Goal: Task Accomplishment & Management: Use online tool/utility

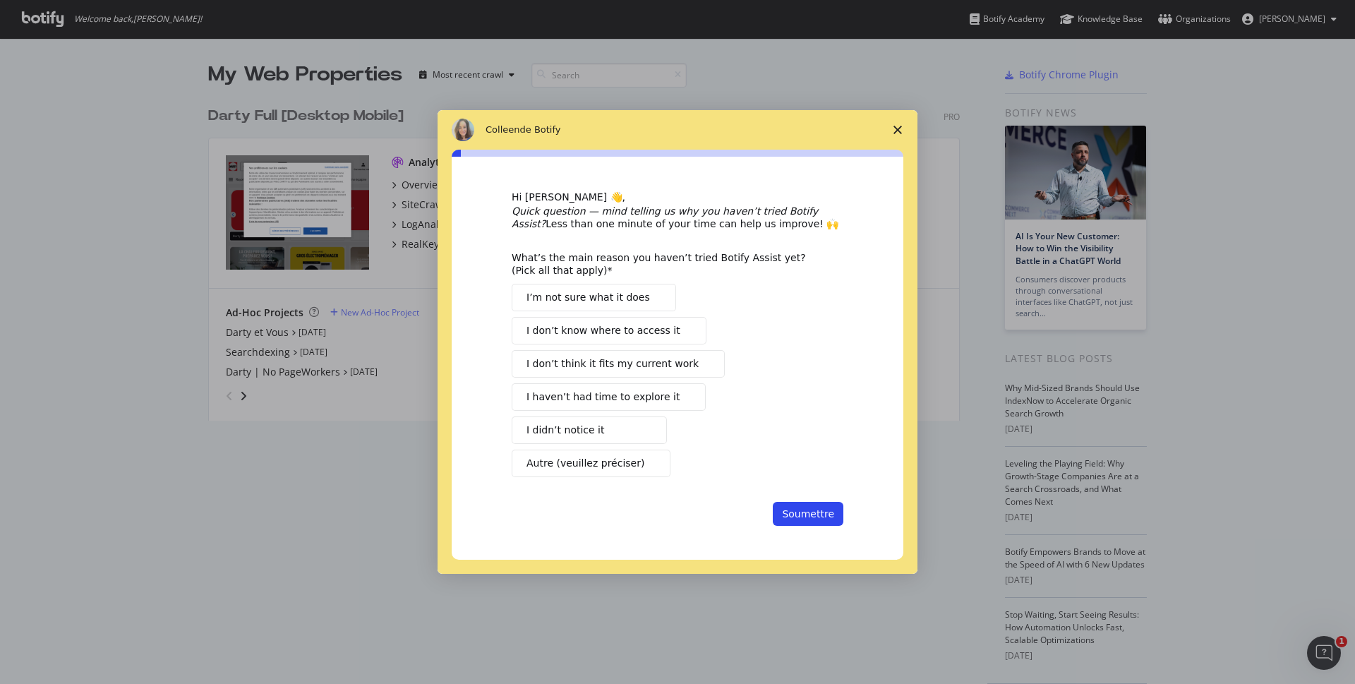
click at [896, 128] on icon "Fermer l'enquête" at bounding box center [898, 130] width 8 height 8
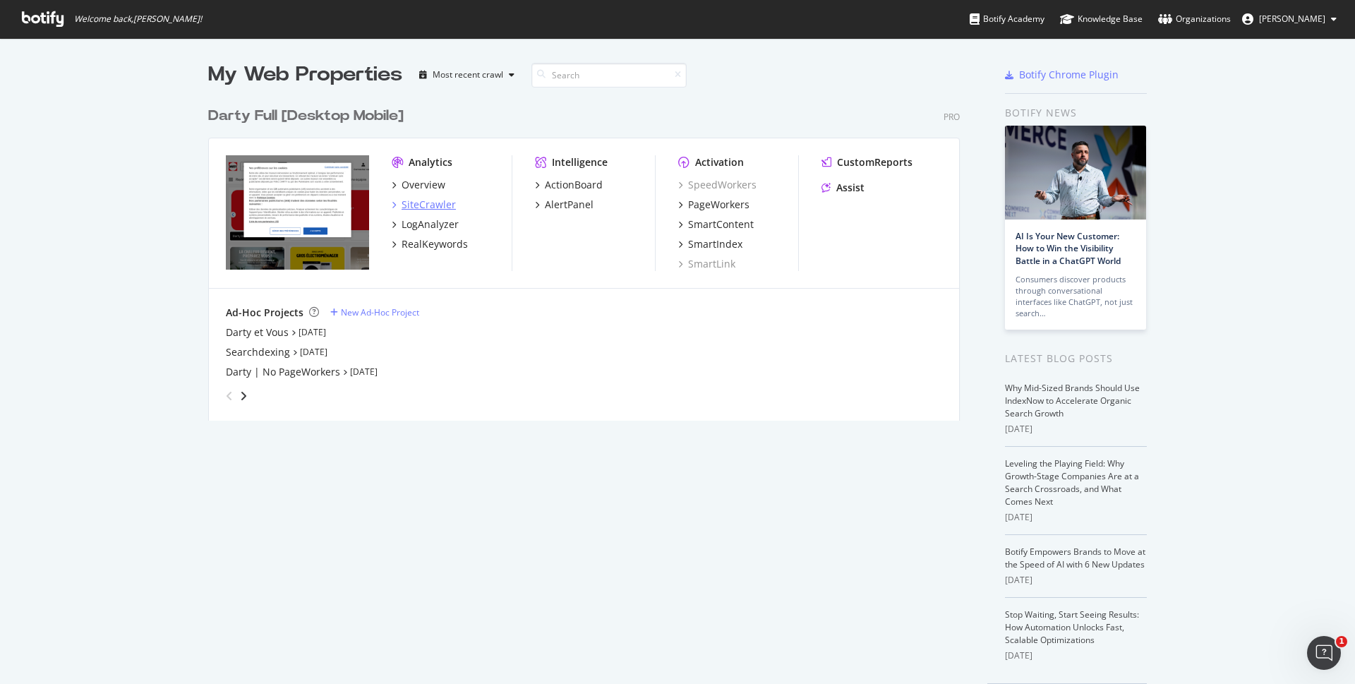
click at [409, 206] on div "SiteCrawler" at bounding box center [429, 205] width 54 height 14
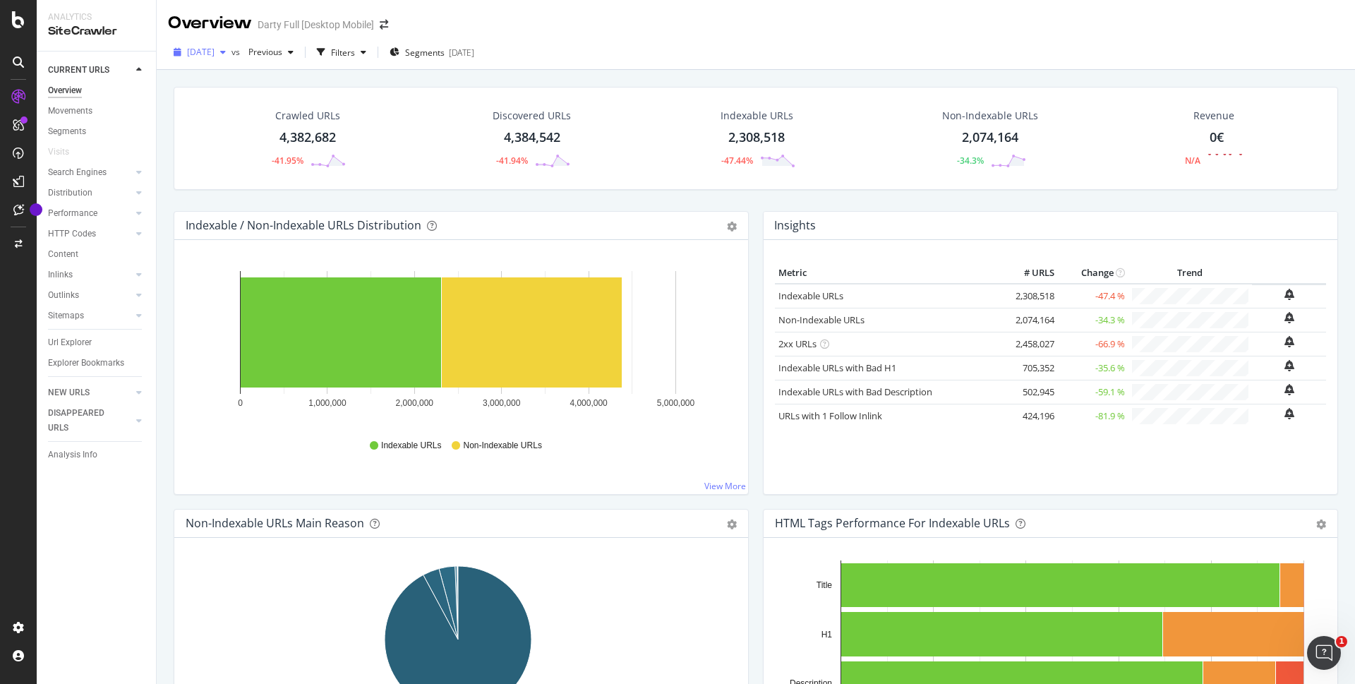
click at [231, 51] on div "button" at bounding box center [223, 52] width 17 height 8
click at [815, 75] on div "Crawled URLs 4,382,682 -41.95% Discovered URLs 4,384,542 -41.94% Indexable URLs…" at bounding box center [756, 412] width 1198 height 684
click at [282, 49] on span "Previous" at bounding box center [263, 52] width 40 height 12
click at [356, 111] on div "4.3M URLs" at bounding box center [374, 110] width 42 height 13
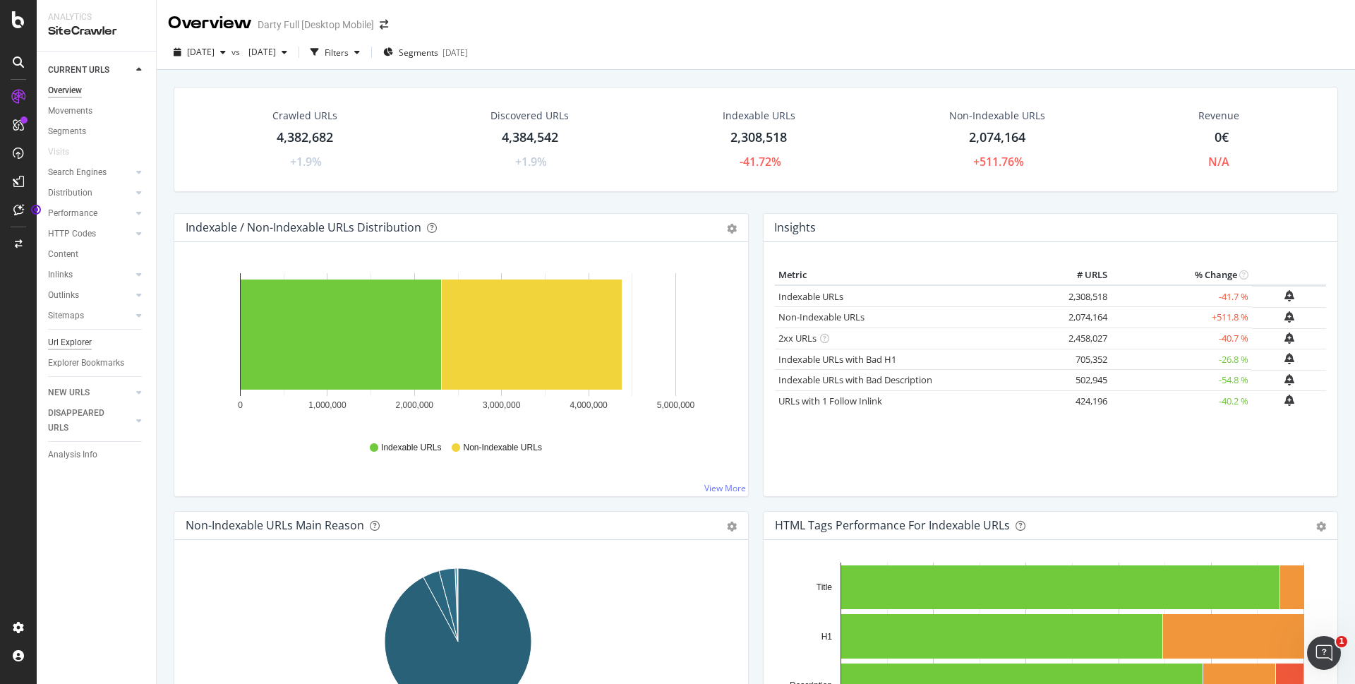
click at [73, 343] on div "Url Explorer" at bounding box center [70, 342] width 44 height 15
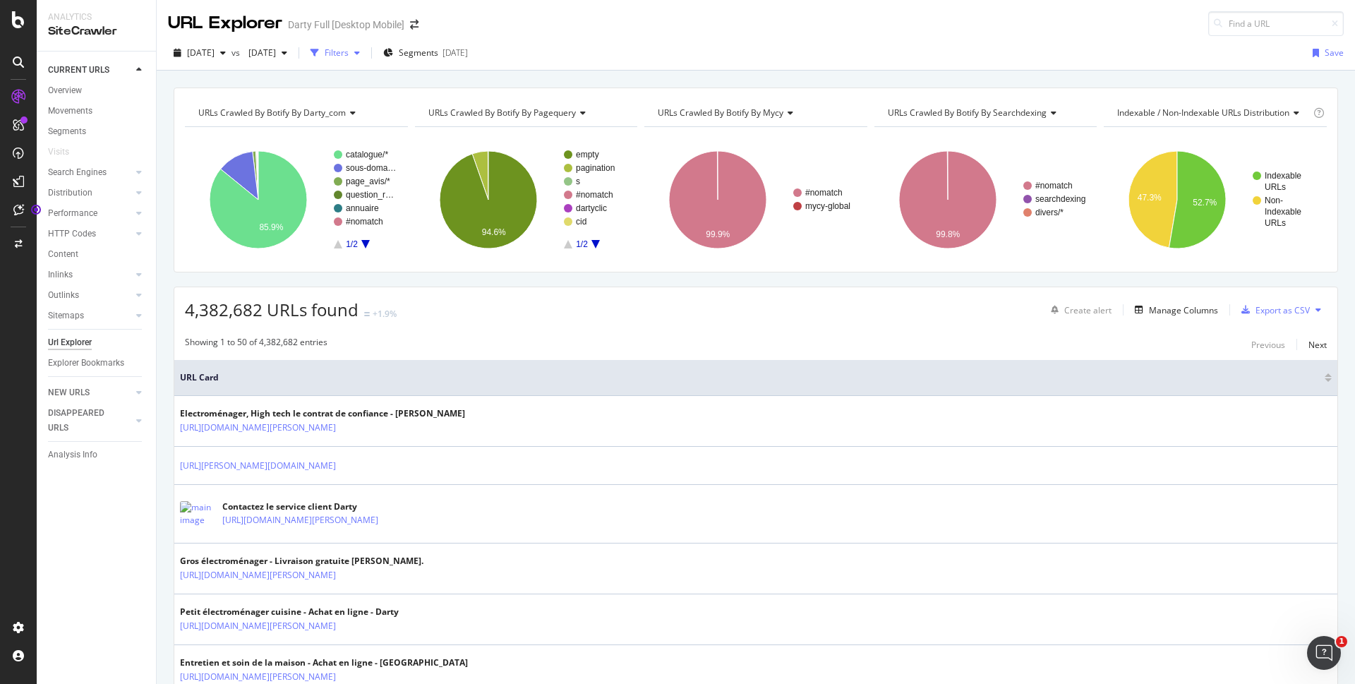
click at [360, 52] on icon "button" at bounding box center [357, 53] width 6 height 8
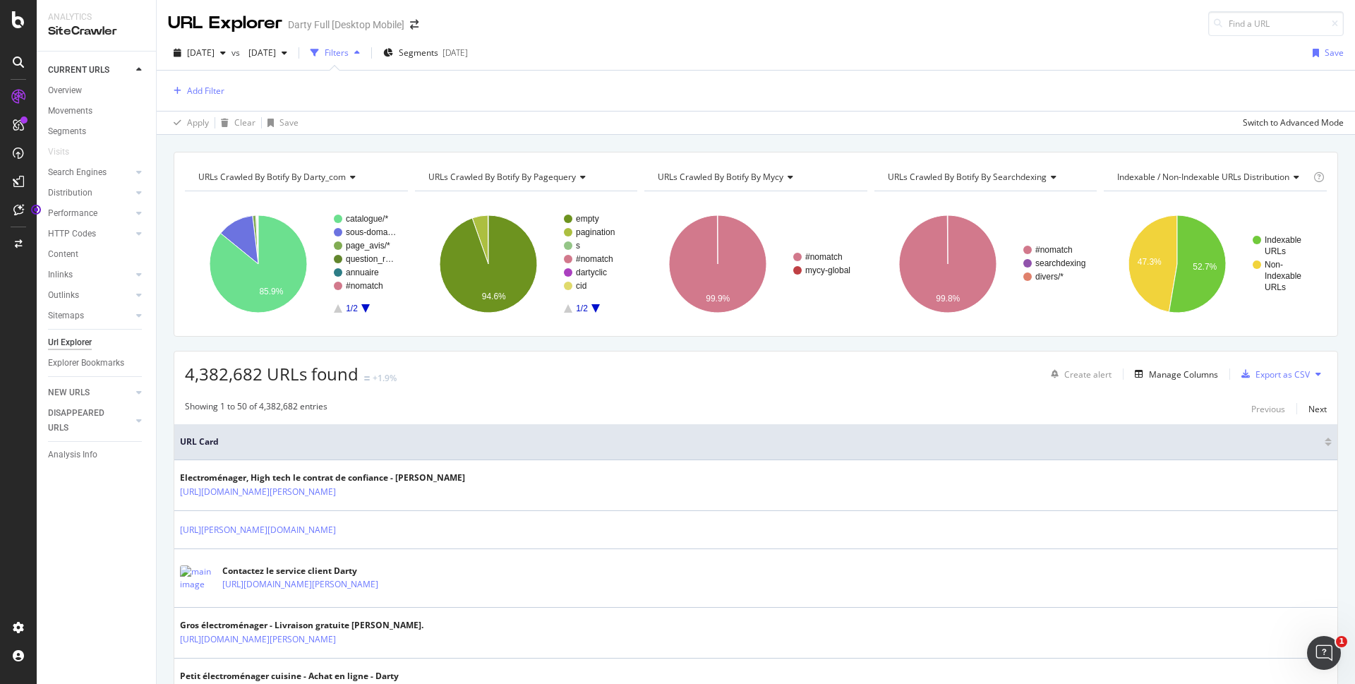
click at [360, 52] on icon "button" at bounding box center [357, 53] width 6 height 8
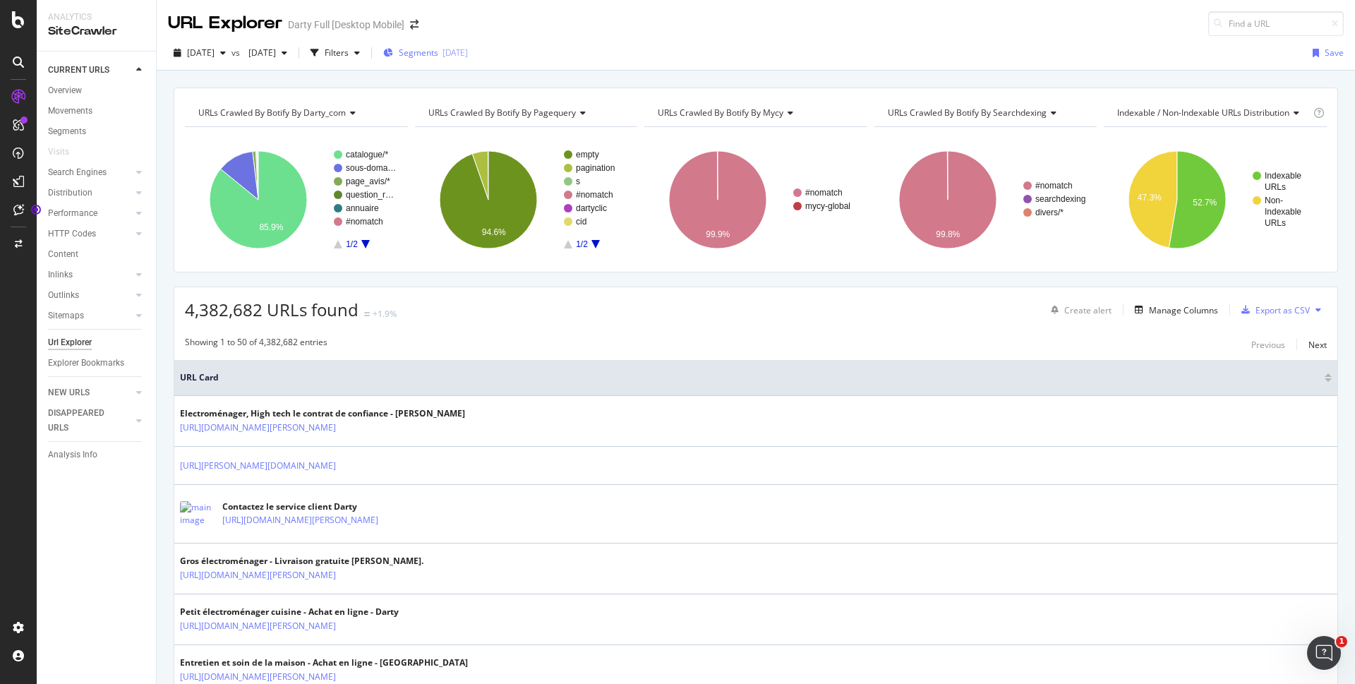
click at [438, 56] on span "Segments" at bounding box center [419, 53] width 40 height 12
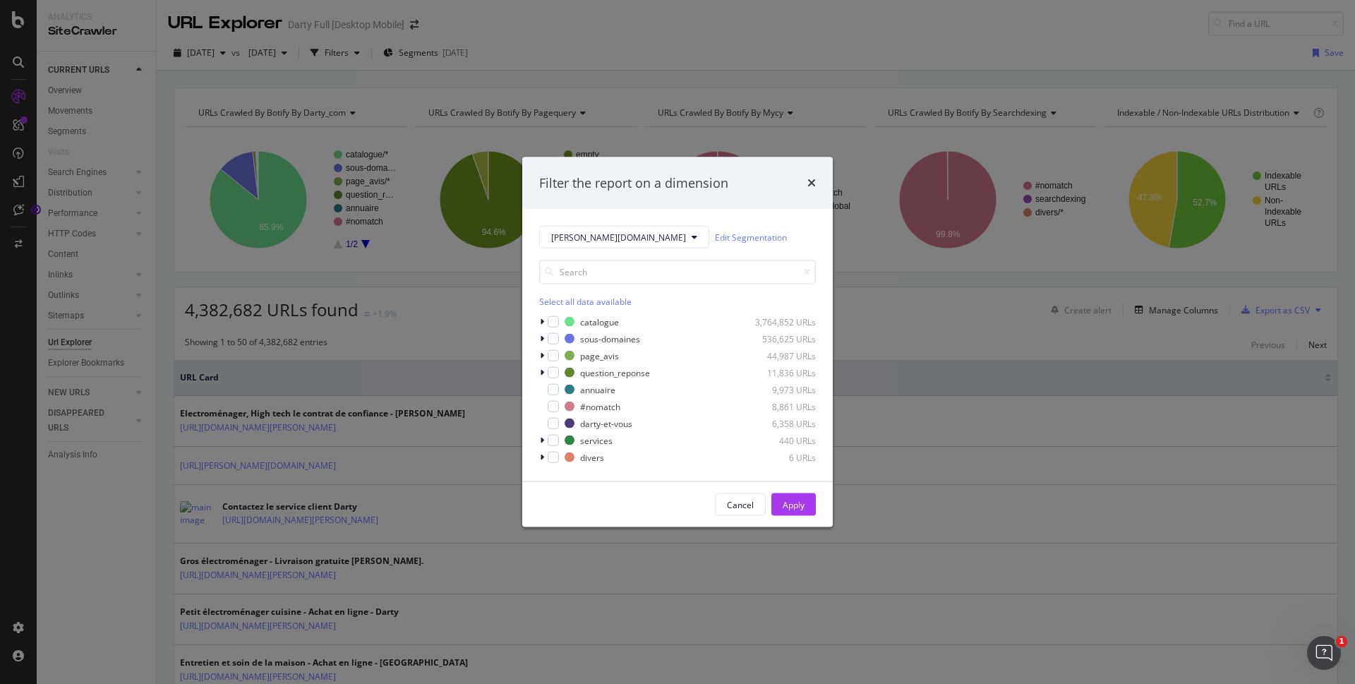
click at [535, 322] on div "[PERSON_NAME][DOMAIN_NAME] Edit Segmentation Select all data available catalogu…" at bounding box center [677, 345] width 311 height 272
click at [541, 321] on icon "modal" at bounding box center [542, 322] width 4 height 8
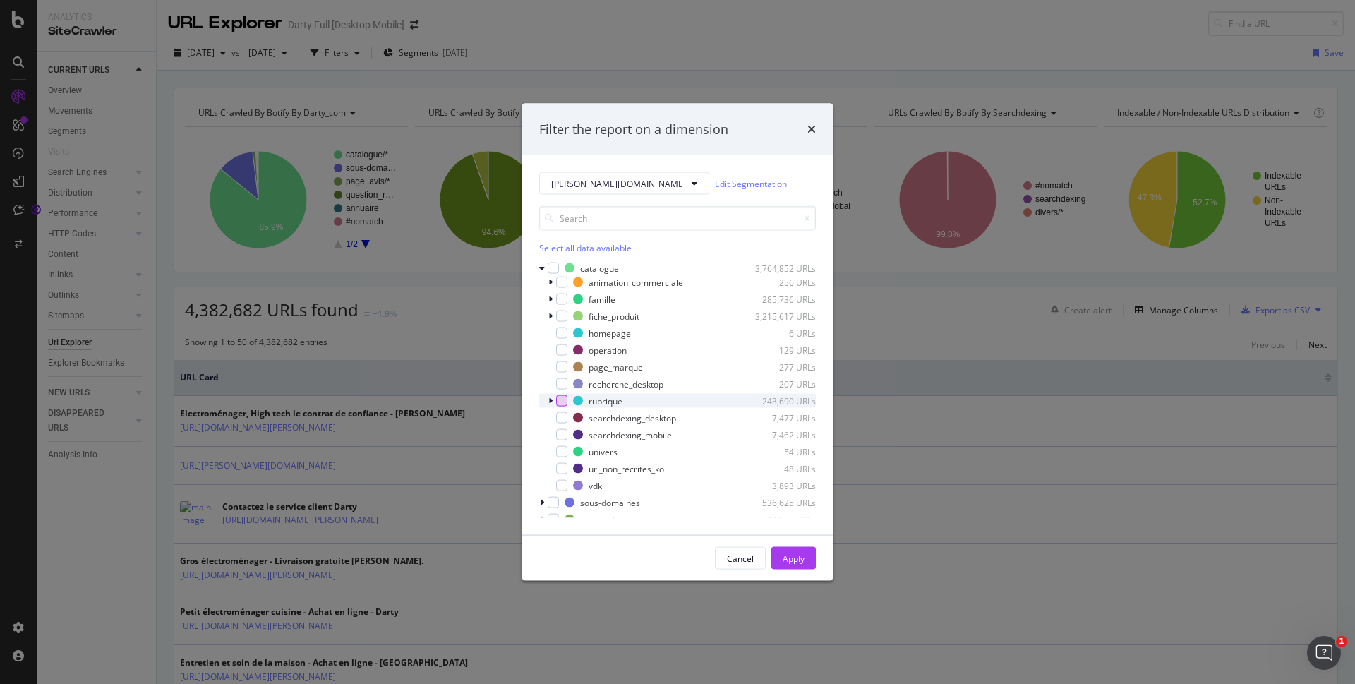
click at [564, 403] on div "modal" at bounding box center [561, 400] width 11 height 11
click at [550, 400] on icon "modal" at bounding box center [550, 401] width 4 height 8
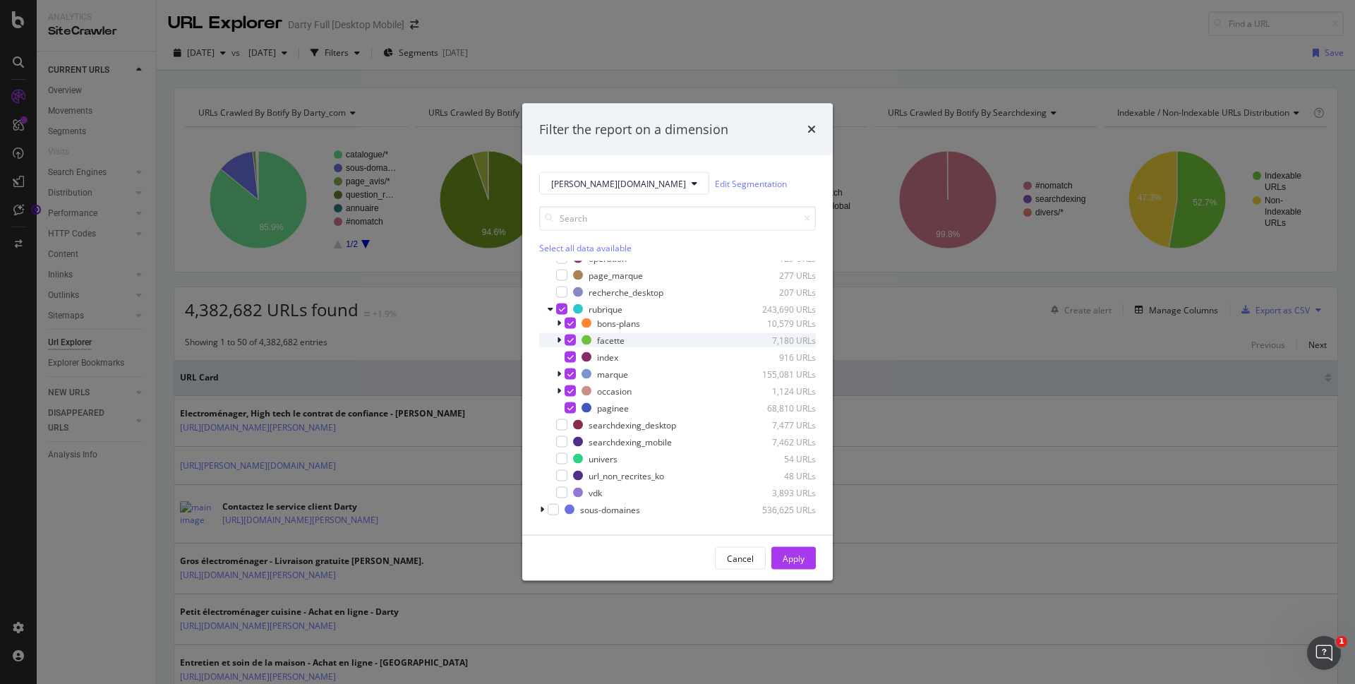
scroll to position [71, 0]
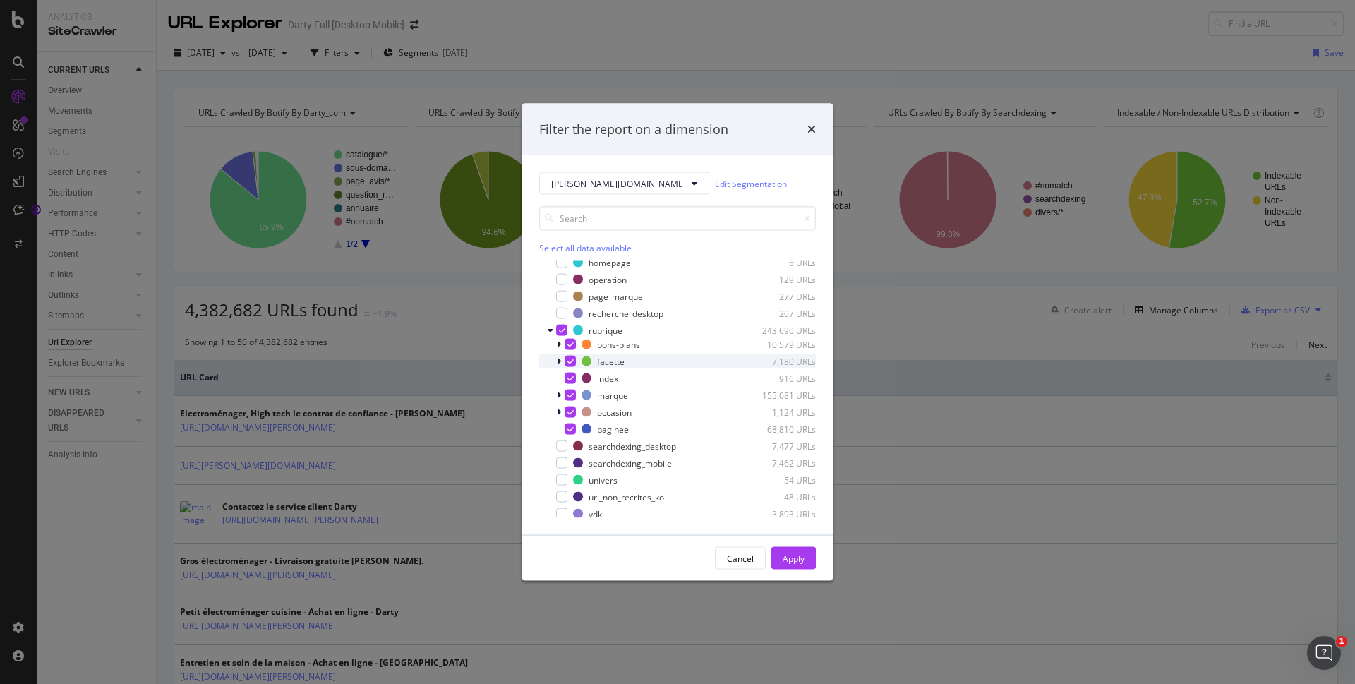
click at [558, 363] on icon "modal" at bounding box center [559, 361] width 4 height 8
click at [570, 361] on icon "modal" at bounding box center [570, 361] width 6 height 7
click at [560, 363] on icon "modal" at bounding box center [559, 361] width 6 height 8
click at [557, 395] on icon "modal" at bounding box center [559, 395] width 4 height 8
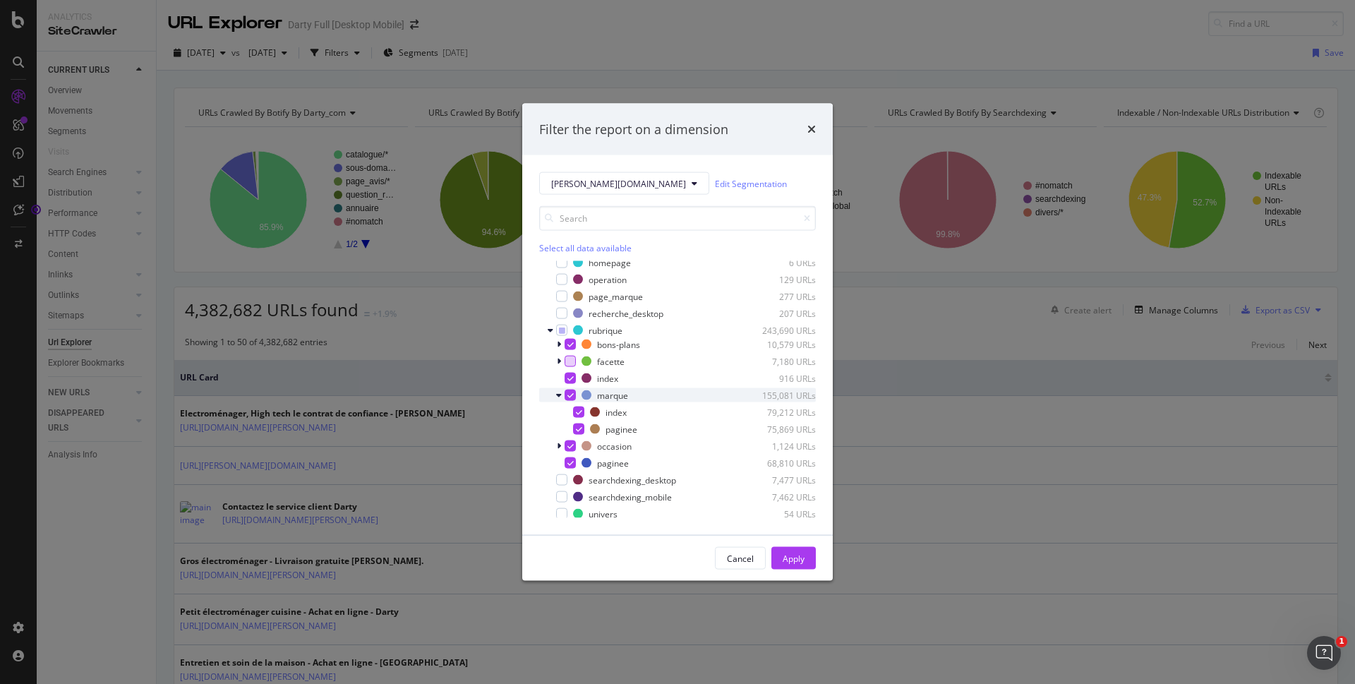
click at [570, 396] on icon "modal" at bounding box center [570, 395] width 6 height 7
click at [574, 344] on div "modal" at bounding box center [570, 344] width 11 height 11
click at [573, 344] on div "modal" at bounding box center [570, 344] width 11 height 11
click at [568, 343] on icon "modal" at bounding box center [570, 344] width 6 height 7
click at [573, 381] on icon "modal" at bounding box center [570, 378] width 6 height 7
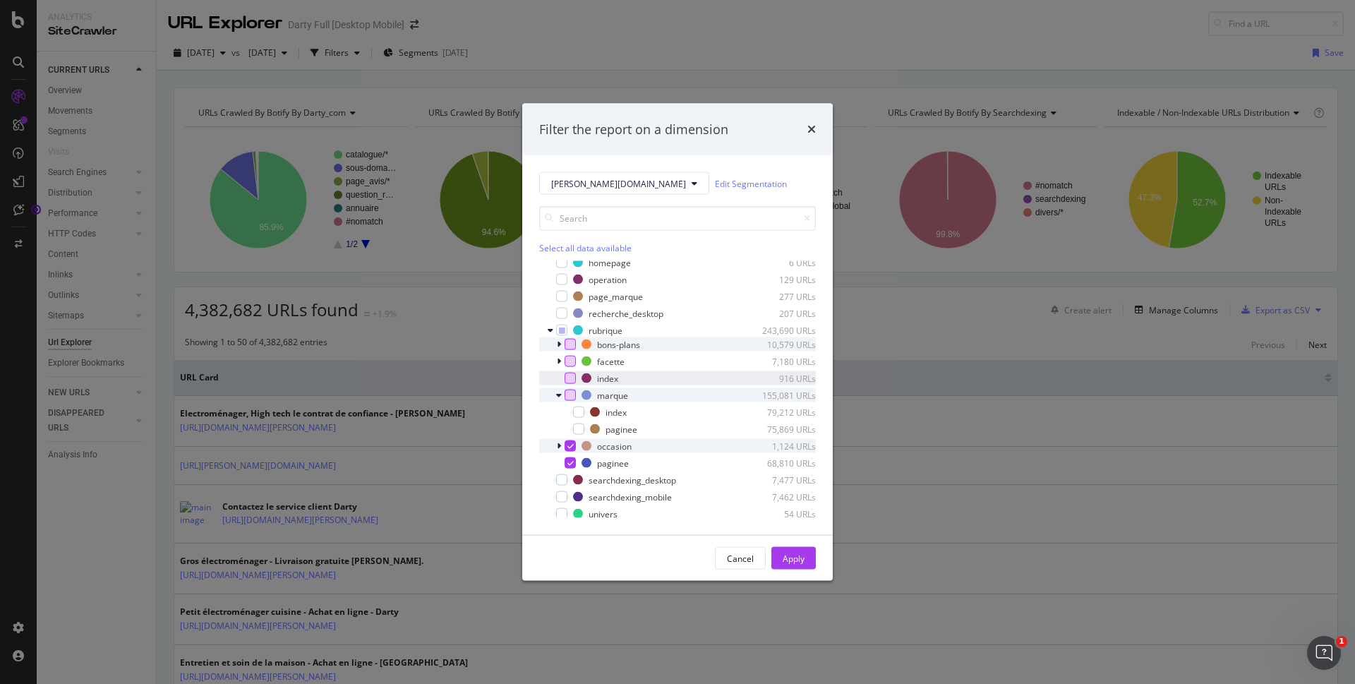
click at [567, 448] on icon "modal" at bounding box center [570, 446] width 6 height 7
click at [568, 464] on icon "modal" at bounding box center [570, 462] width 6 height 7
click at [563, 332] on div "modal" at bounding box center [561, 330] width 11 height 11
click at [573, 339] on div "modal" at bounding box center [570, 344] width 11 height 11
click at [570, 363] on icon "modal" at bounding box center [570, 361] width 6 height 7
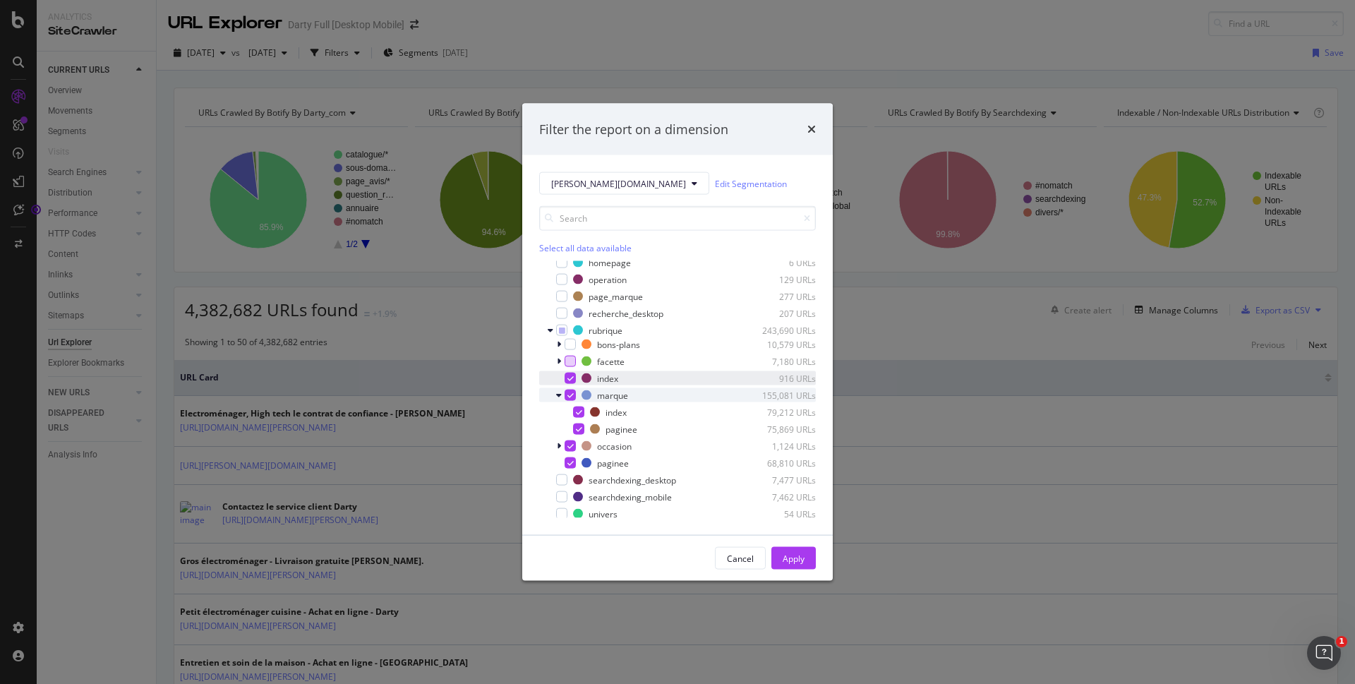
click at [569, 398] on icon "modal" at bounding box center [570, 395] width 6 height 7
click at [570, 445] on icon "modal" at bounding box center [570, 446] width 6 height 7
click at [574, 464] on div "modal" at bounding box center [570, 462] width 11 height 11
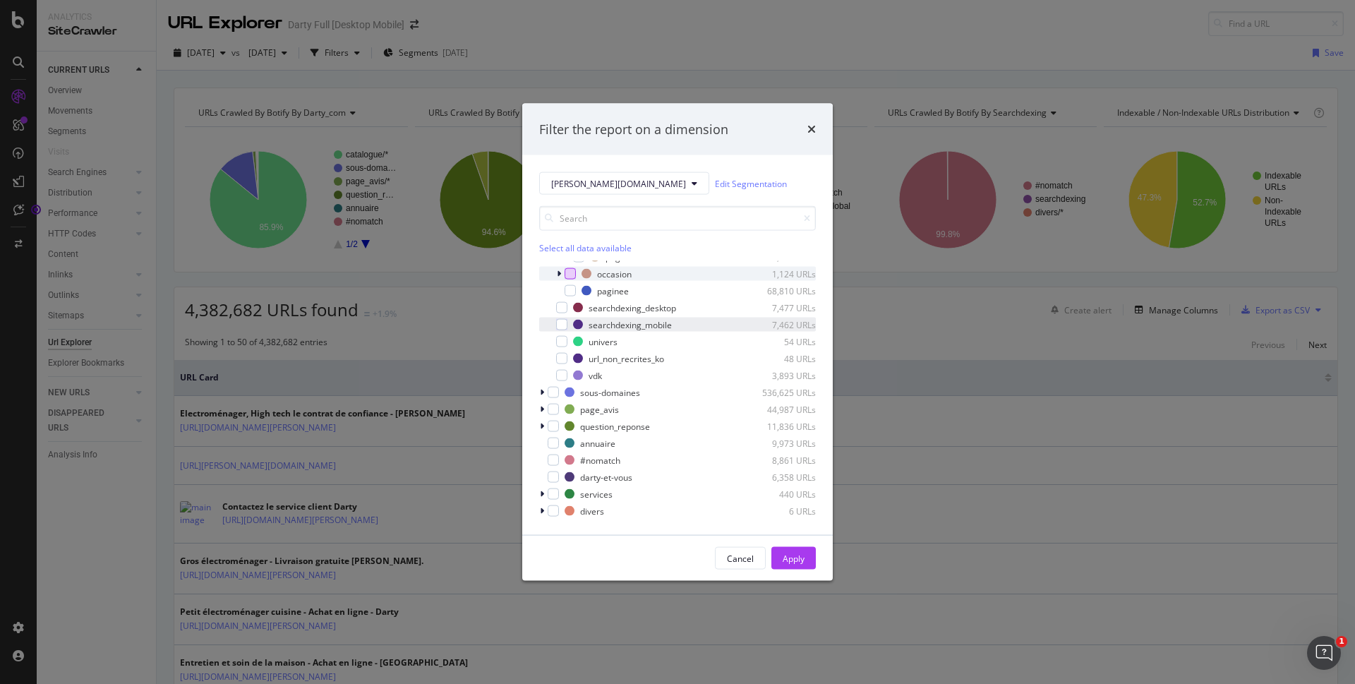
scroll to position [0, 0]
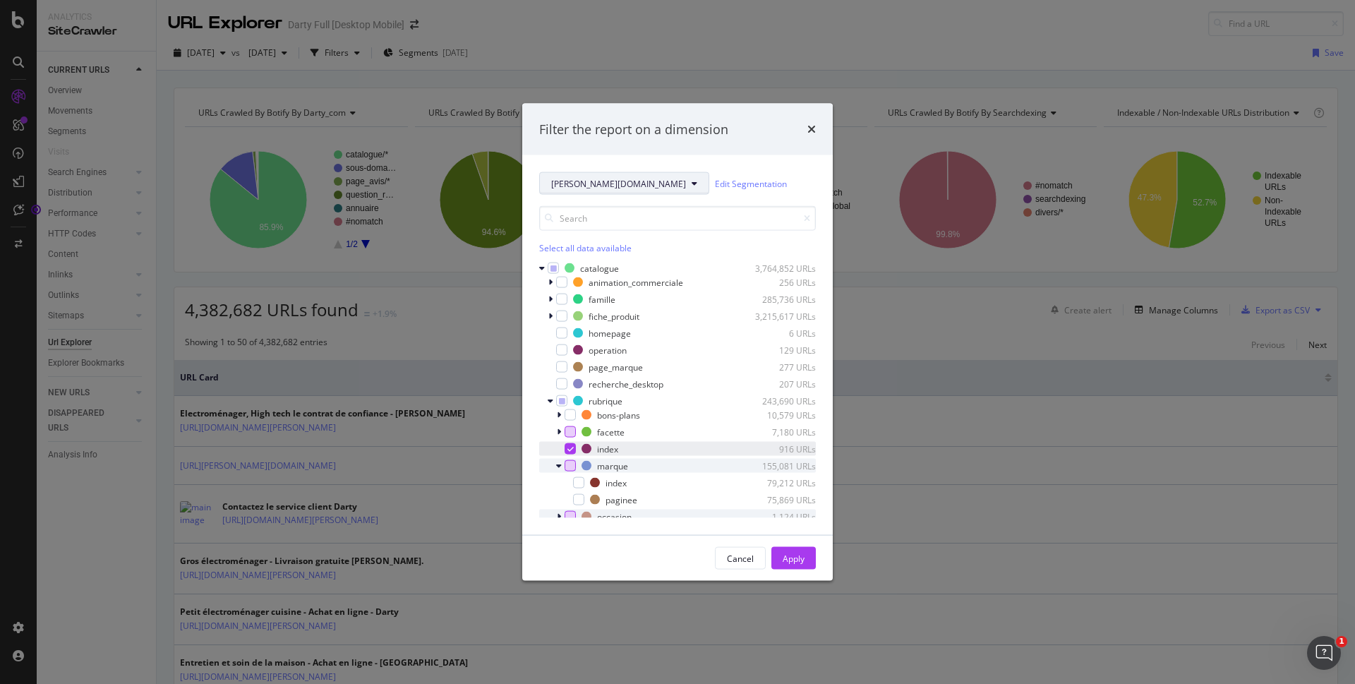
click at [591, 181] on span "[PERSON_NAME][DOMAIN_NAME]" at bounding box center [618, 183] width 135 height 12
click at [666, 122] on div "Filter the report on a dimension" at bounding box center [633, 129] width 189 height 18
click at [790, 548] on div "Apply" at bounding box center [794, 558] width 22 height 21
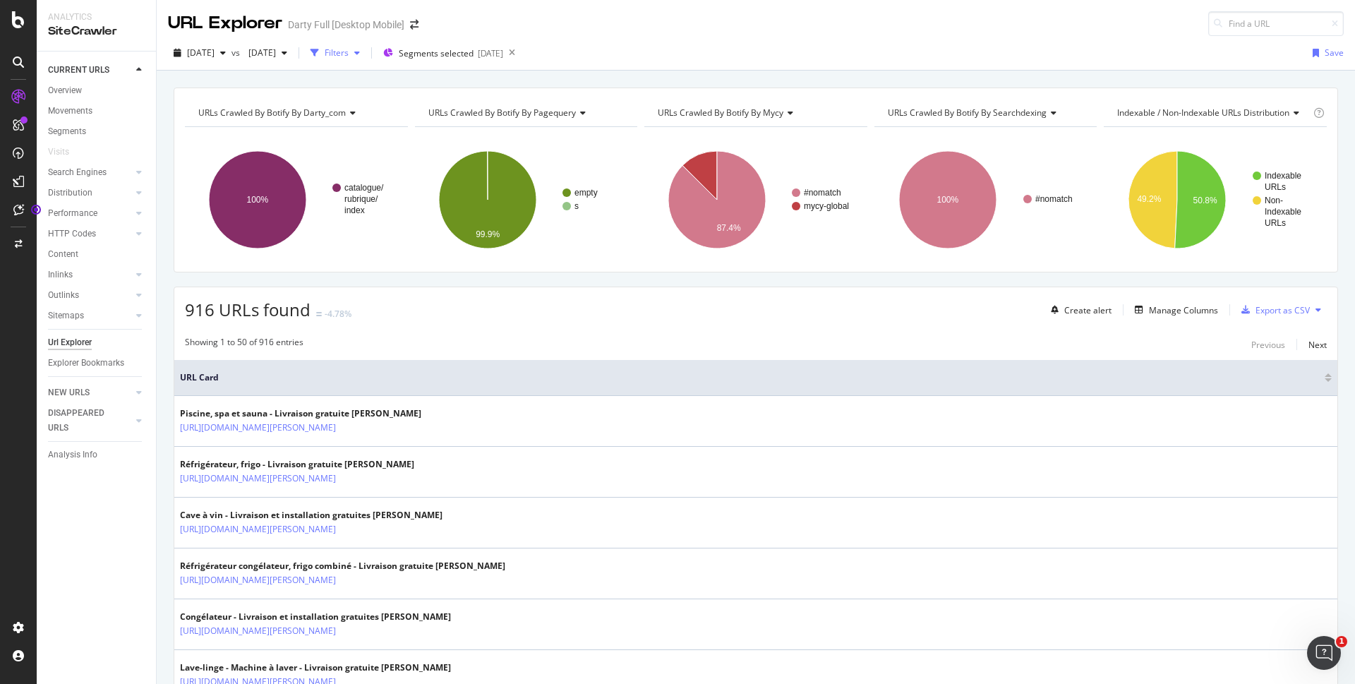
click at [349, 53] on div "Filters" at bounding box center [337, 53] width 24 height 12
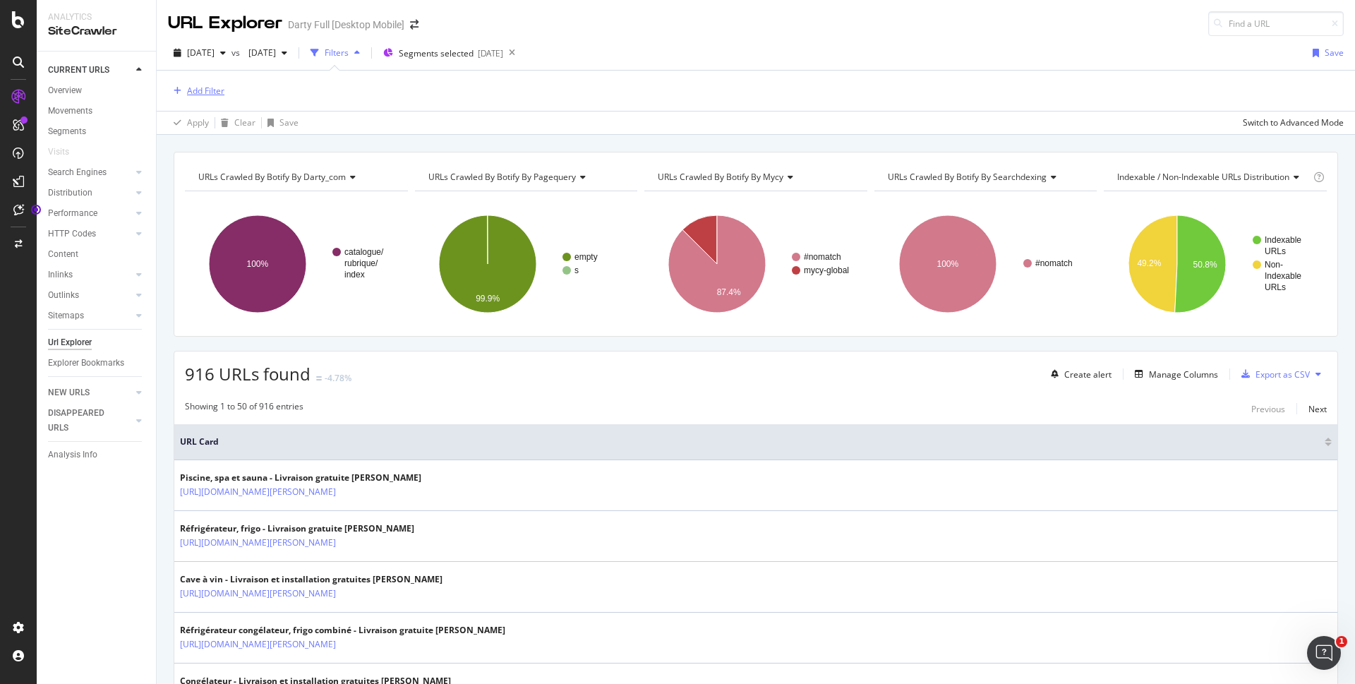
click at [202, 90] on div "Add Filter" at bounding box center [205, 91] width 37 height 12
click at [648, 99] on div "Add Filter" at bounding box center [756, 91] width 1176 height 40
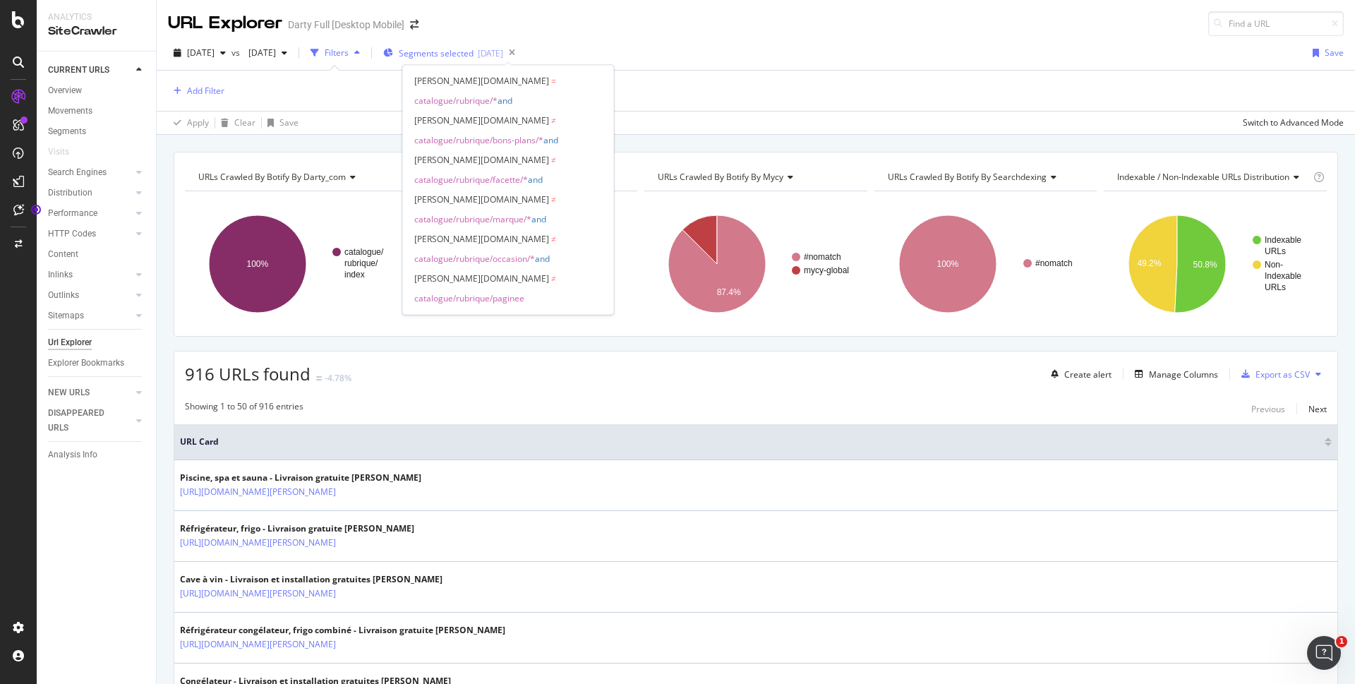
click at [474, 48] on span "Segments selected" at bounding box center [436, 53] width 75 height 12
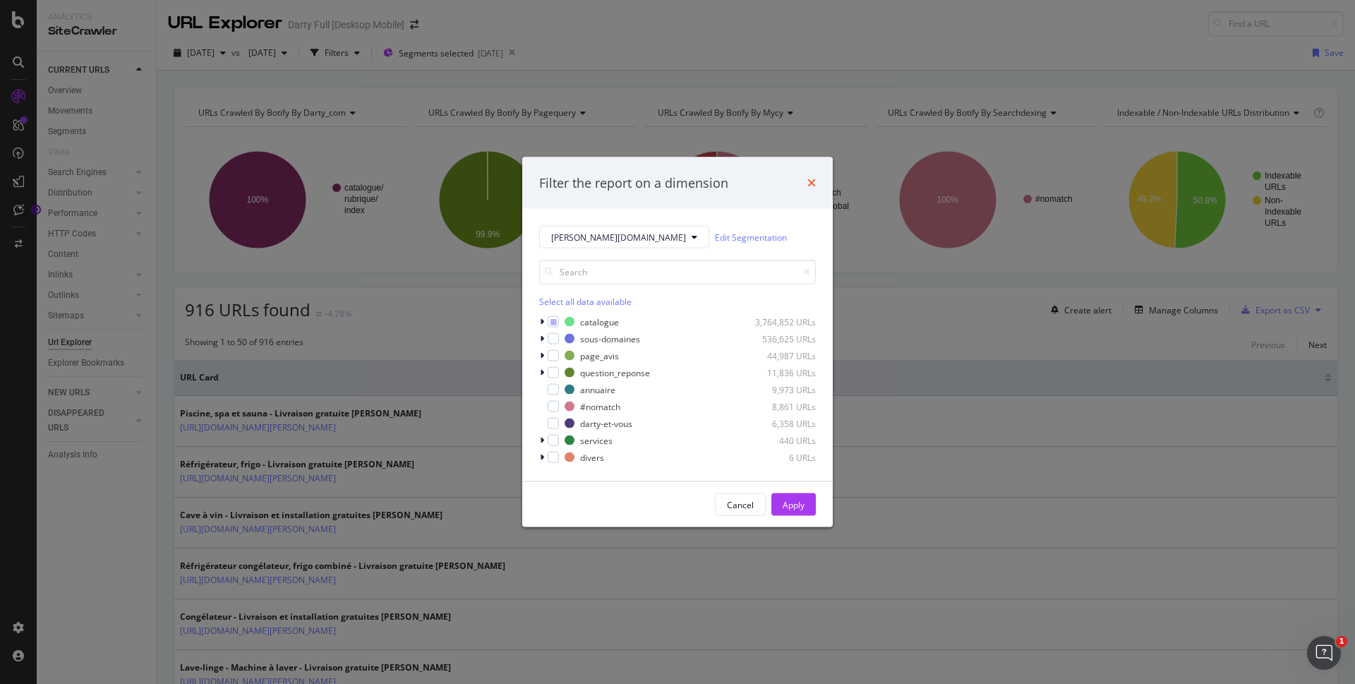
click at [814, 183] on icon "times" at bounding box center [811, 182] width 8 height 11
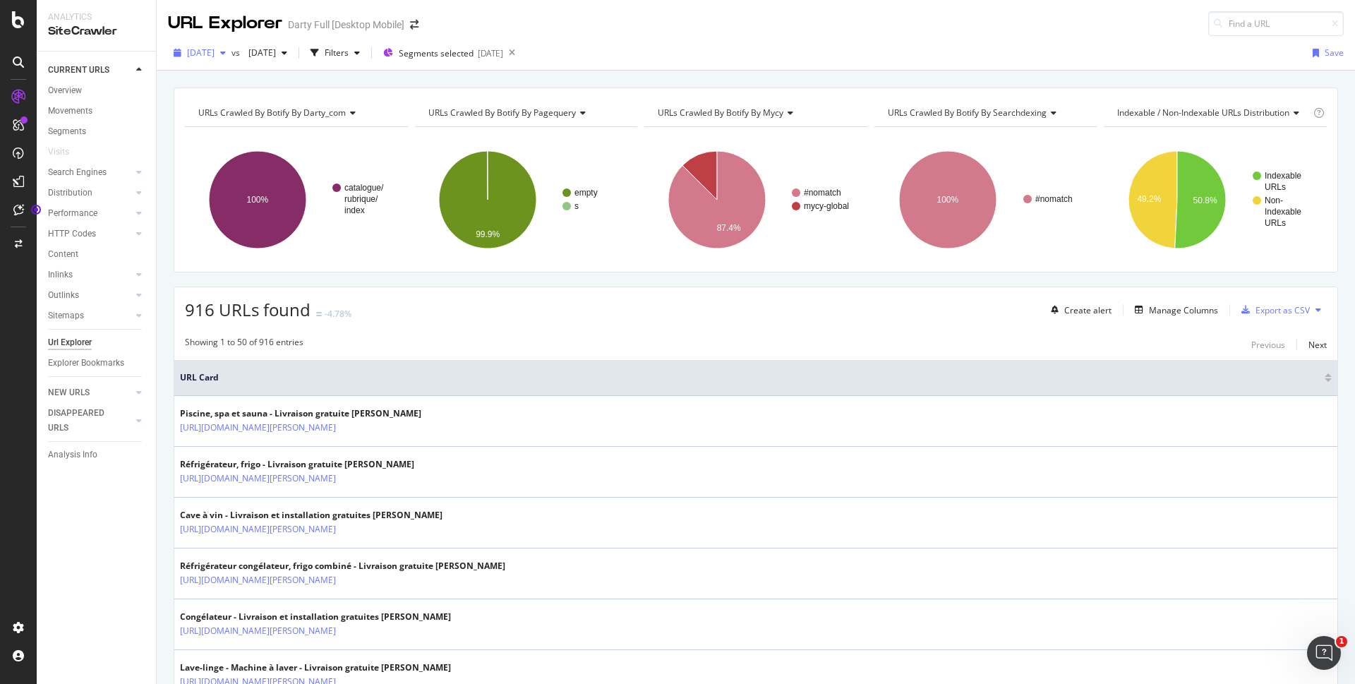
click at [226, 49] on icon "button" at bounding box center [223, 53] width 6 height 8
click at [517, 25] on div "URL Explorer [PERSON_NAME] Full [Desktop Mobile]" at bounding box center [756, 18] width 1198 height 36
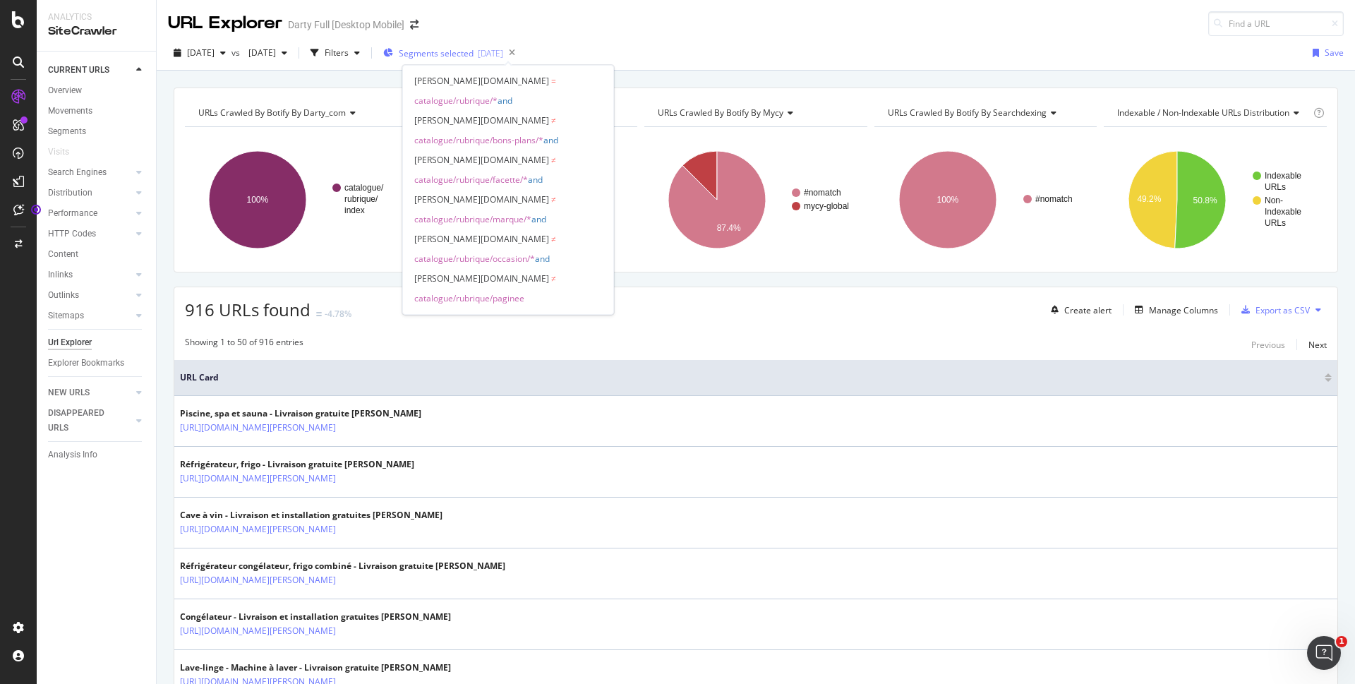
click at [474, 53] on span "Segments selected" at bounding box center [436, 53] width 75 height 12
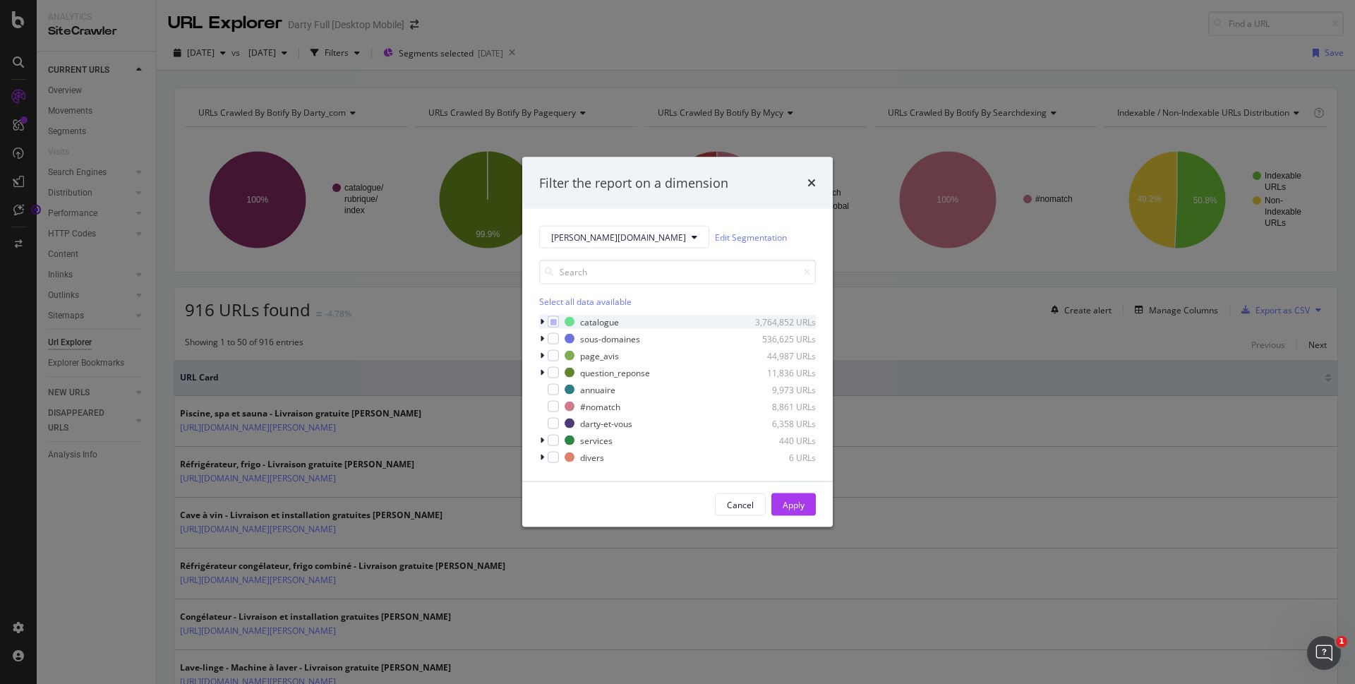
click at [541, 318] on icon "modal" at bounding box center [542, 322] width 4 height 8
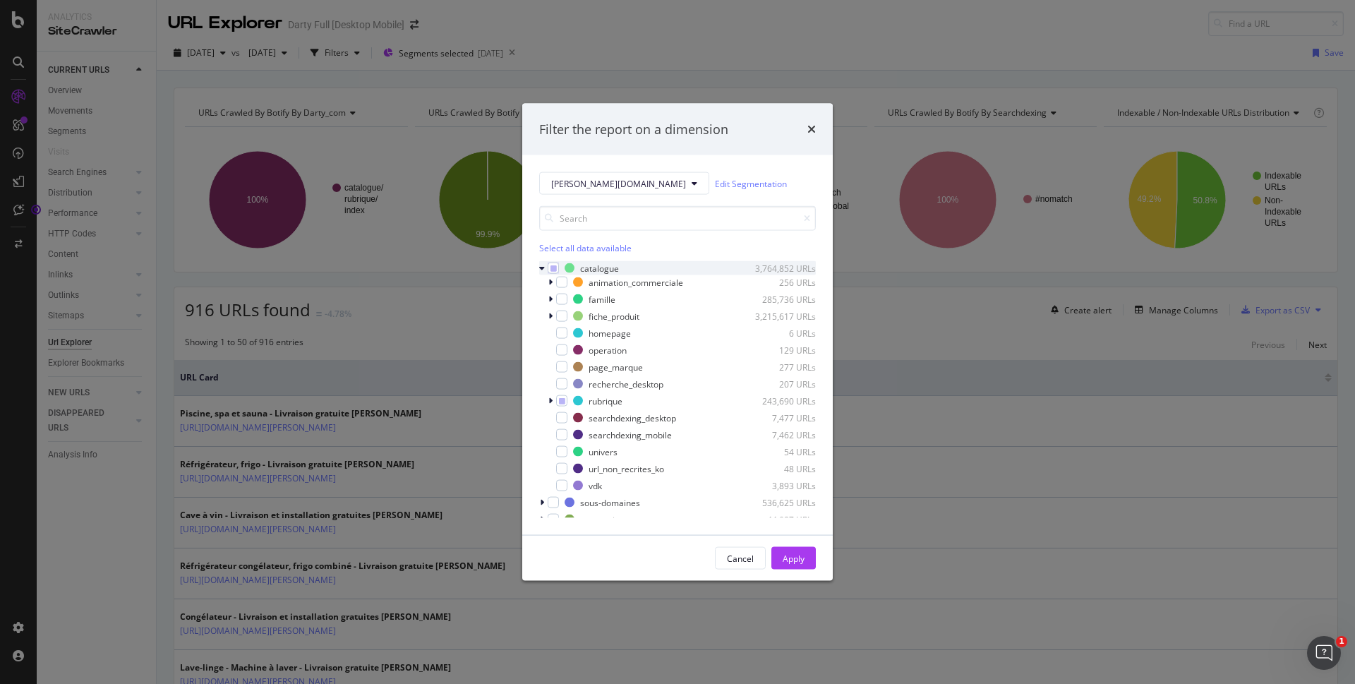
click at [539, 267] on icon "modal" at bounding box center [542, 268] width 6 height 8
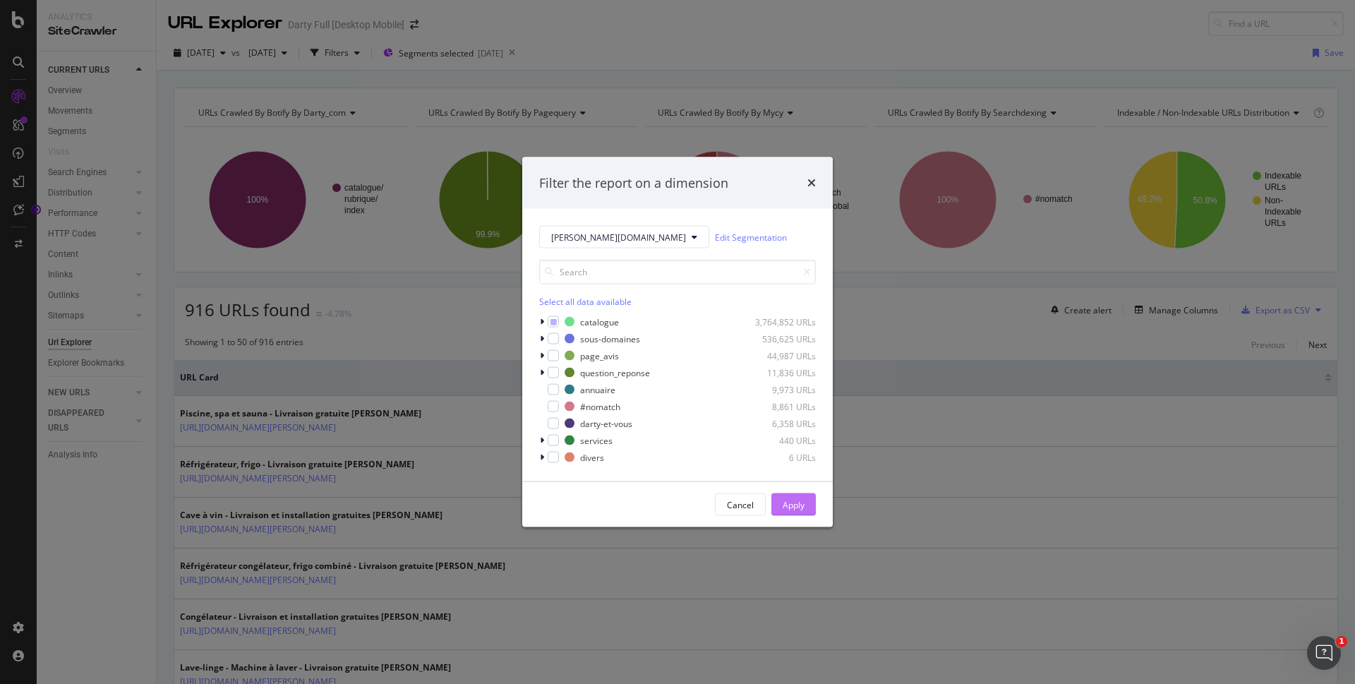
click at [797, 509] on div "Apply" at bounding box center [794, 504] width 22 height 12
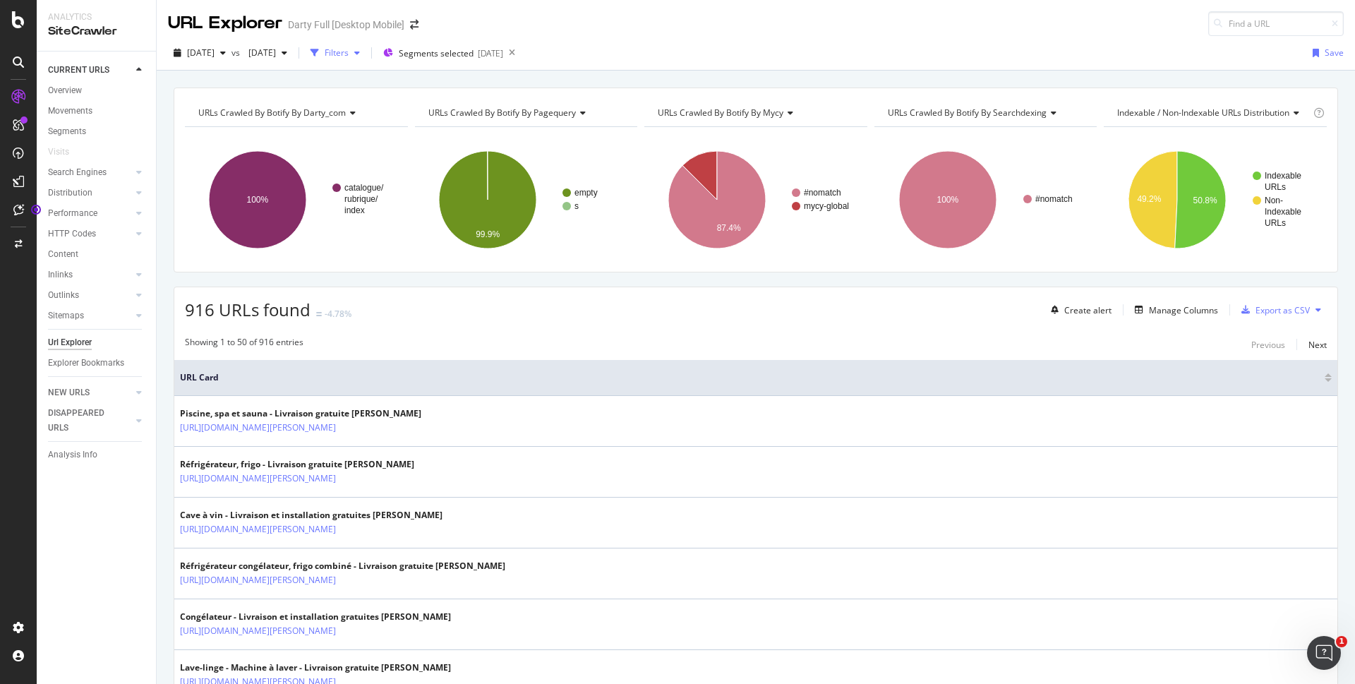
click at [349, 54] on div "Filters" at bounding box center [337, 53] width 24 height 12
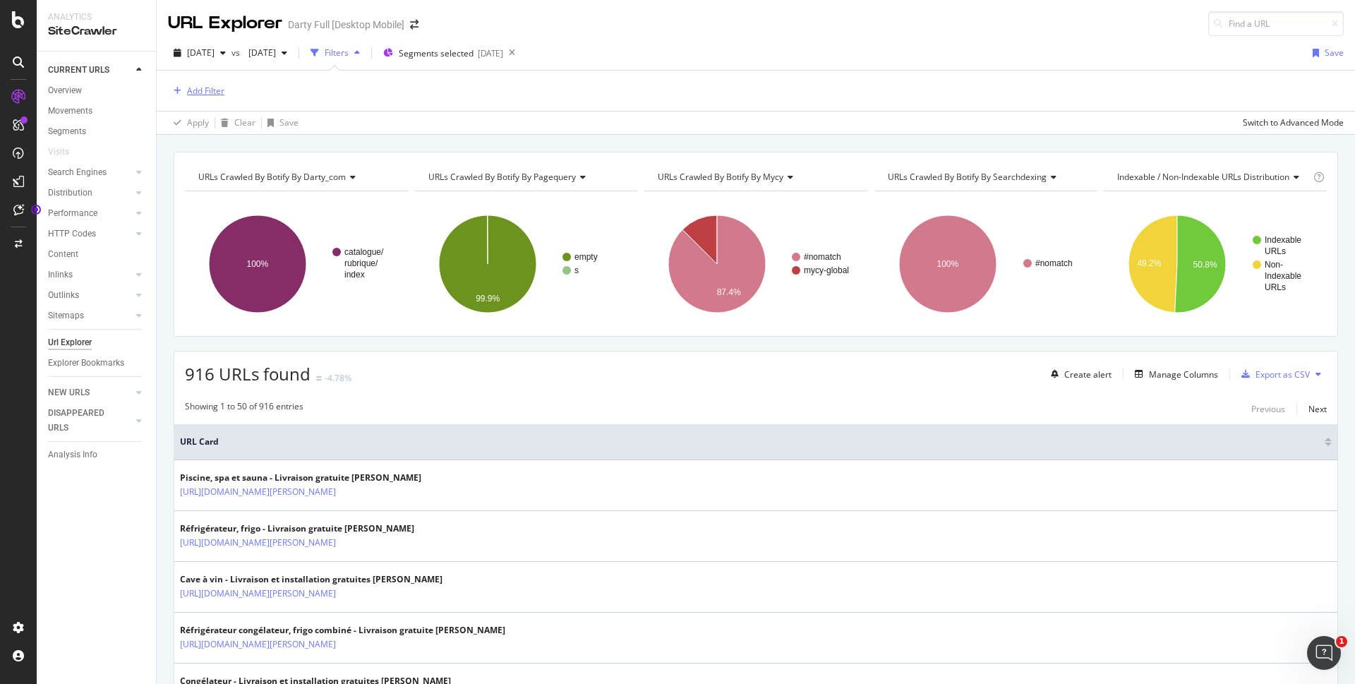
click at [214, 89] on div "Add Filter" at bounding box center [205, 91] width 37 height 12
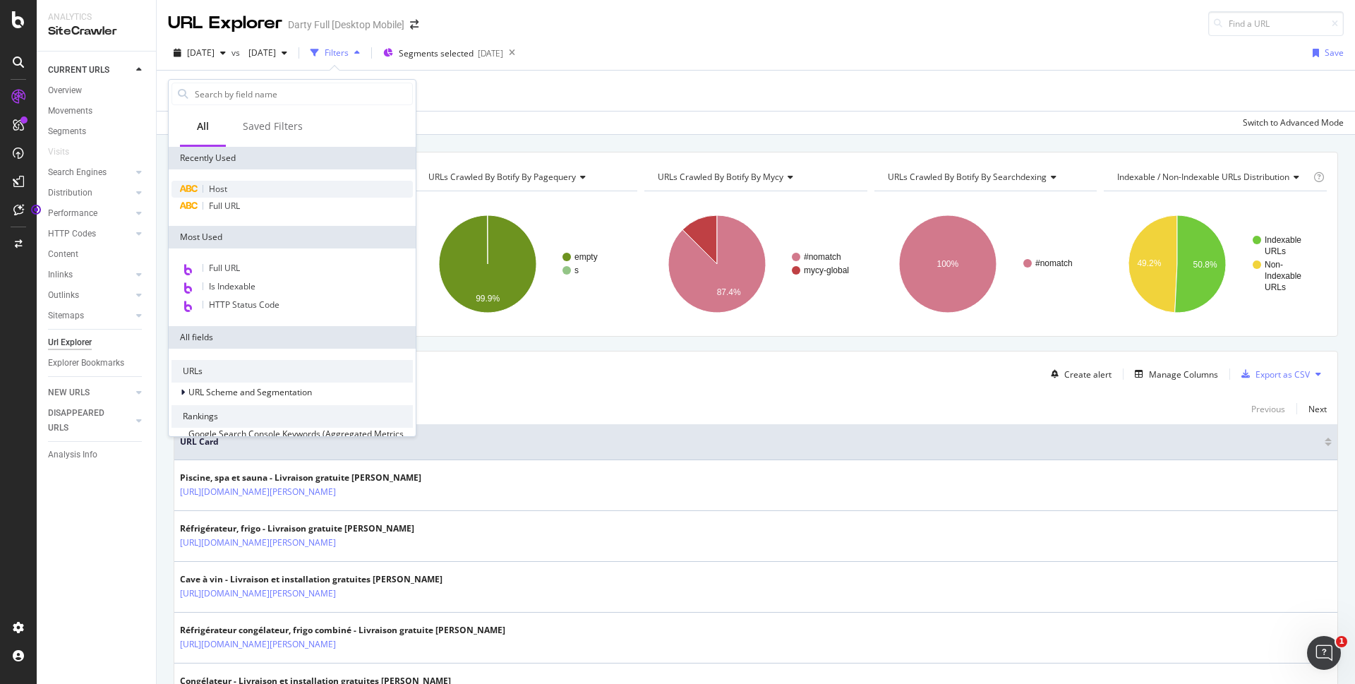
click at [212, 193] on span "Host" at bounding box center [218, 189] width 18 height 12
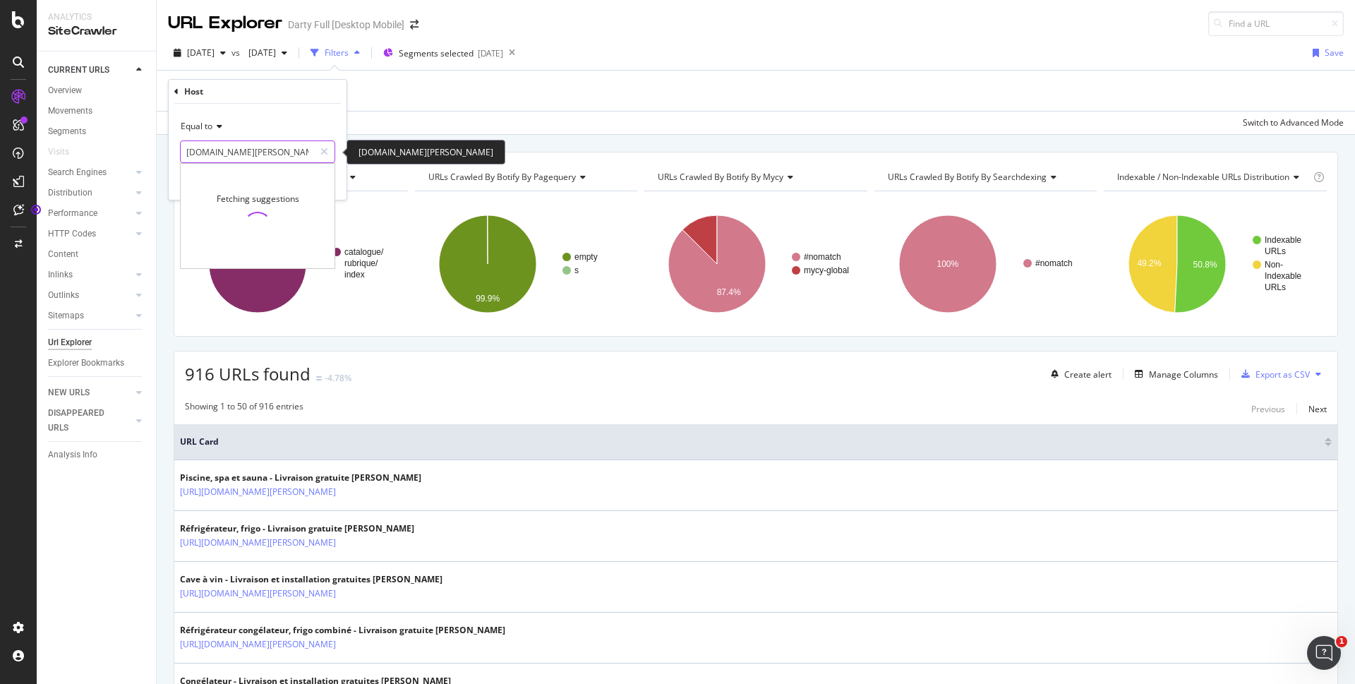
click at [254, 155] on input "[DOMAIN_NAME][PERSON_NAME]" at bounding box center [247, 151] width 133 height 23
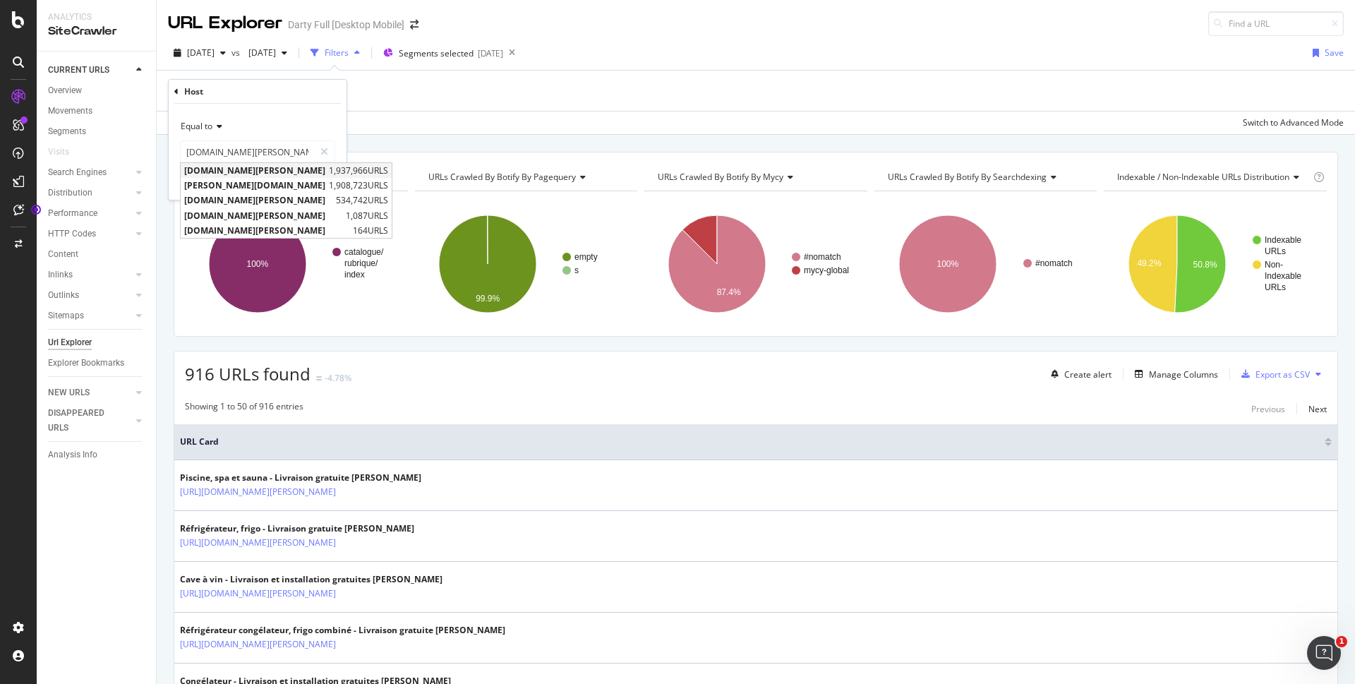
click at [329, 173] on span "1,937,966 URLS" at bounding box center [358, 170] width 59 height 12
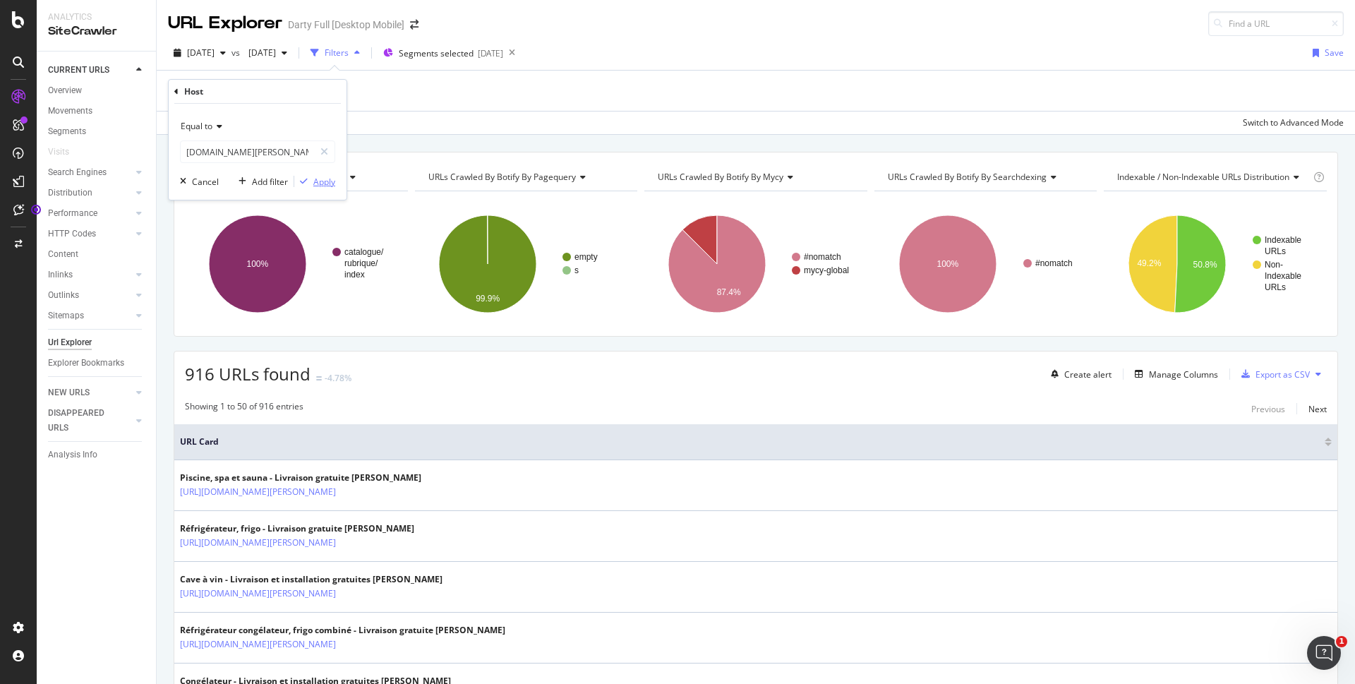
click at [324, 184] on div "Apply" at bounding box center [324, 182] width 22 height 12
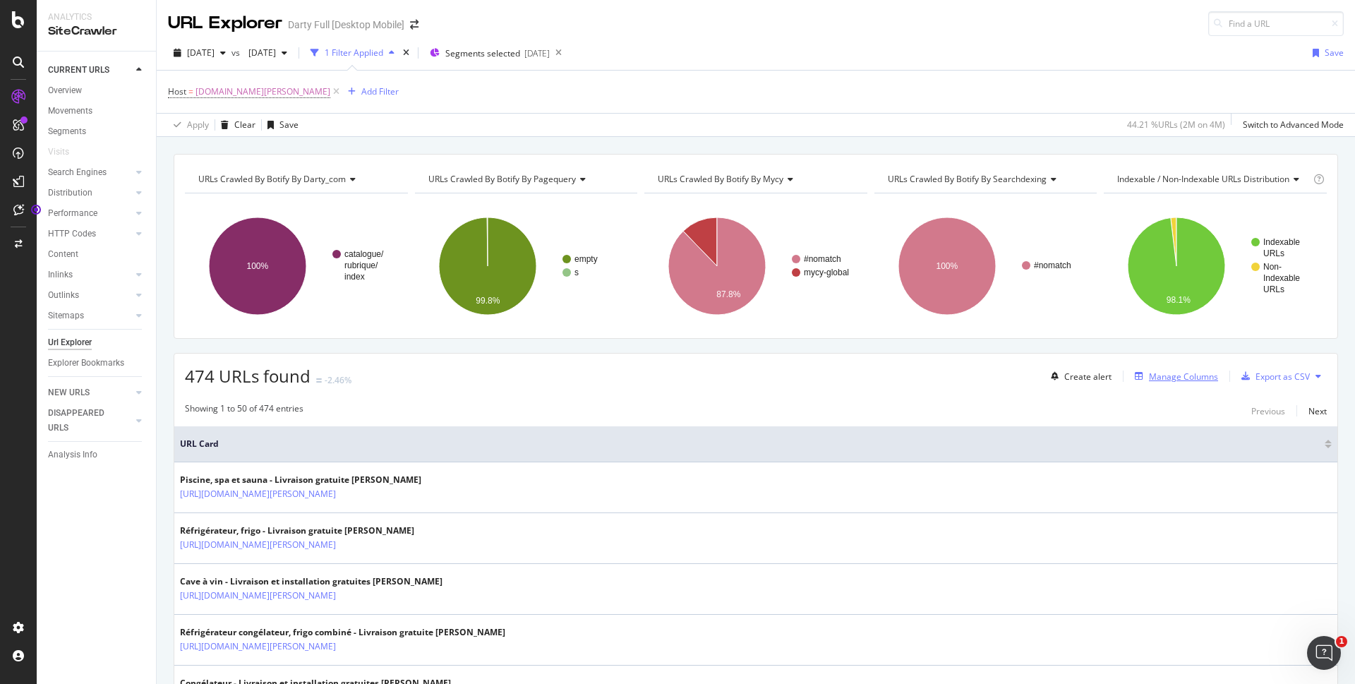
click at [1180, 373] on div "Manage Columns" at bounding box center [1183, 377] width 69 height 12
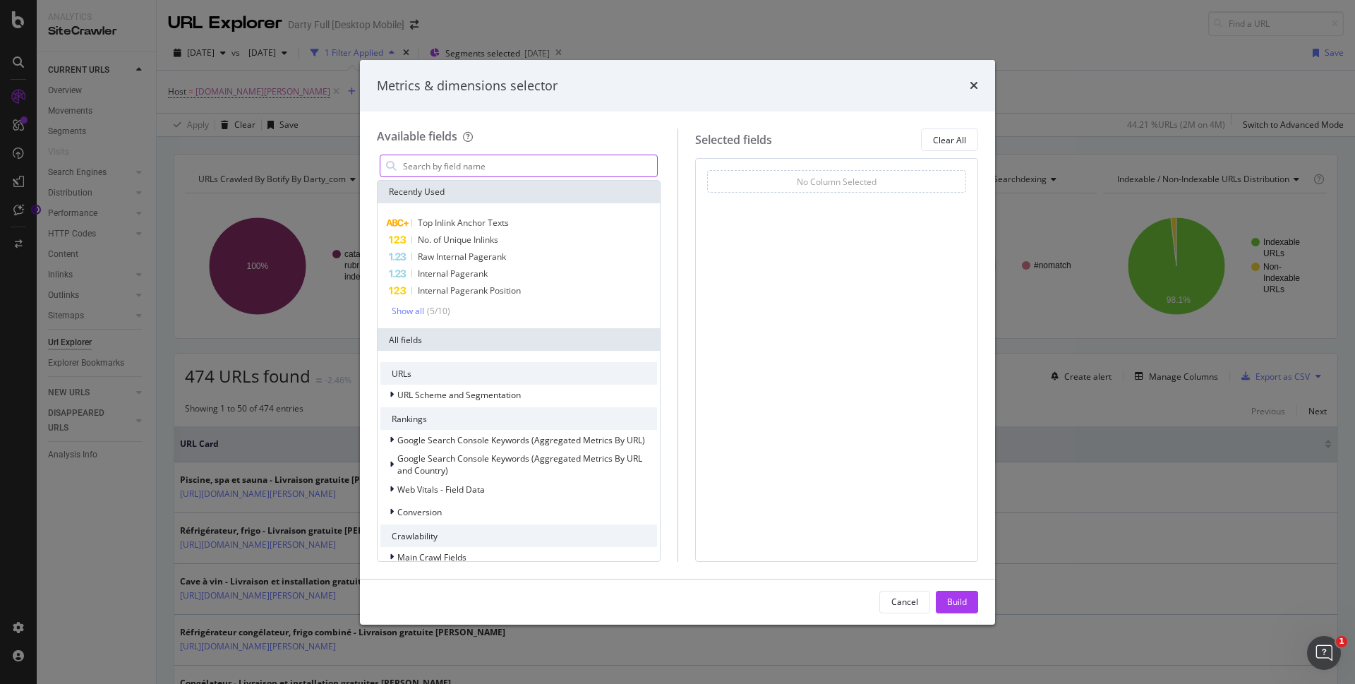
click at [498, 169] on input "modal" at bounding box center [529, 165] width 255 height 21
click at [498, 167] on input "modal" at bounding box center [529, 165] width 255 height 21
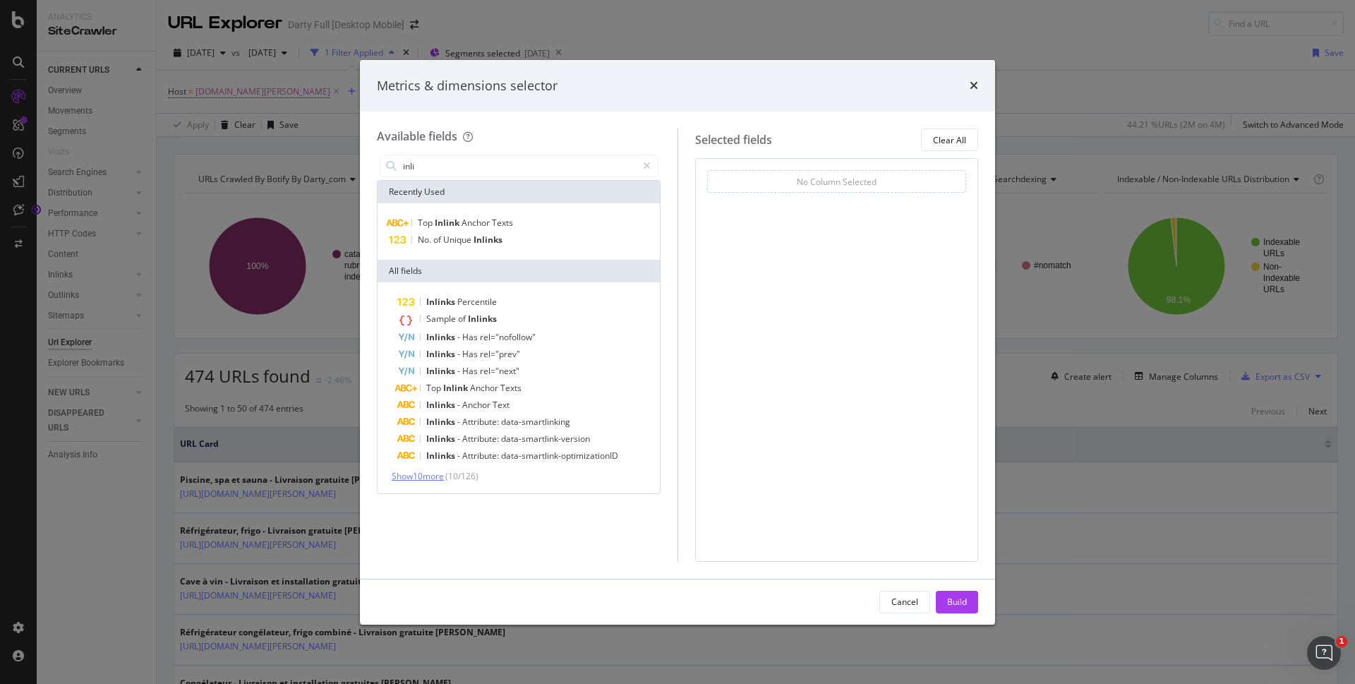
click at [435, 474] on span "Show 10 more" at bounding box center [418, 476] width 52 height 12
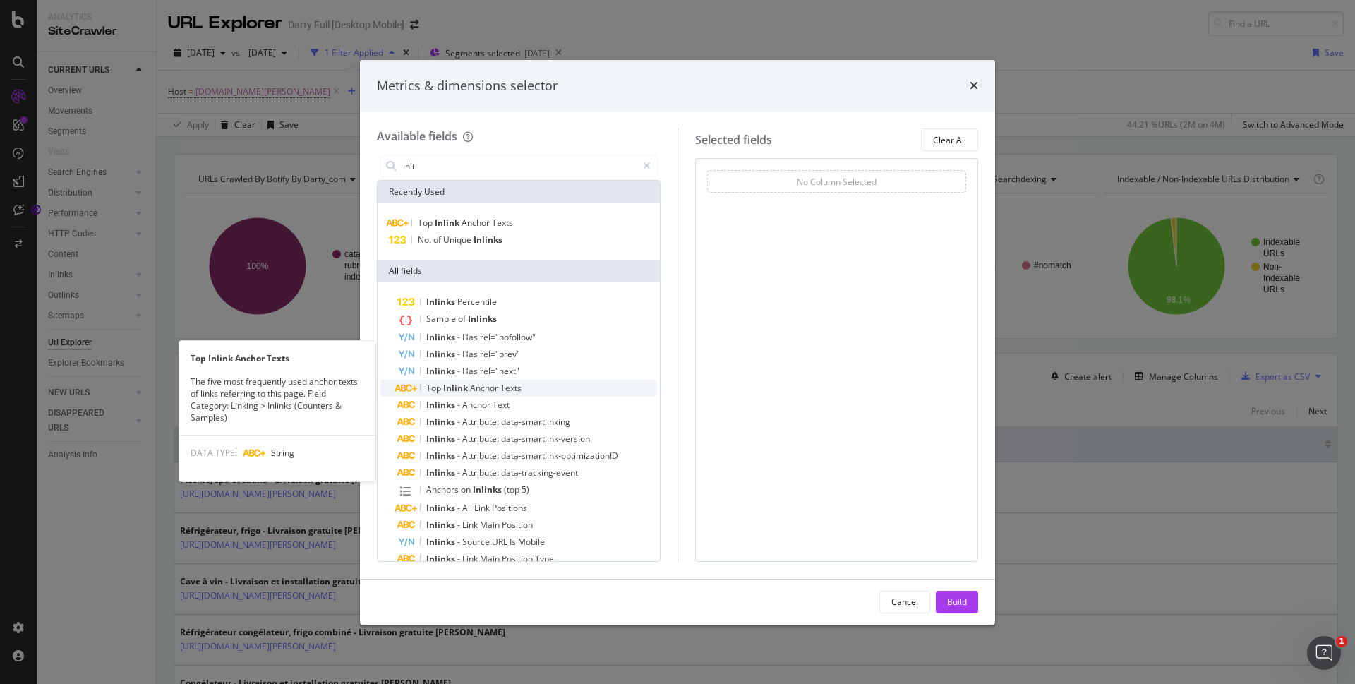
scroll to position [71, 0]
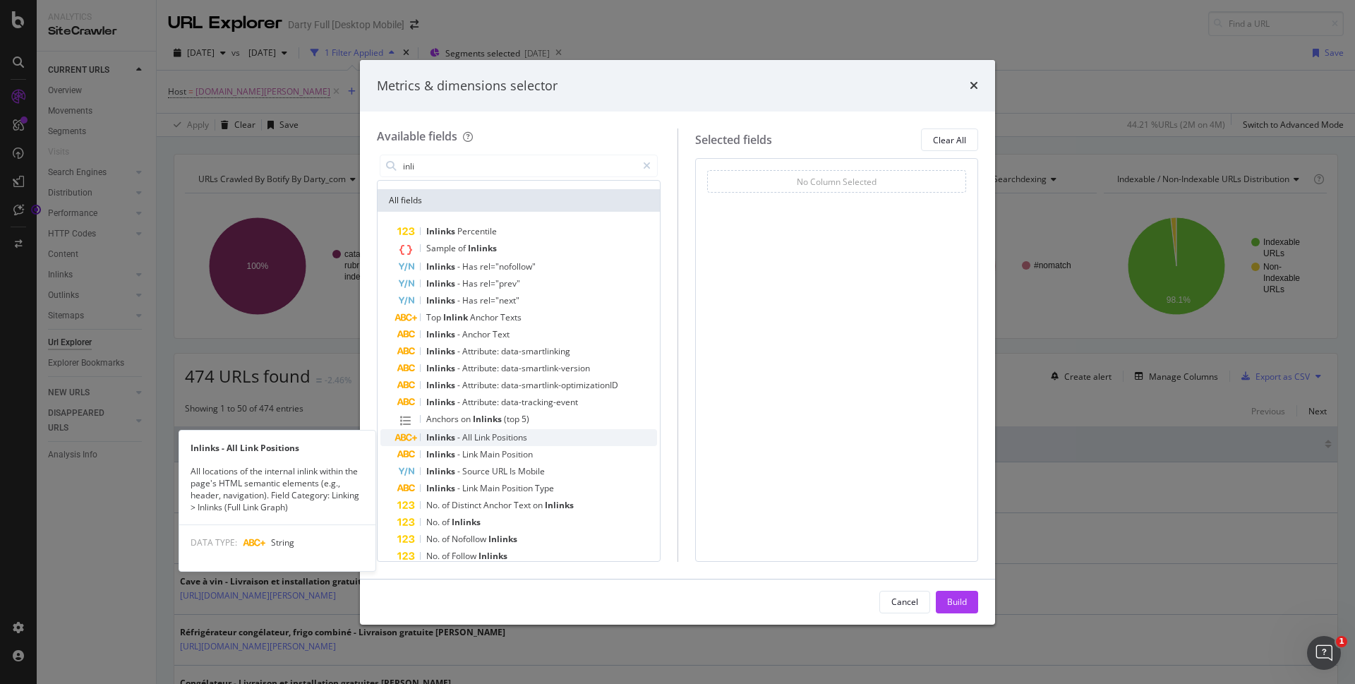
click at [517, 438] on span "Positions" at bounding box center [509, 437] width 35 height 12
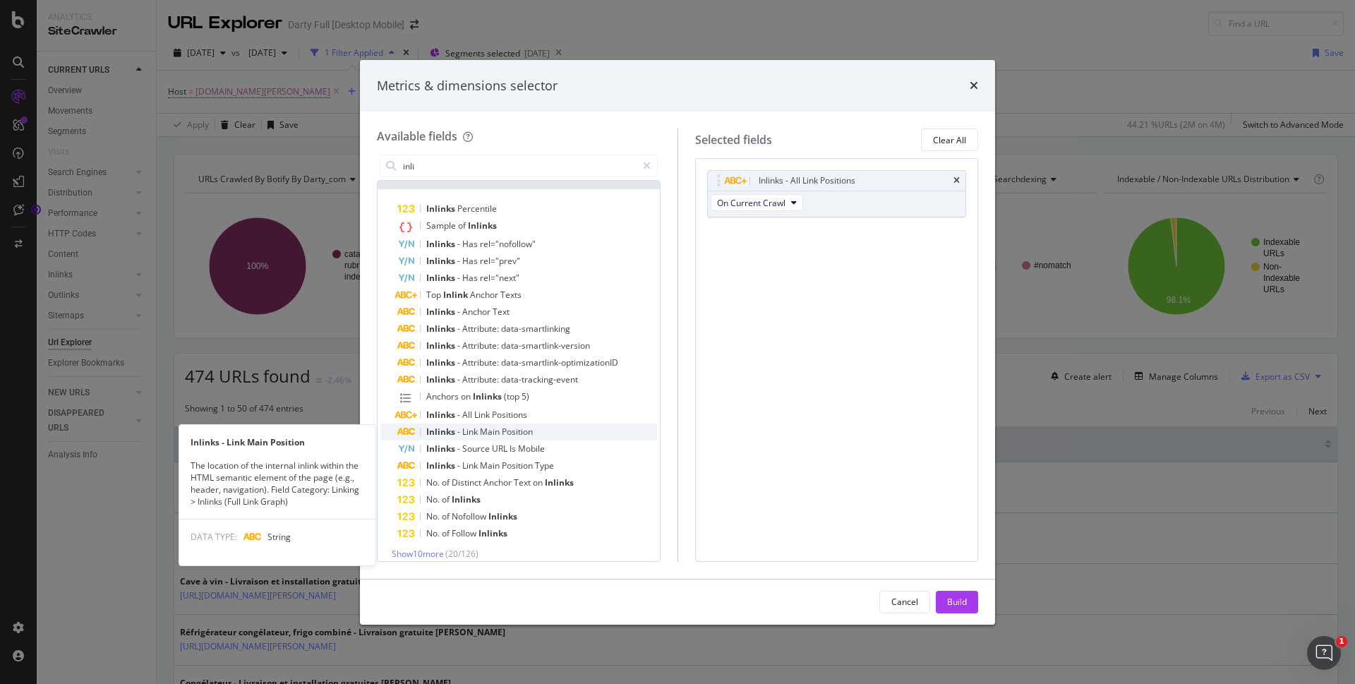
scroll to position [103, 0]
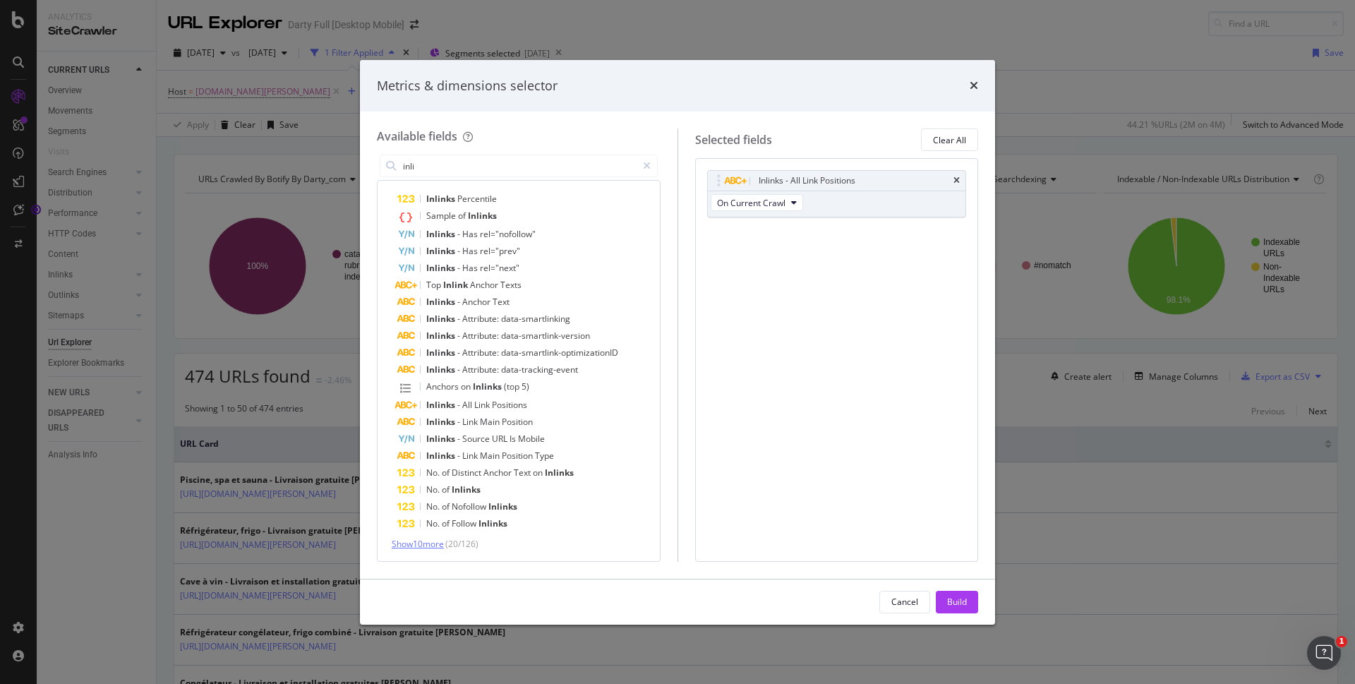
click at [435, 546] on span "Show 10 more" at bounding box center [418, 544] width 52 height 12
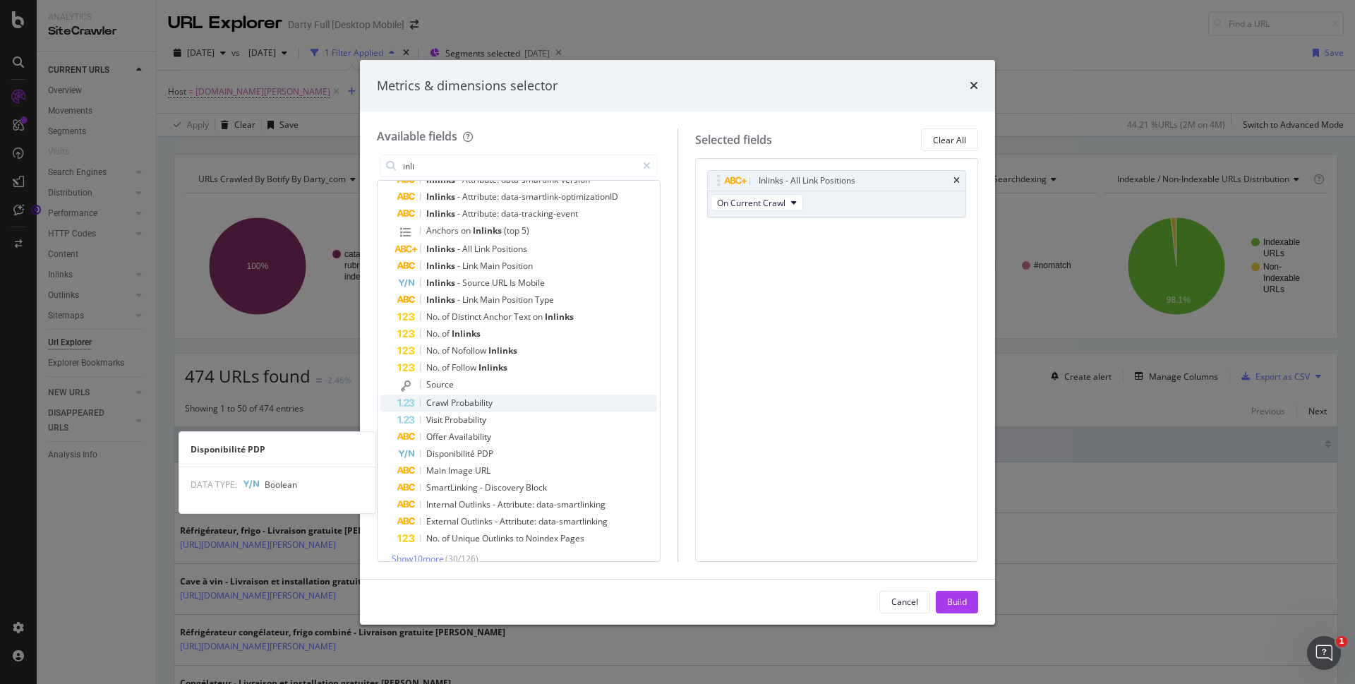
scroll to position [274, 0]
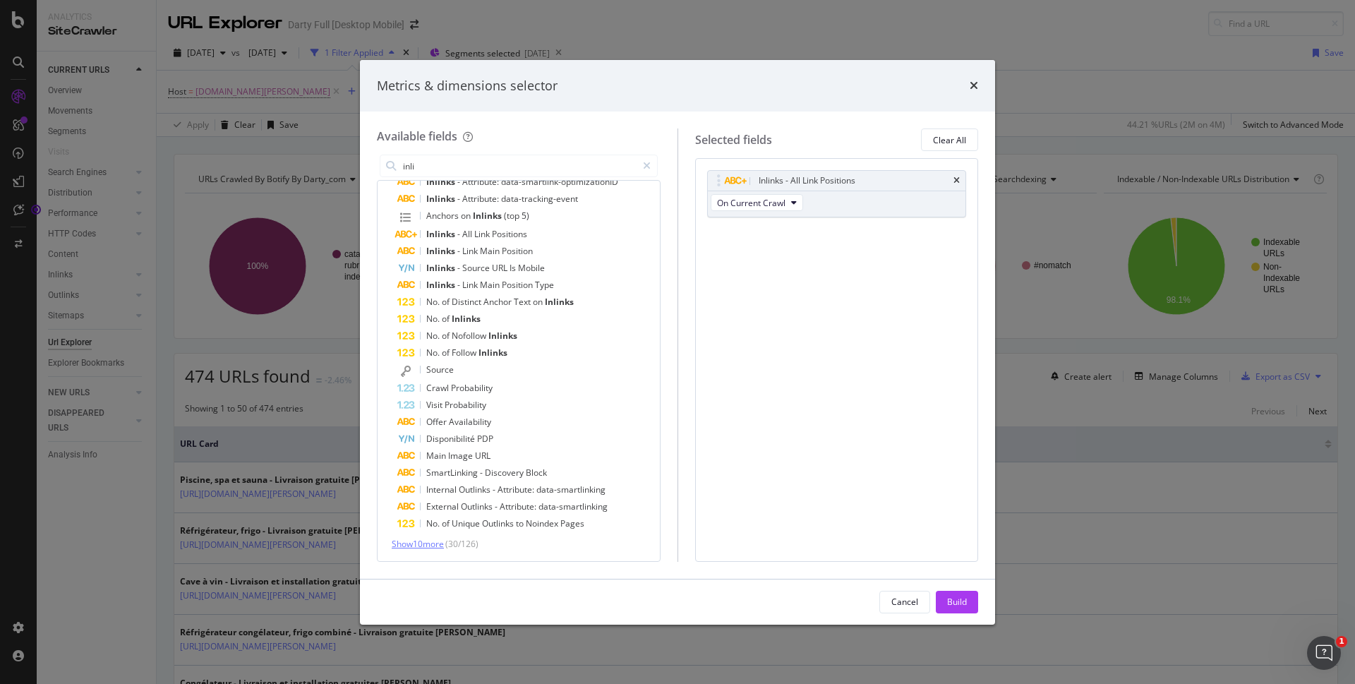
click at [425, 548] on span "Show 10 more" at bounding box center [418, 544] width 52 height 12
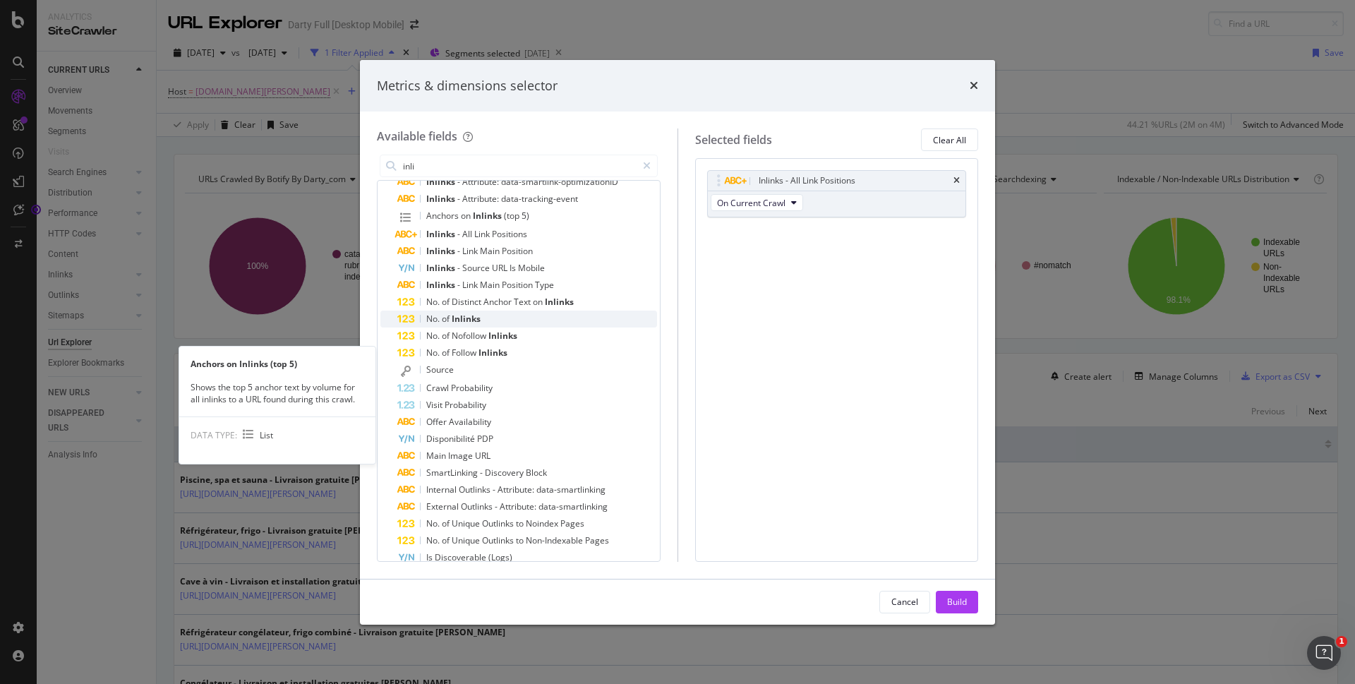
scroll to position [0, 0]
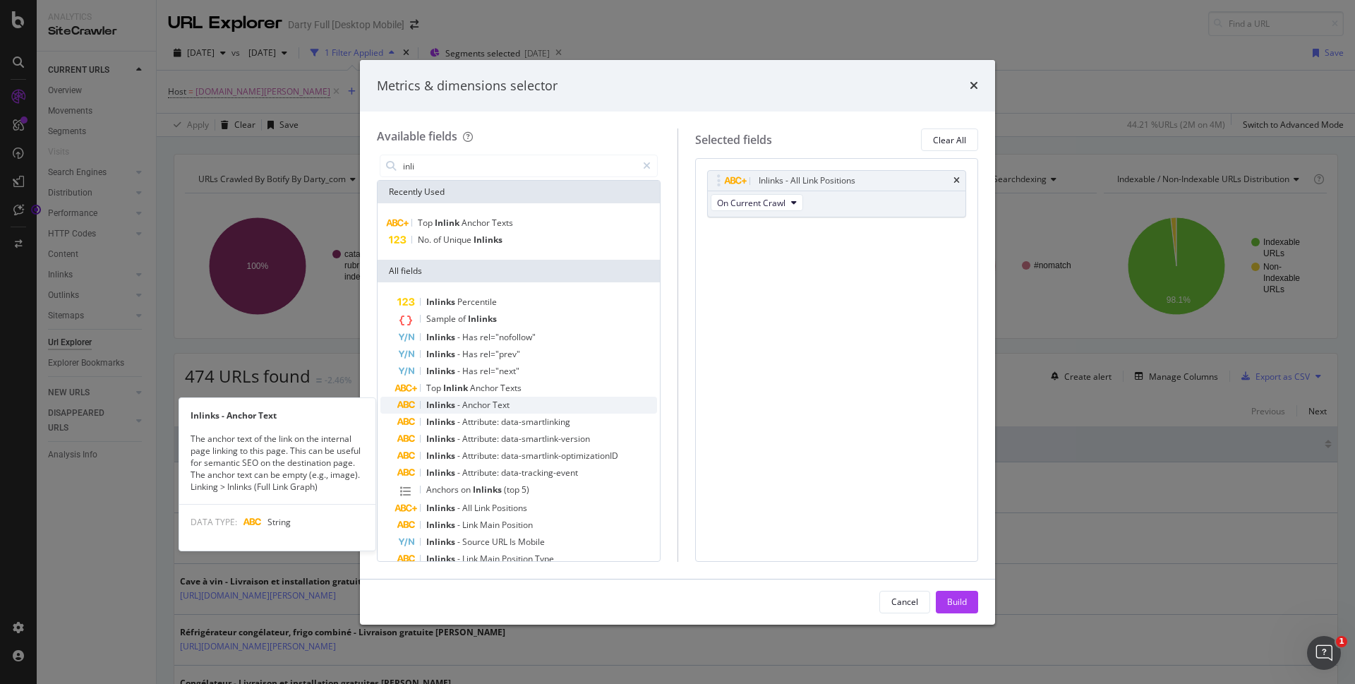
click at [517, 402] on div "Inlinks - Anchor Text" at bounding box center [527, 405] width 260 height 17
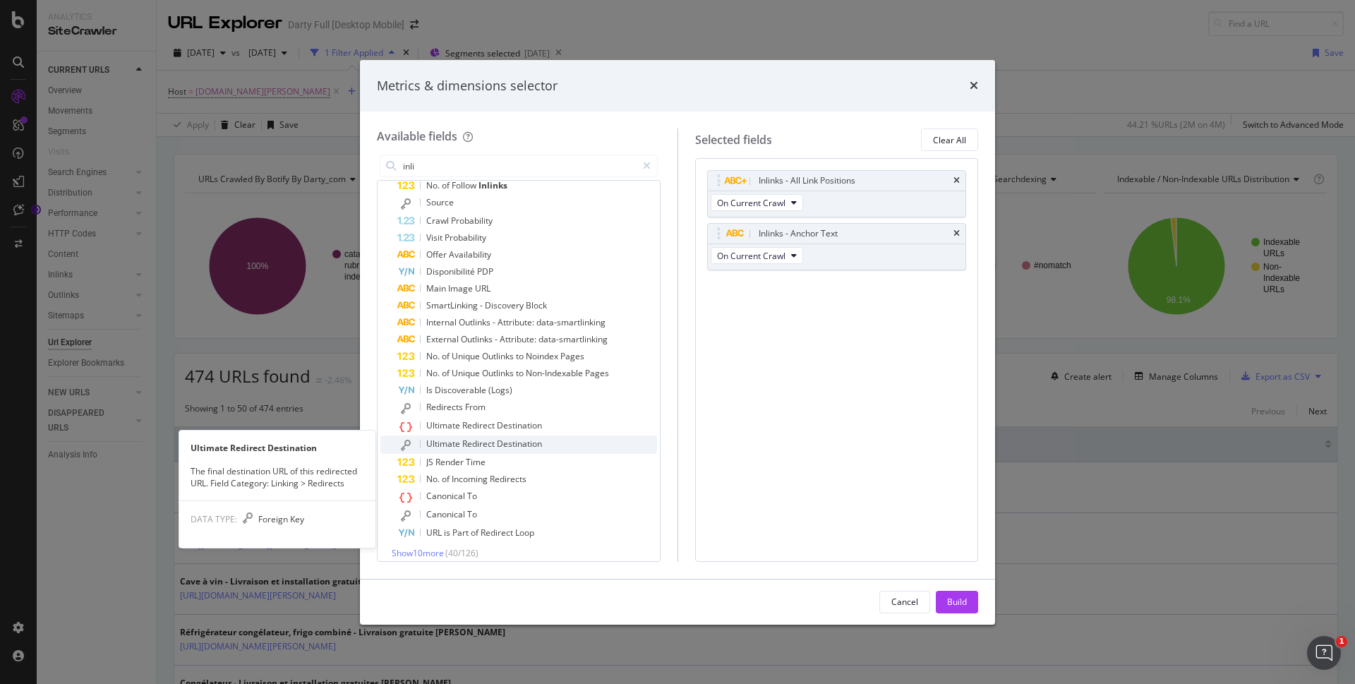
scroll to position [450, 0]
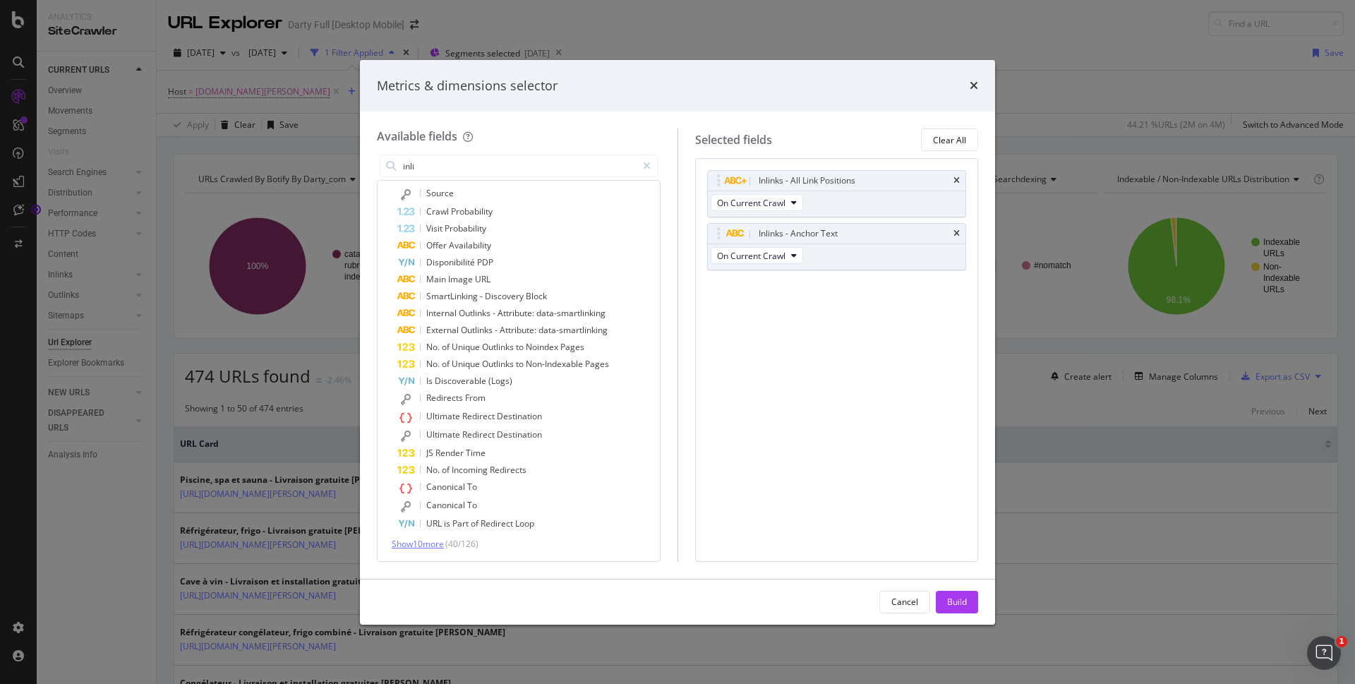
click at [430, 546] on span "Show 10 more" at bounding box center [418, 544] width 52 height 12
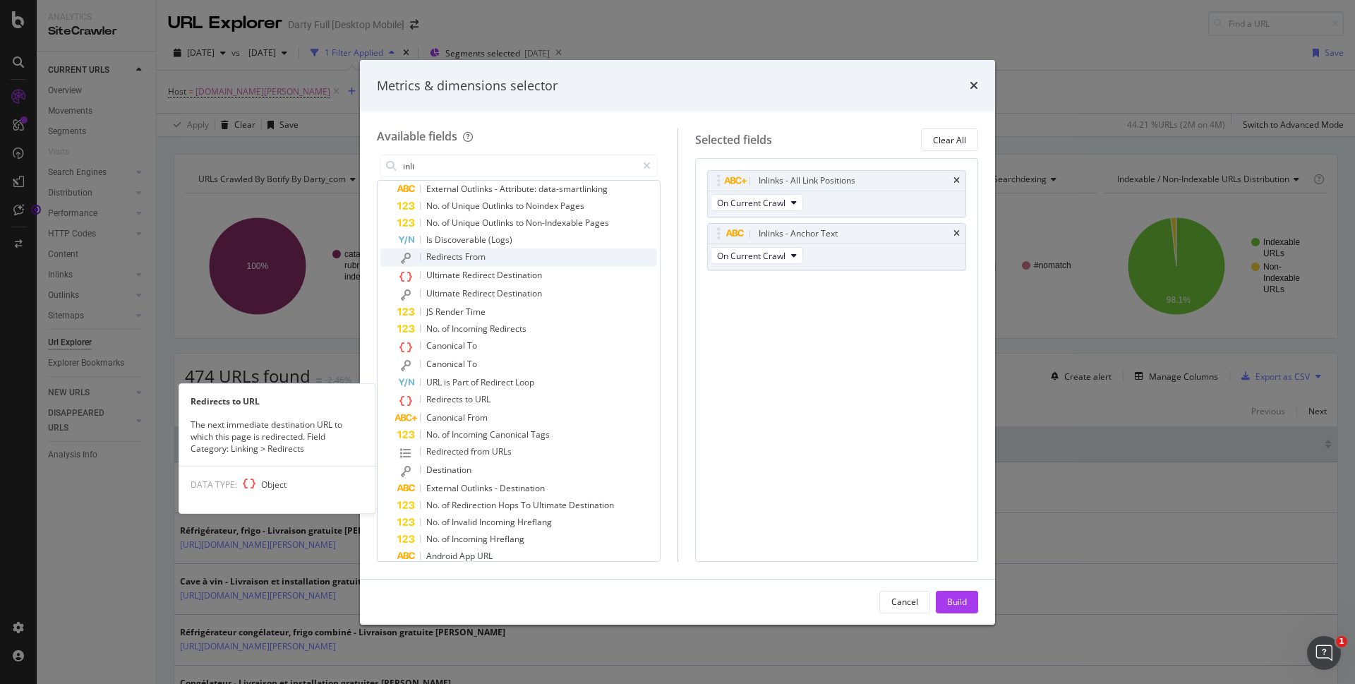
scroll to position [624, 0]
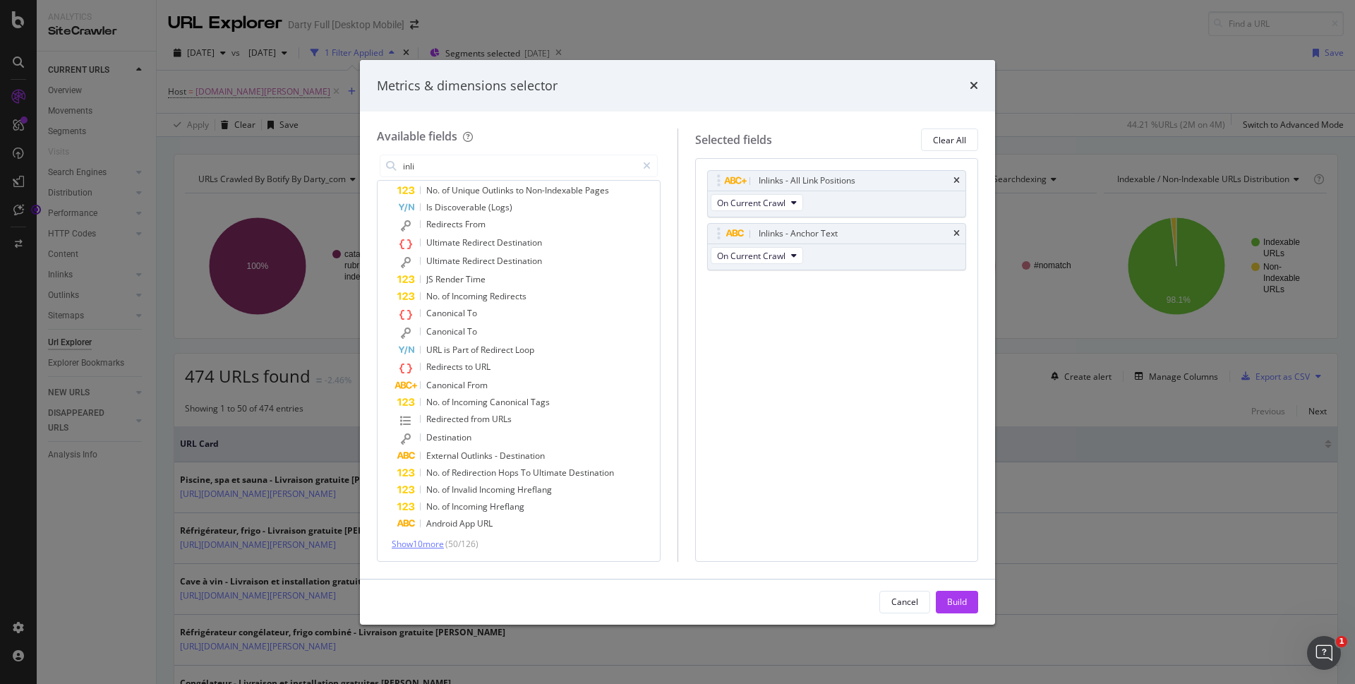
click at [430, 539] on span "Show 10 more" at bounding box center [418, 544] width 52 height 12
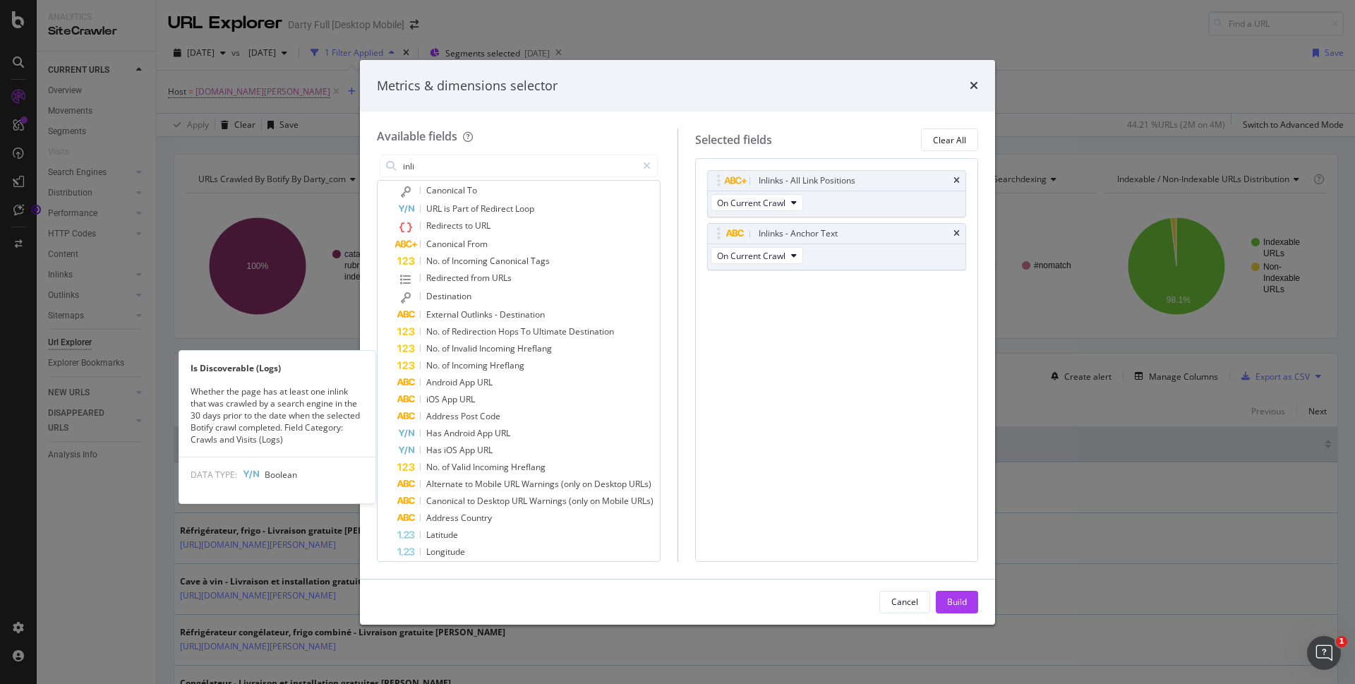
scroll to position [0, 0]
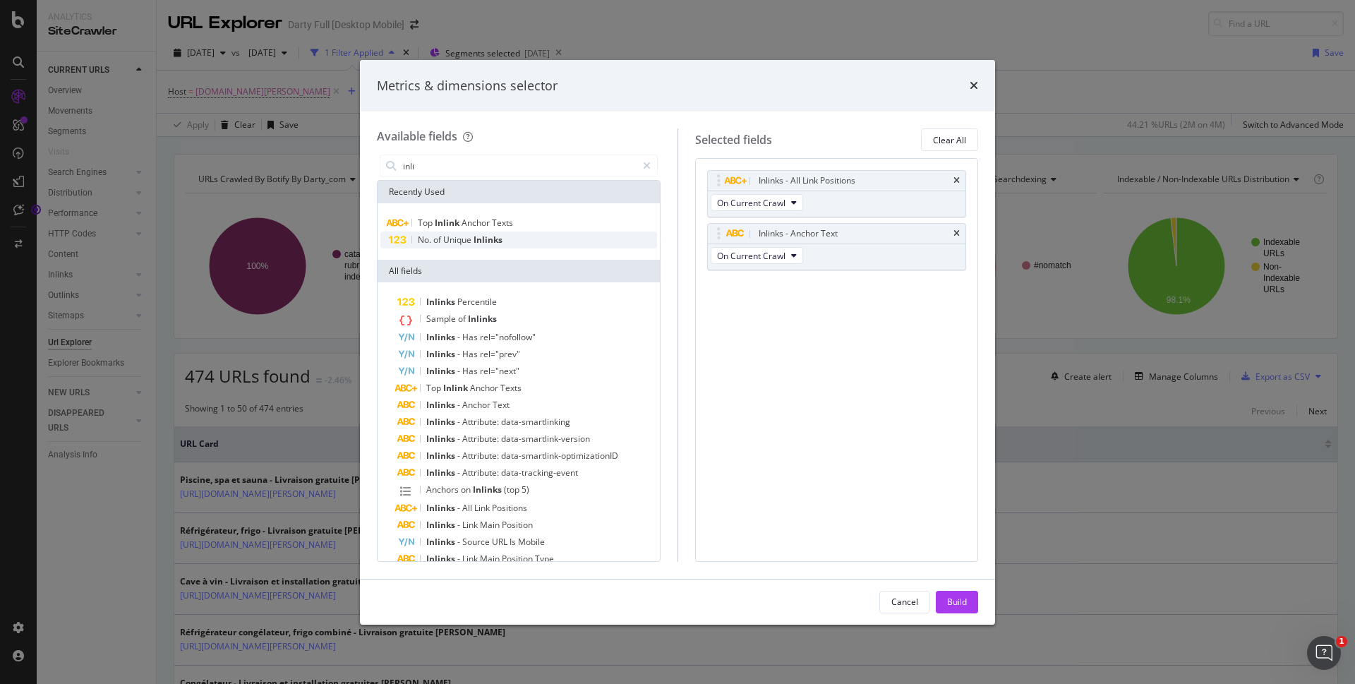
click at [450, 241] on span "Unique" at bounding box center [458, 240] width 30 height 12
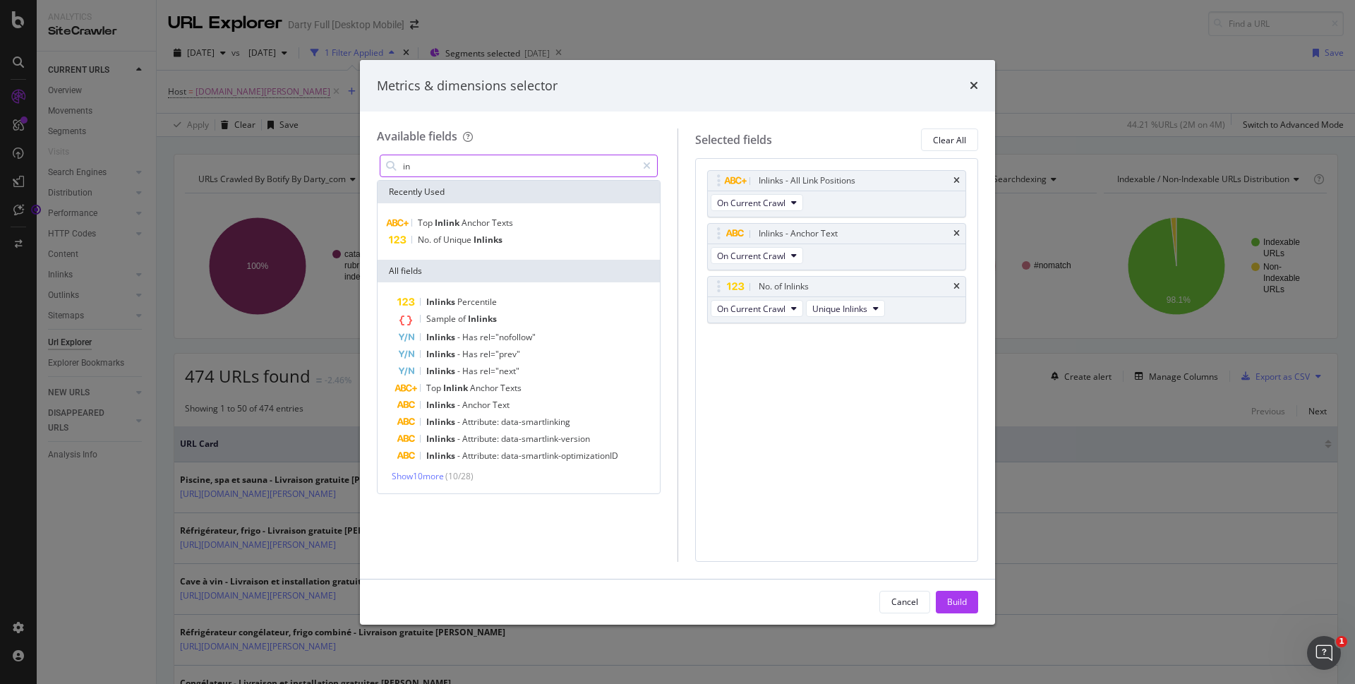
type input "i"
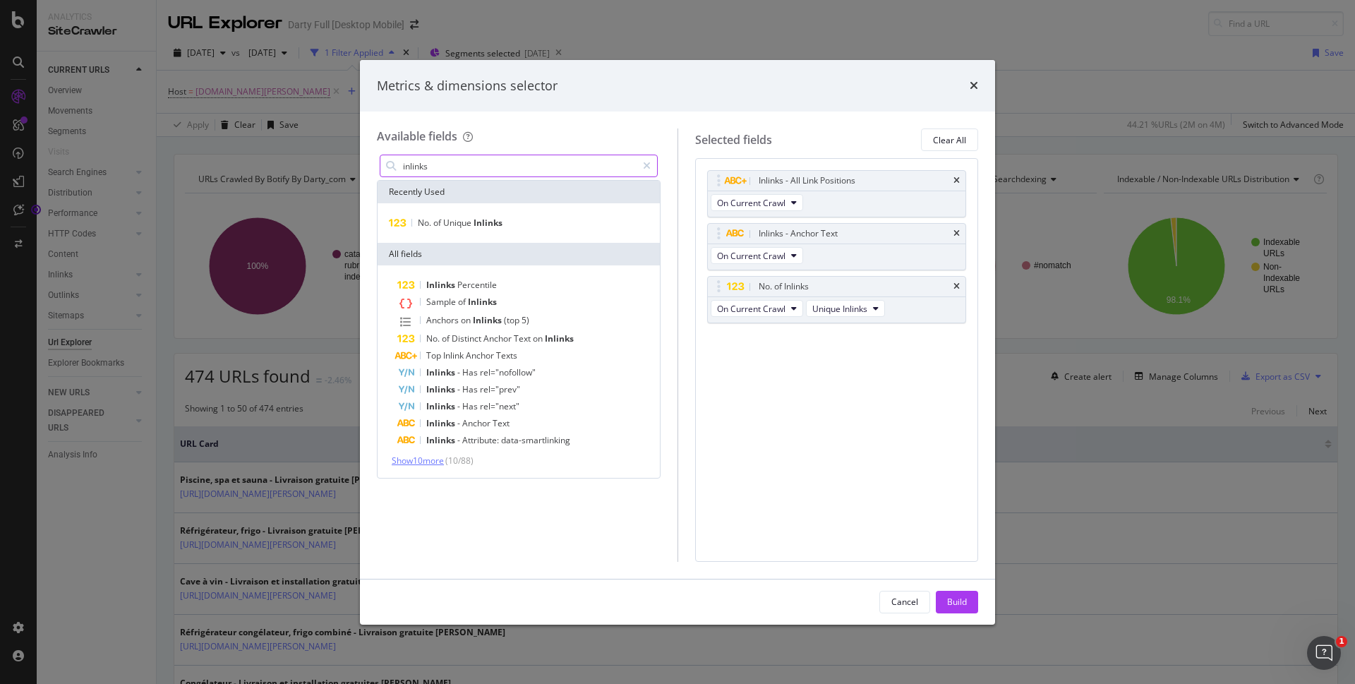
type input "inlinks"
click at [423, 462] on span "Show 10 more" at bounding box center [418, 461] width 52 height 12
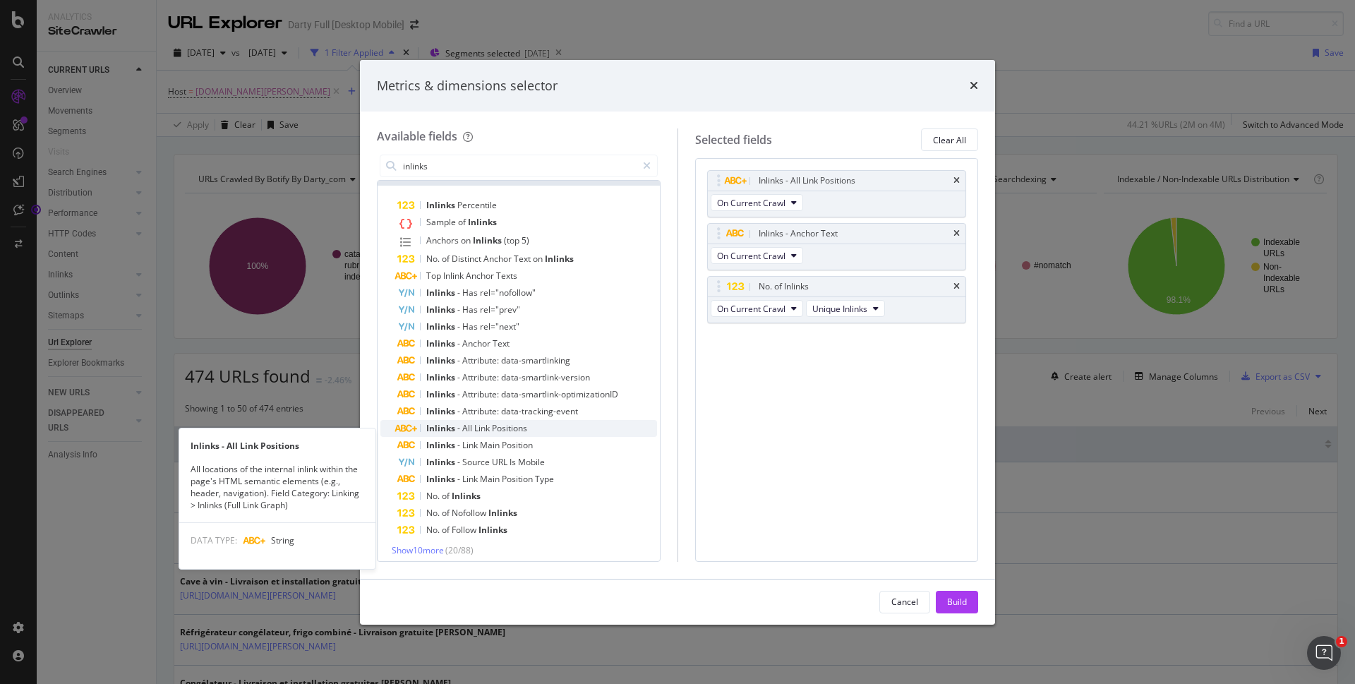
scroll to position [86, 0]
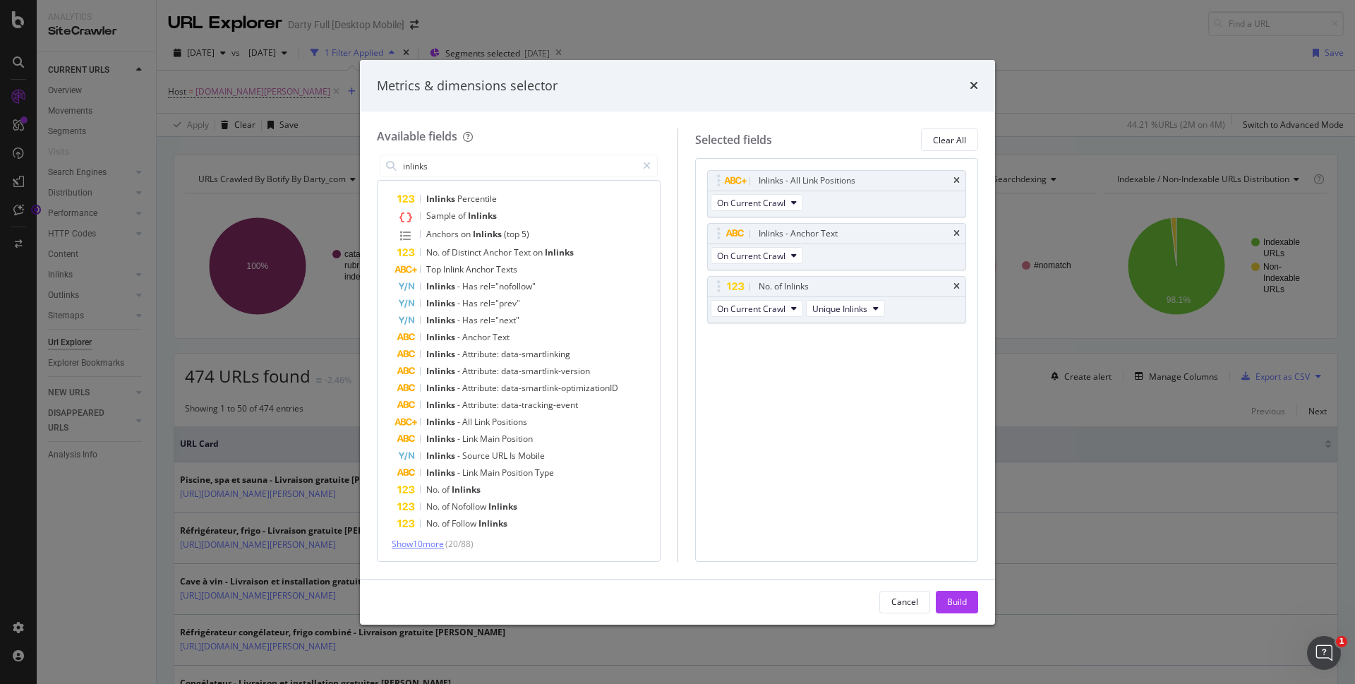
click at [415, 548] on span "Show 10 more" at bounding box center [418, 544] width 52 height 12
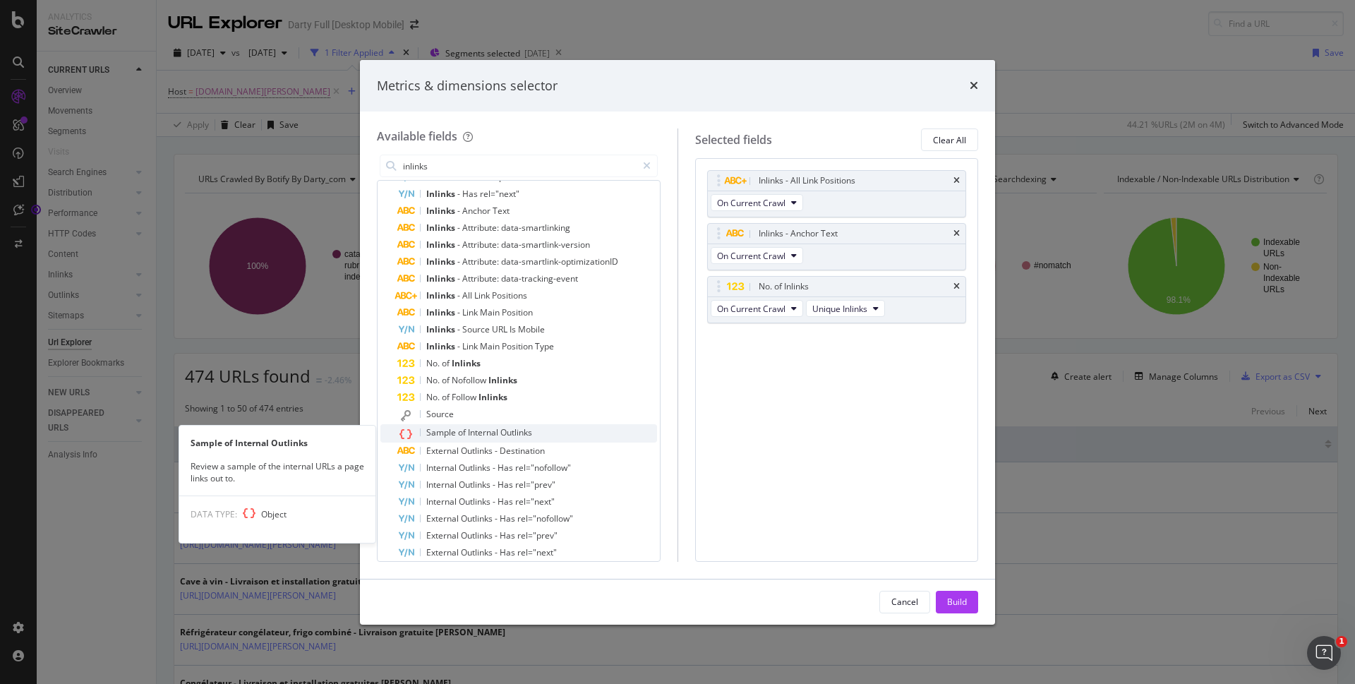
scroll to position [227, 0]
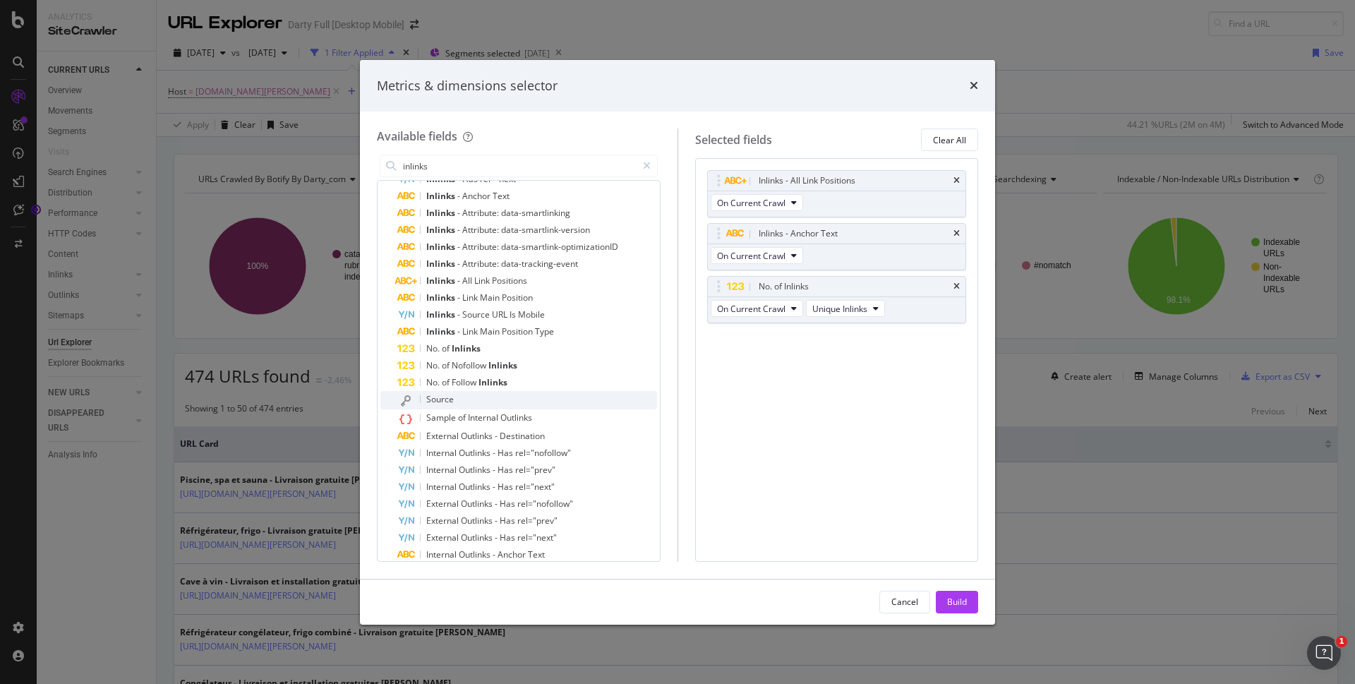
click at [453, 402] on span "Source" at bounding box center [440, 399] width 28 height 12
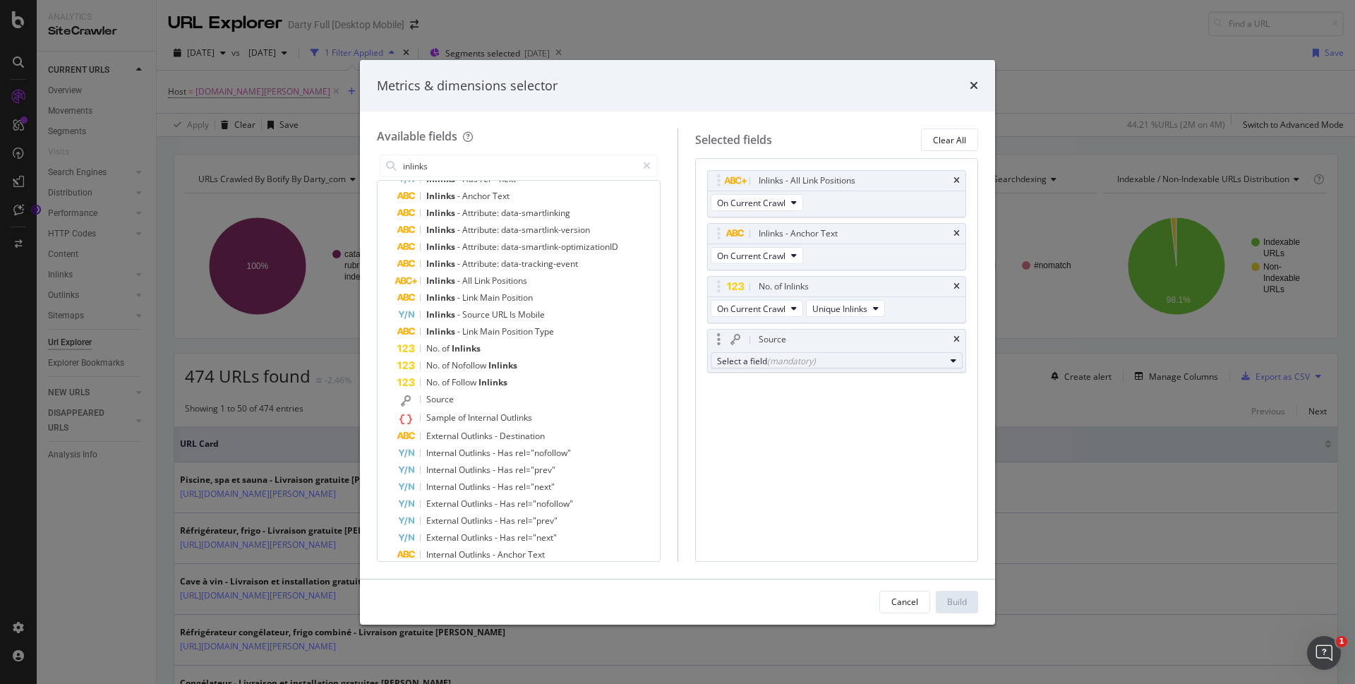
click at [899, 356] on div "Select a field (mandatory)" at bounding box center [831, 361] width 229 height 12
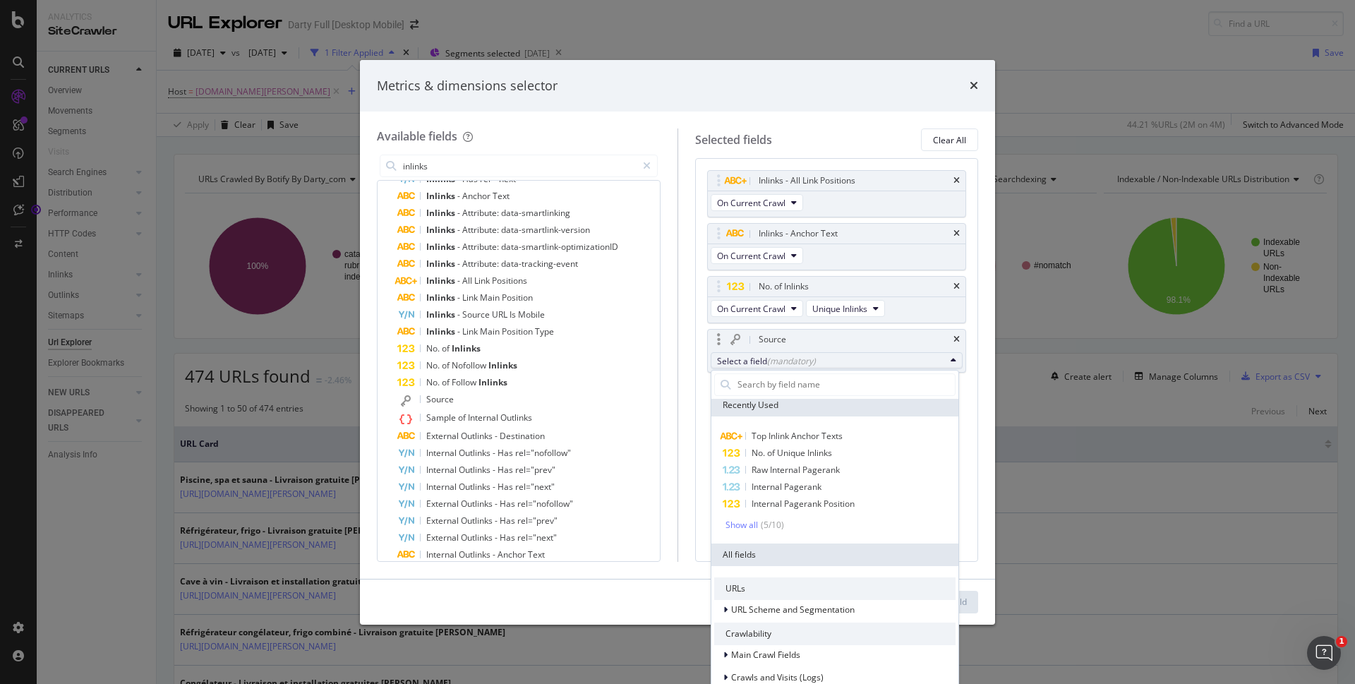
scroll to position [0, 0]
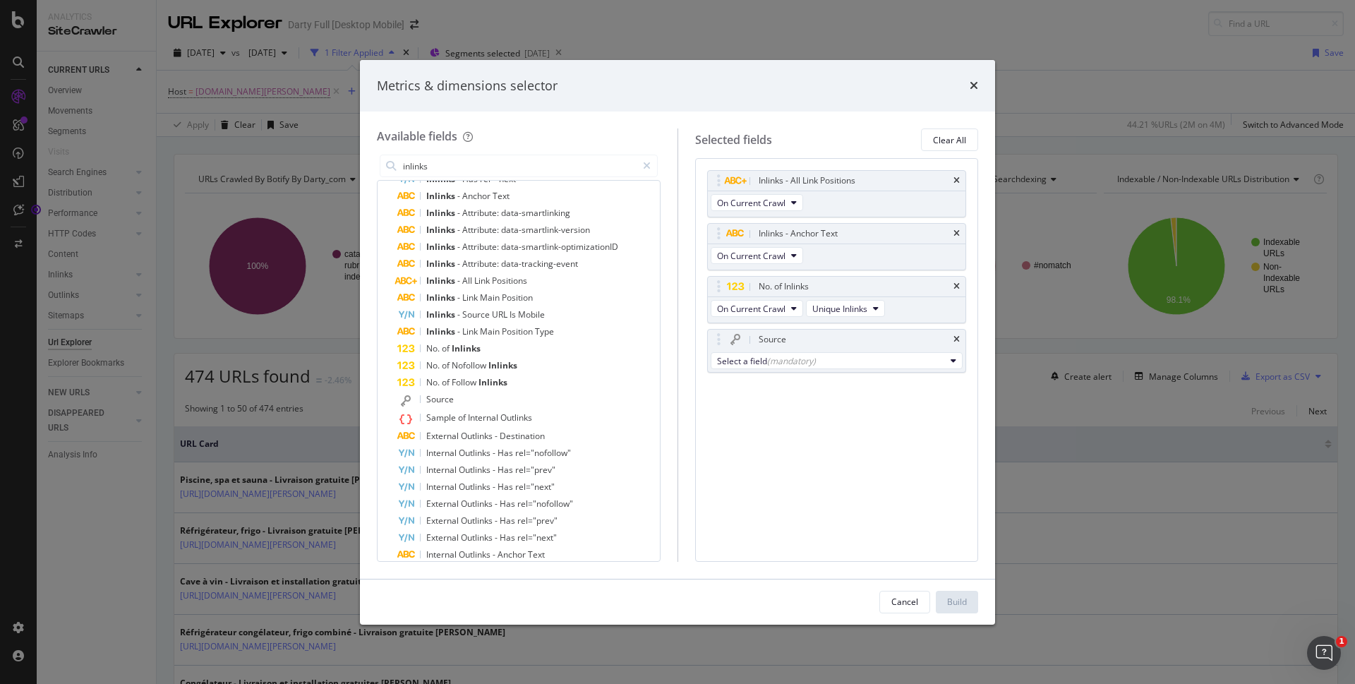
click at [973, 397] on div "Inlinks - All Link Positions On Current Crawl Inlinks - Anchor Text On Current …" at bounding box center [837, 359] width 284 height 403
click at [918, 360] on div "Select a field (mandatory)" at bounding box center [831, 361] width 229 height 12
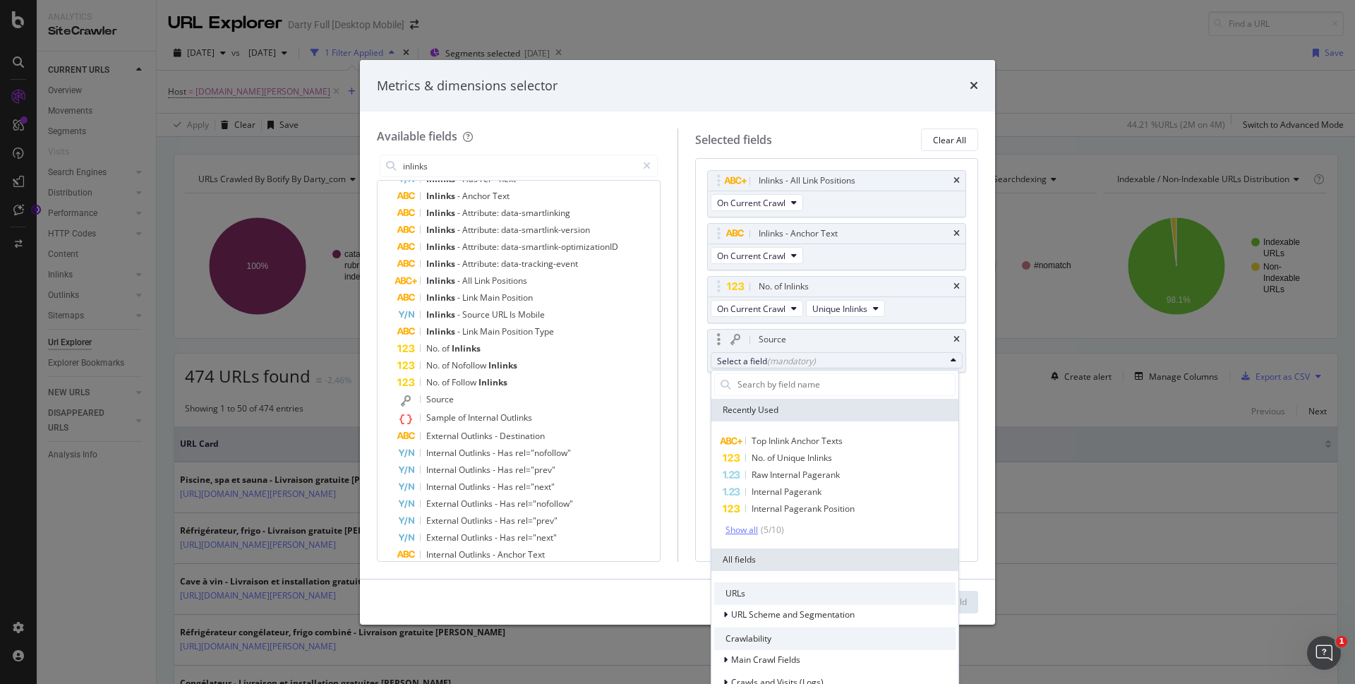
click at [742, 533] on div "Show all" at bounding box center [742, 530] width 32 height 10
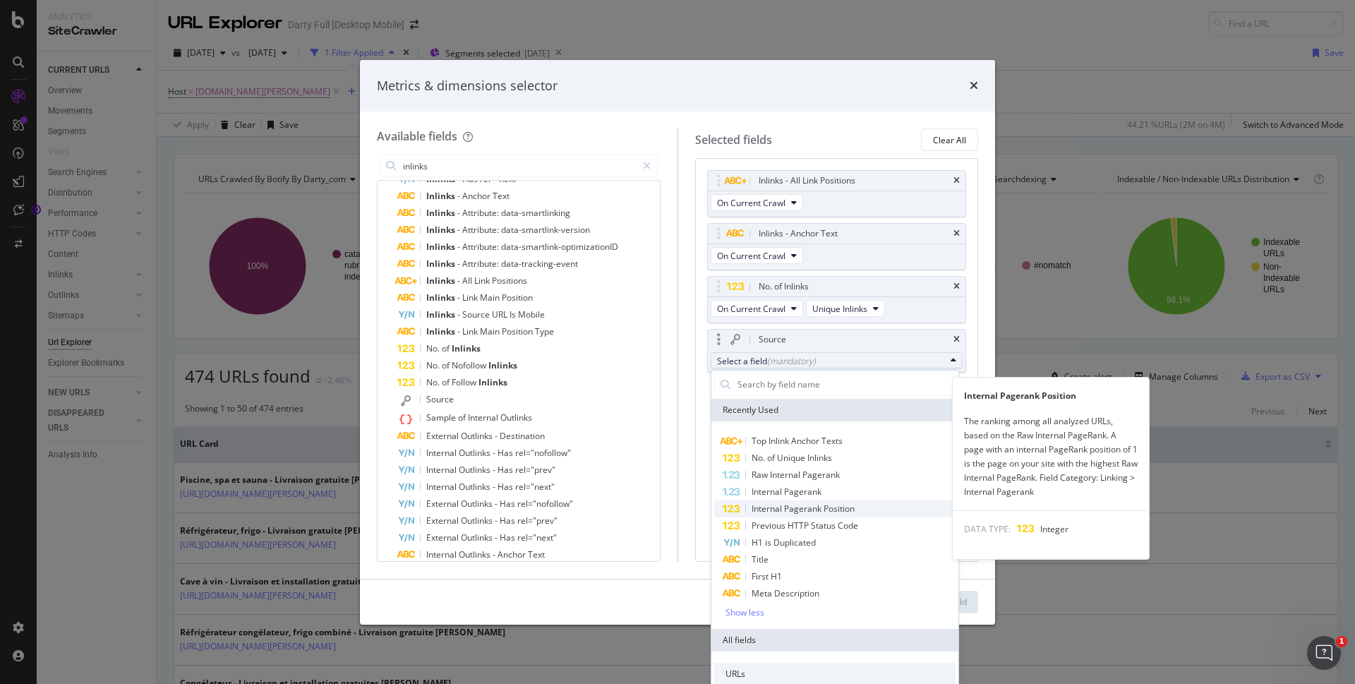
click at [848, 503] on span "Internal Pagerank Position" at bounding box center [803, 509] width 103 height 12
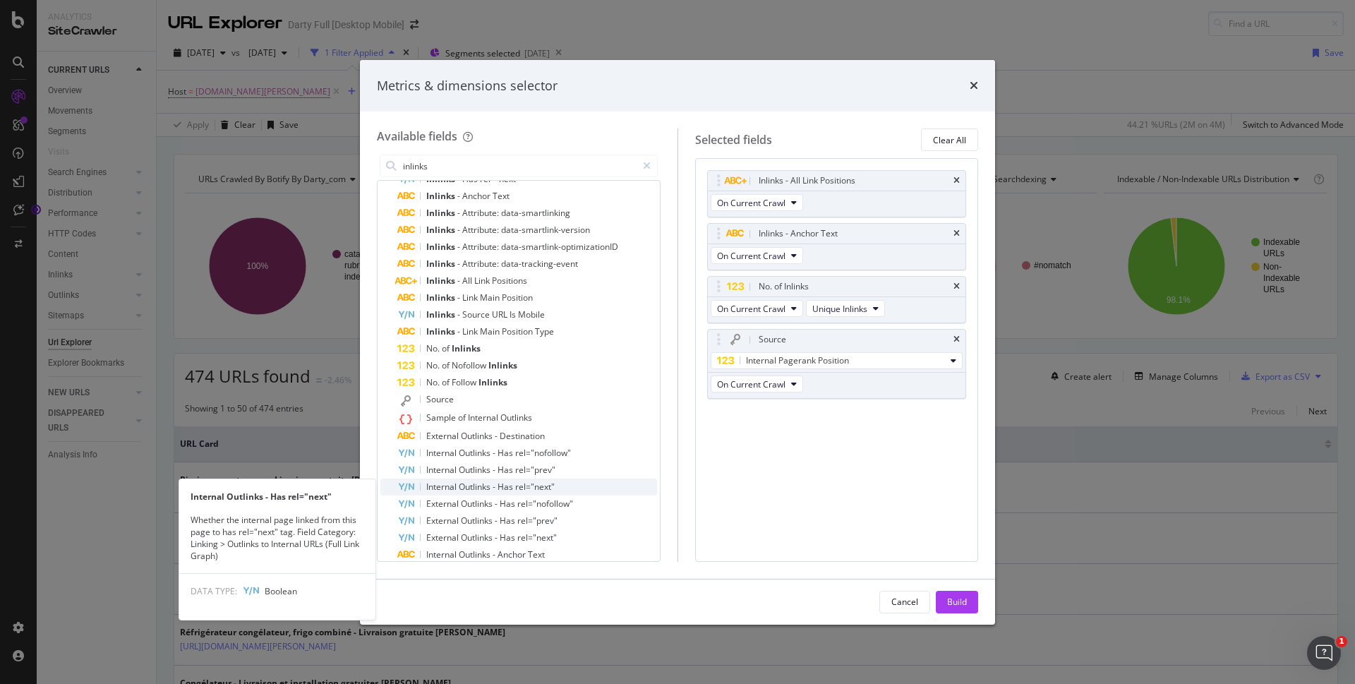
scroll to position [258, 0]
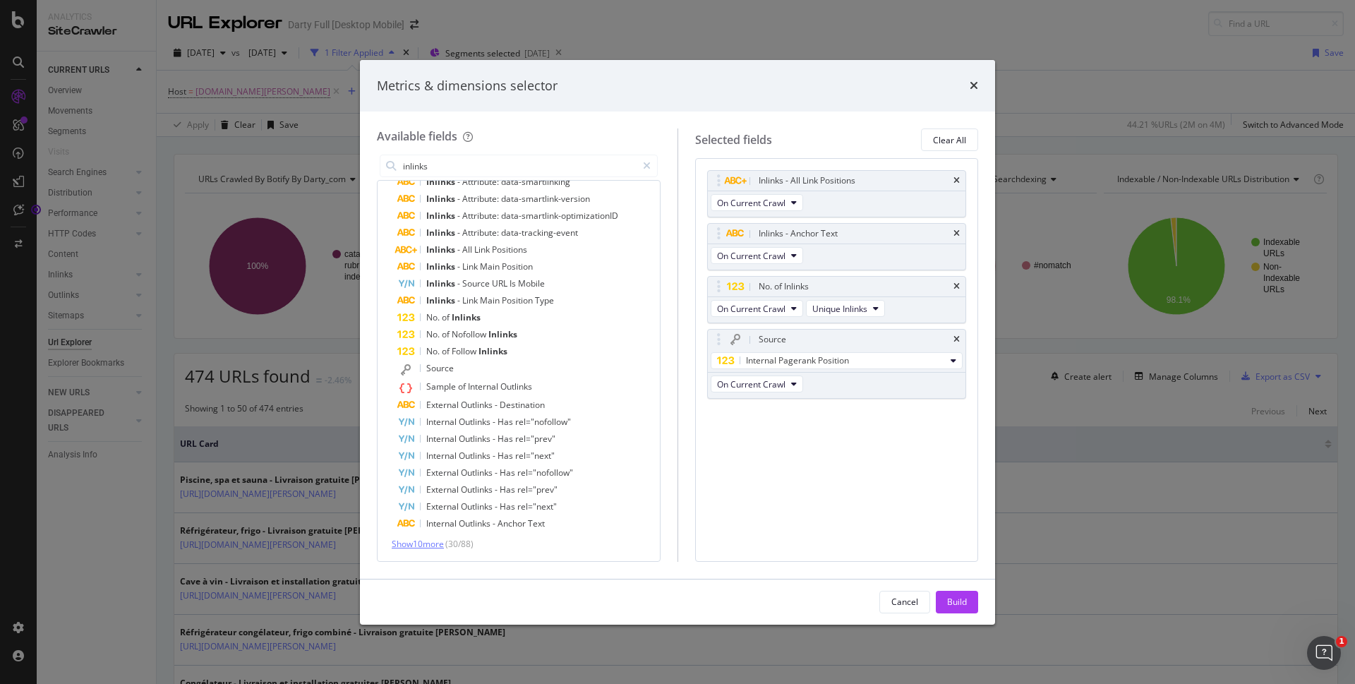
click at [419, 543] on span "Show 10 more" at bounding box center [418, 544] width 52 height 12
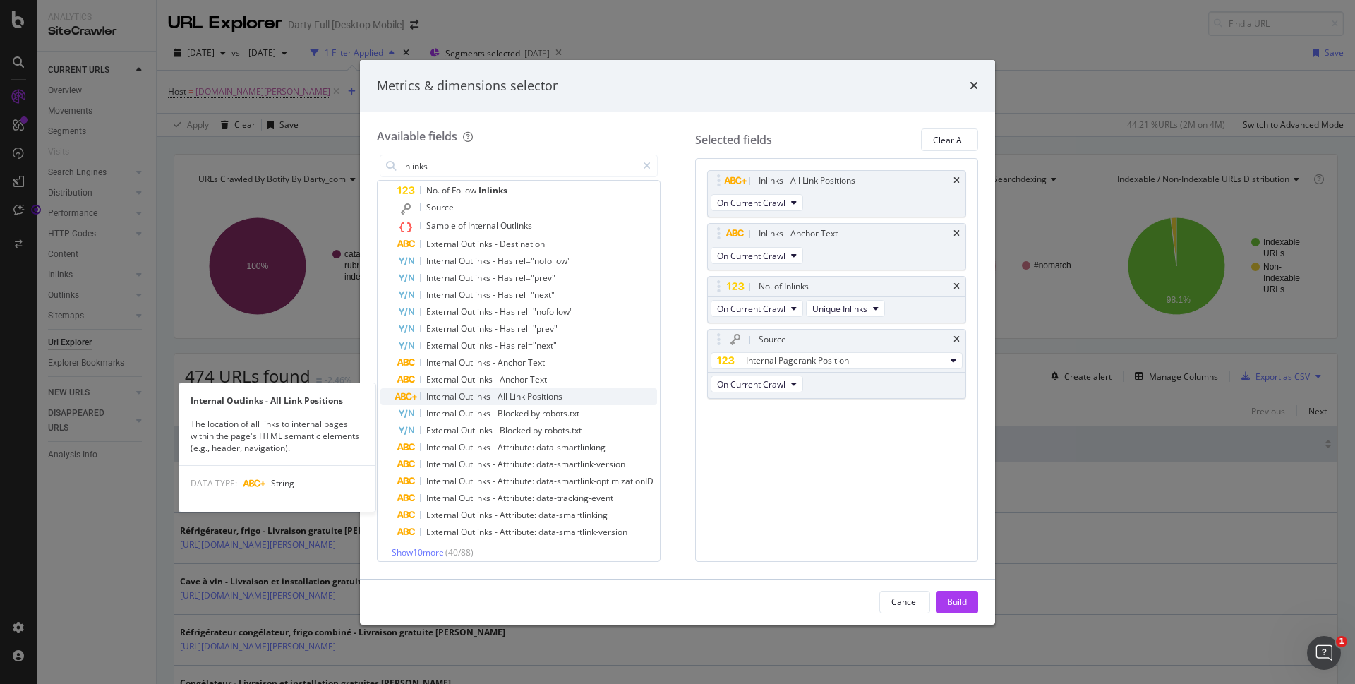
scroll to position [428, 0]
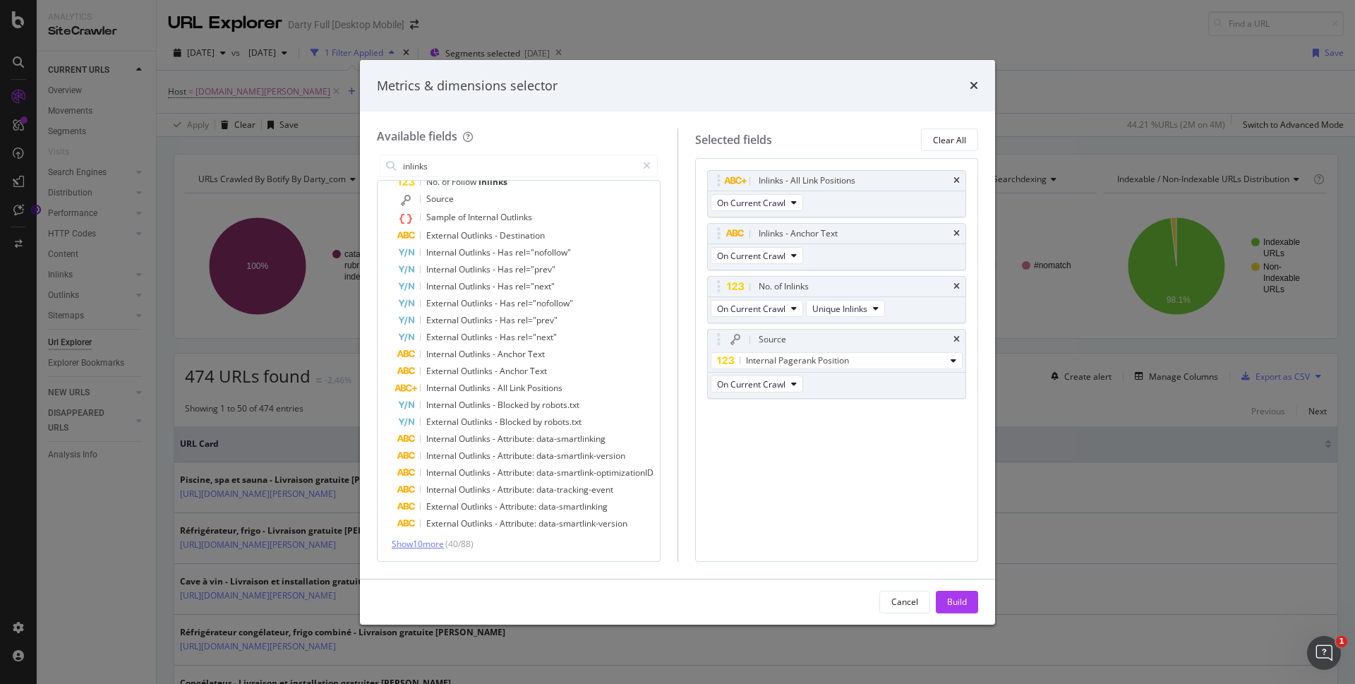
click at [426, 548] on span "Show 10 more" at bounding box center [418, 544] width 52 height 12
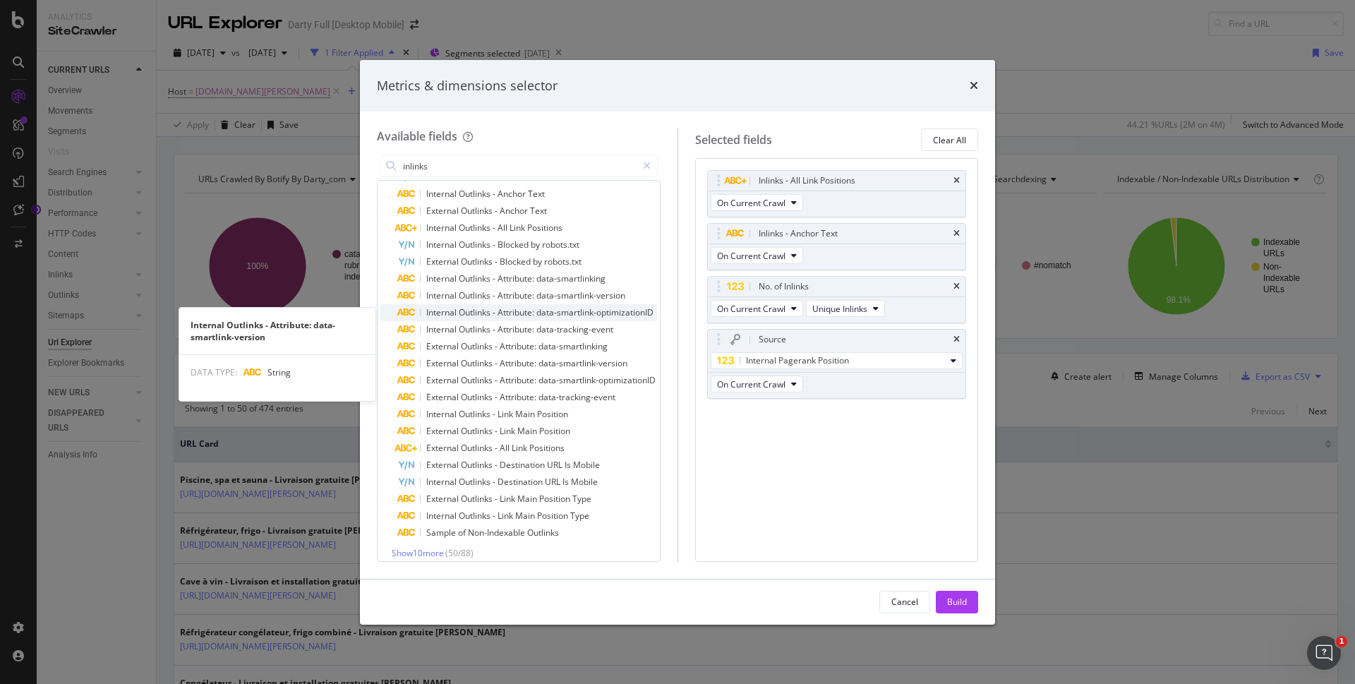
scroll to position [597, 0]
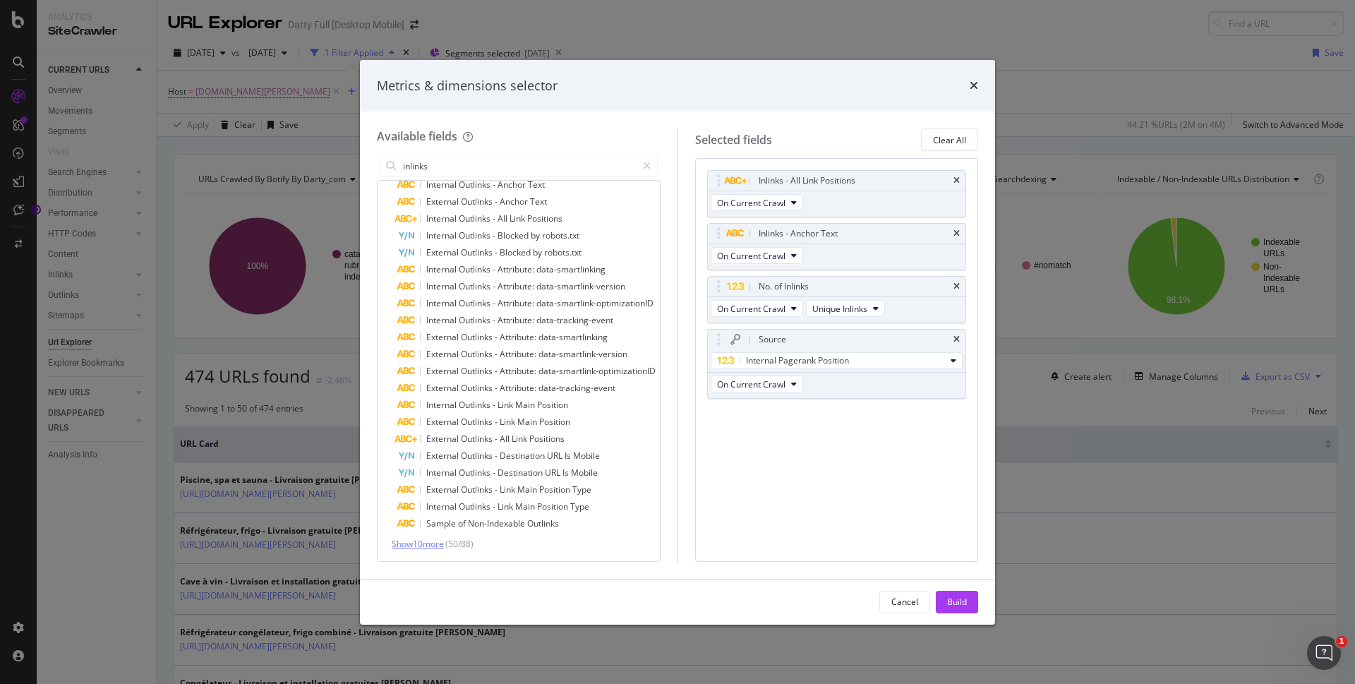
click at [407, 539] on span "Show 10 more" at bounding box center [418, 544] width 52 height 12
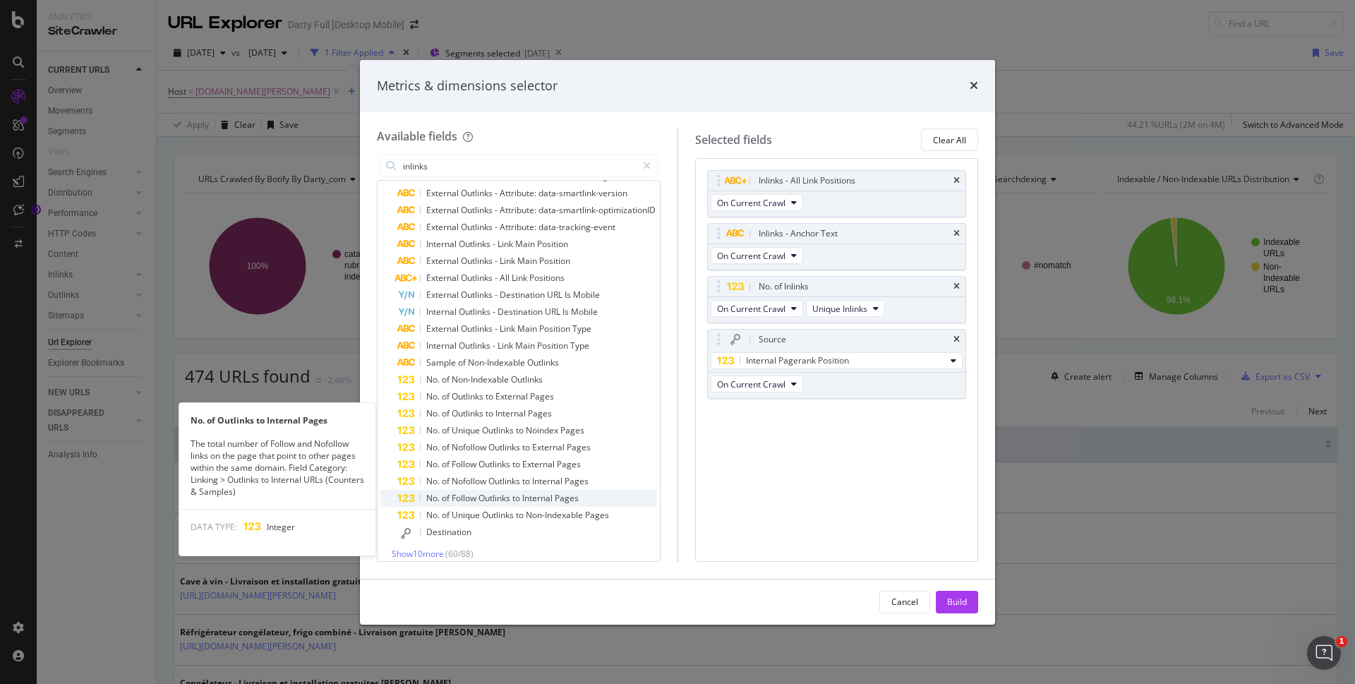
scroll to position [768, 0]
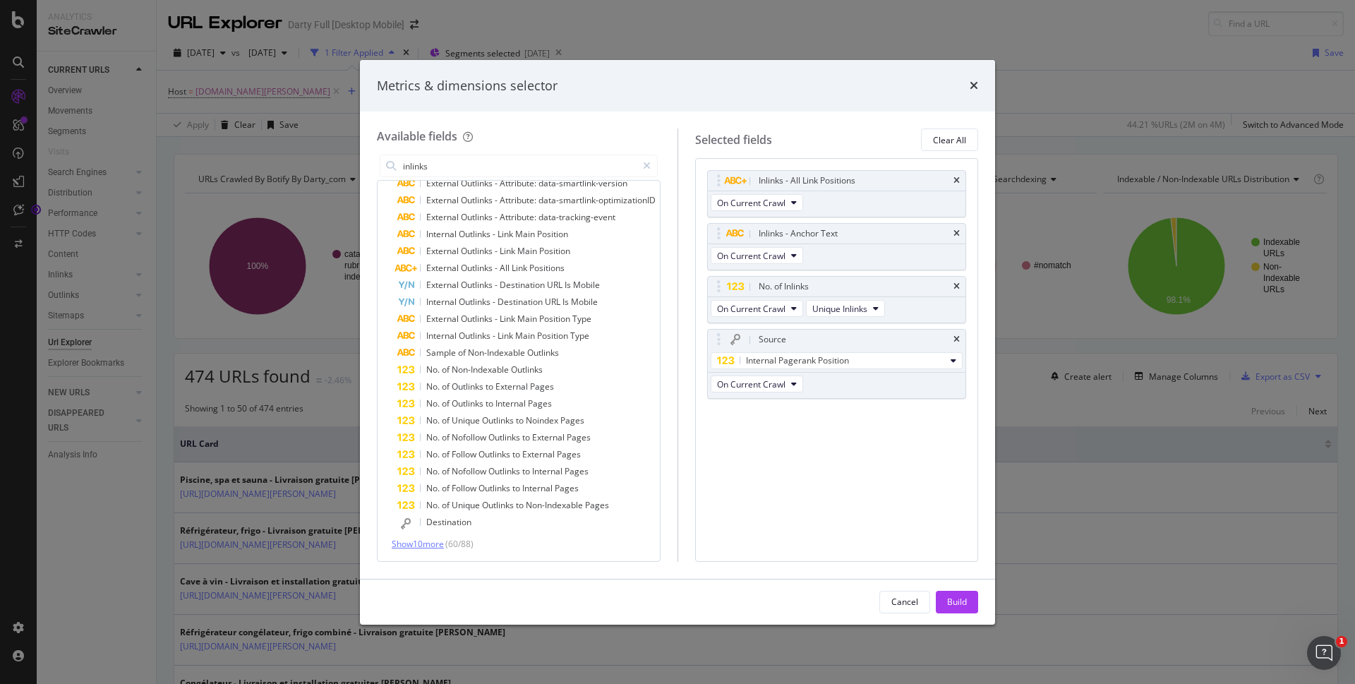
click at [430, 544] on span "Show 10 more" at bounding box center [418, 544] width 52 height 12
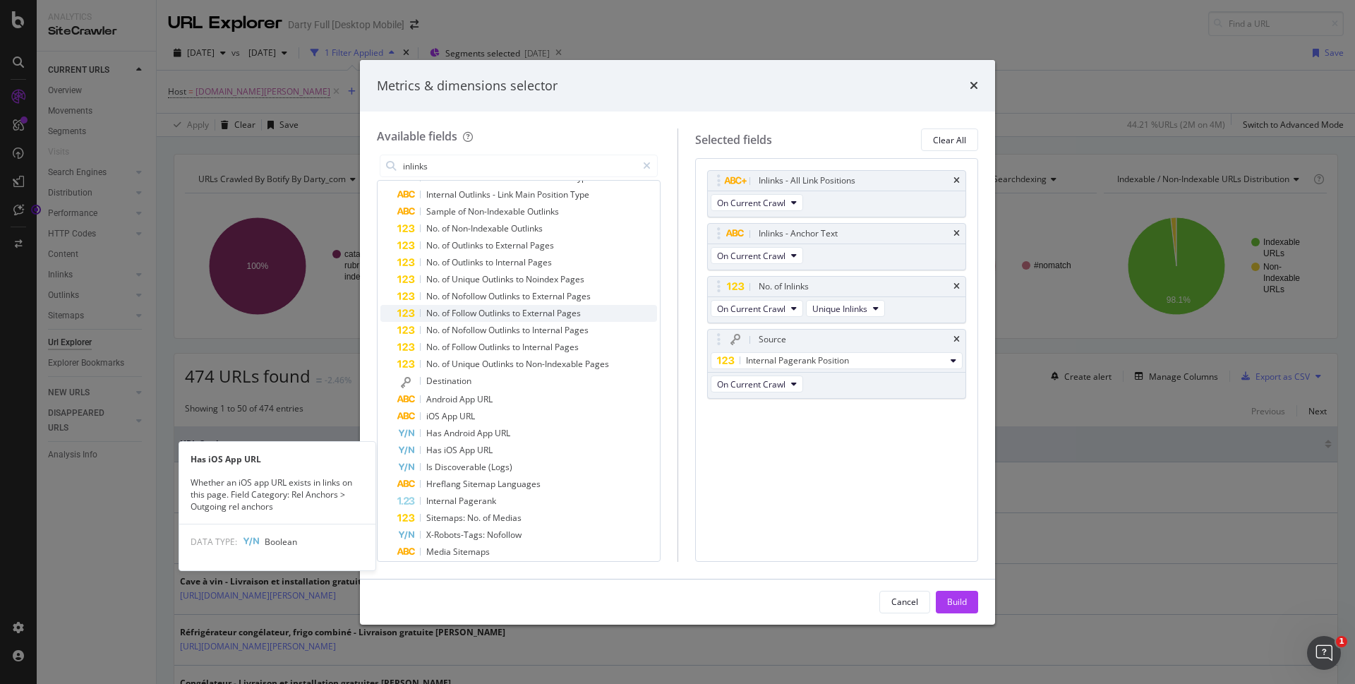
scroll to position [937, 0]
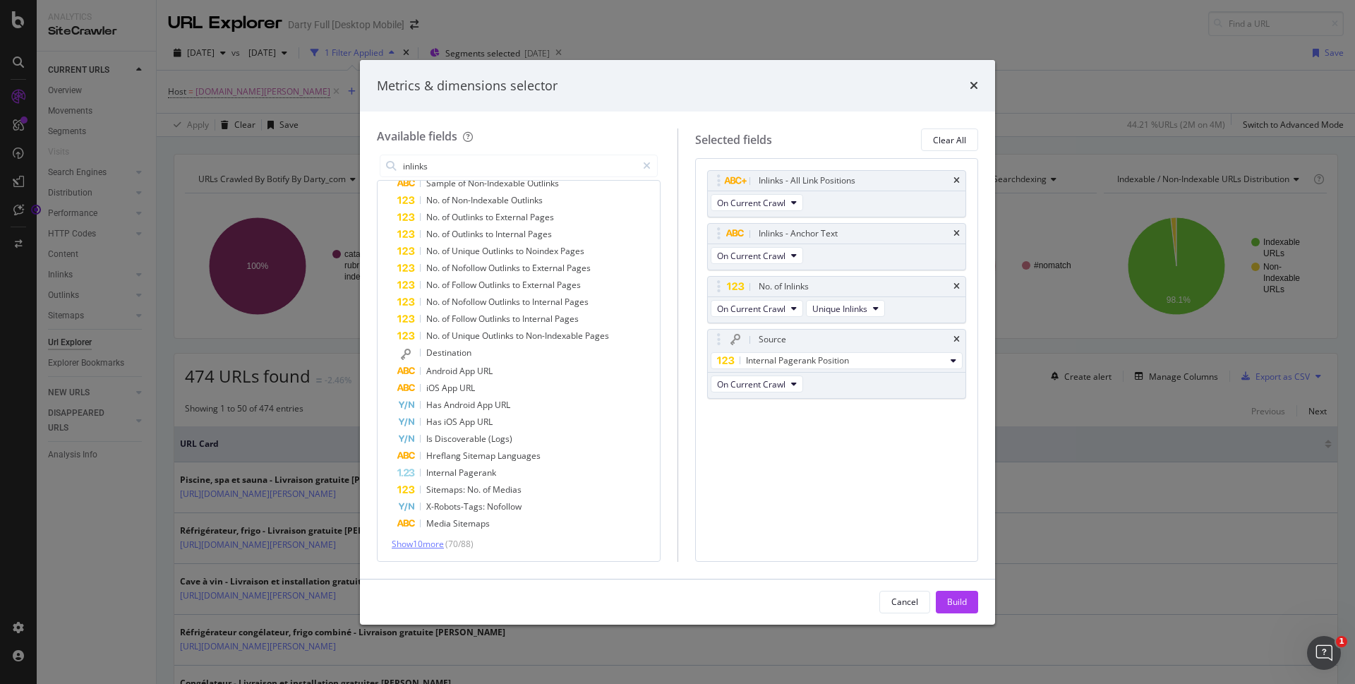
click at [402, 544] on span "Show 10 more" at bounding box center [418, 544] width 52 height 12
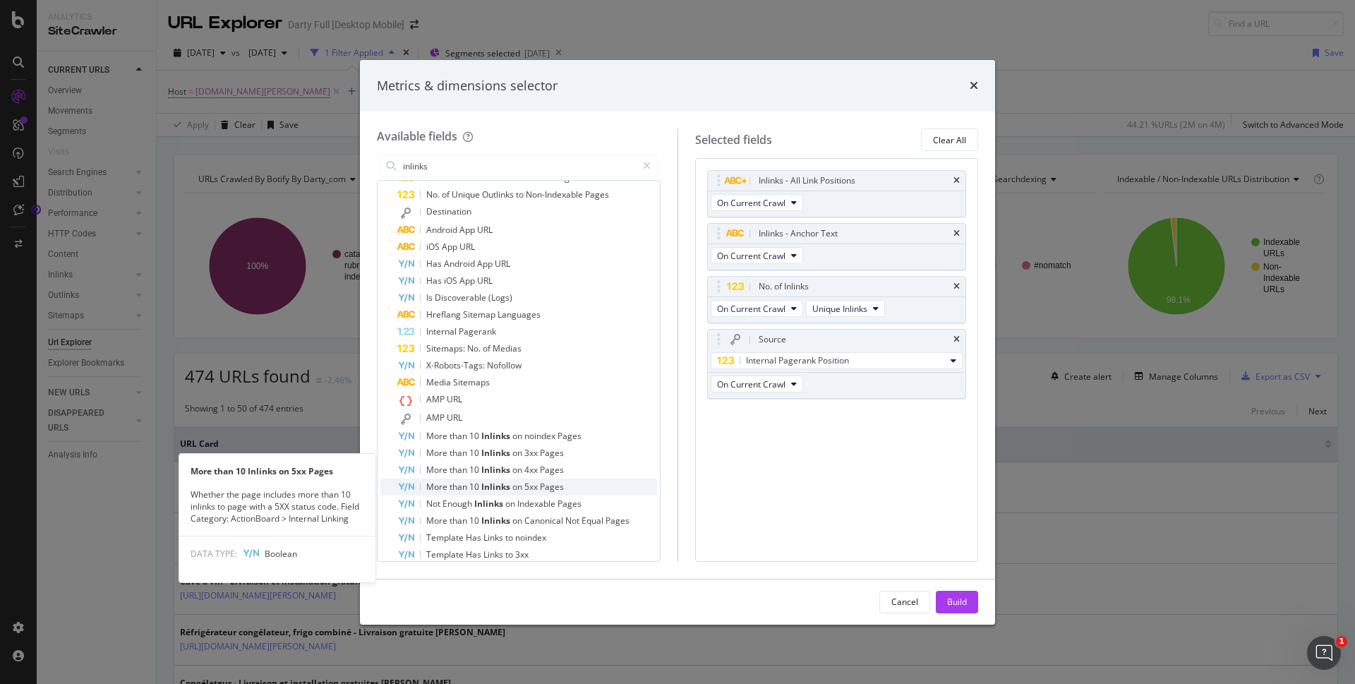
scroll to position [1110, 0]
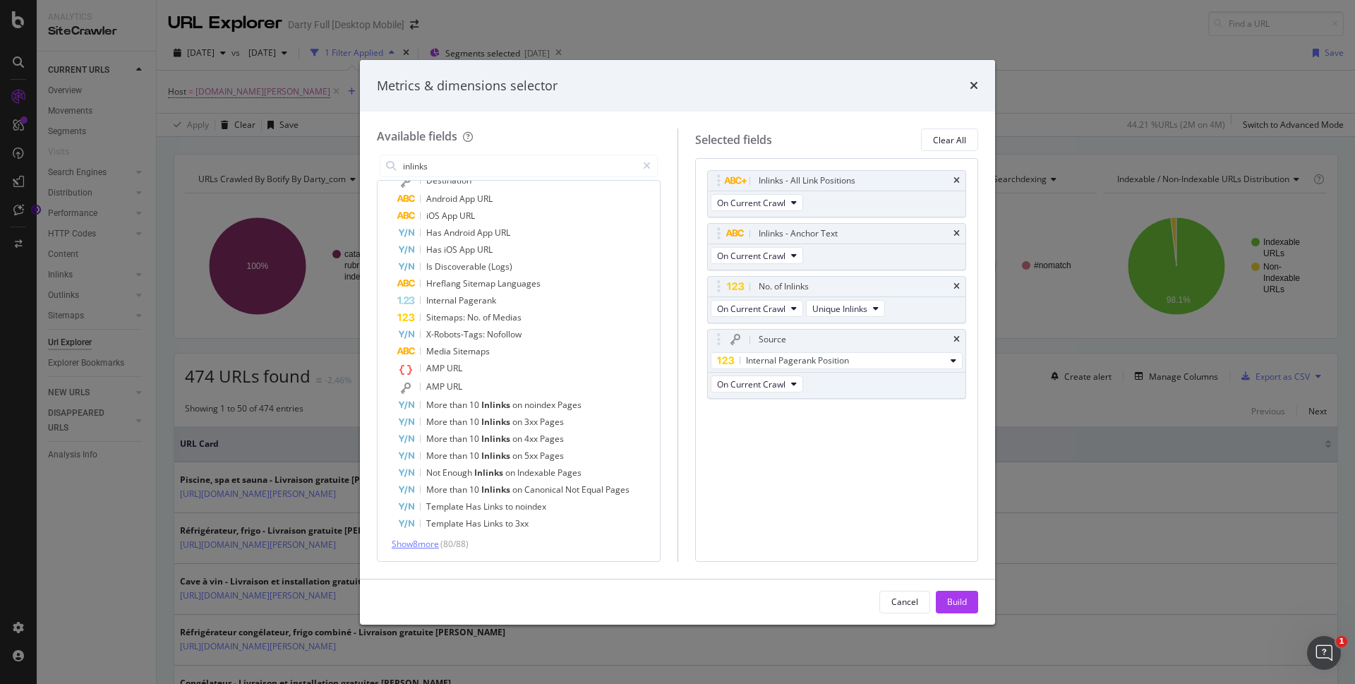
click at [422, 543] on span "Show 8 more" at bounding box center [415, 544] width 47 height 12
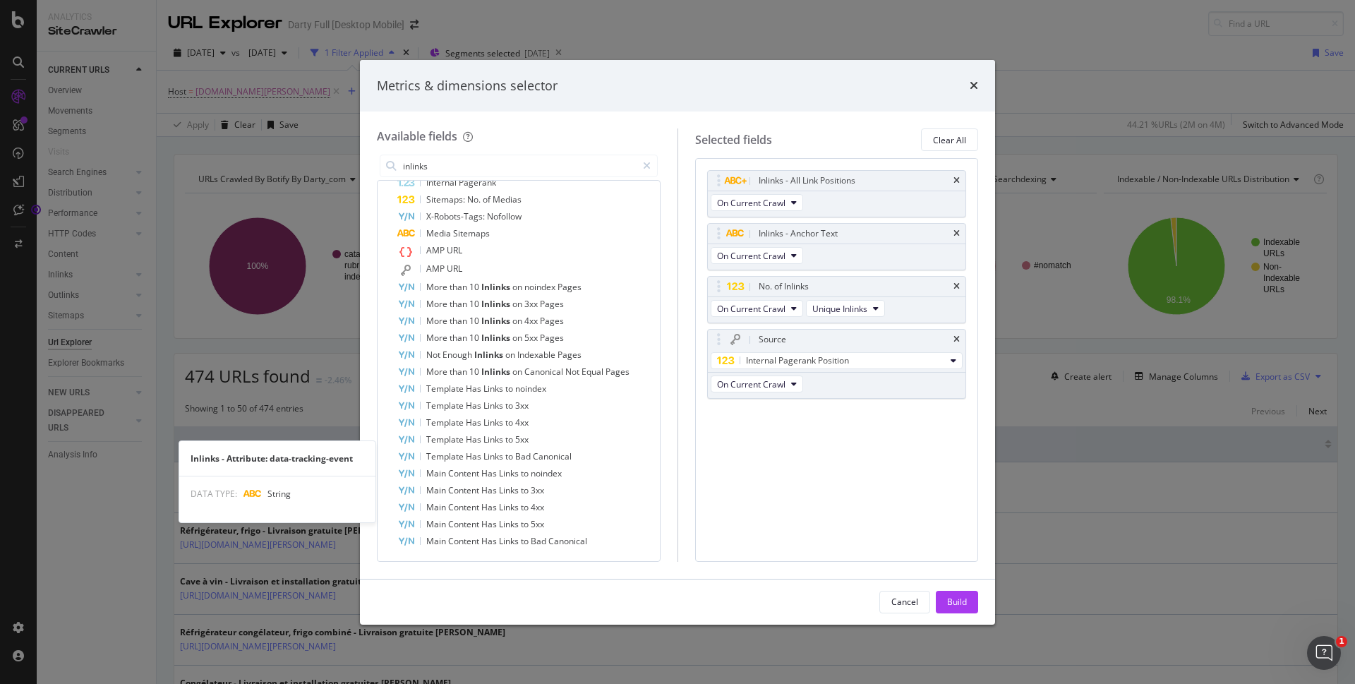
scroll to position [0, 0]
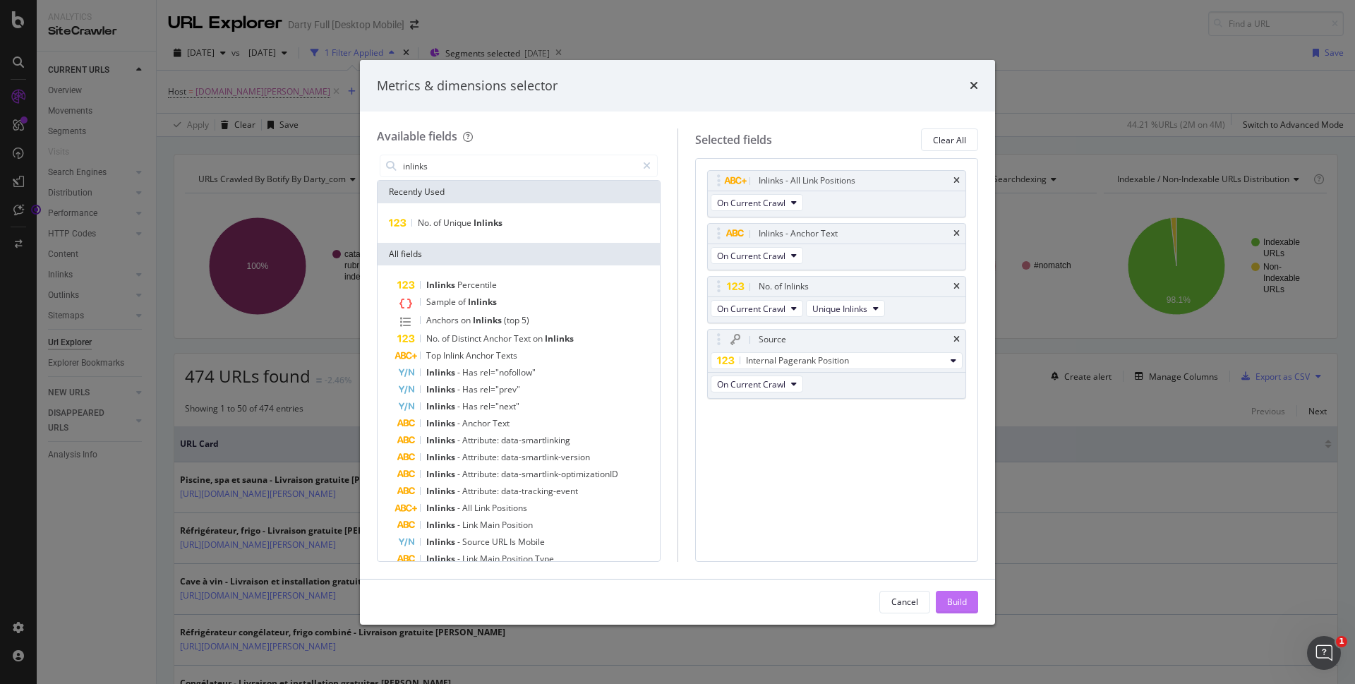
click at [957, 607] on div "Build" at bounding box center [957, 602] width 20 height 12
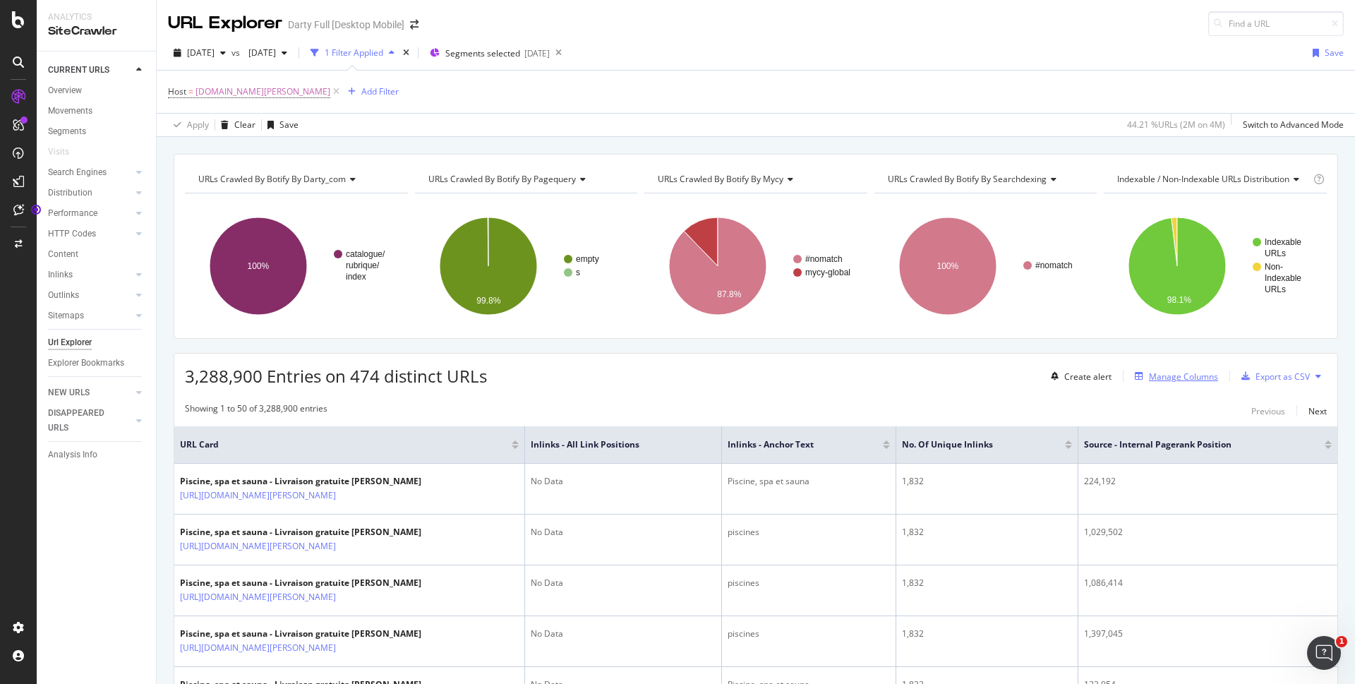
click at [1161, 378] on div "Manage Columns" at bounding box center [1183, 377] width 69 height 12
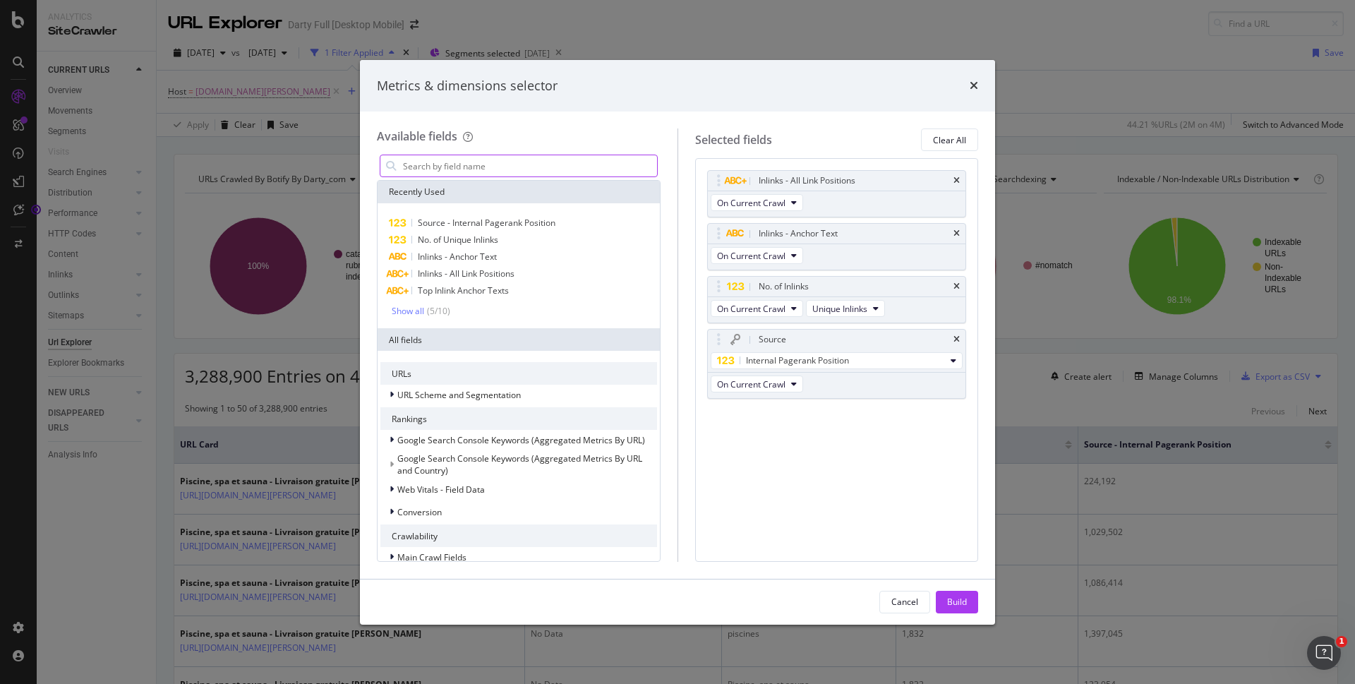
click at [548, 168] on input "modal" at bounding box center [529, 165] width 255 height 21
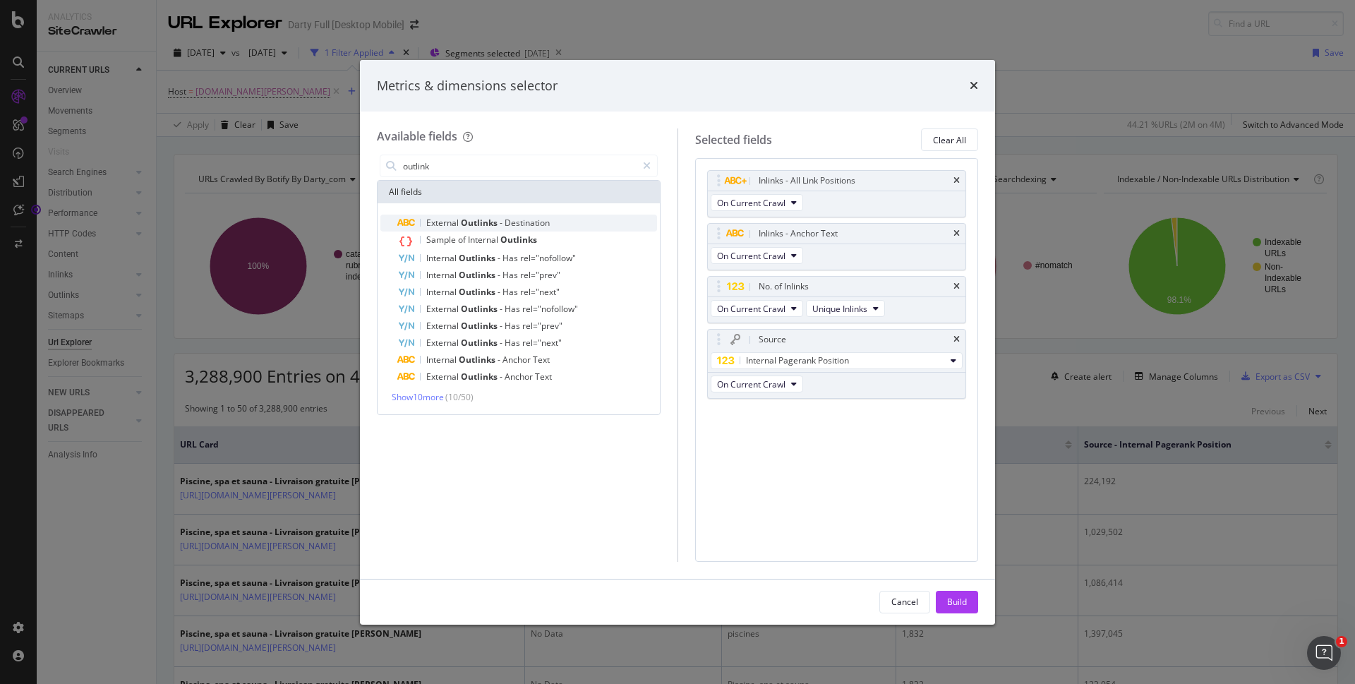
click at [464, 219] on span "Outlinks" at bounding box center [480, 223] width 39 height 12
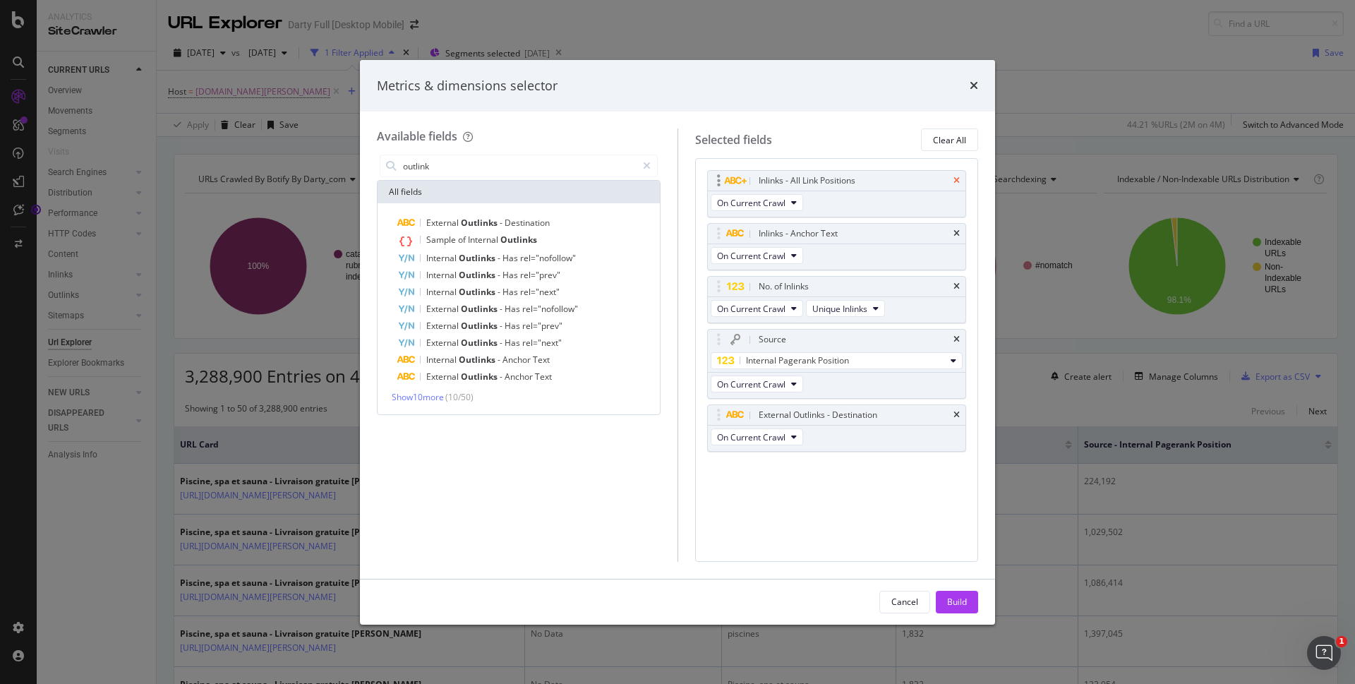
click at [956, 179] on icon "times" at bounding box center [957, 180] width 6 height 8
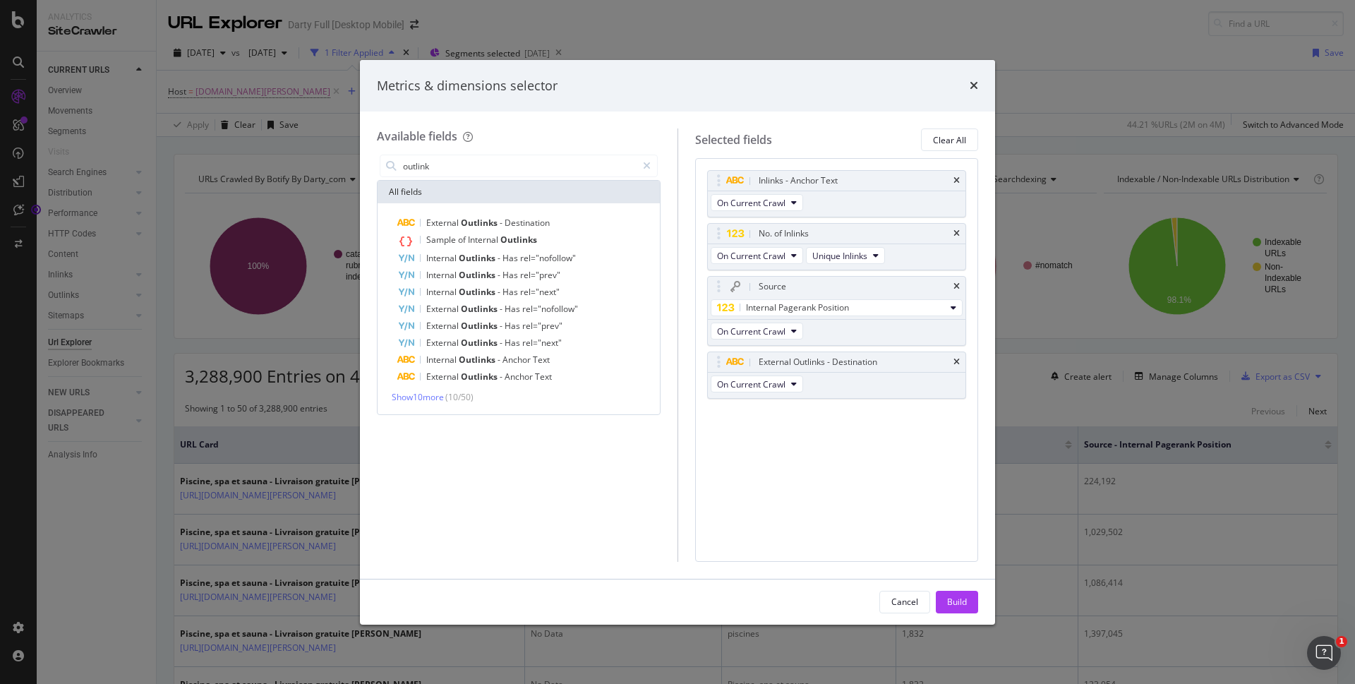
click at [956, 179] on icon "times" at bounding box center [957, 180] width 6 height 8
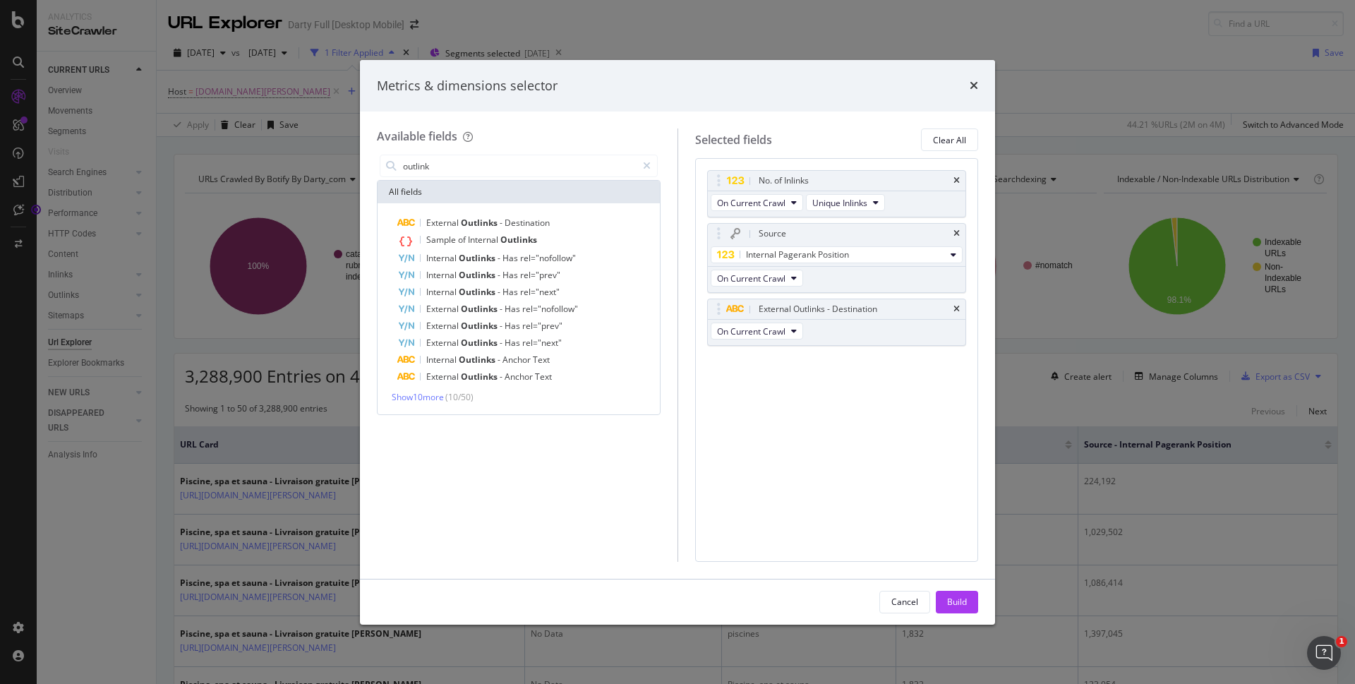
click at [956, 179] on icon "times" at bounding box center [957, 180] width 6 height 8
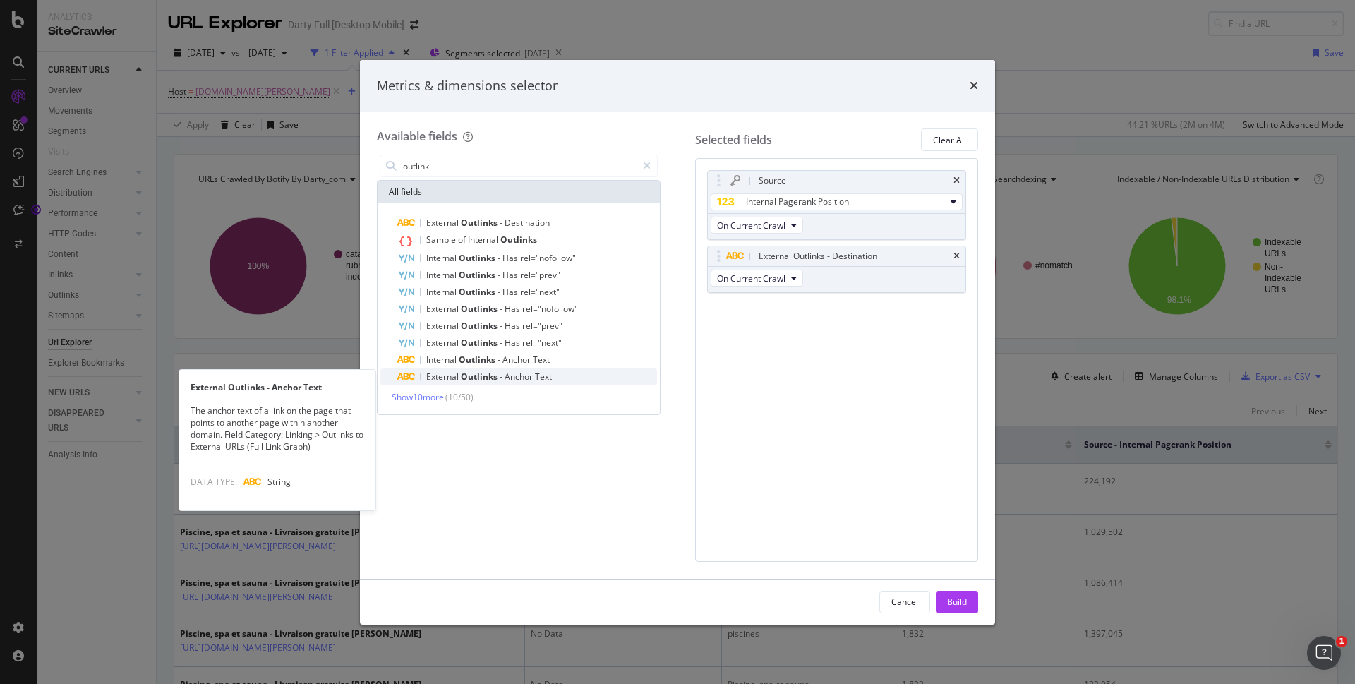
click at [535, 373] on span "Text" at bounding box center [543, 377] width 17 height 12
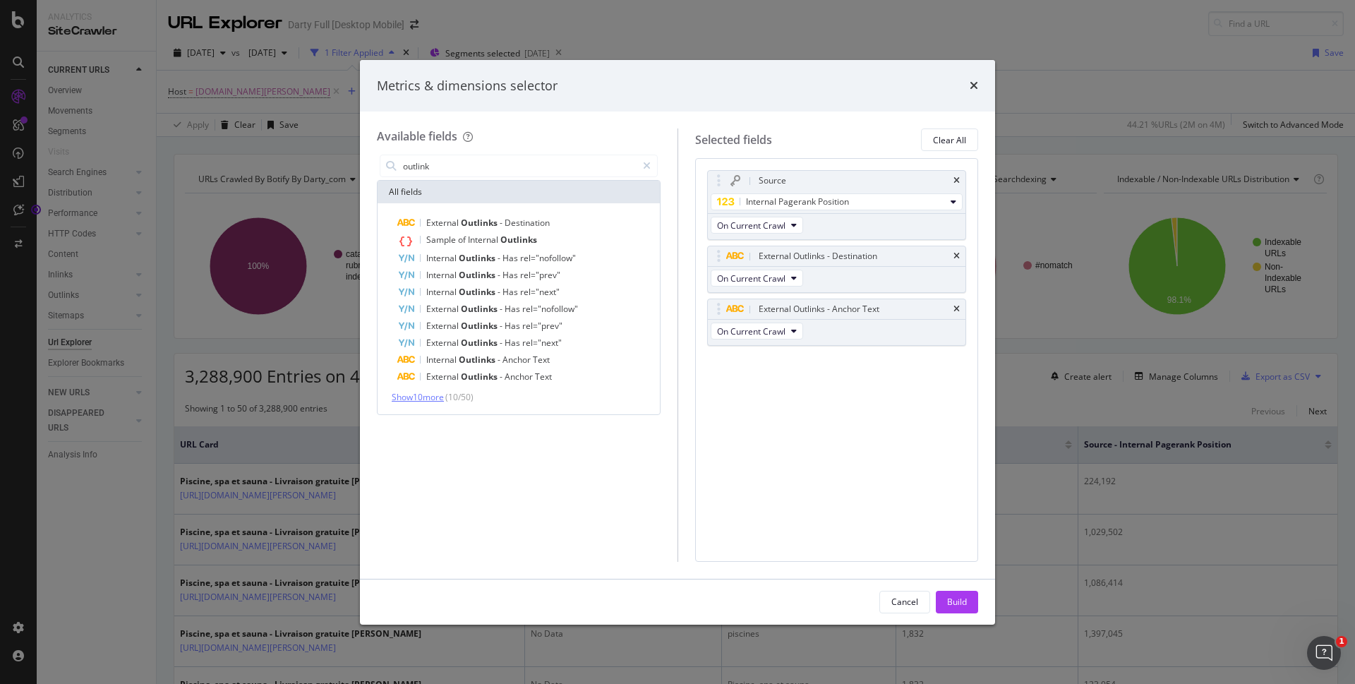
click at [429, 399] on span "Show 10 more" at bounding box center [418, 397] width 52 height 12
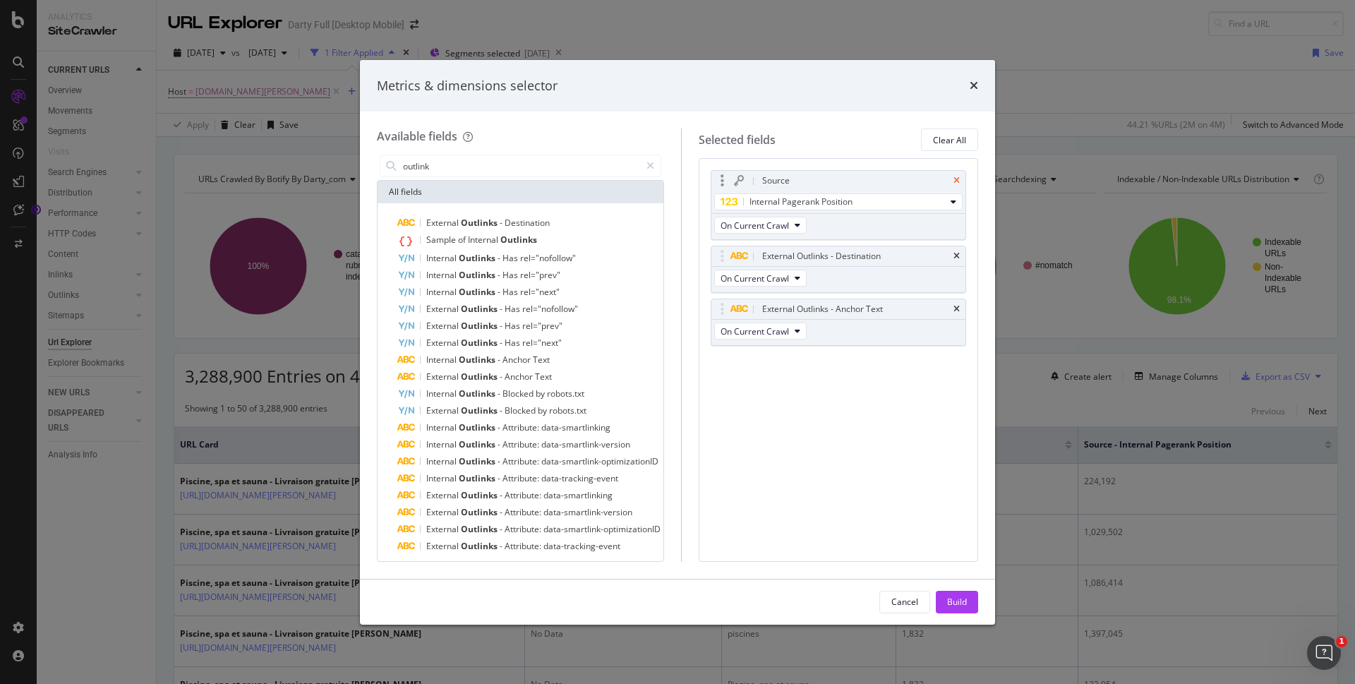
click at [954, 182] on icon "times" at bounding box center [957, 180] width 6 height 8
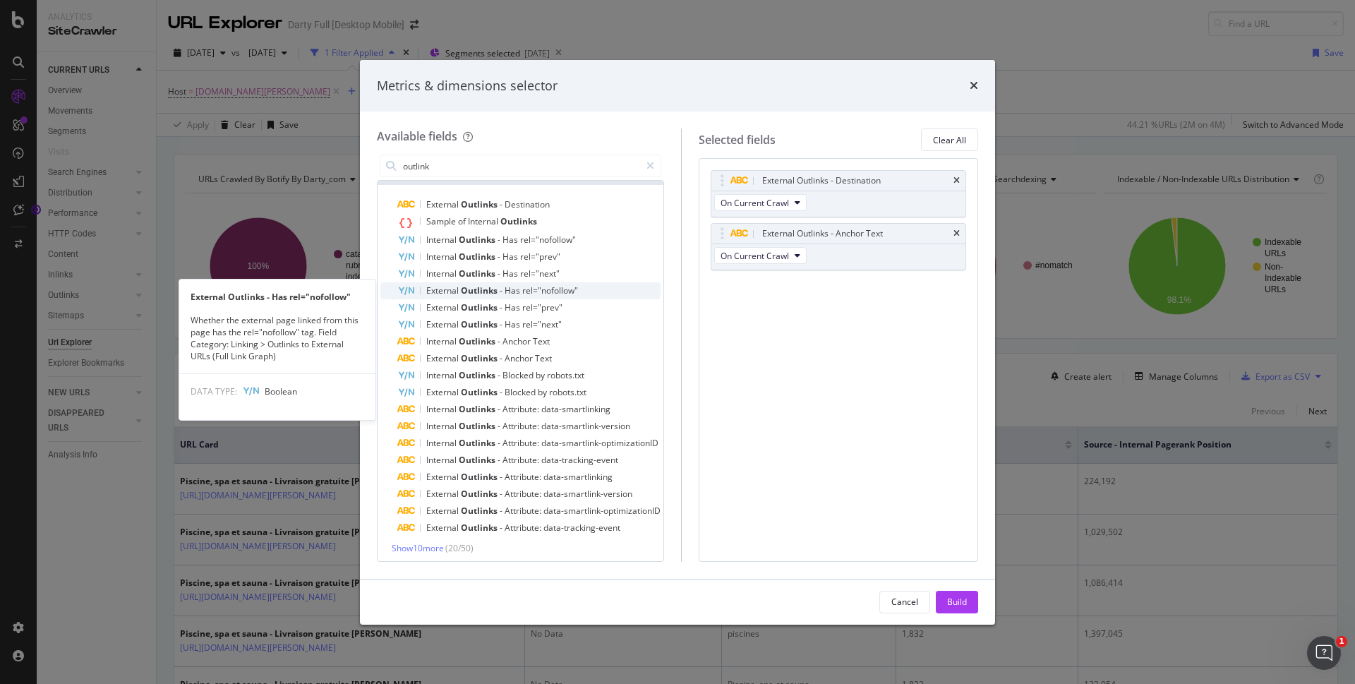
scroll to position [23, 0]
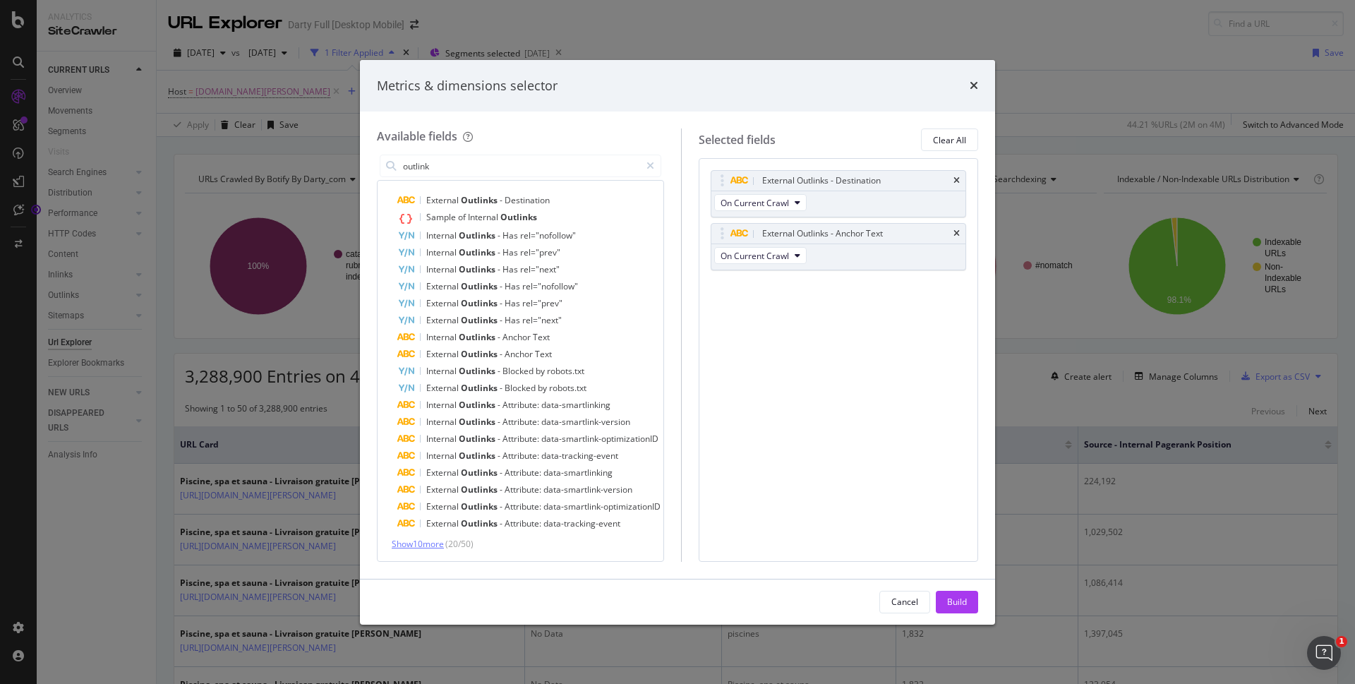
click at [417, 541] on span "Show 10 more" at bounding box center [418, 544] width 52 height 12
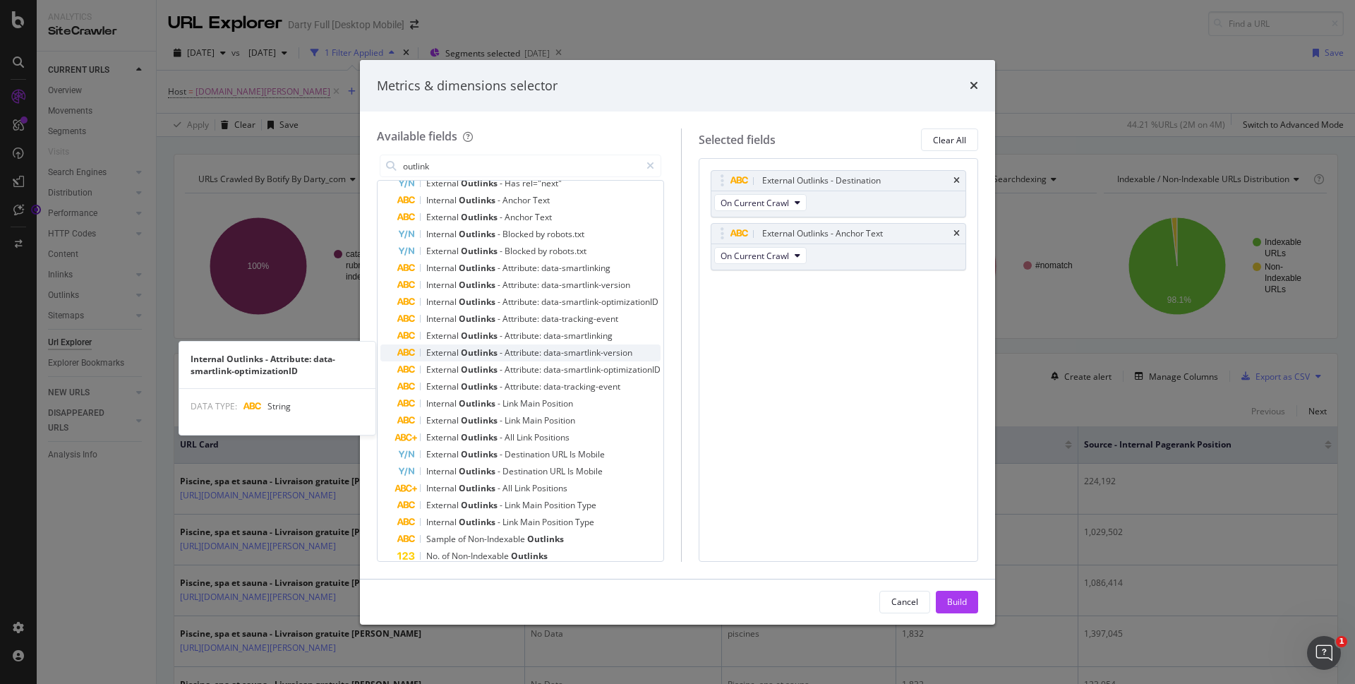
scroll to position [164, 0]
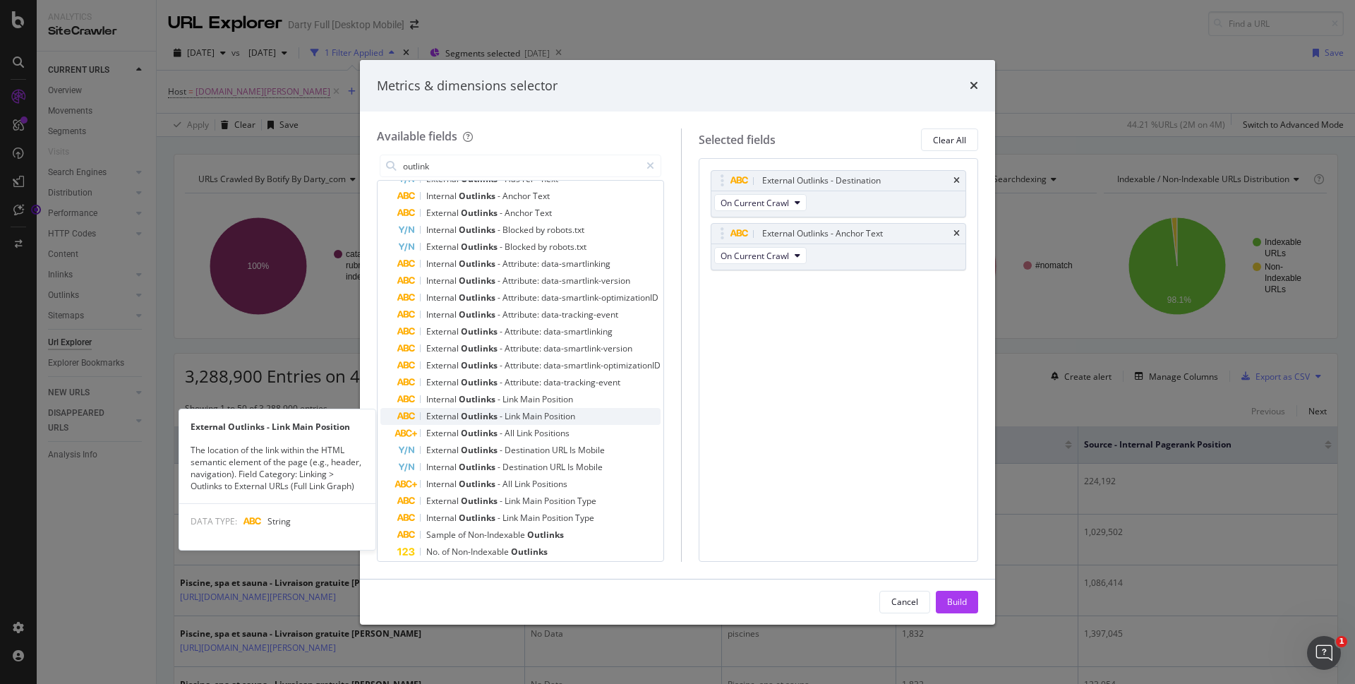
click at [579, 411] on div "External Outlinks - Link Main Position" at bounding box center [528, 416] width 263 height 17
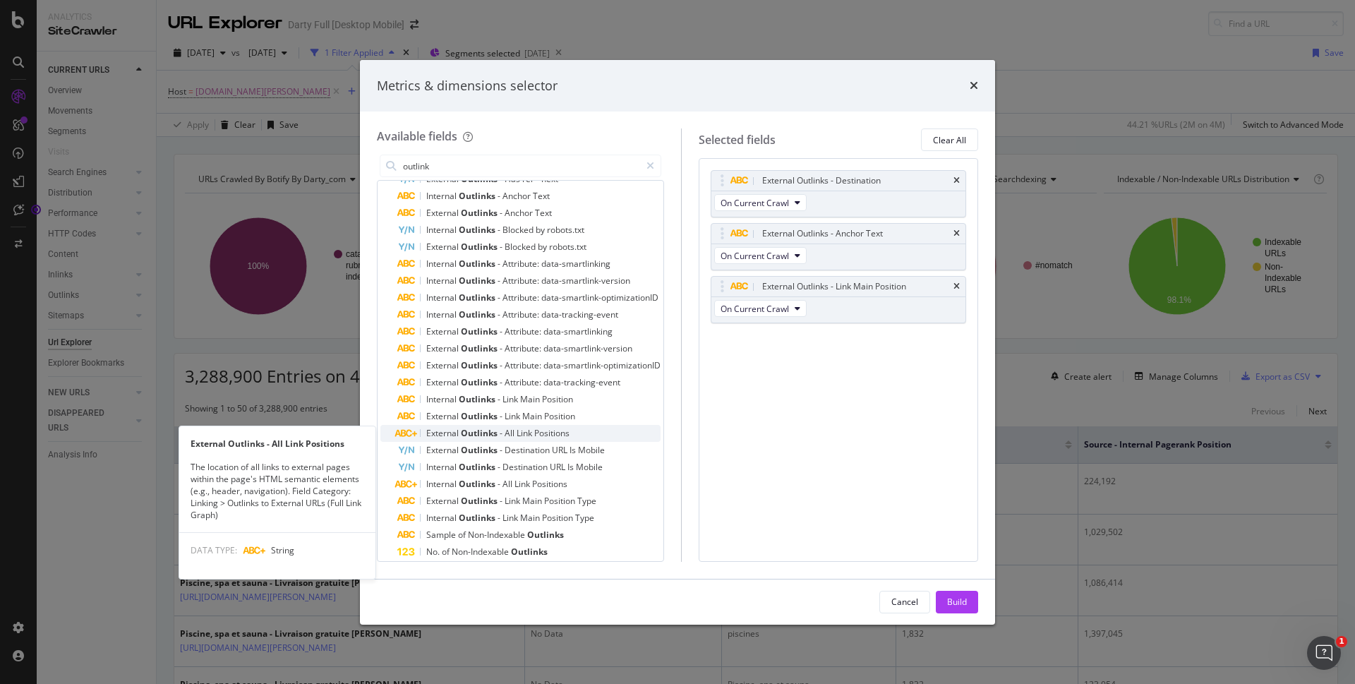
click at [577, 434] on div "External Outlinks - All Link Positions" at bounding box center [528, 433] width 263 height 17
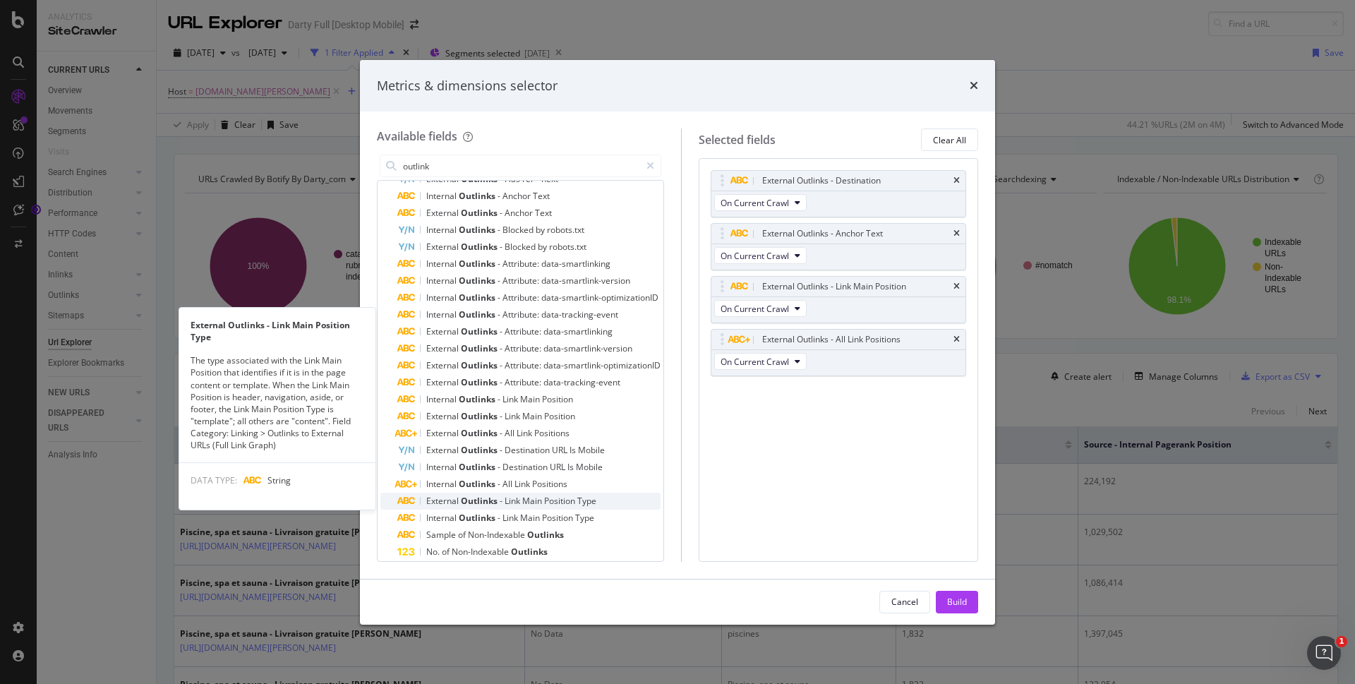
click at [605, 498] on div "External Outlinks - Link Main Position Type" at bounding box center [528, 501] width 263 height 17
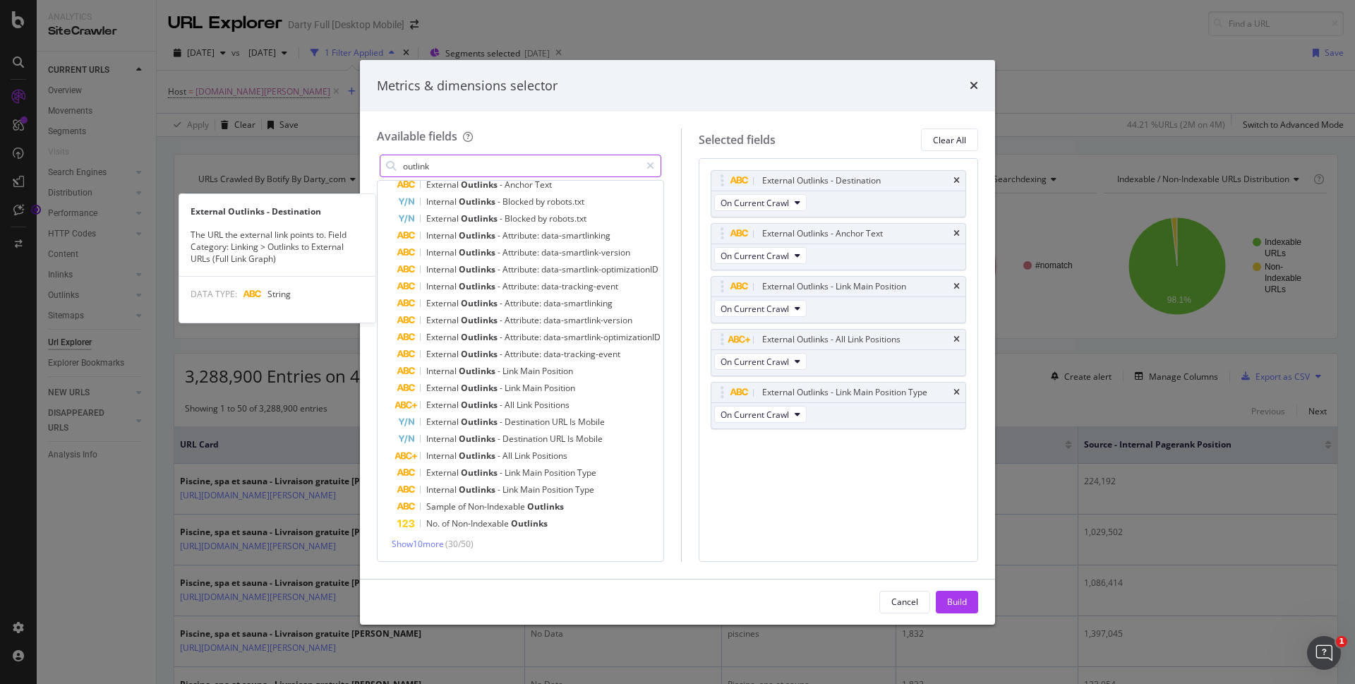
scroll to position [0, 0]
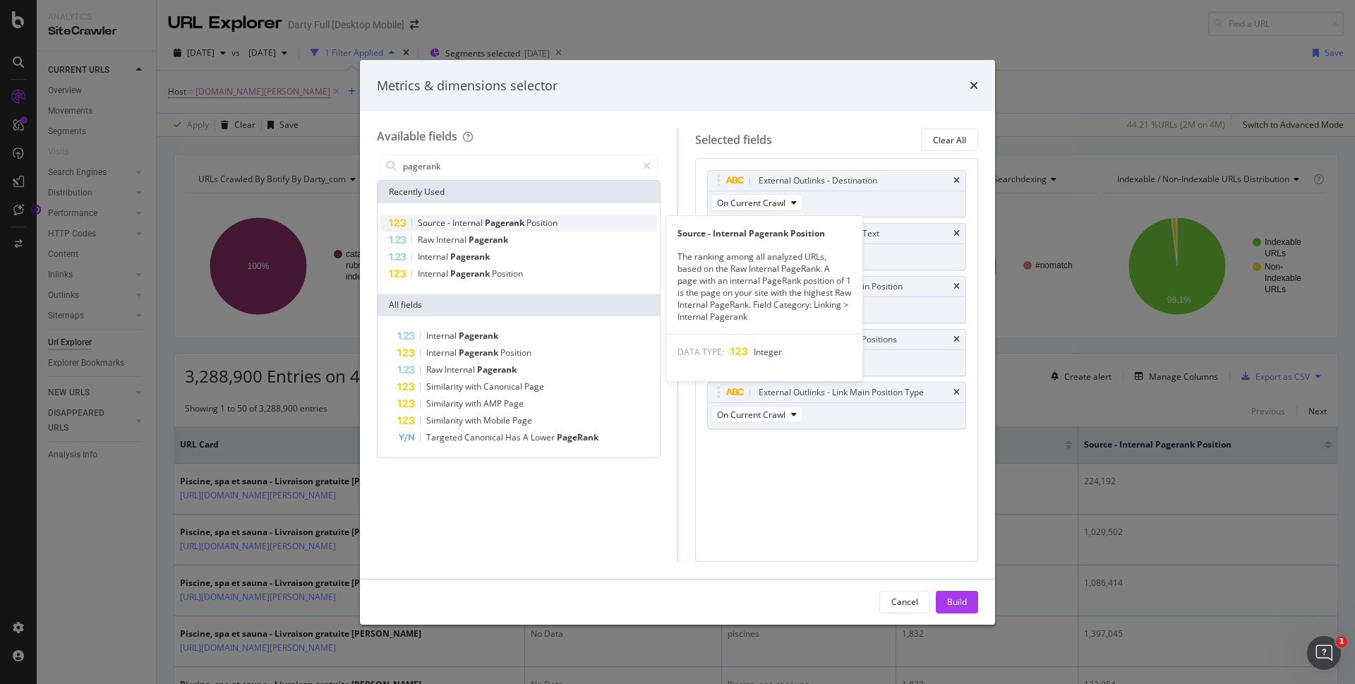
drag, startPoint x: 505, startPoint y: 224, endPoint x: 491, endPoint y: 215, distance: 17.2
click at [506, 227] on span "Pagerank" at bounding box center [506, 223] width 42 height 12
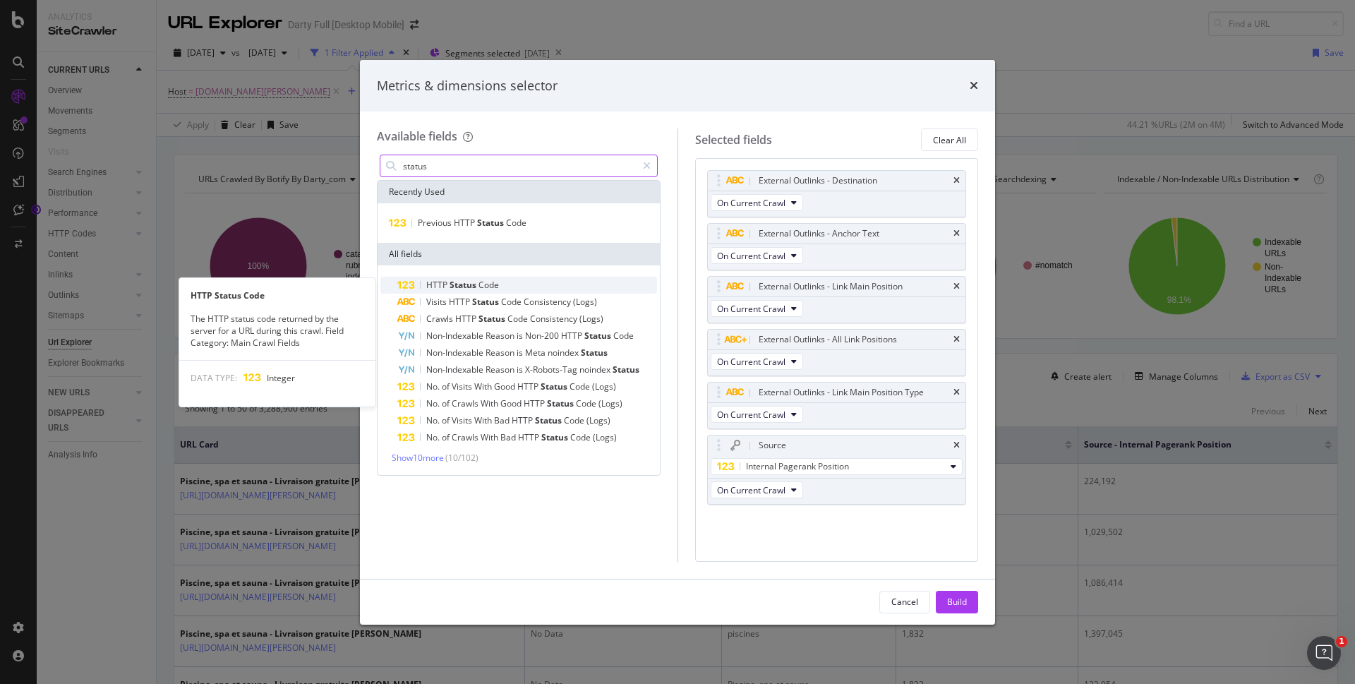
type input "status"
click at [512, 286] on div "HTTP Status Code" at bounding box center [527, 285] width 260 height 17
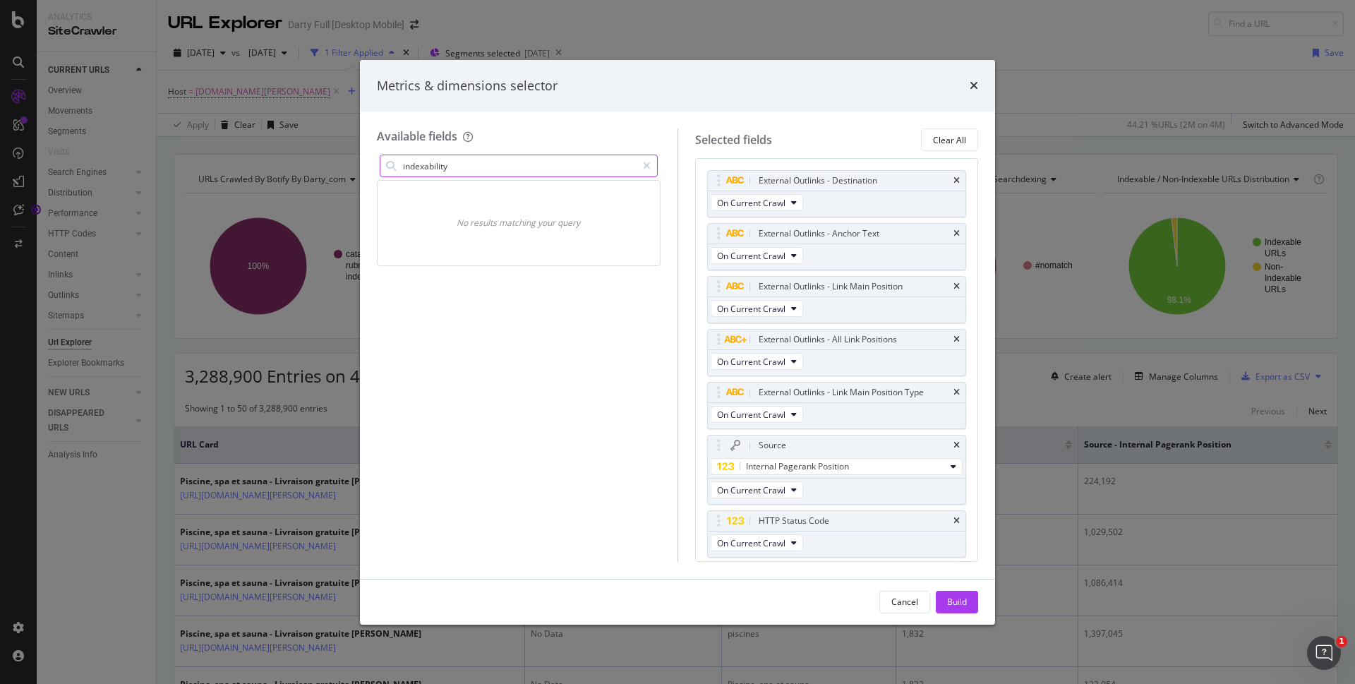
drag, startPoint x: 491, startPoint y: 163, endPoint x: -68, endPoint y: 111, distance: 562.1
click at [0, 111] on html "Analytics SiteCrawler CURRENT URLS Overview Movements Segments Visits Search En…" at bounding box center [677, 342] width 1355 height 684
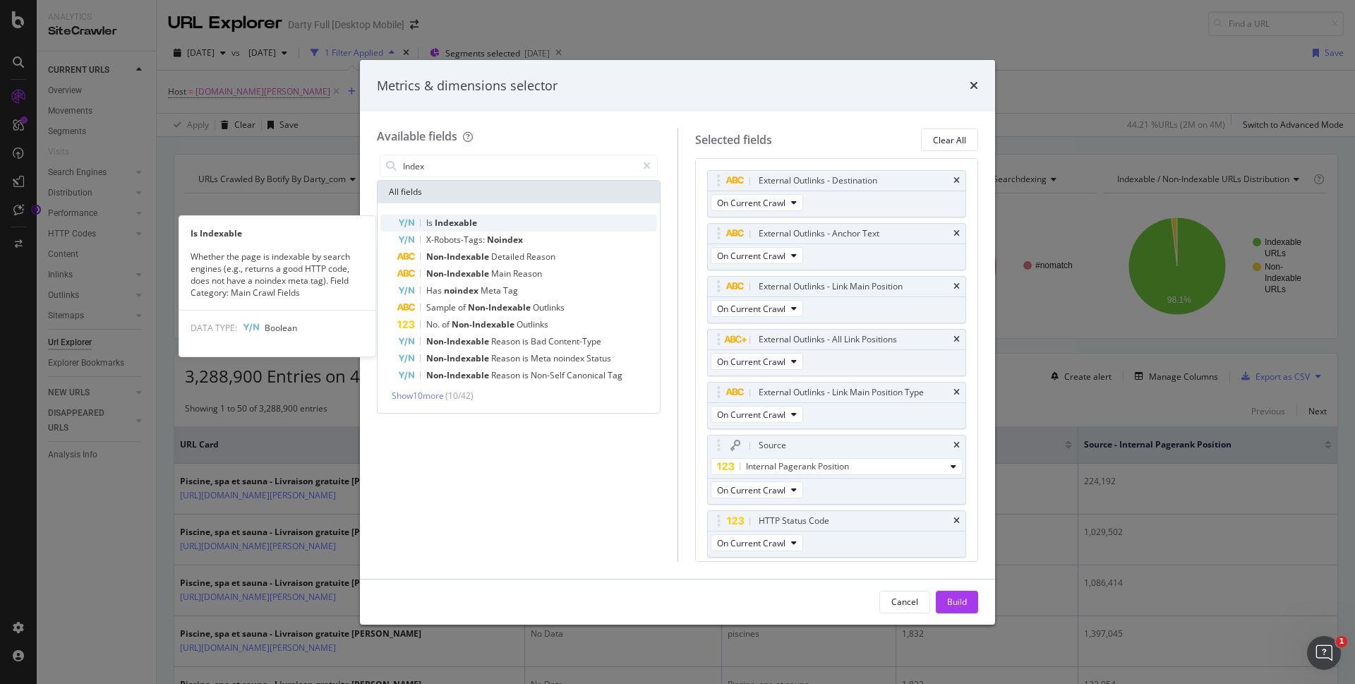
click at [465, 221] on span "Indexable" at bounding box center [456, 223] width 42 height 12
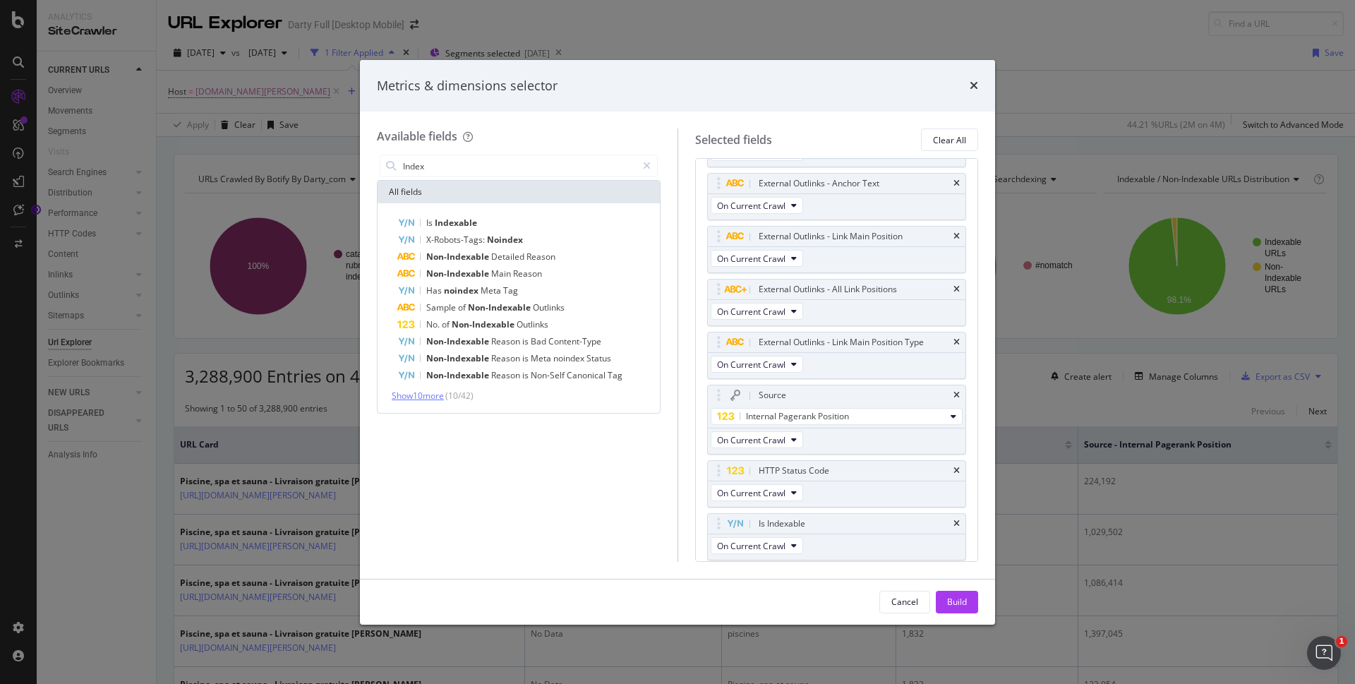
click at [433, 394] on span "Show 10 more" at bounding box center [418, 396] width 52 height 12
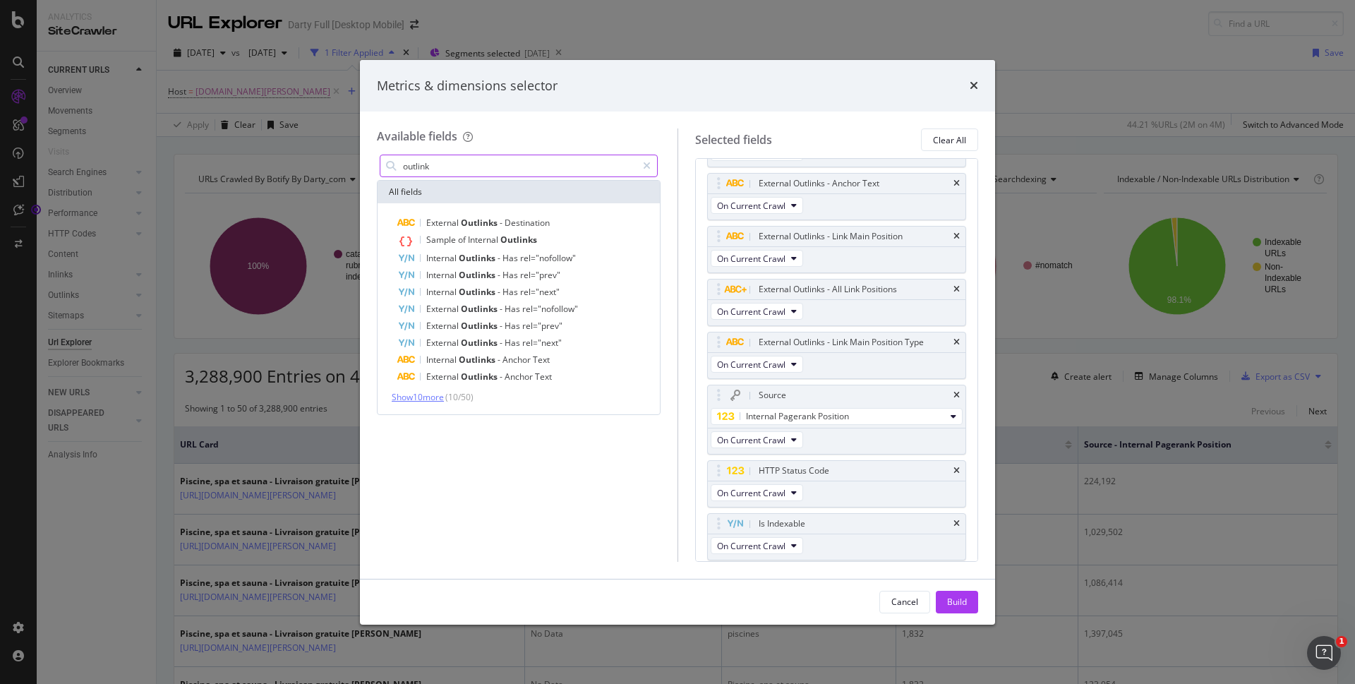
type input "outlink"
click at [428, 396] on span "Show 10 more" at bounding box center [418, 397] width 52 height 12
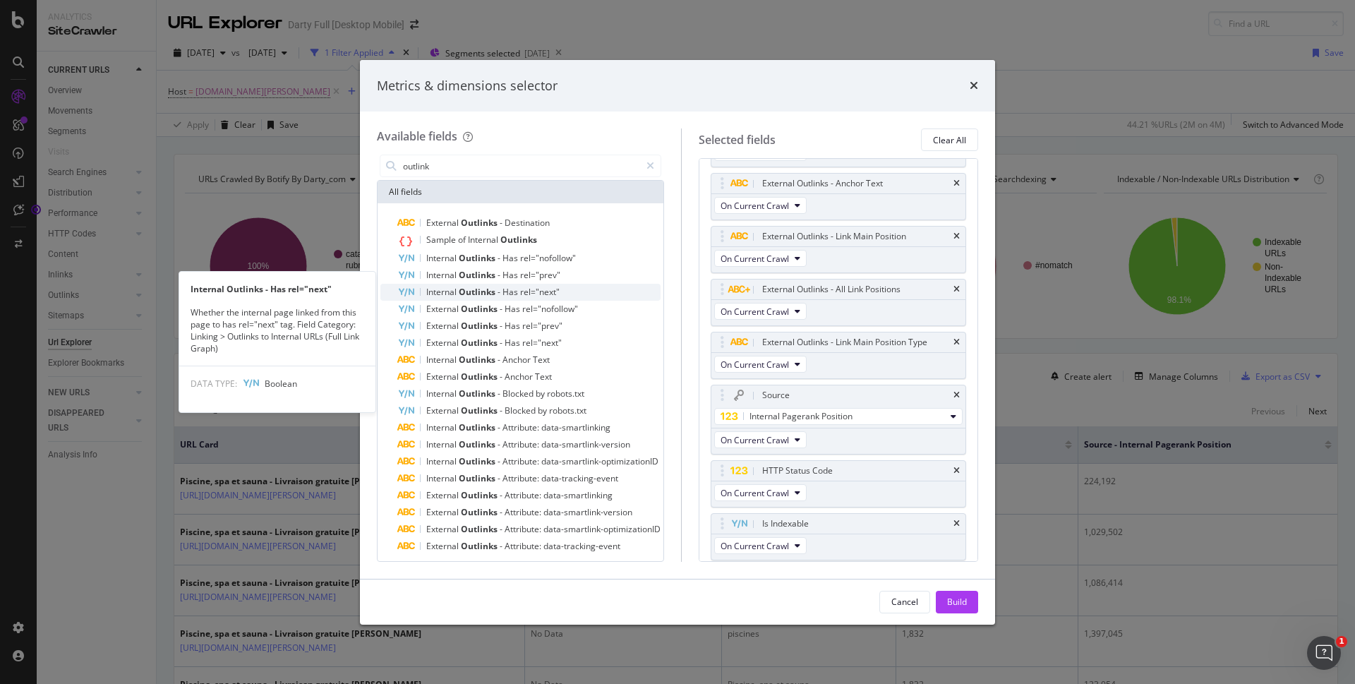
scroll to position [23, 0]
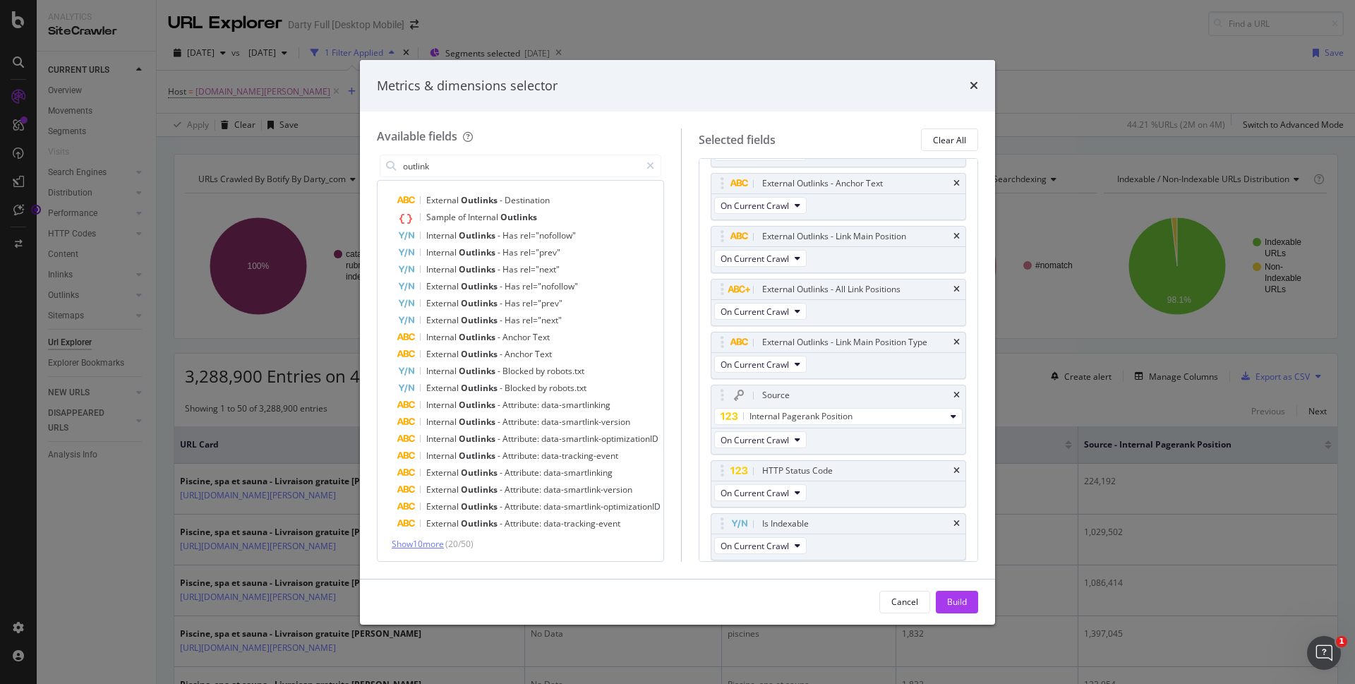
click at [426, 542] on span "Show 10 more" at bounding box center [418, 544] width 52 height 12
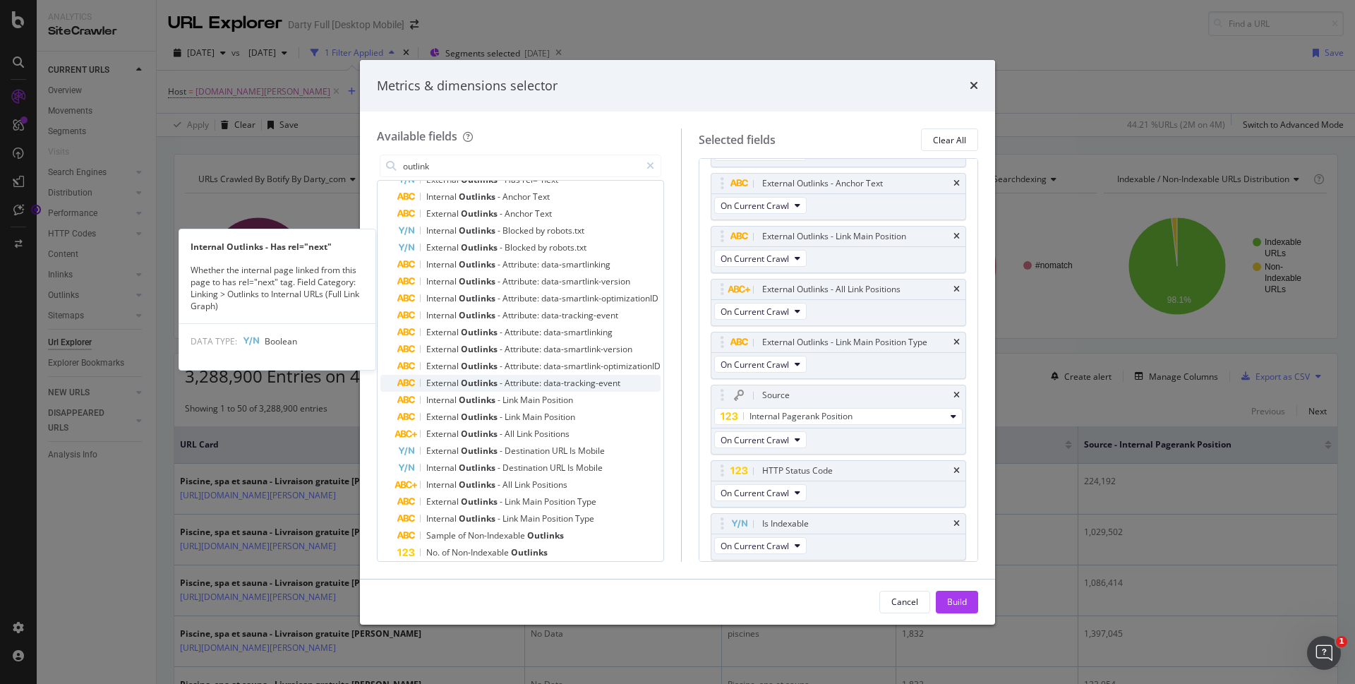
scroll to position [192, 0]
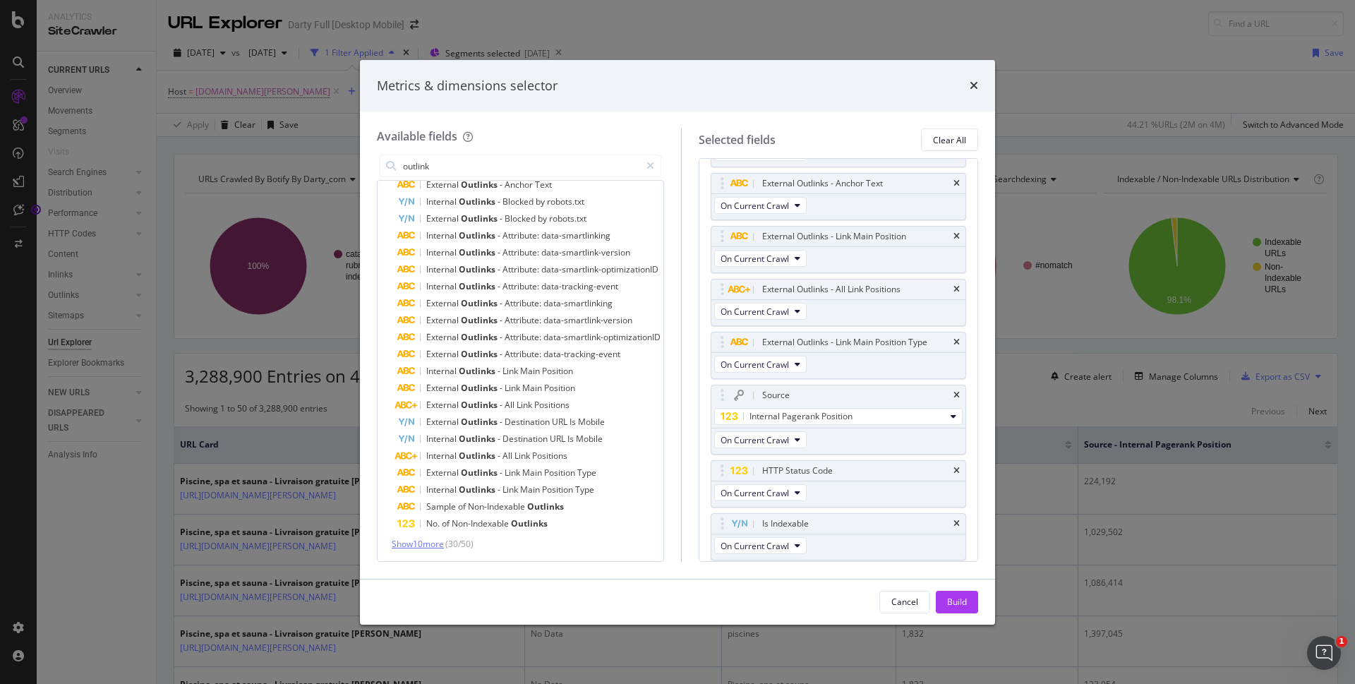
click at [406, 541] on span "Show 10 more" at bounding box center [418, 544] width 52 height 12
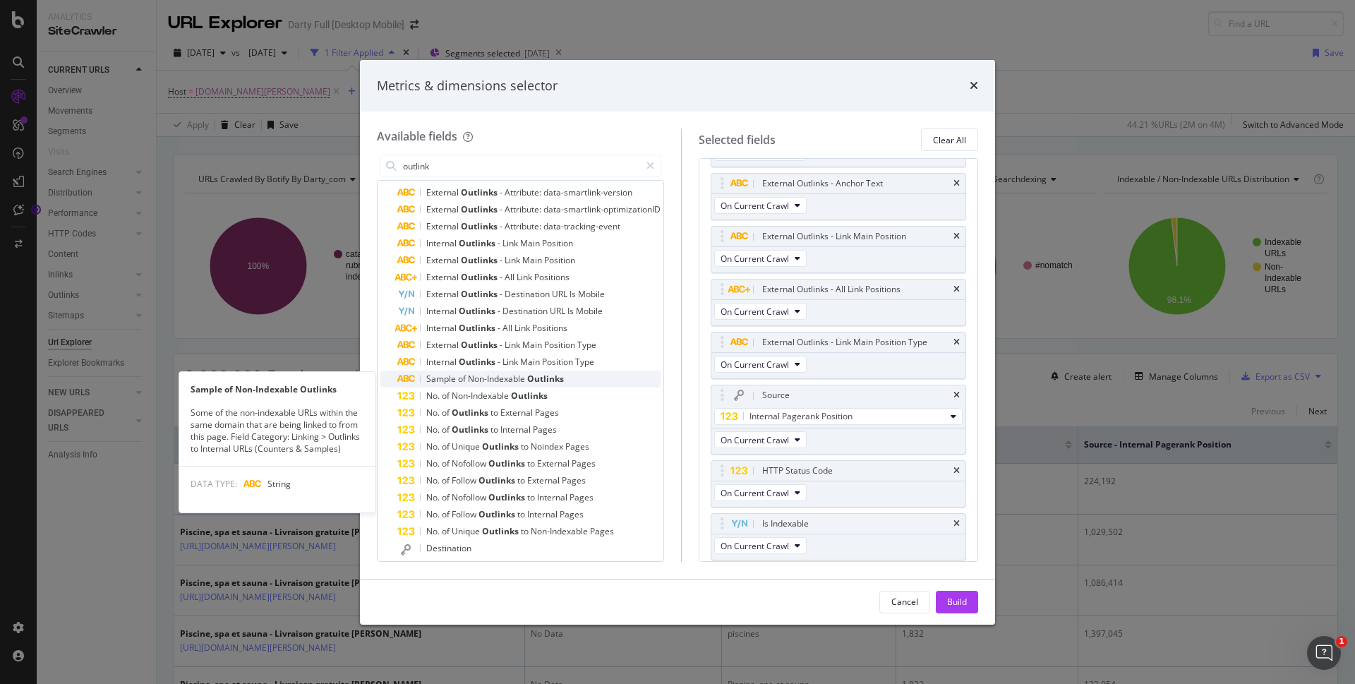
scroll to position [333, 0]
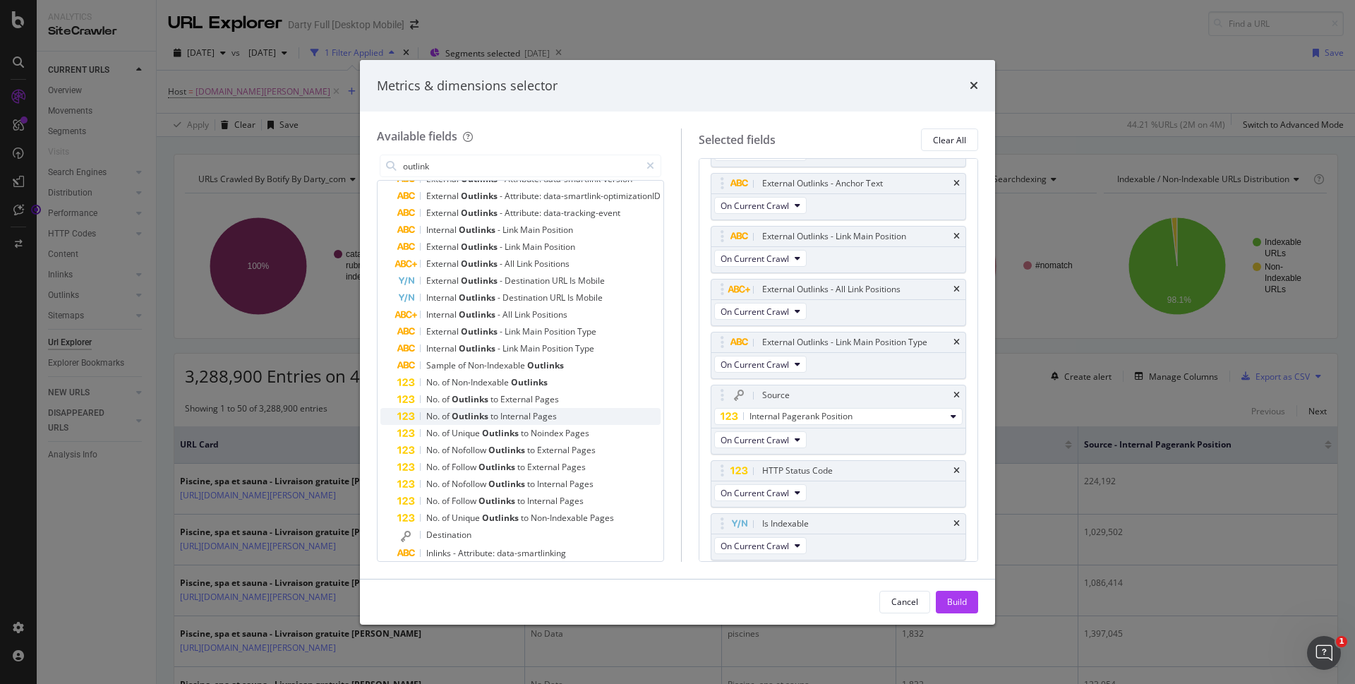
click at [580, 422] on div "No. of Outlinks to Internal Pages" at bounding box center [528, 416] width 263 height 17
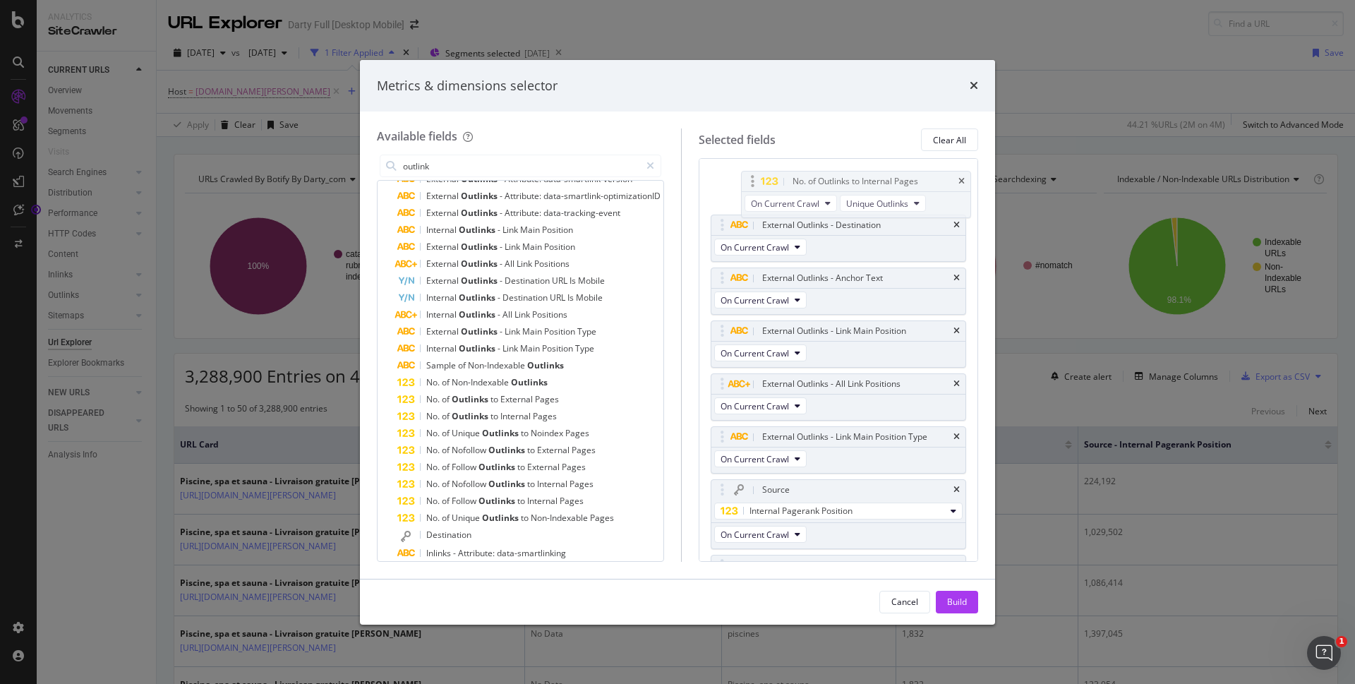
scroll to position [0, 0]
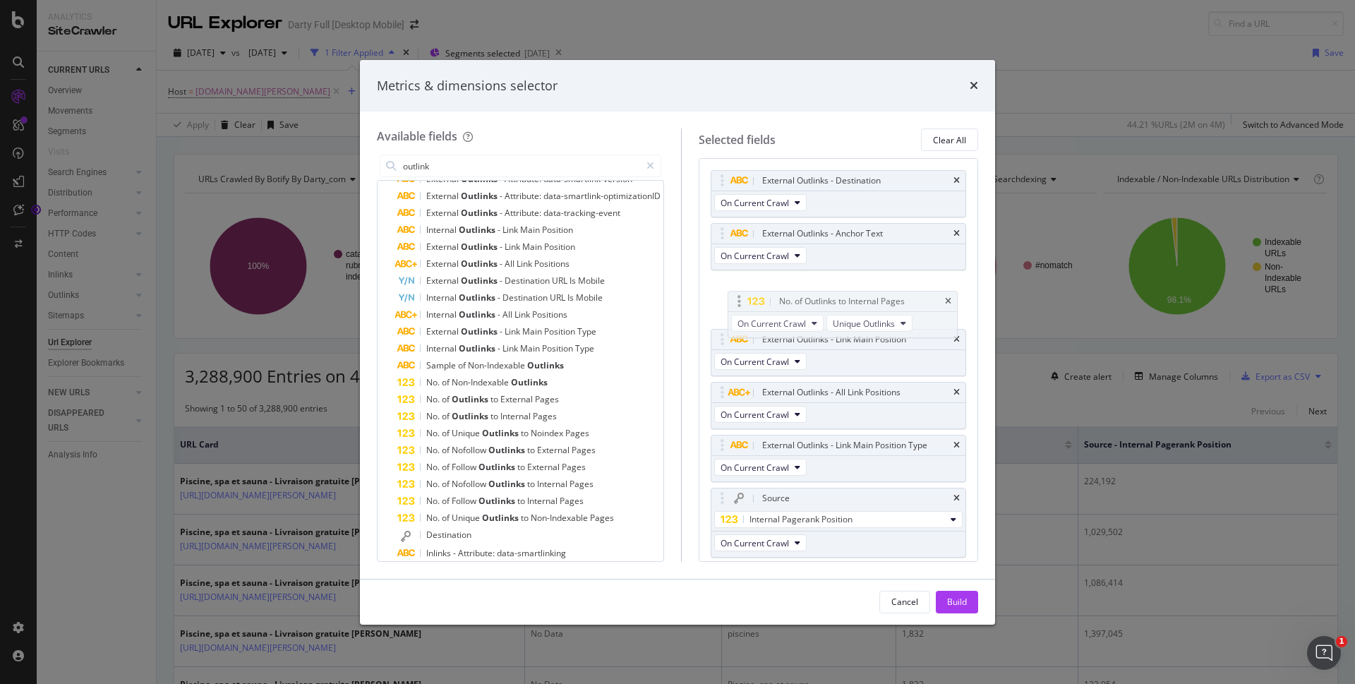
drag, startPoint x: 733, startPoint y: 477, endPoint x: 737, endPoint y: 298, distance: 179.3
click at [737, 298] on body "Analytics SiteCrawler CURRENT URLS Overview Movements Segments Visits Search En…" at bounding box center [677, 342] width 1355 height 684
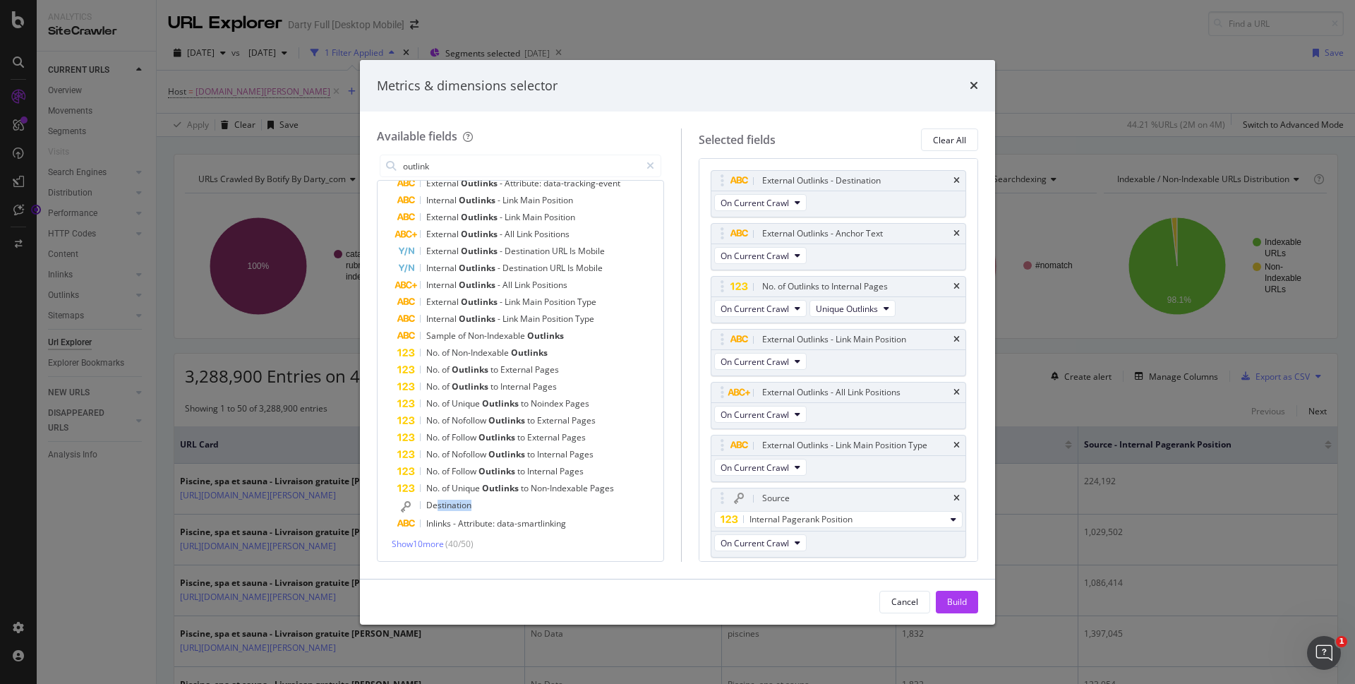
scroll to position [363, 0]
drag, startPoint x: 438, startPoint y: 498, endPoint x: 695, endPoint y: 491, distance: 257.7
click at [802, 495] on div "Available fields outlink All fields External Outlinks - Destination Sample of I…" at bounding box center [677, 344] width 601 height 433
click at [448, 500] on span "Destination" at bounding box center [448, 504] width 45 height 12
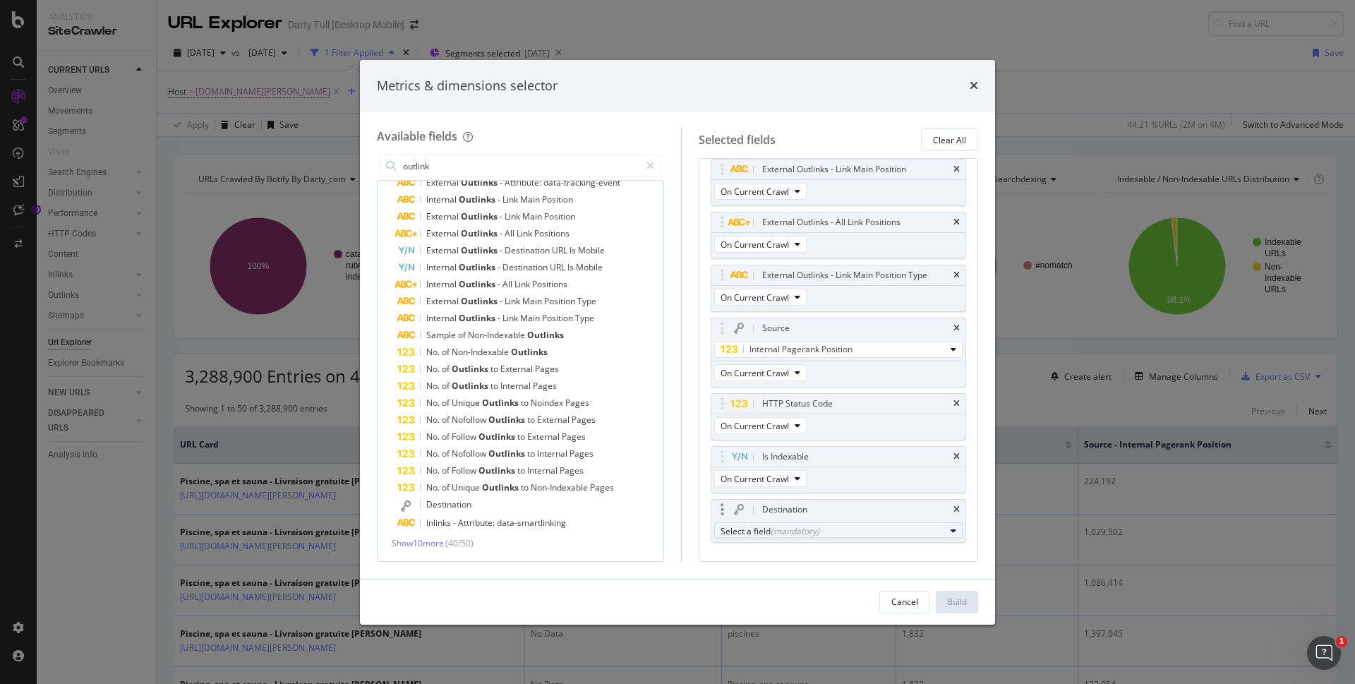
scroll to position [213, 0]
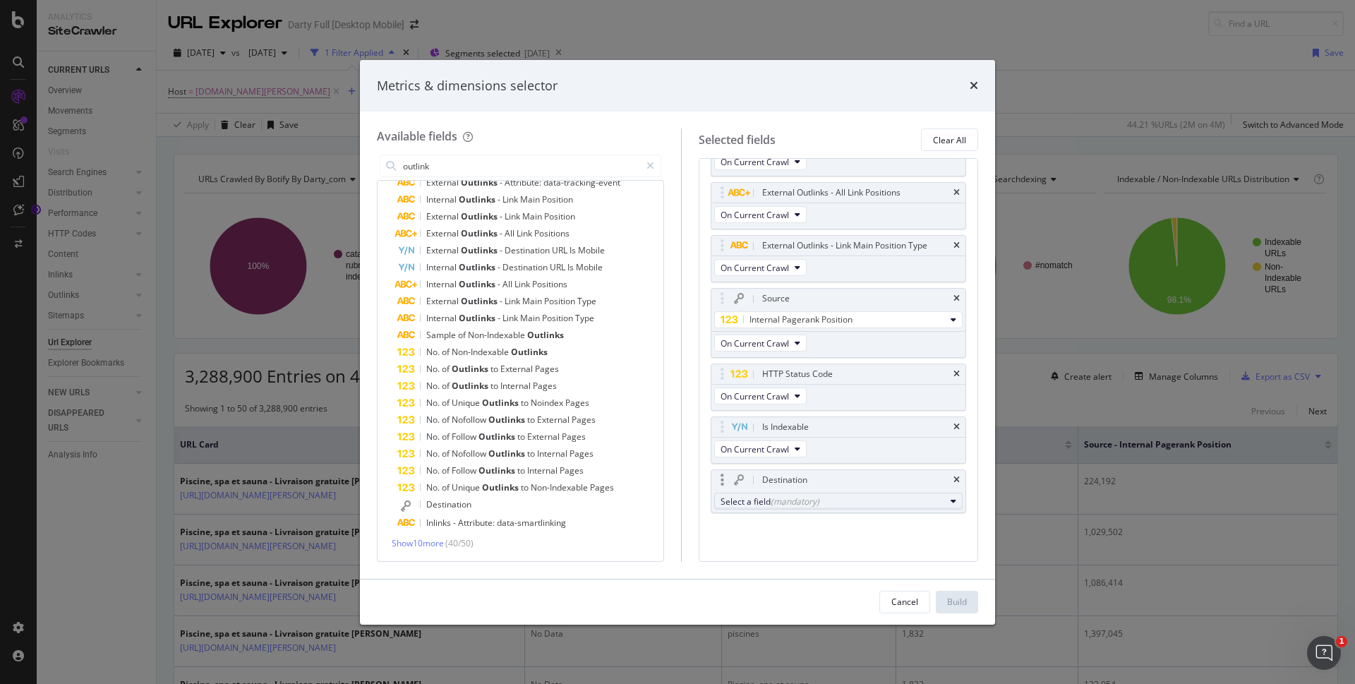
click at [800, 506] on div "(mandatory)" at bounding box center [795, 501] width 49 height 12
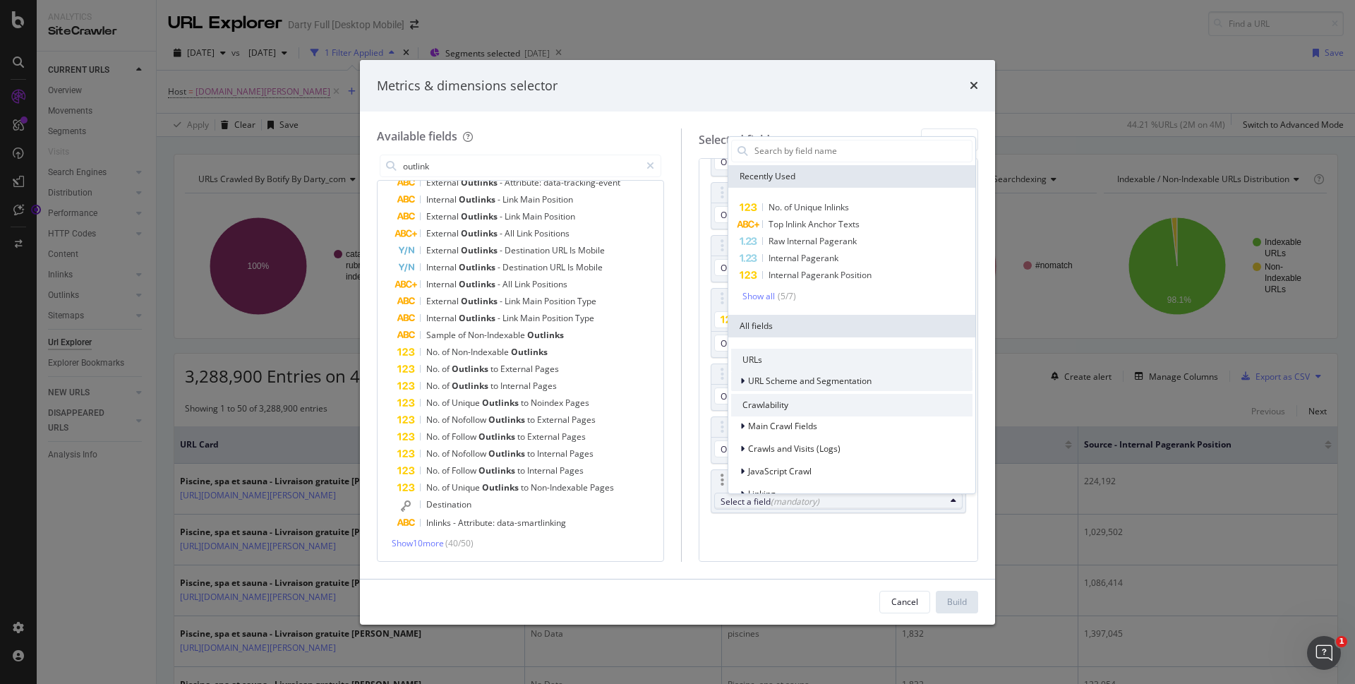
click at [754, 378] on span "URL Scheme and Segmentation" at bounding box center [810, 381] width 124 height 12
click at [895, 397] on span "[PERSON_NAME][DOMAIN_NAME] Level" at bounding box center [860, 399] width 224 height 17
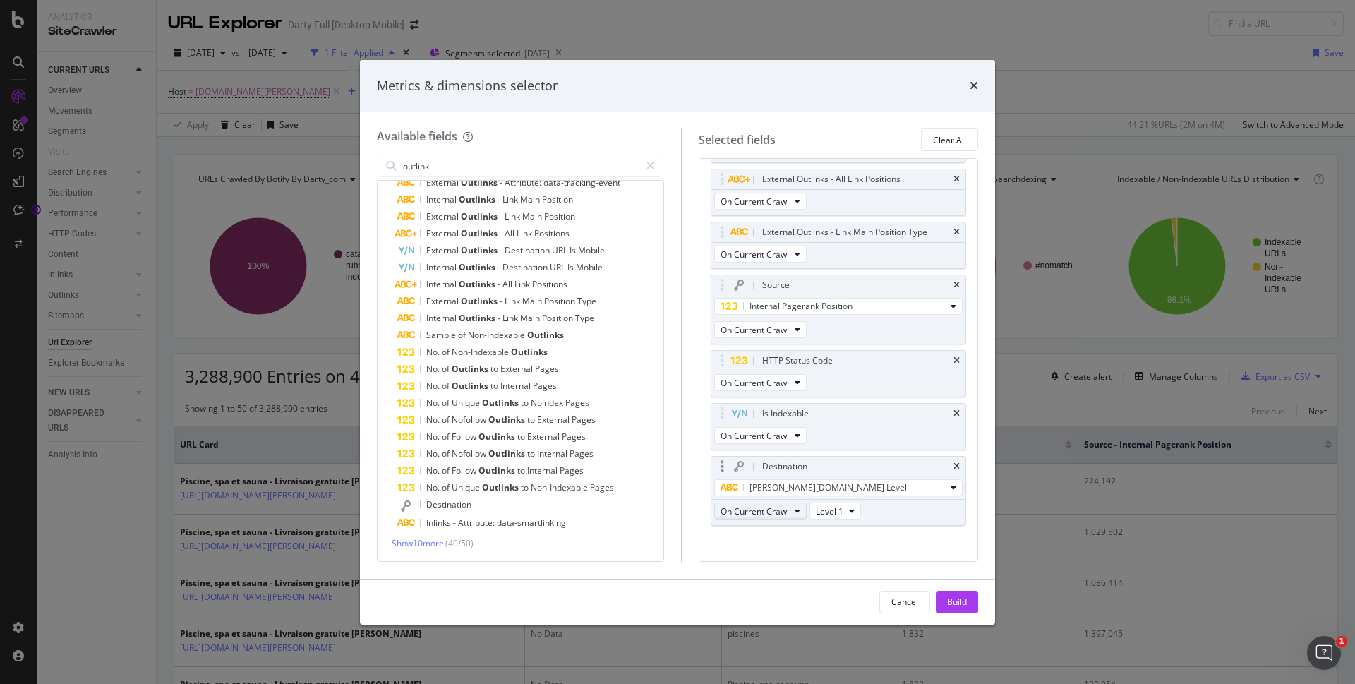
click at [805, 519] on button "On Current Crawl" at bounding box center [760, 511] width 92 height 17
click at [880, 572] on div "Available fields outlink All fields External Outlinks - Destination Sample of I…" at bounding box center [677, 345] width 635 height 467
click at [882, 494] on div "[PERSON_NAME][DOMAIN_NAME] Level" at bounding box center [833, 487] width 224 height 17
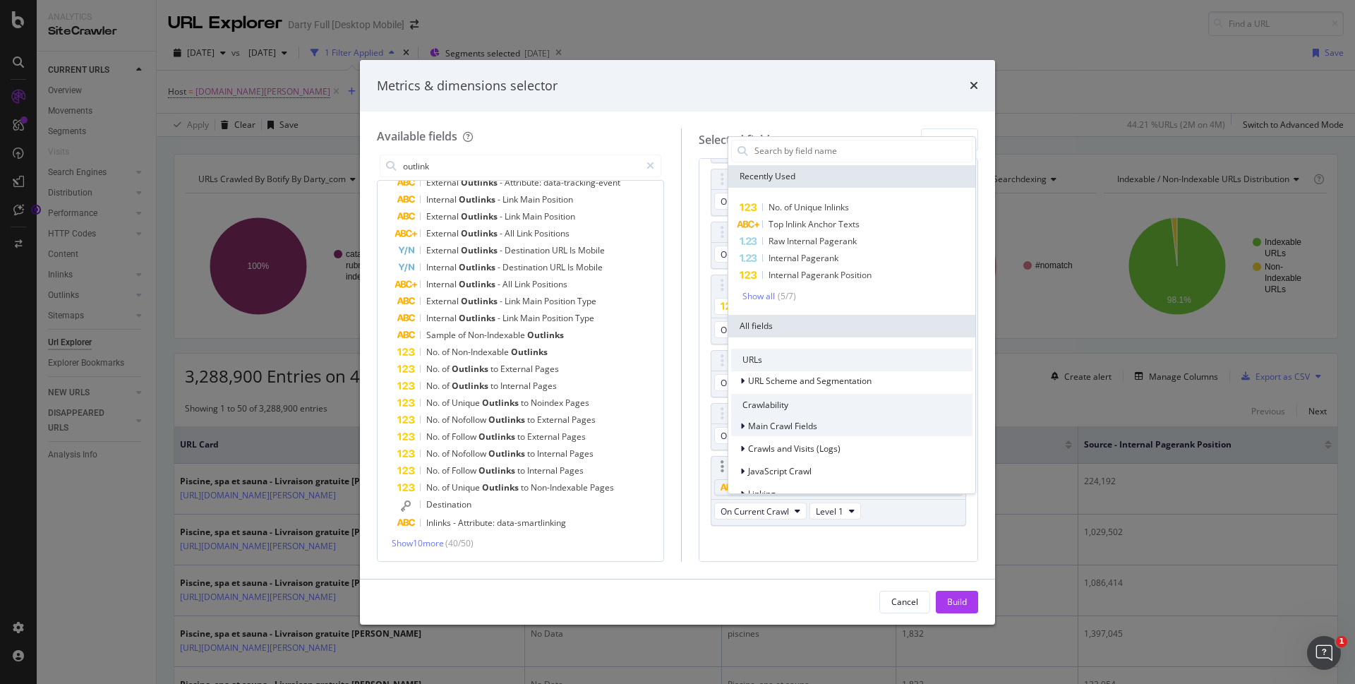
click at [735, 426] on div "Main Crawl Fields" at bounding box center [774, 426] width 86 height 14
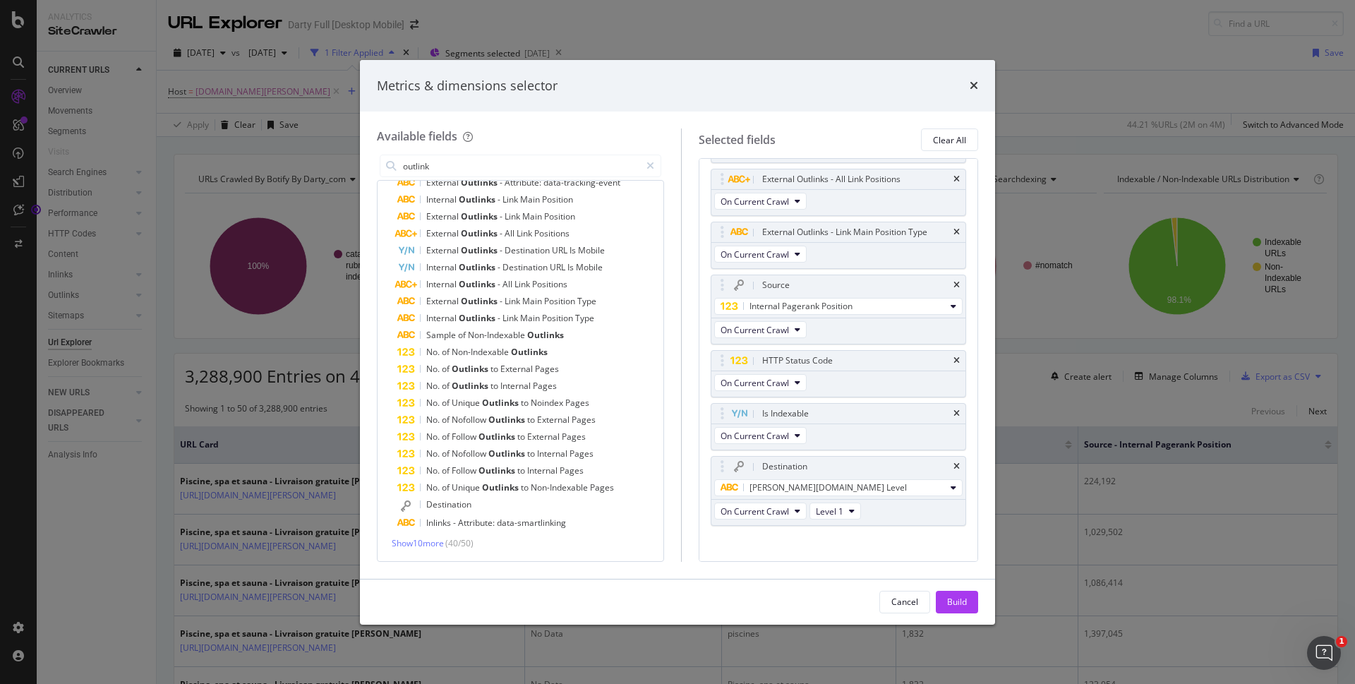
click at [748, 556] on div "External Outlinks - Destination On Current Crawl External Outlinks - Anchor Tex…" at bounding box center [838, 256] width 255 height 599
click at [949, 602] on div "Build" at bounding box center [957, 602] width 20 height 12
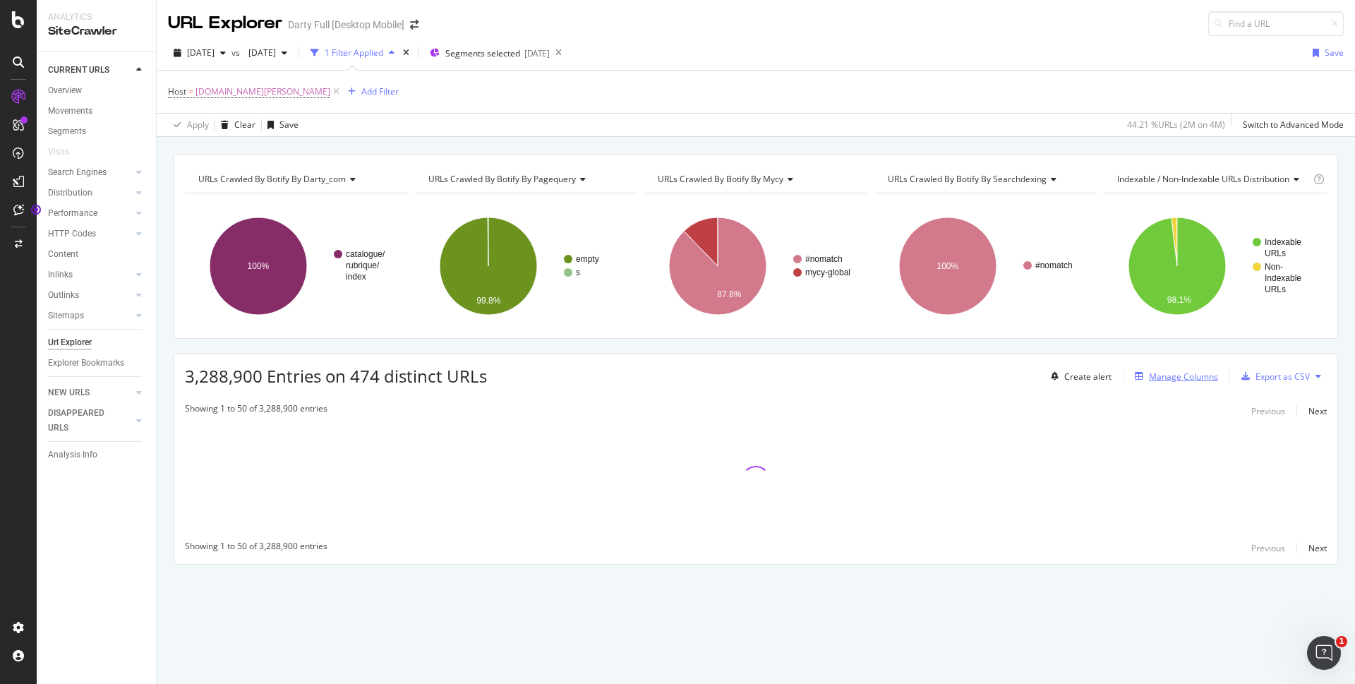
click at [1201, 372] on div "Manage Columns" at bounding box center [1183, 377] width 69 height 12
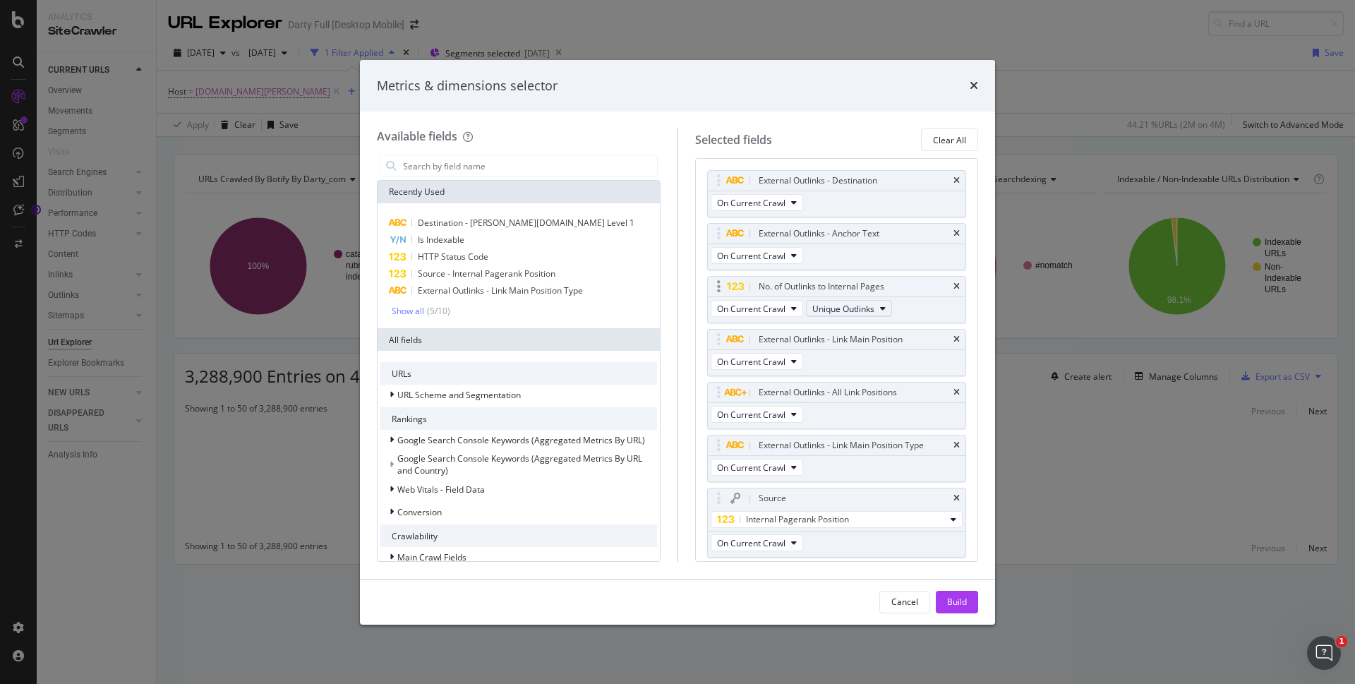
click at [834, 315] on button "Unique Outlinks" at bounding box center [849, 308] width 86 height 17
click at [794, 599] on div "Cancel Build" at bounding box center [677, 602] width 601 height 23
click at [784, 250] on span "On Current Crawl" at bounding box center [751, 256] width 68 height 12
click at [848, 591] on div "Cancel Build" at bounding box center [677, 602] width 601 height 23
click at [970, 87] on icon "times" at bounding box center [974, 85] width 8 height 11
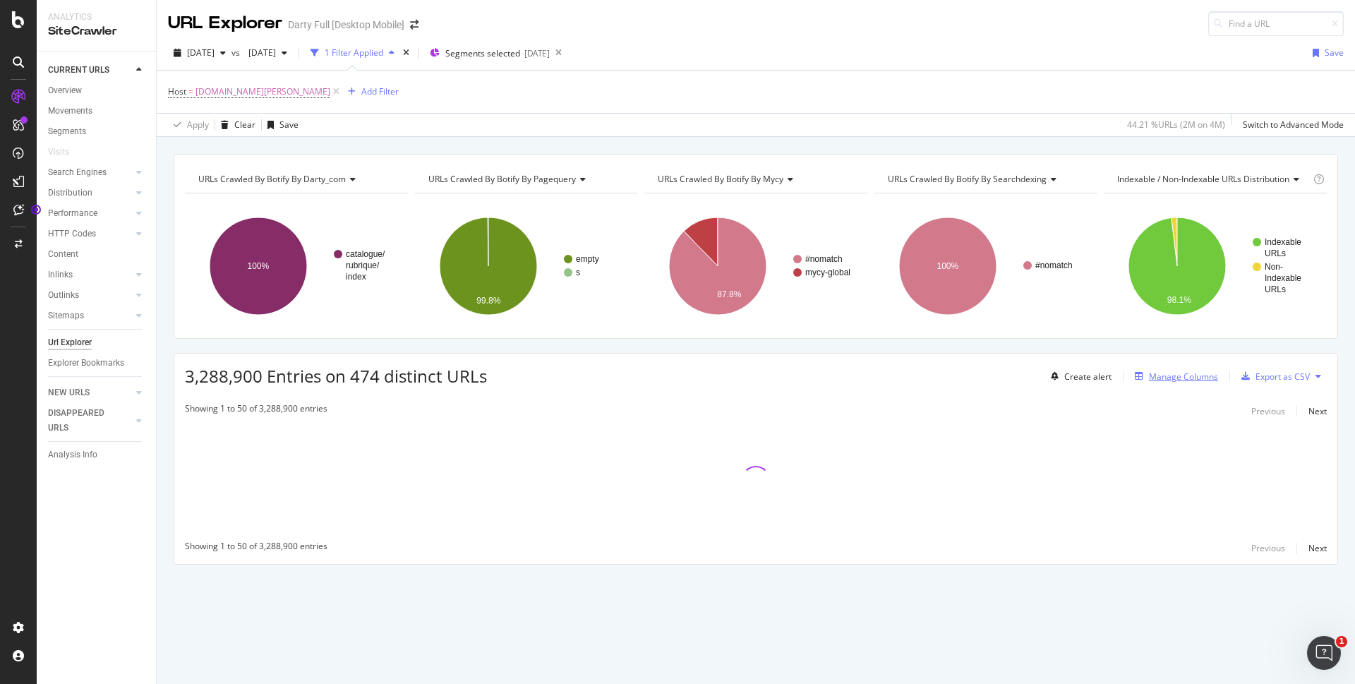
click at [1193, 380] on div "Manage Columns" at bounding box center [1183, 377] width 69 height 12
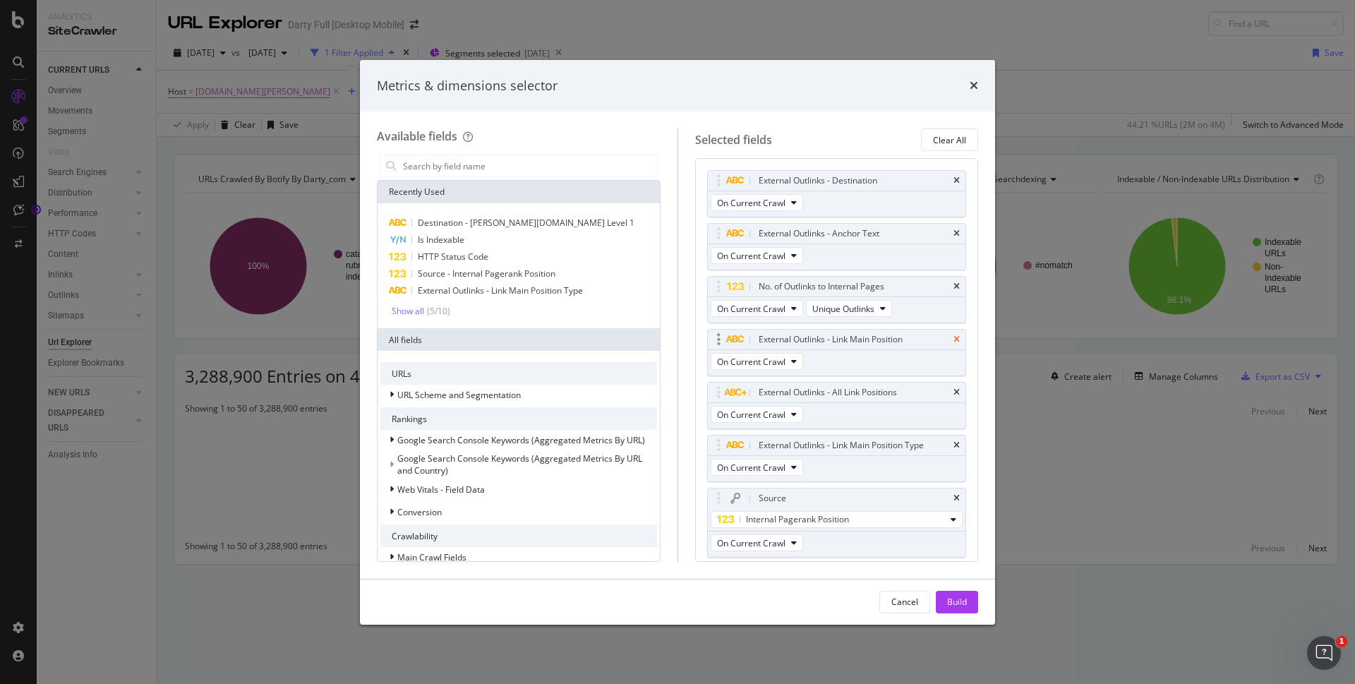
click at [954, 337] on icon "times" at bounding box center [957, 339] width 6 height 8
click at [954, 338] on icon "times" at bounding box center [957, 339] width 6 height 8
click at [954, 339] on icon "times" at bounding box center [957, 339] width 6 height 8
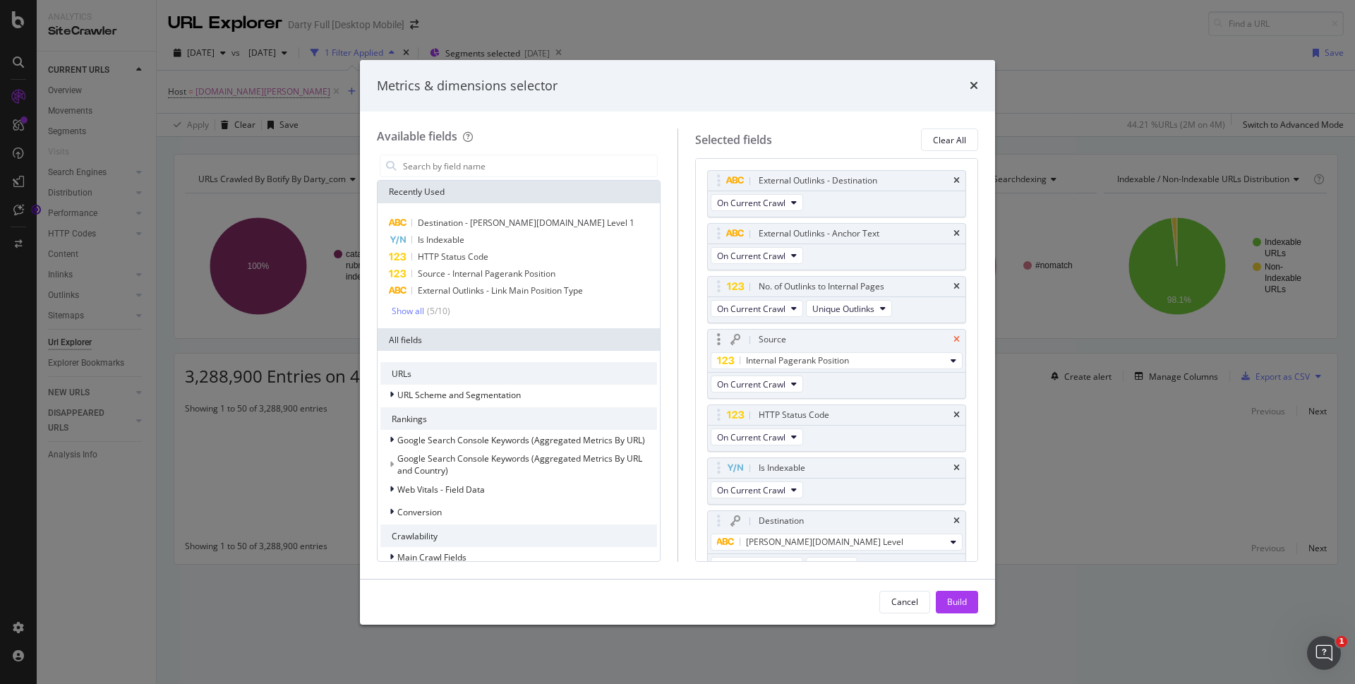
click at [954, 339] on icon "times" at bounding box center [957, 339] width 6 height 8
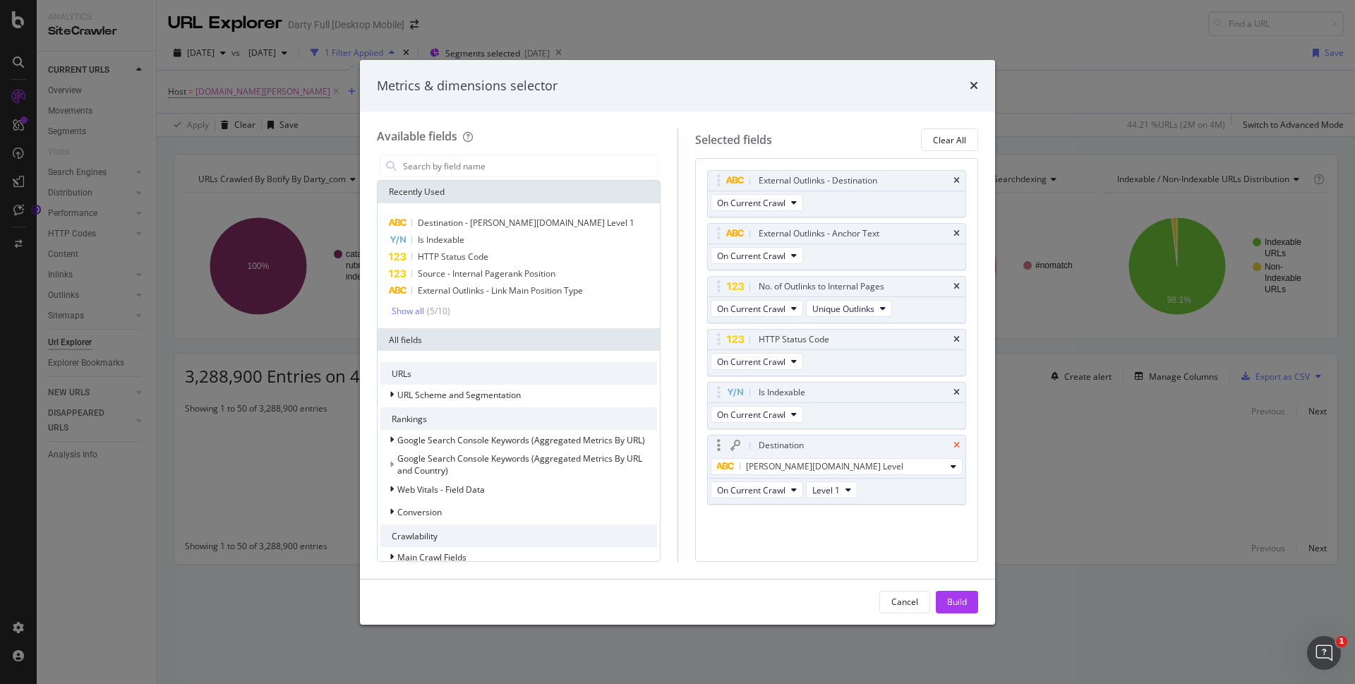
click at [958, 443] on icon "times" at bounding box center [957, 445] width 6 height 8
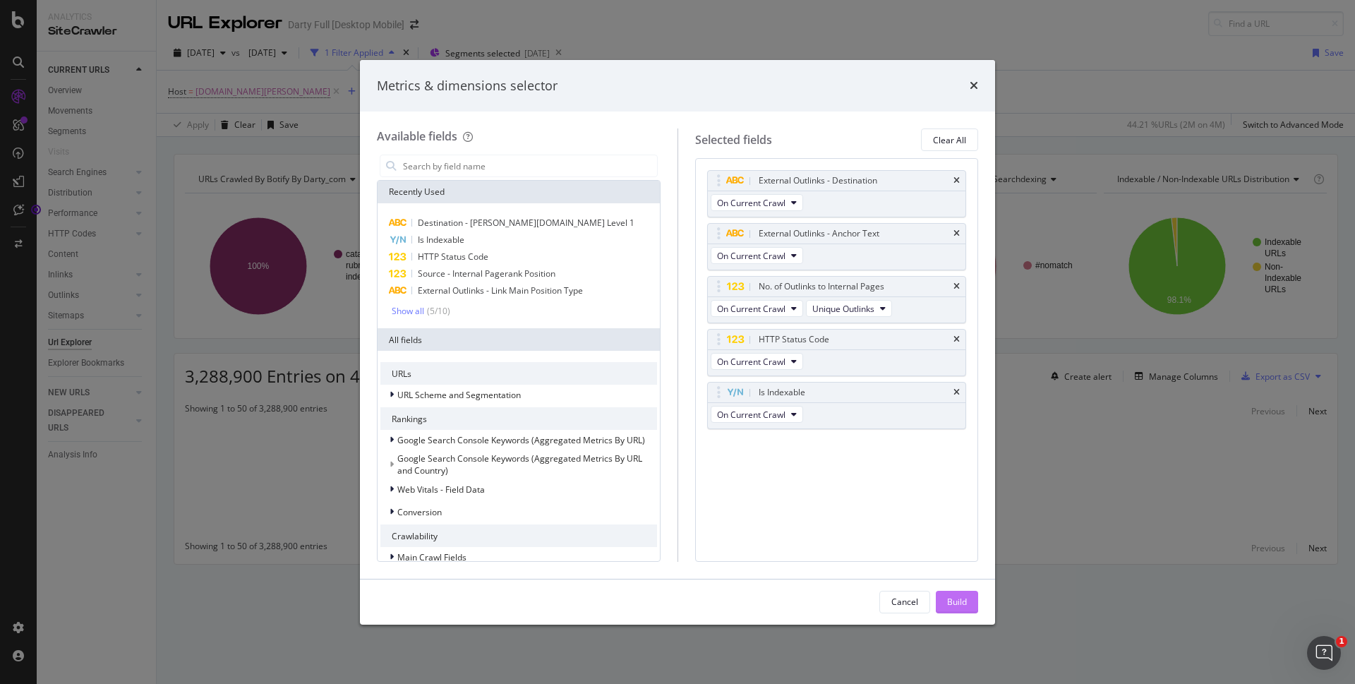
click at [966, 603] on div "Build" at bounding box center [957, 602] width 20 height 12
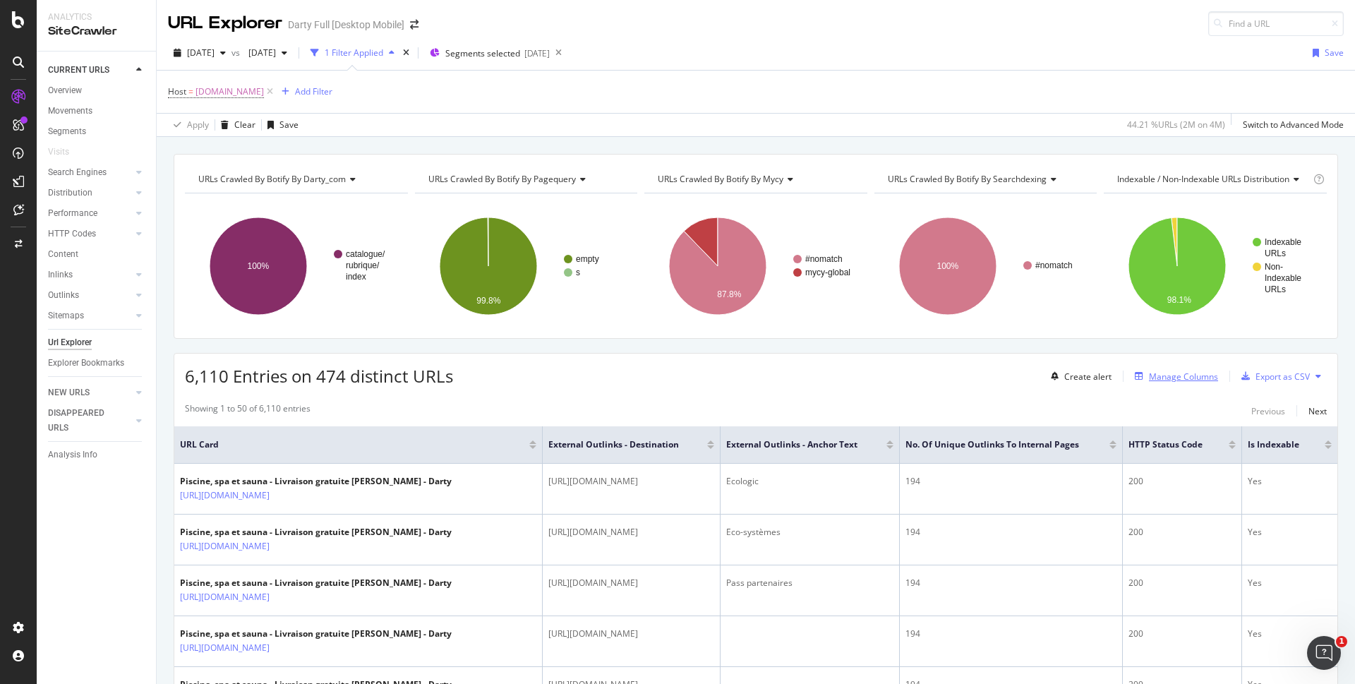
click at [1149, 379] on div "Manage Columns" at bounding box center [1183, 377] width 69 height 12
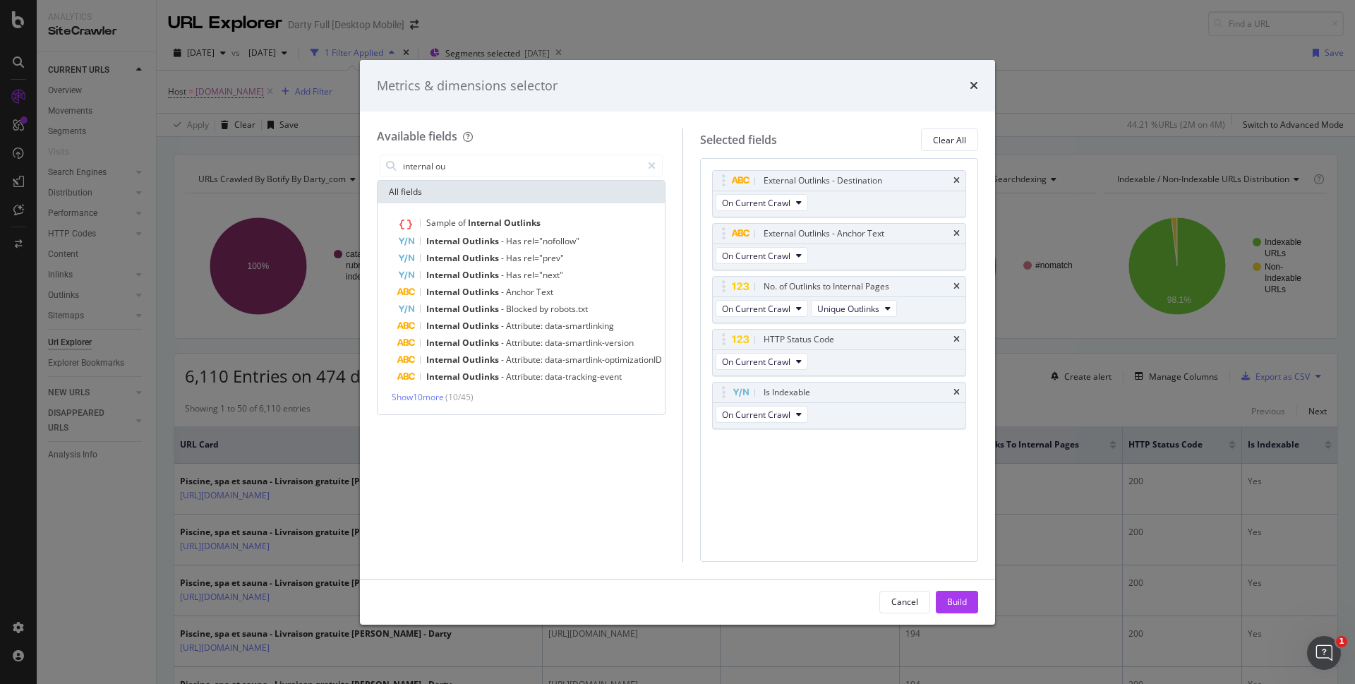
click at [436, 390] on div "Sample of Internal Outlinks Internal Outlinks - Has rel="nofollow" Internal Out…" at bounding box center [521, 309] width 282 height 188
click at [440, 402] on span "Show 10 more" at bounding box center [418, 397] width 52 height 12
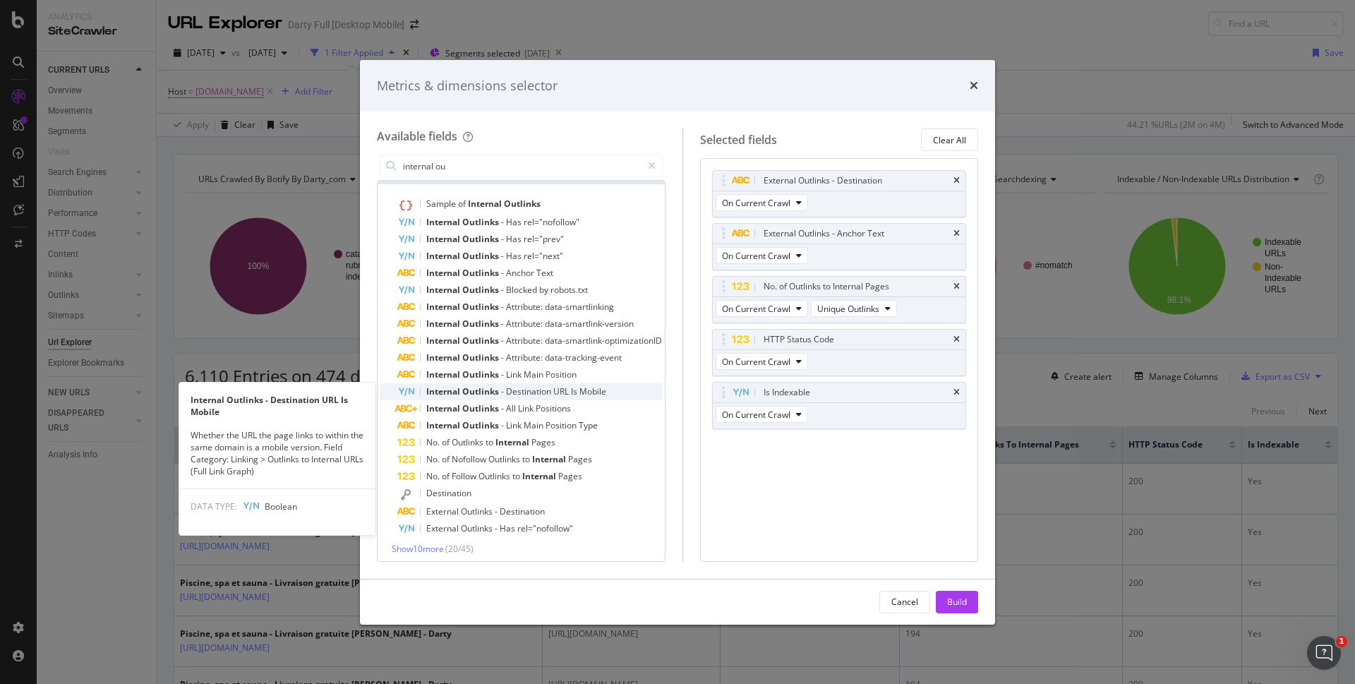
scroll to position [24, 0]
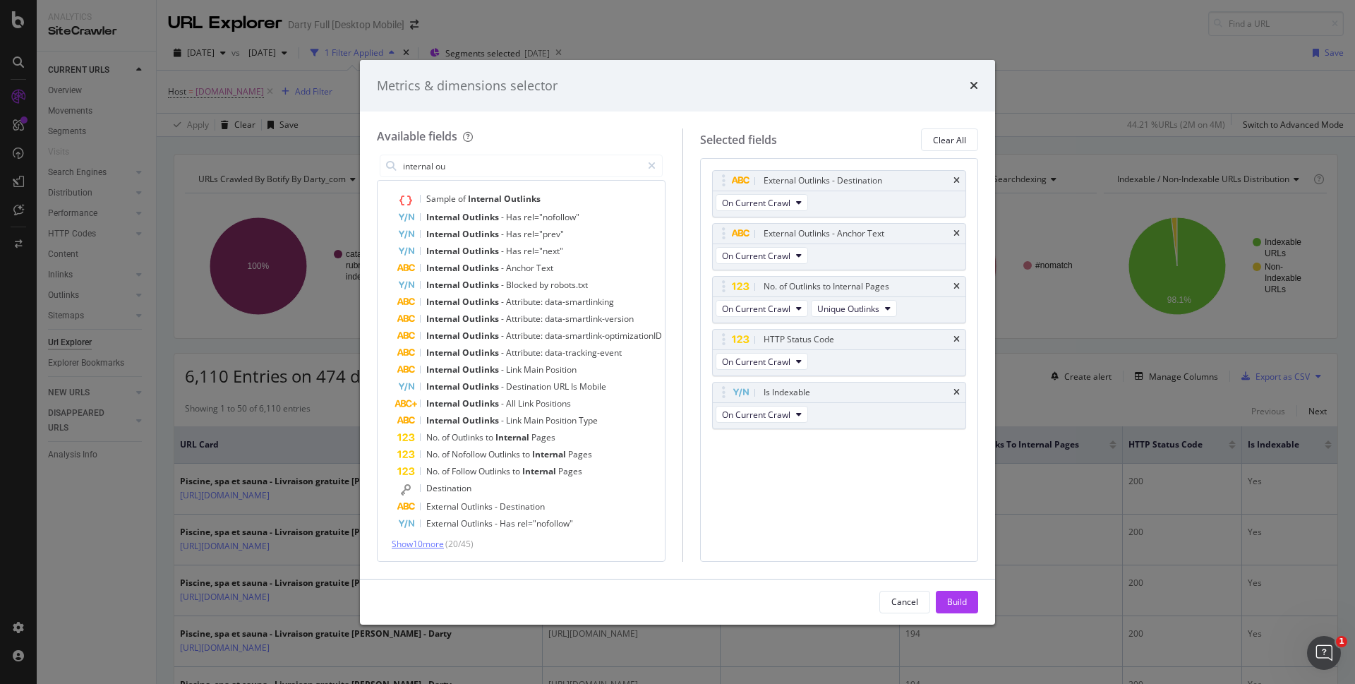
click at [406, 544] on span "Show 10 more" at bounding box center [418, 544] width 52 height 12
click at [952, 231] on div "External Outlinks - Anchor Text" at bounding box center [839, 234] width 253 height 20
click at [959, 231] on icon "times" at bounding box center [957, 233] width 6 height 8
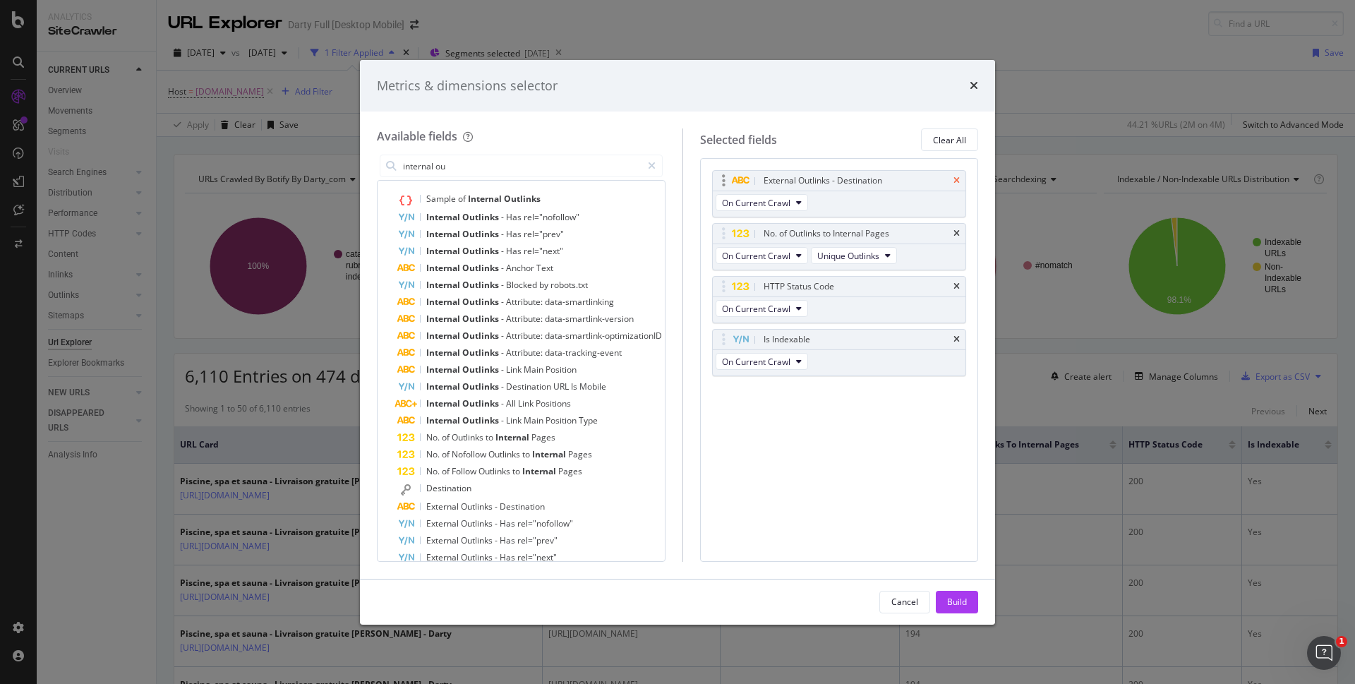
click at [956, 182] on icon "times" at bounding box center [957, 180] width 6 height 8
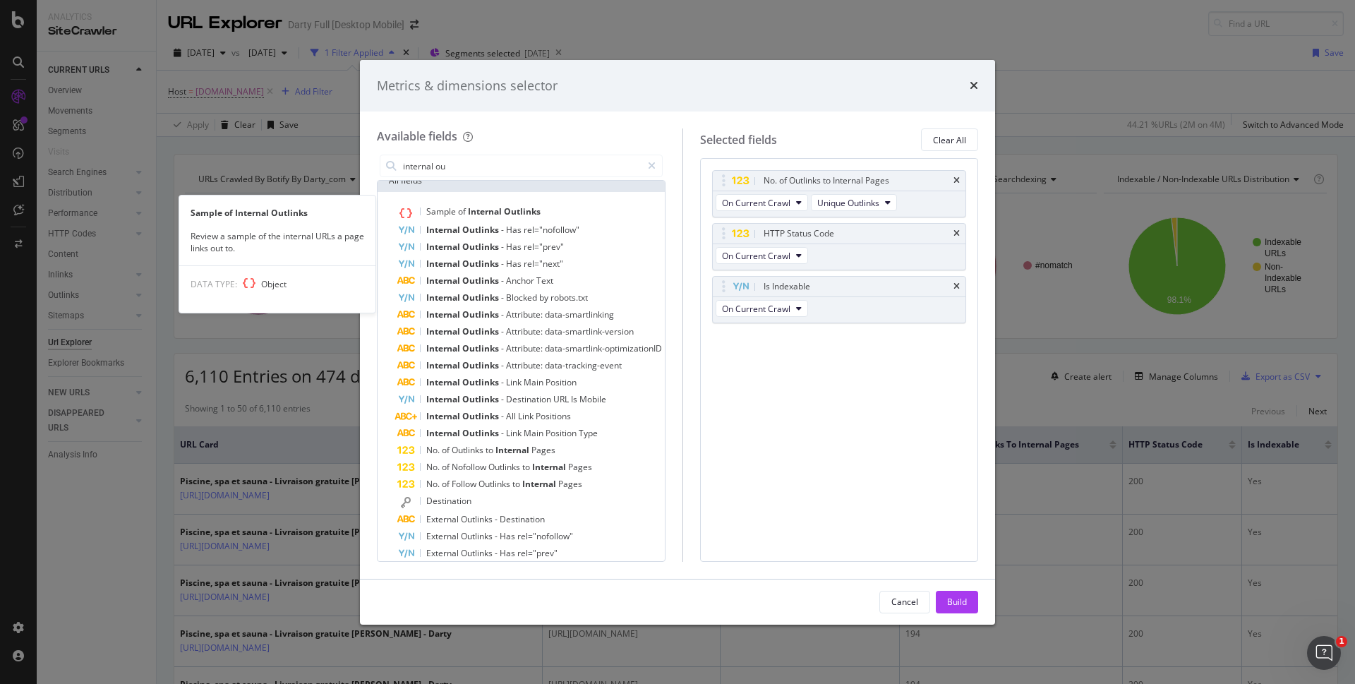
scroll to position [0, 0]
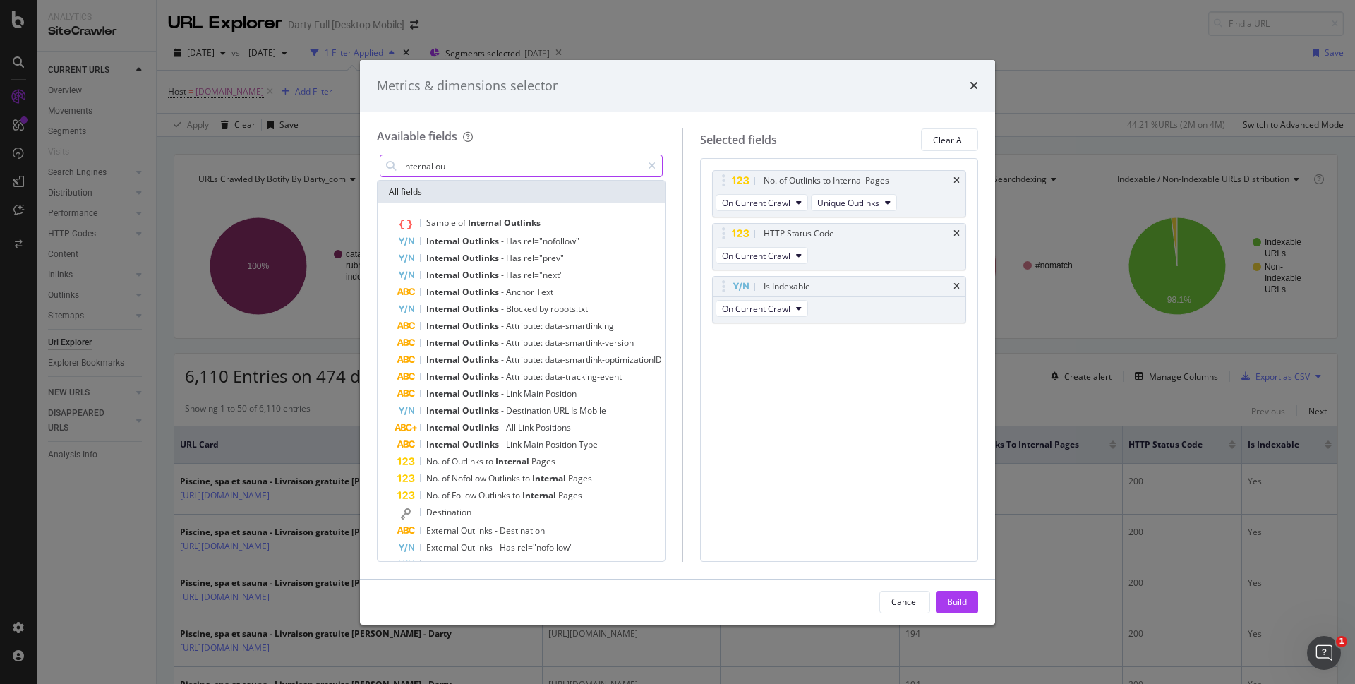
click at [531, 169] on input "internal ou" at bounding box center [522, 165] width 240 height 21
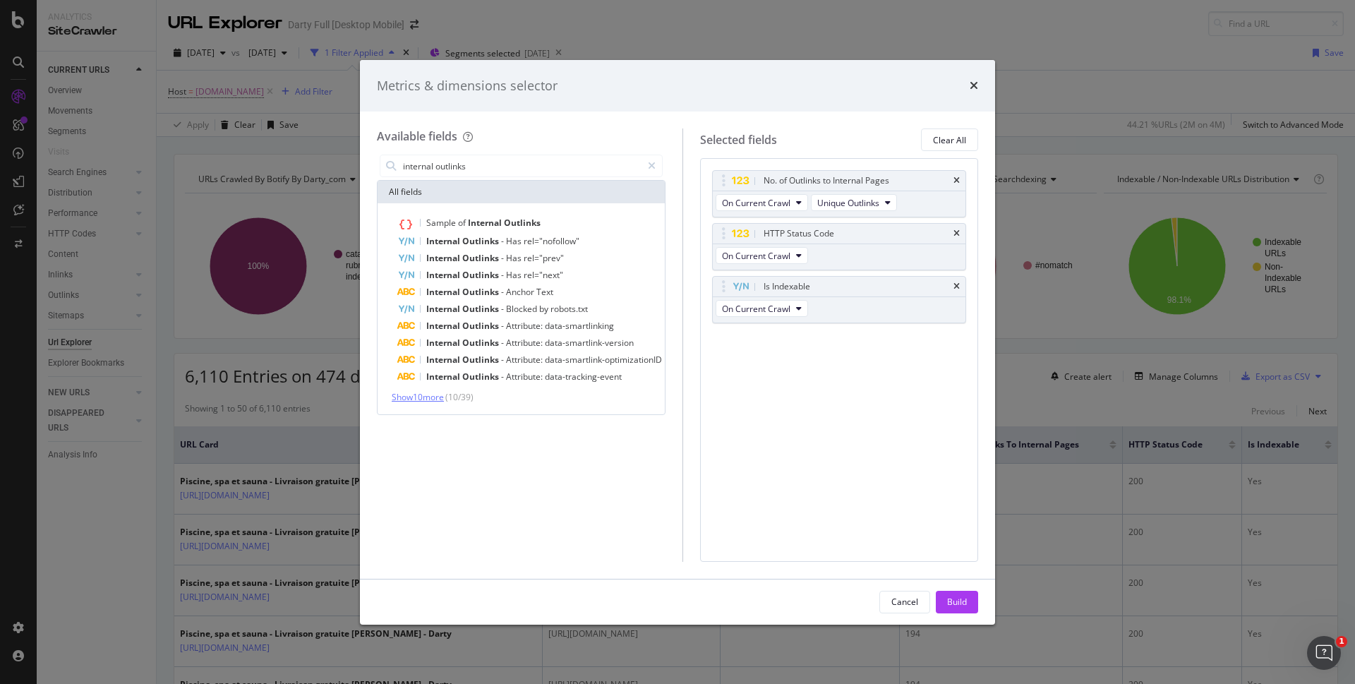
click at [409, 399] on span "Show 10 more" at bounding box center [418, 397] width 52 height 12
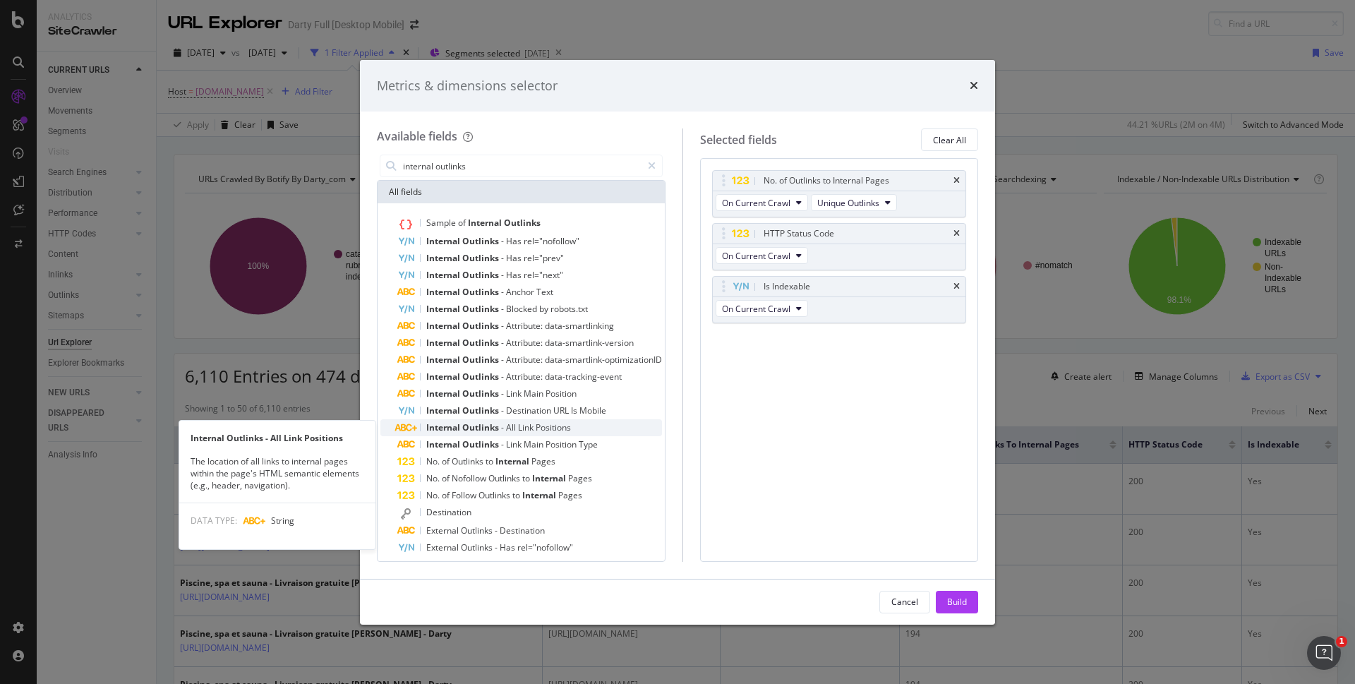
click at [613, 430] on div "Internal Outlinks - All Link Positions" at bounding box center [529, 427] width 265 height 17
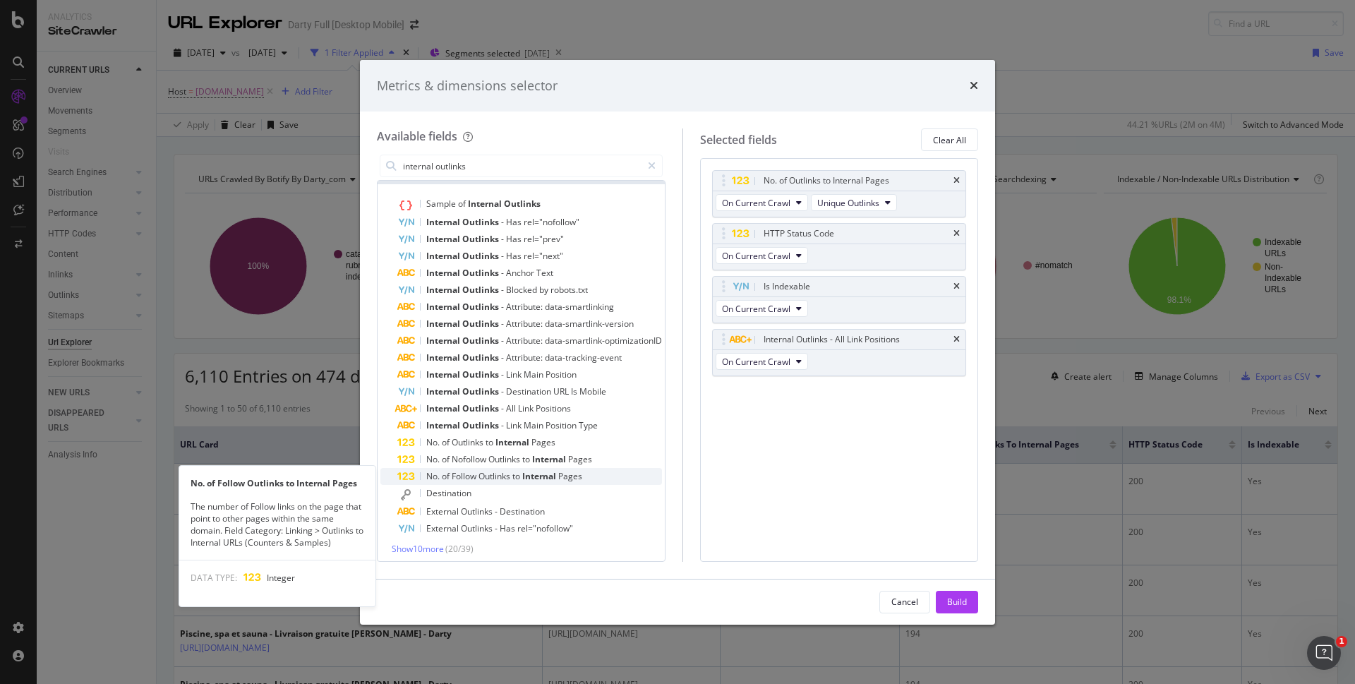
scroll to position [24, 0]
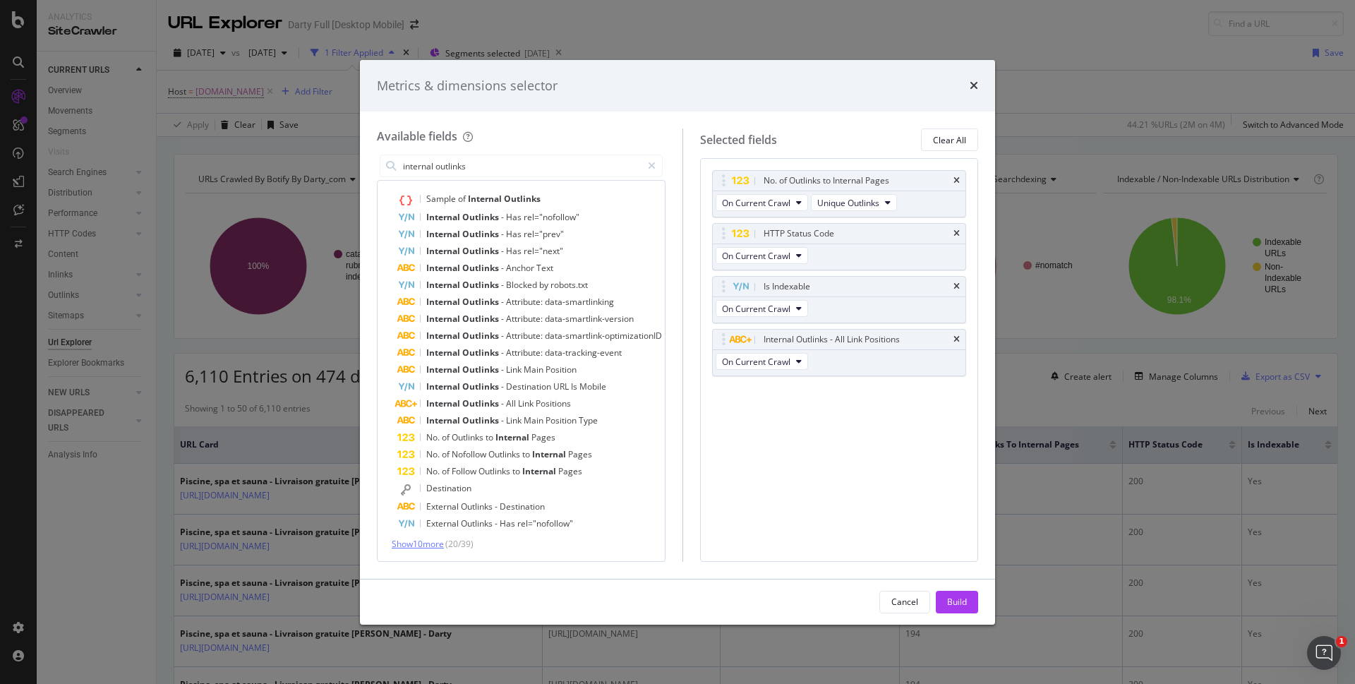
click at [431, 545] on span "Show 10 more" at bounding box center [418, 544] width 52 height 12
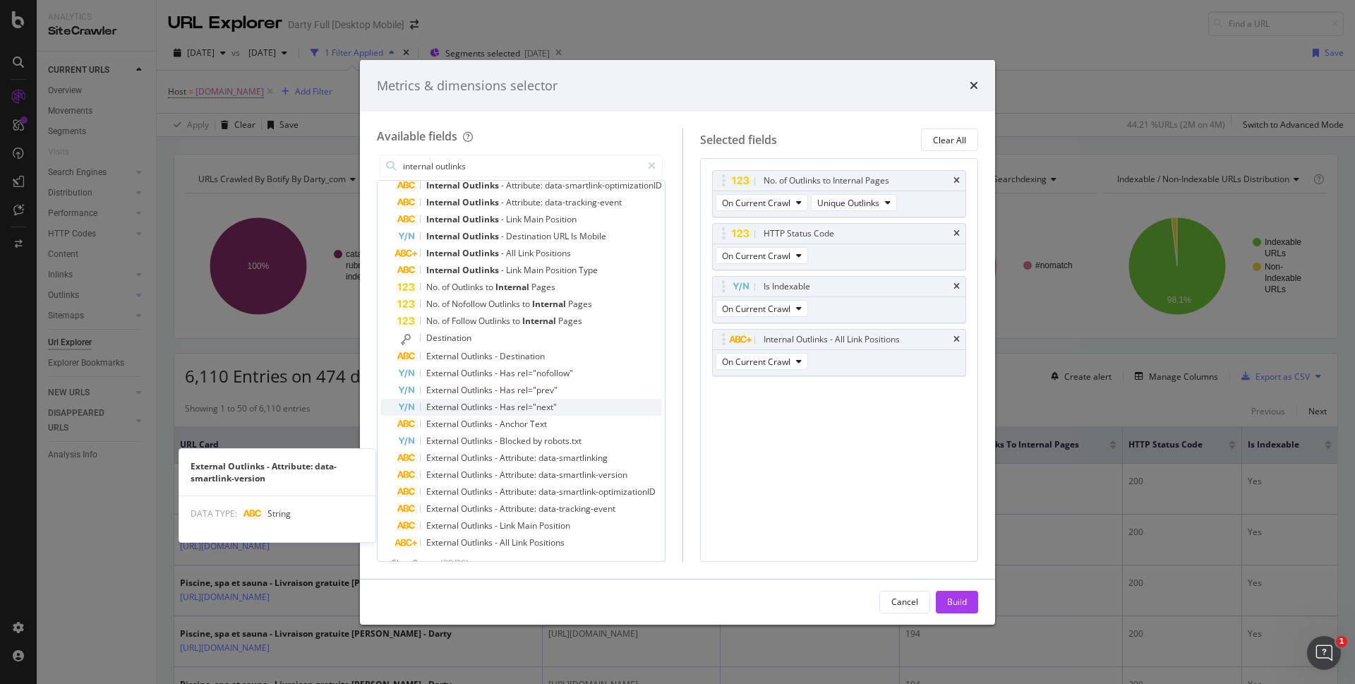
scroll to position [193, 0]
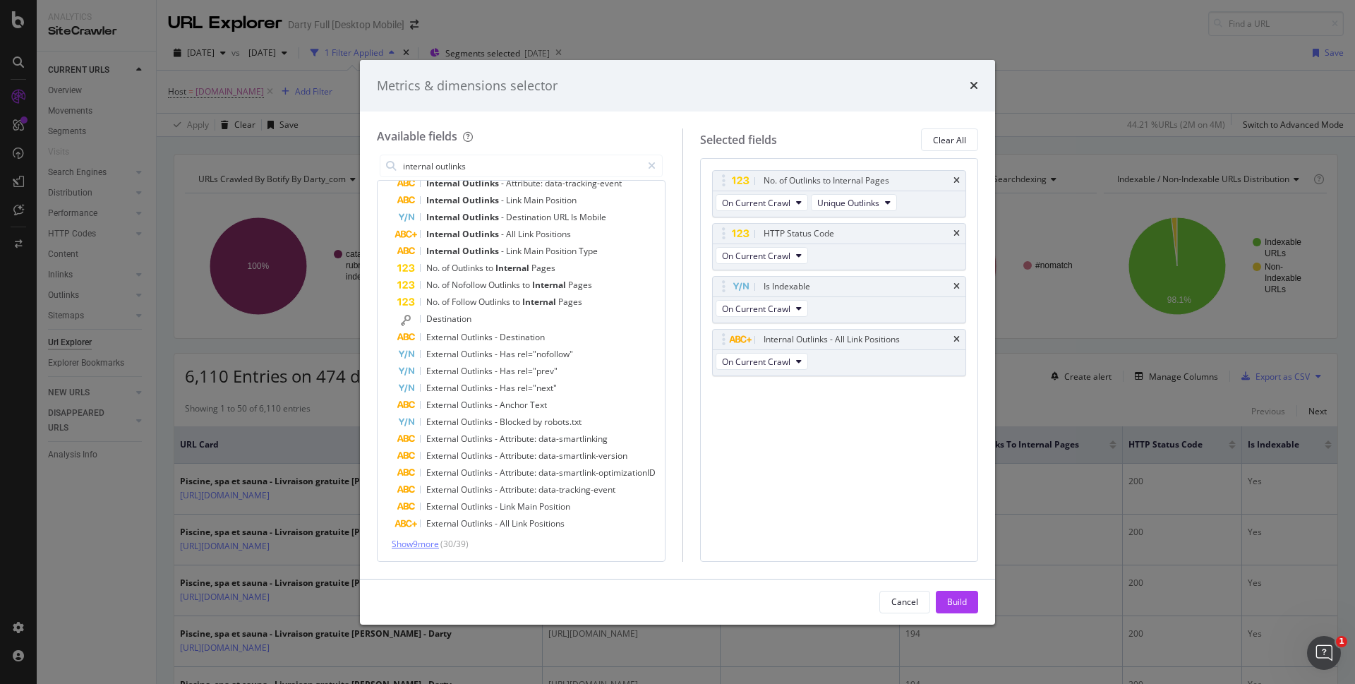
click at [420, 548] on span "Show 9 more" at bounding box center [415, 544] width 47 height 12
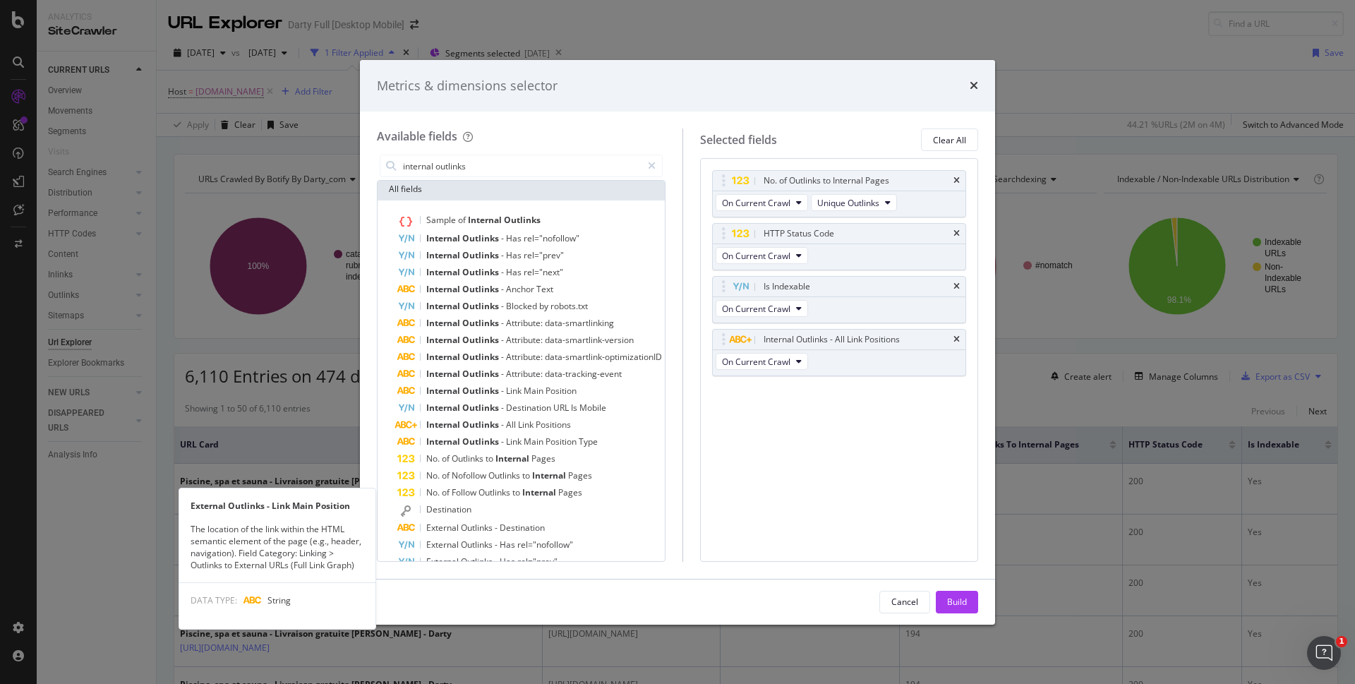
scroll to position [0, 0]
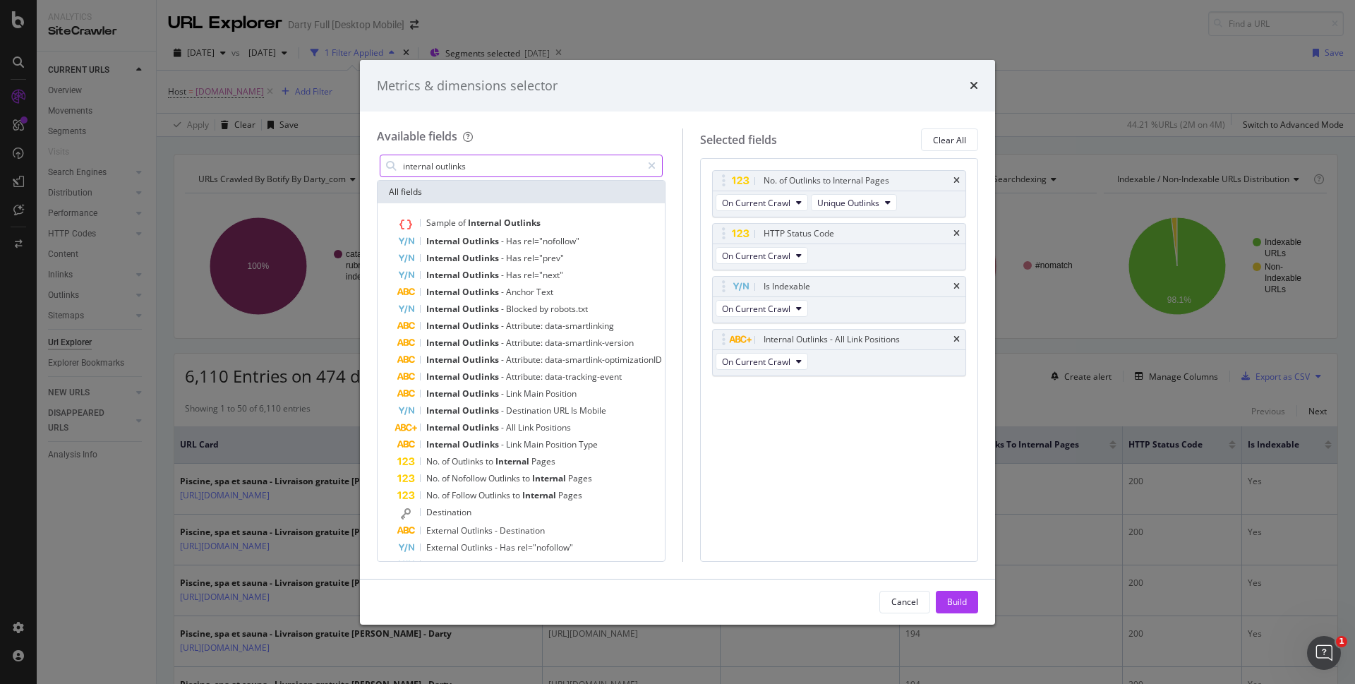
click at [481, 172] on input "internal outlinks" at bounding box center [522, 165] width 240 height 21
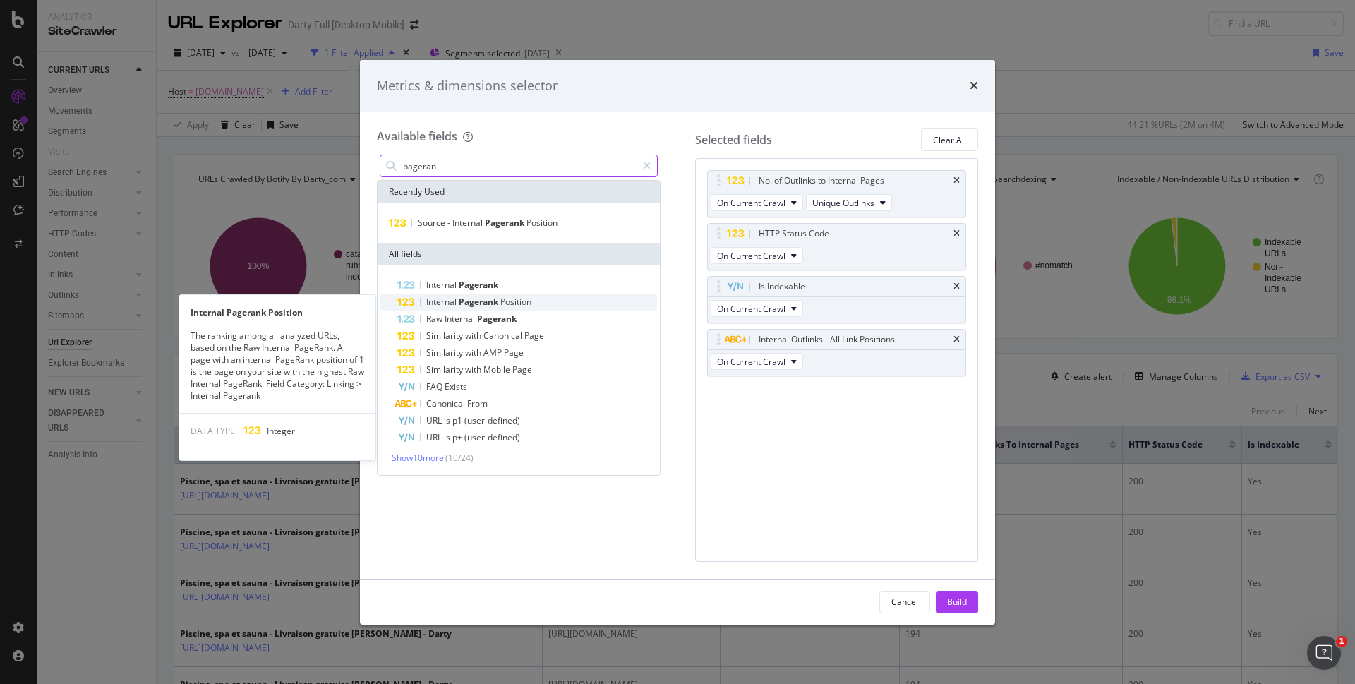
type input "pageran"
click at [562, 305] on div "Internal Pagerank Position" at bounding box center [527, 302] width 260 height 17
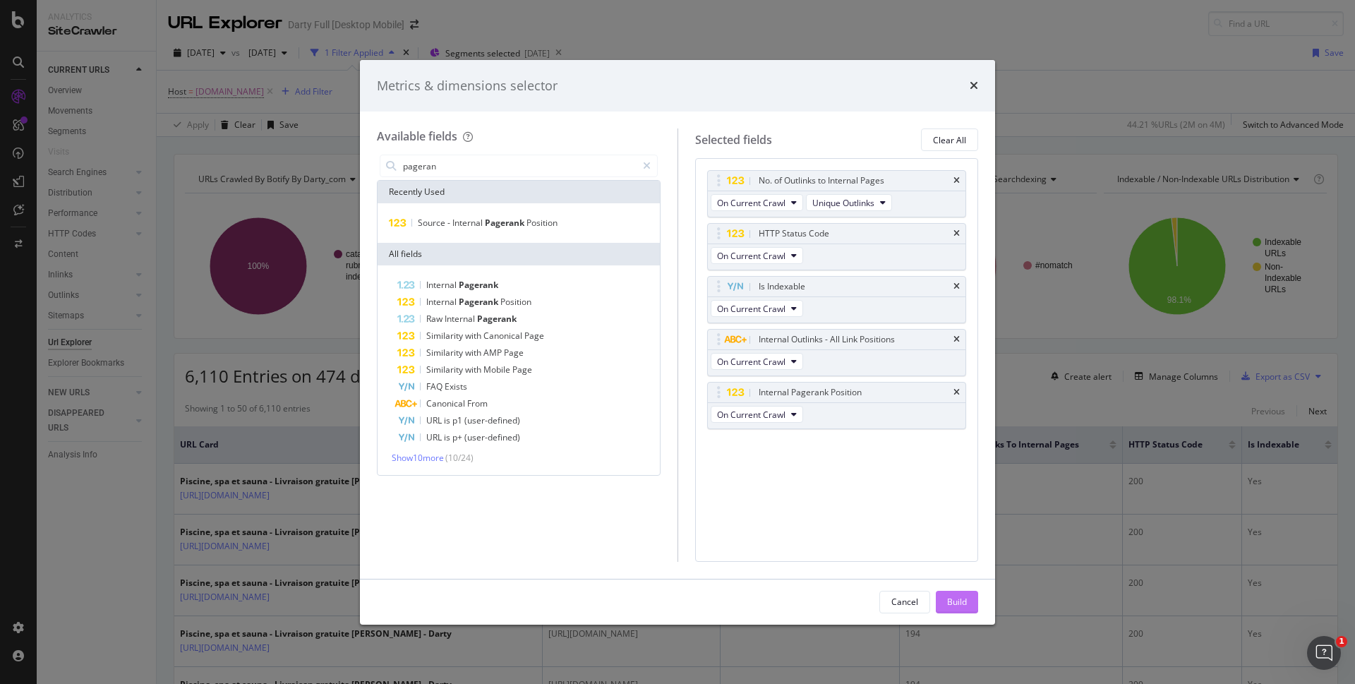
click at [947, 601] on div "Build" at bounding box center [957, 602] width 20 height 12
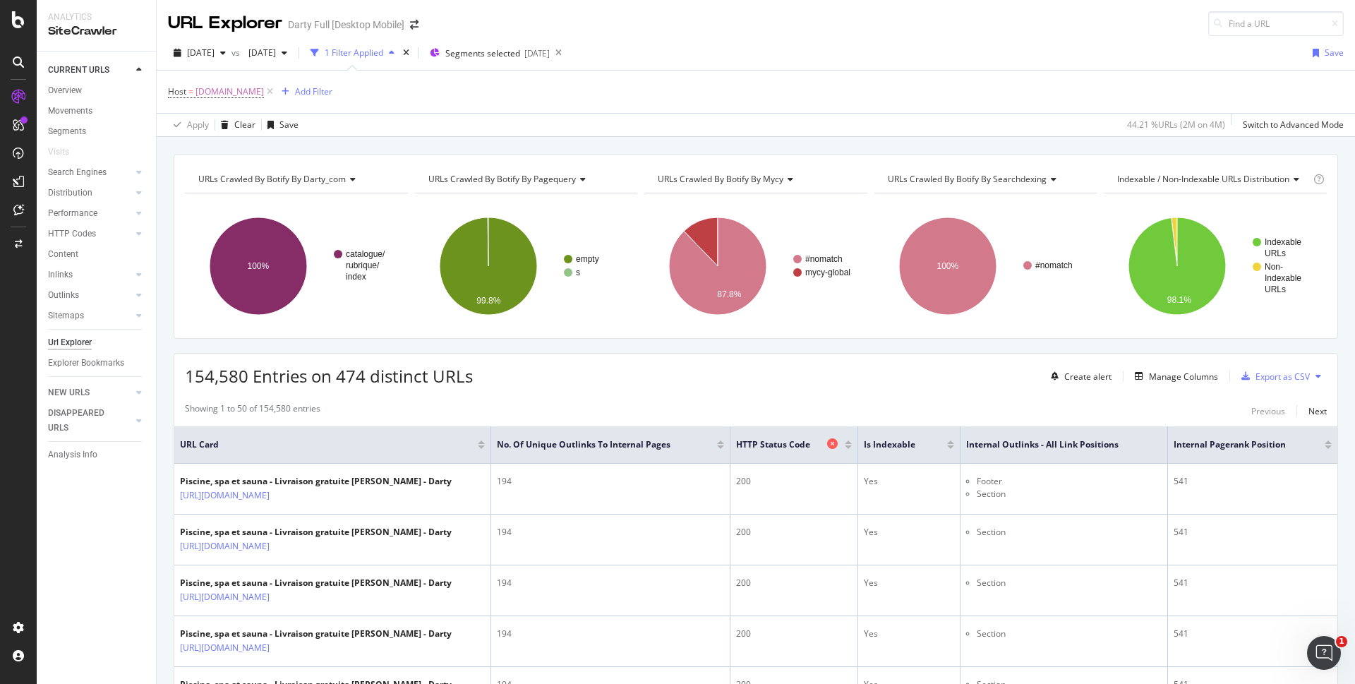
click at [838, 443] on icon at bounding box center [832, 443] width 11 height 11
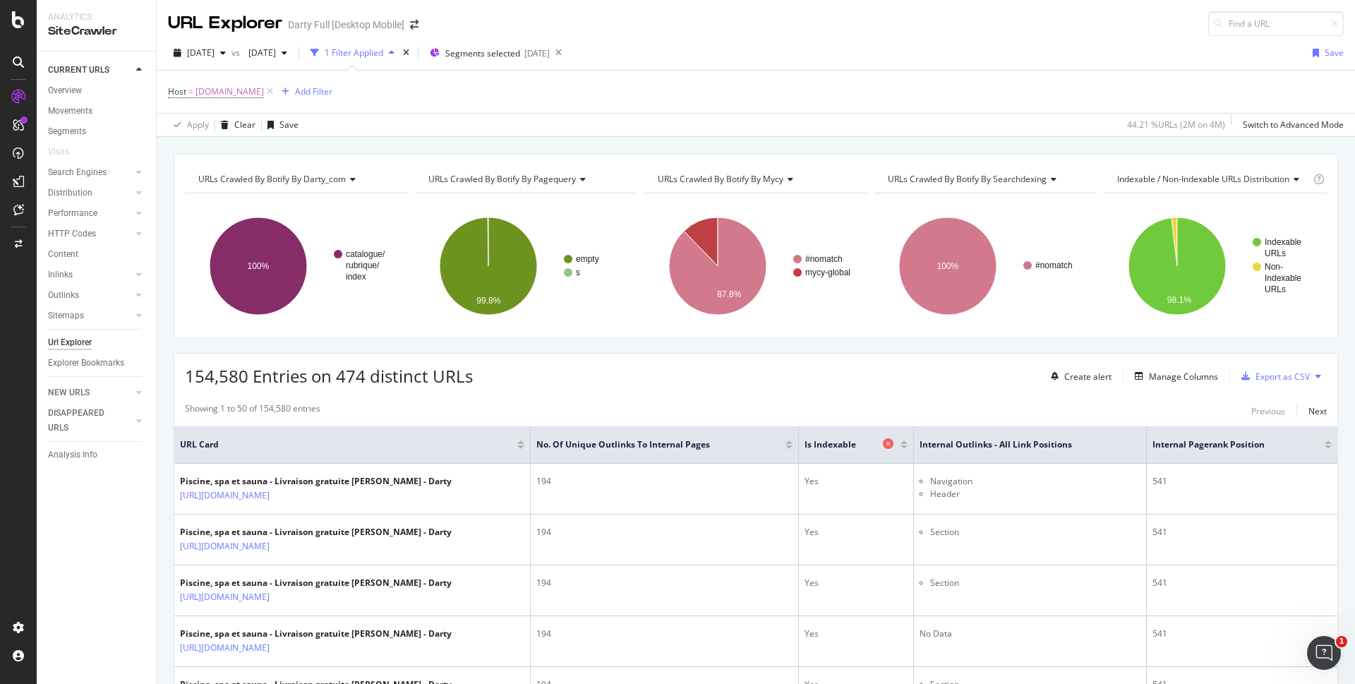
click at [894, 441] on icon at bounding box center [888, 443] width 11 height 11
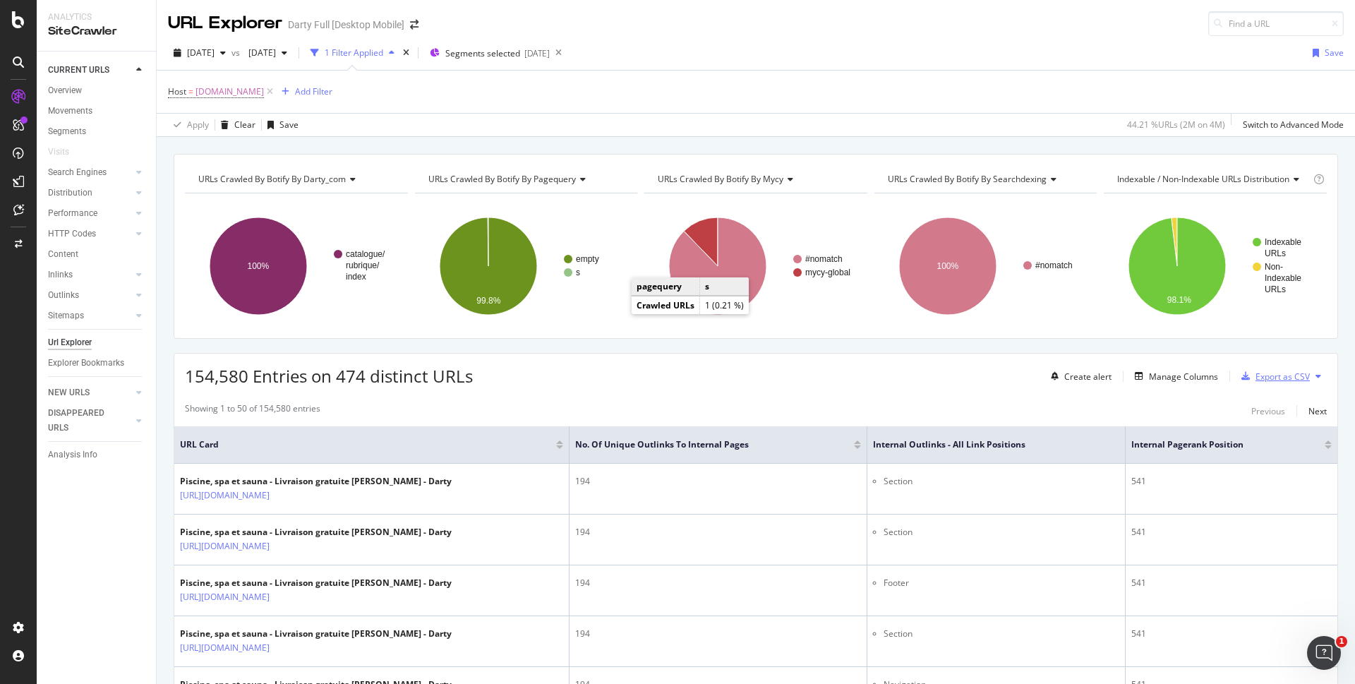
click at [1287, 381] on div "Export as CSV" at bounding box center [1283, 377] width 54 height 12
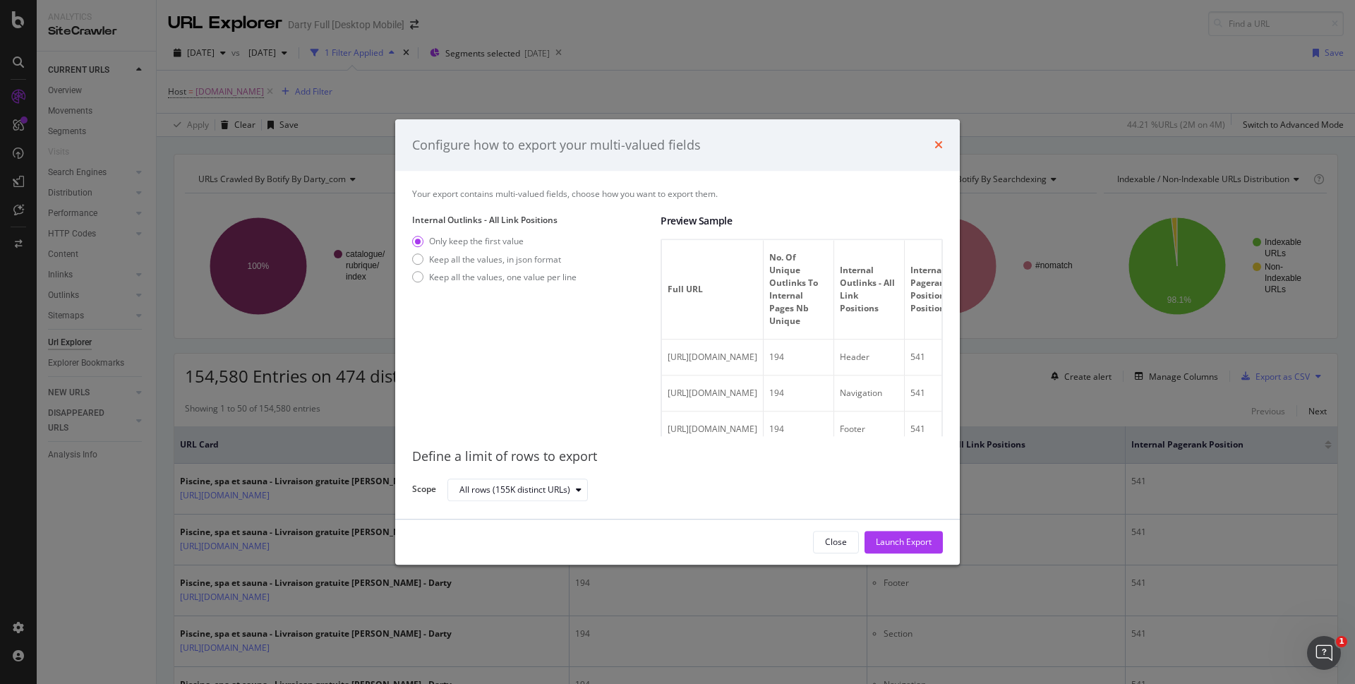
click at [940, 141] on icon "times" at bounding box center [938, 145] width 8 height 11
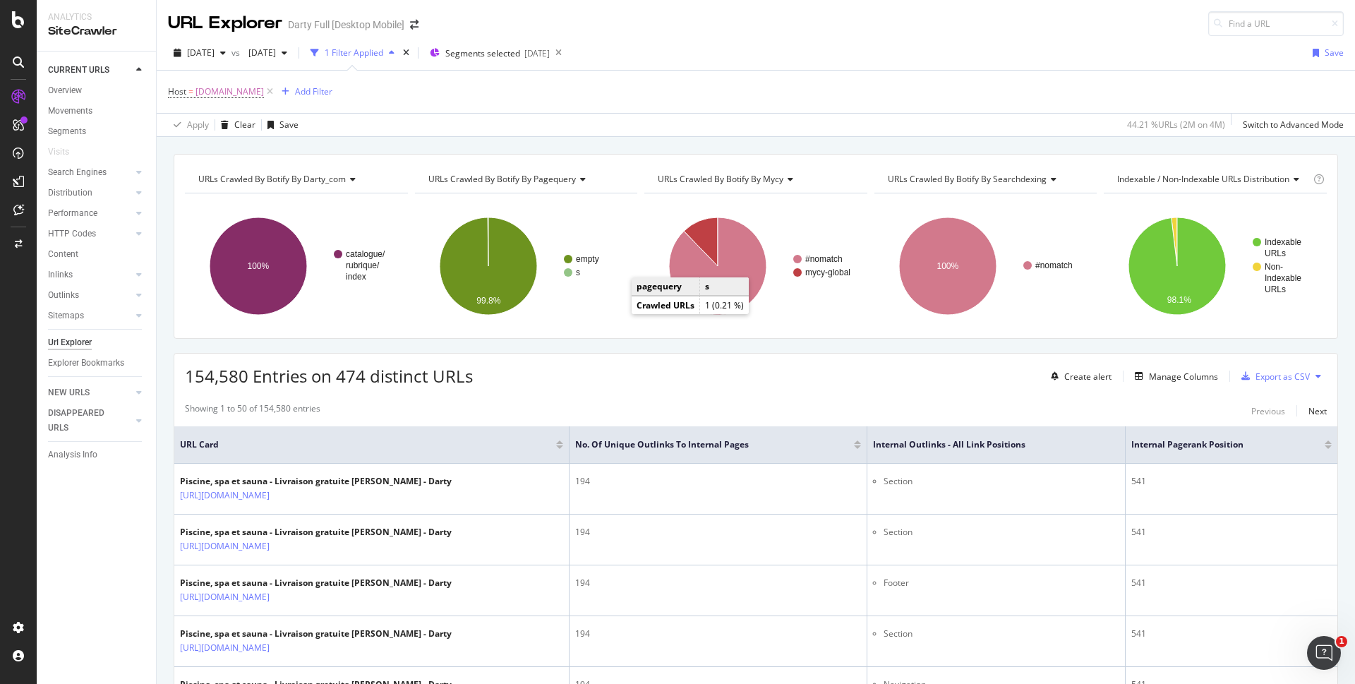
click at [411, 375] on span "154,580 Entries on 474 distinct URLs" at bounding box center [329, 375] width 288 height 23
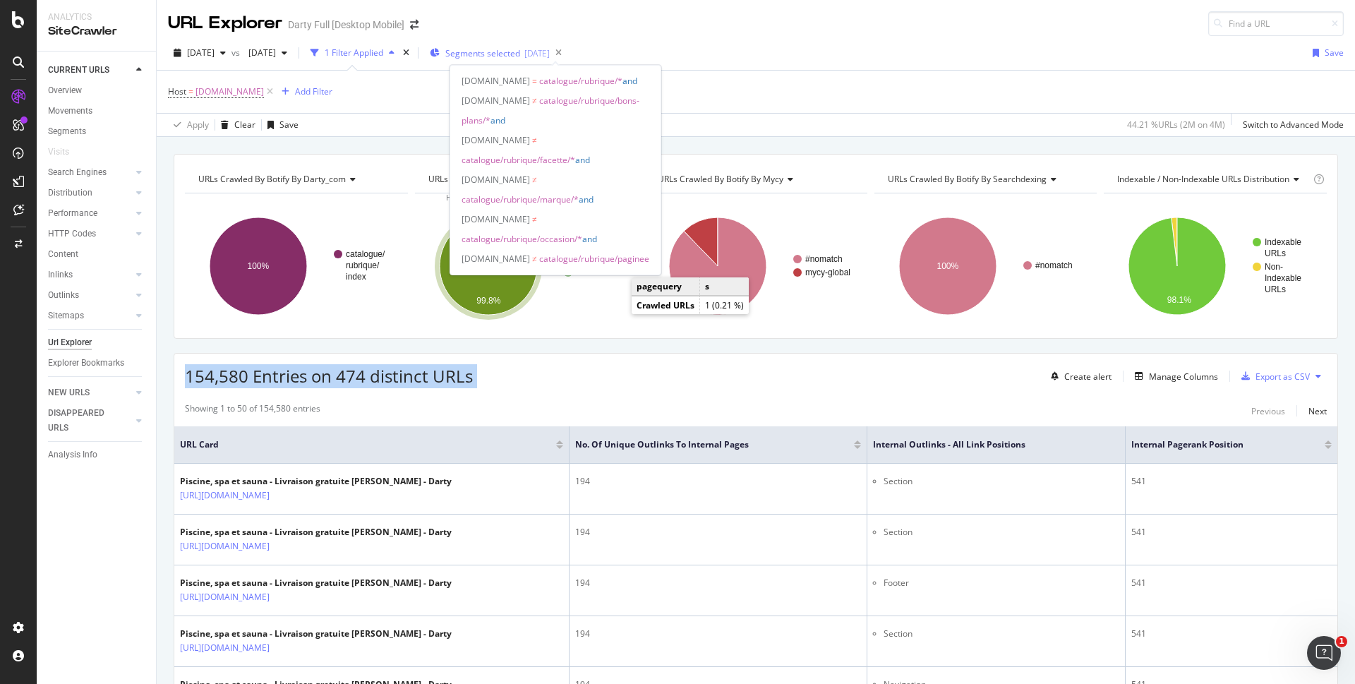
click at [520, 56] on span "Segments selected" at bounding box center [482, 53] width 75 height 12
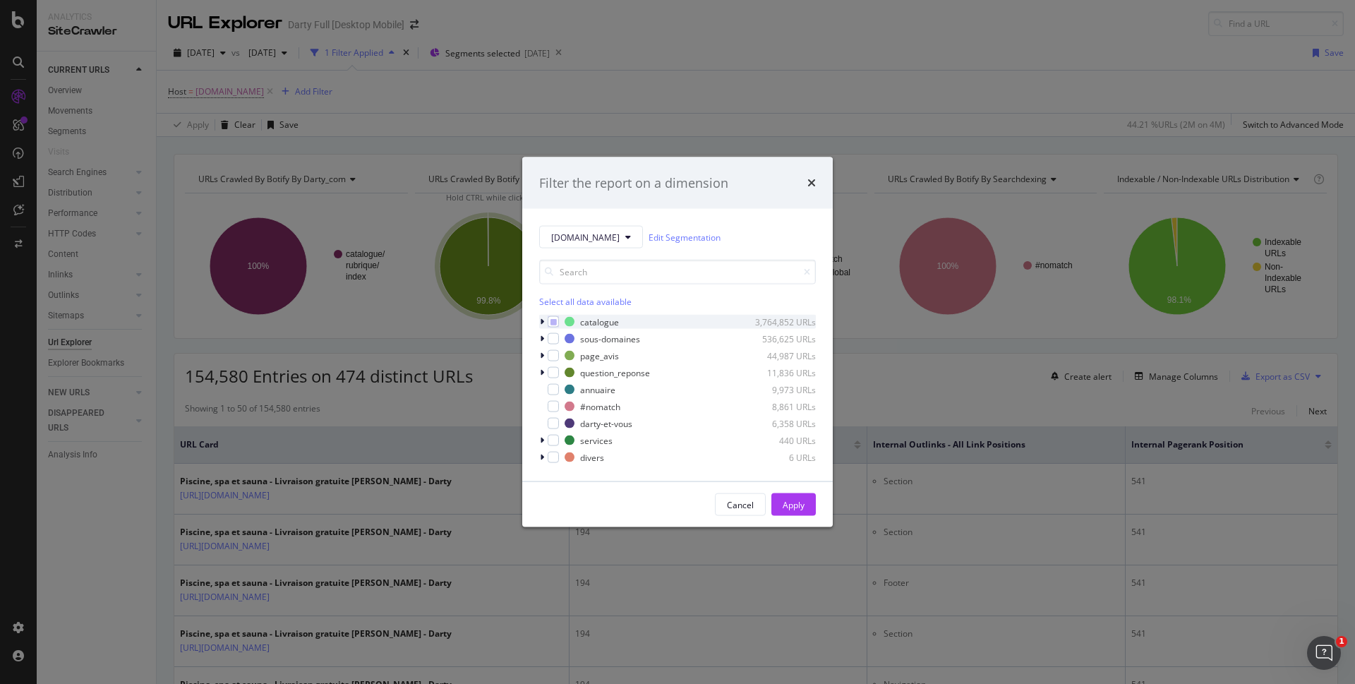
click at [541, 323] on icon "modal" at bounding box center [542, 322] width 4 height 8
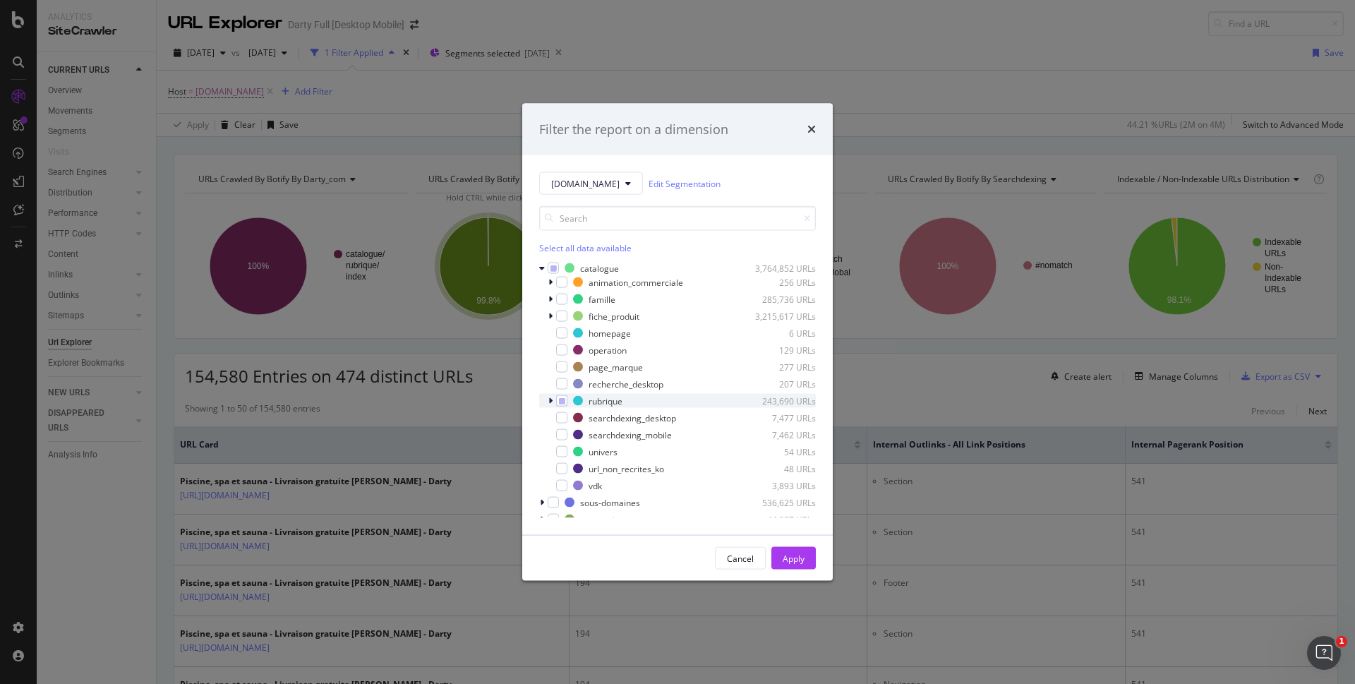
click at [548, 403] on icon "modal" at bounding box center [550, 401] width 4 height 8
click at [788, 558] on div "Apply" at bounding box center [794, 558] width 22 height 12
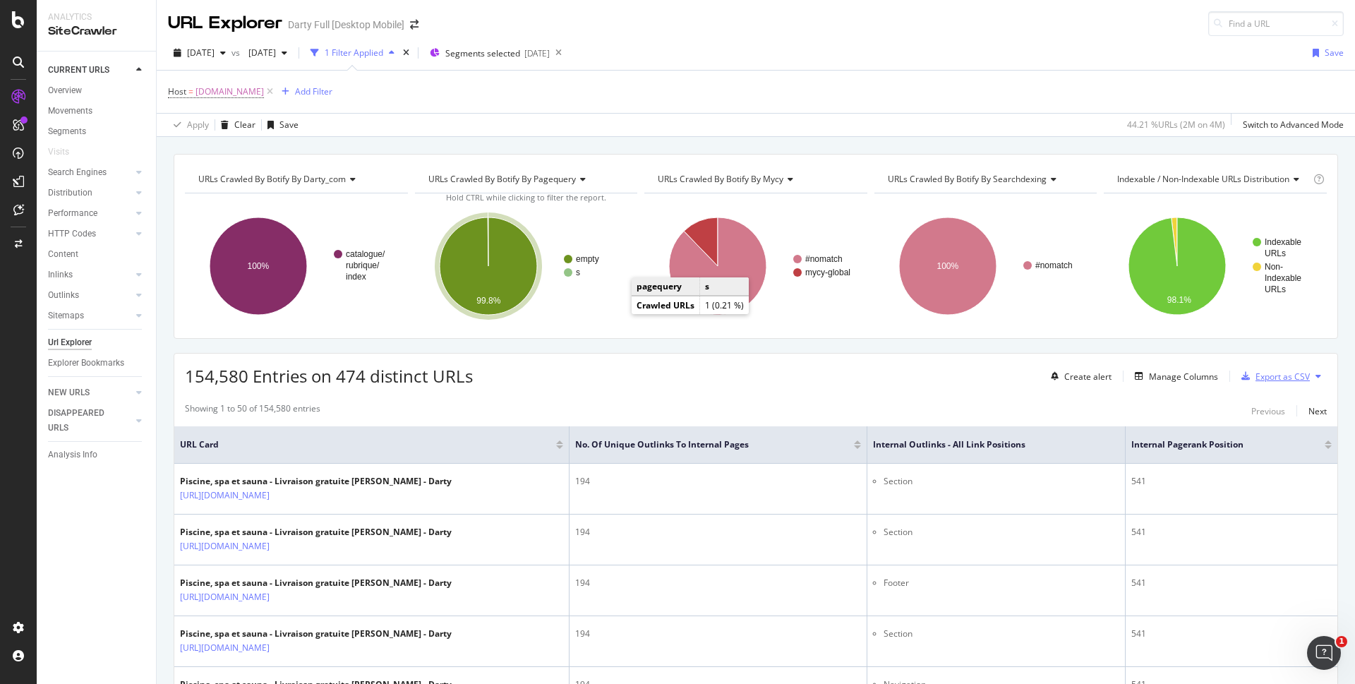
click at [1269, 376] on div "Export as CSV" at bounding box center [1283, 377] width 54 height 12
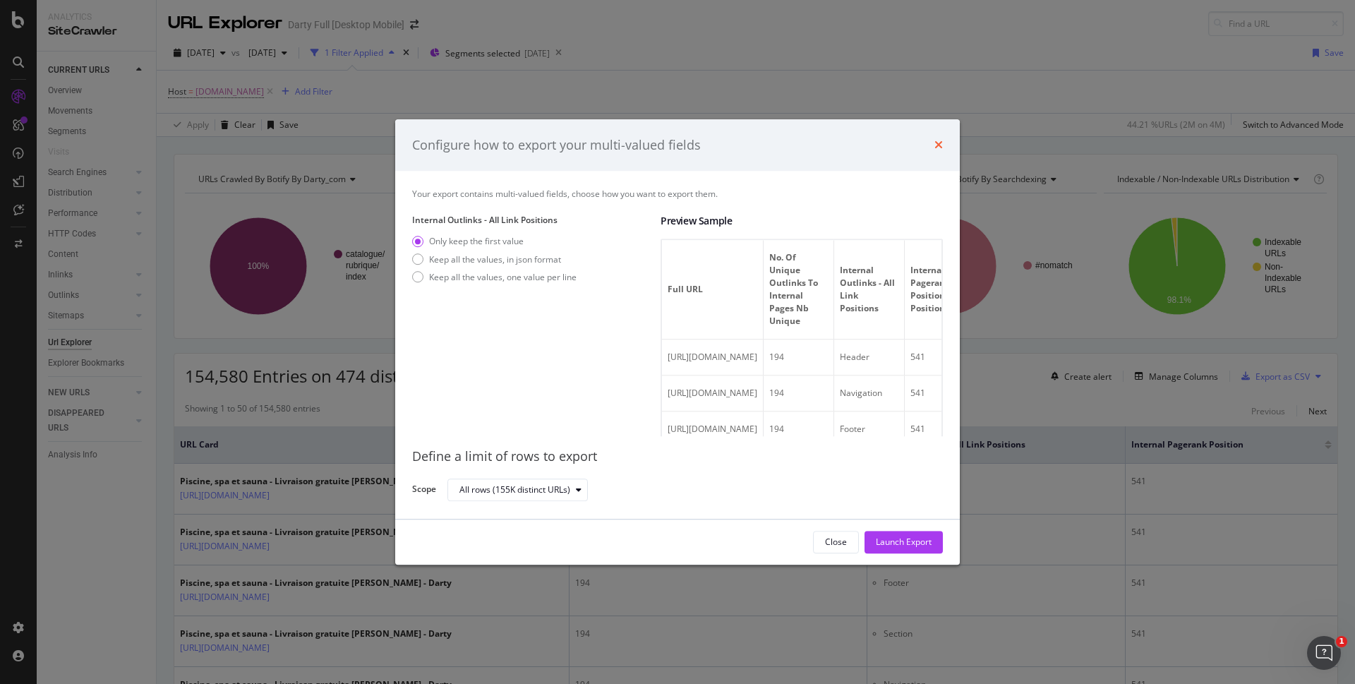
click at [937, 143] on icon "times" at bounding box center [938, 145] width 8 height 11
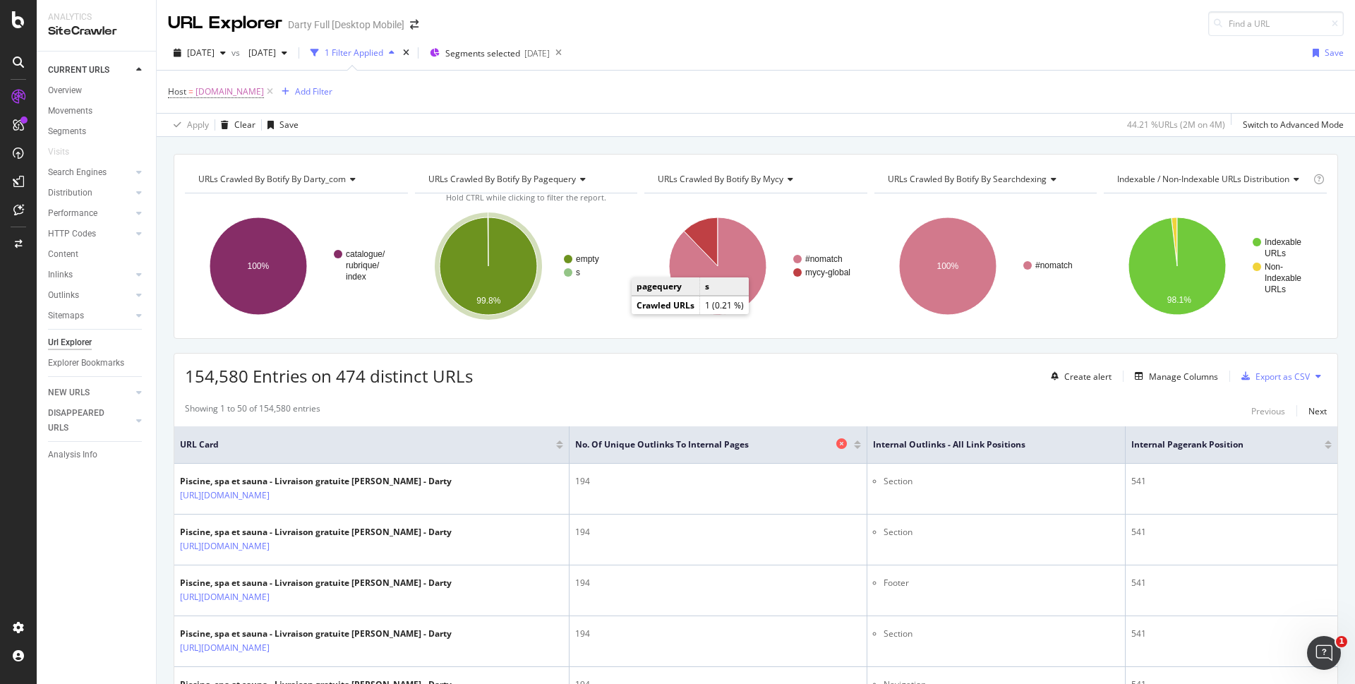
click at [847, 445] on icon at bounding box center [841, 443] width 11 height 11
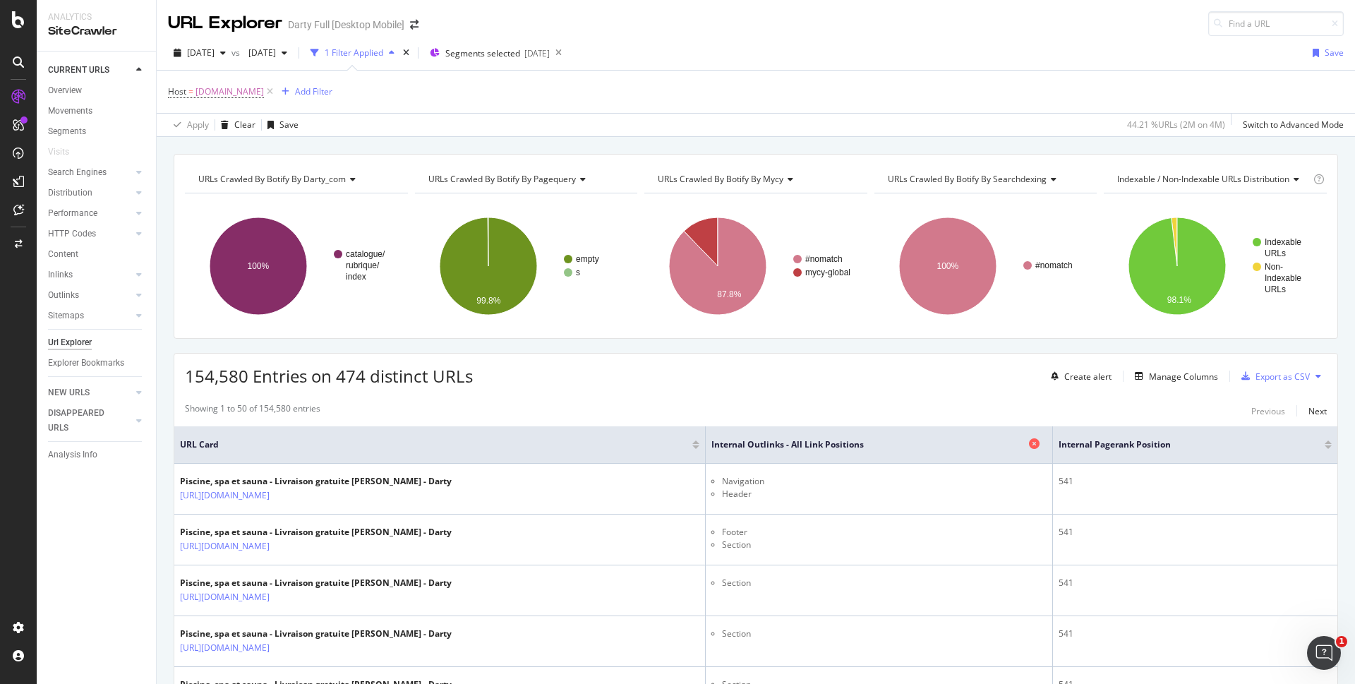
click at [1040, 444] on icon at bounding box center [1034, 443] width 11 height 11
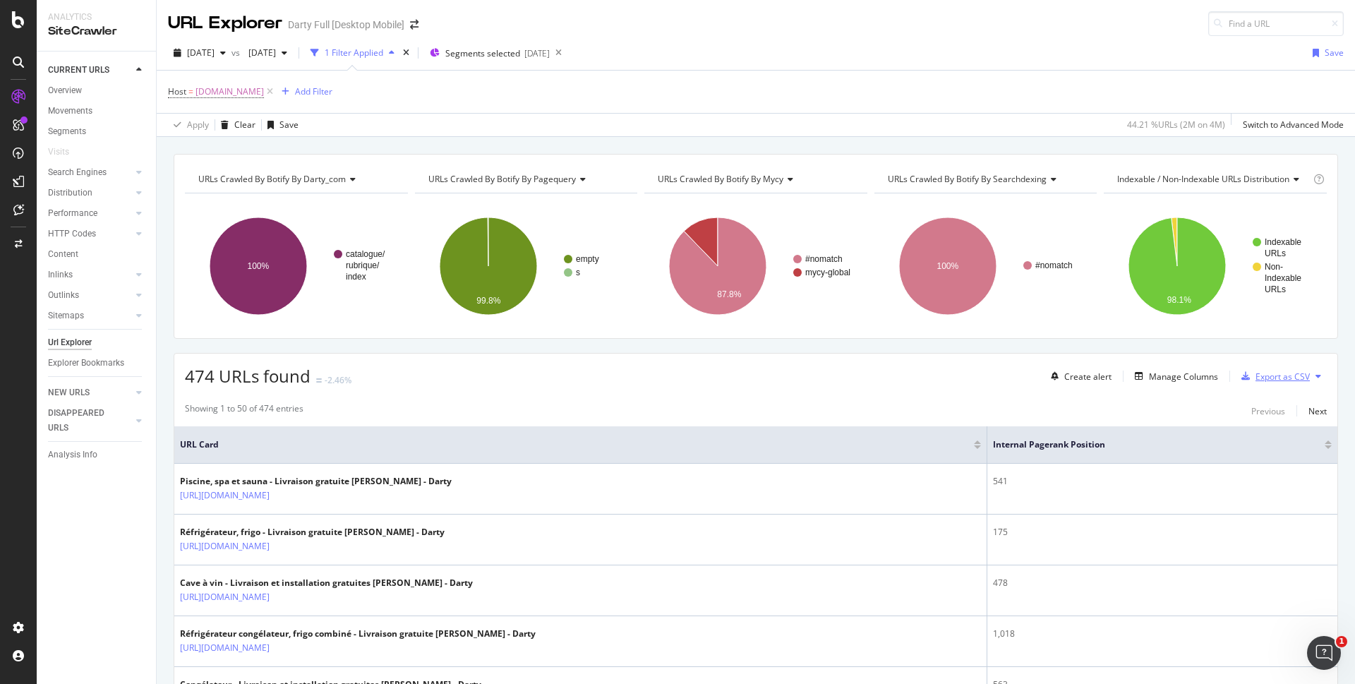
click at [1264, 376] on div "Export as CSV" at bounding box center [1283, 377] width 54 height 12
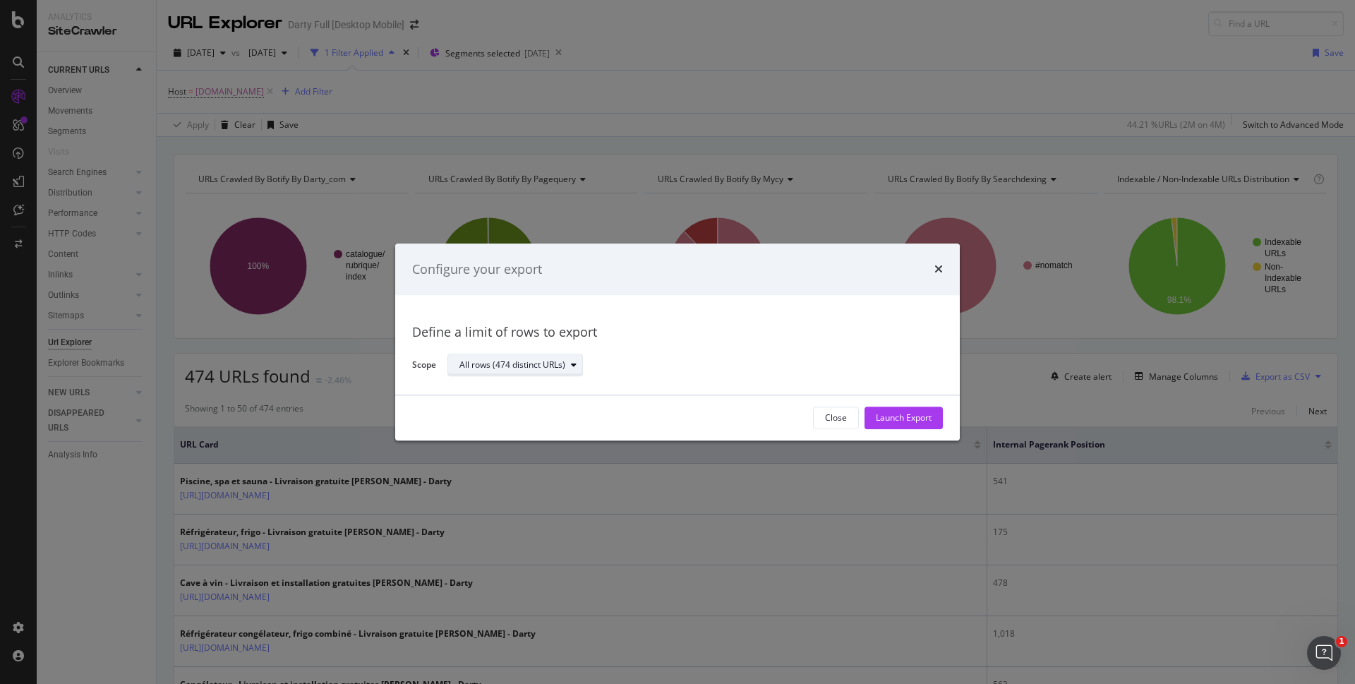
click at [579, 361] on div "modal" at bounding box center [573, 365] width 17 height 8
click at [689, 336] on div "Define a limit of rows to export" at bounding box center [677, 333] width 531 height 18
click at [900, 412] on div "Launch Export" at bounding box center [904, 418] width 56 height 12
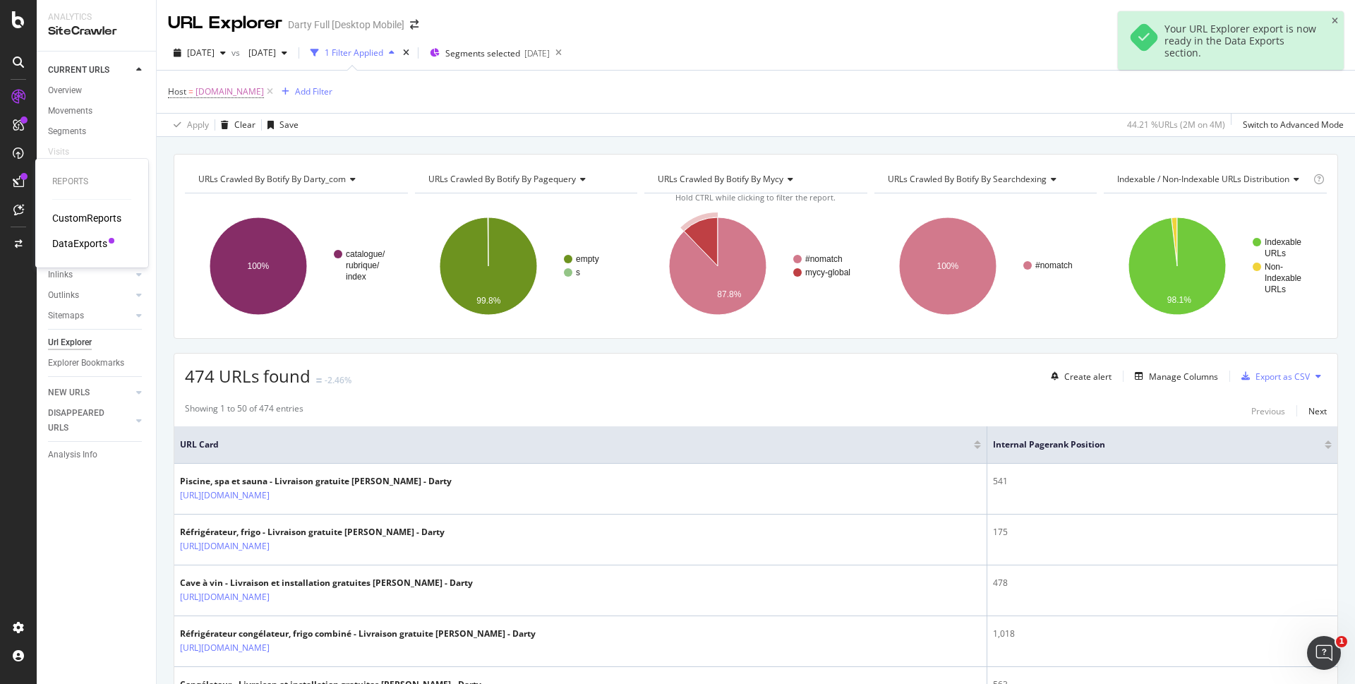
click at [73, 246] on div "DataExports" at bounding box center [79, 243] width 55 height 14
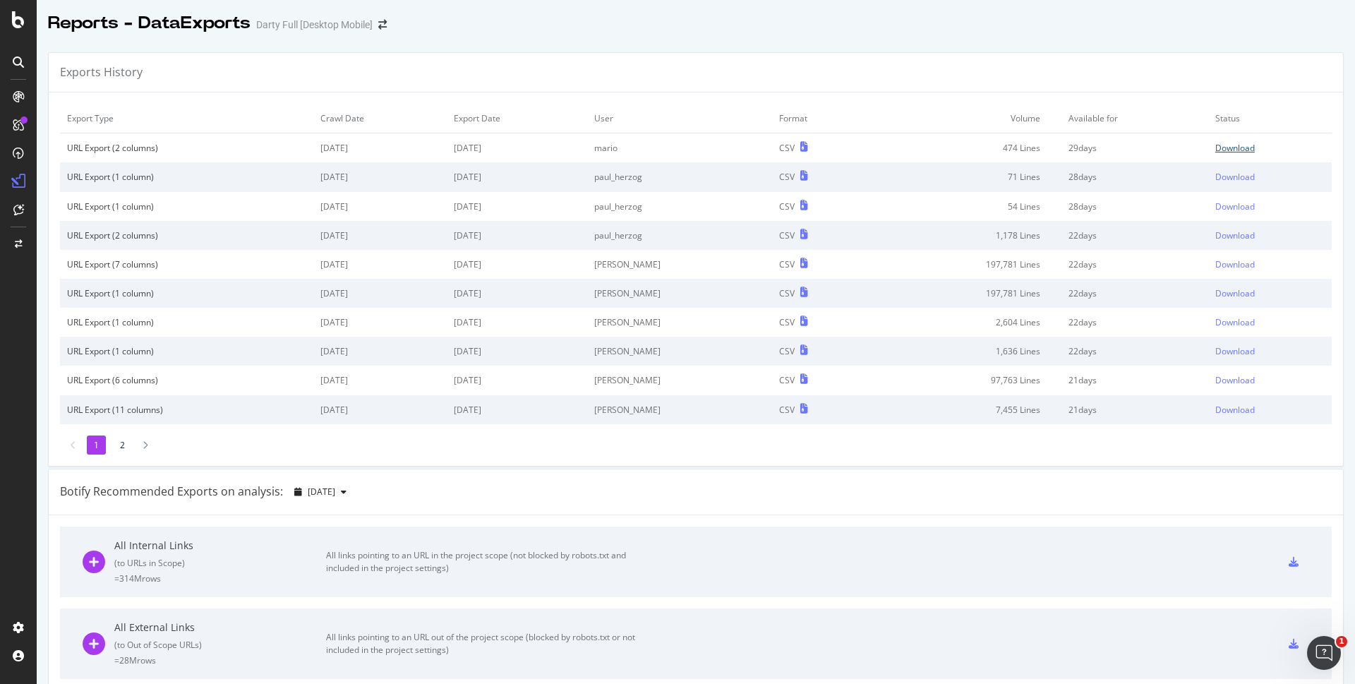
click at [1217, 152] on div "Download" at bounding box center [1235, 148] width 40 height 12
